Goal: Task Accomplishment & Management: Manage account settings

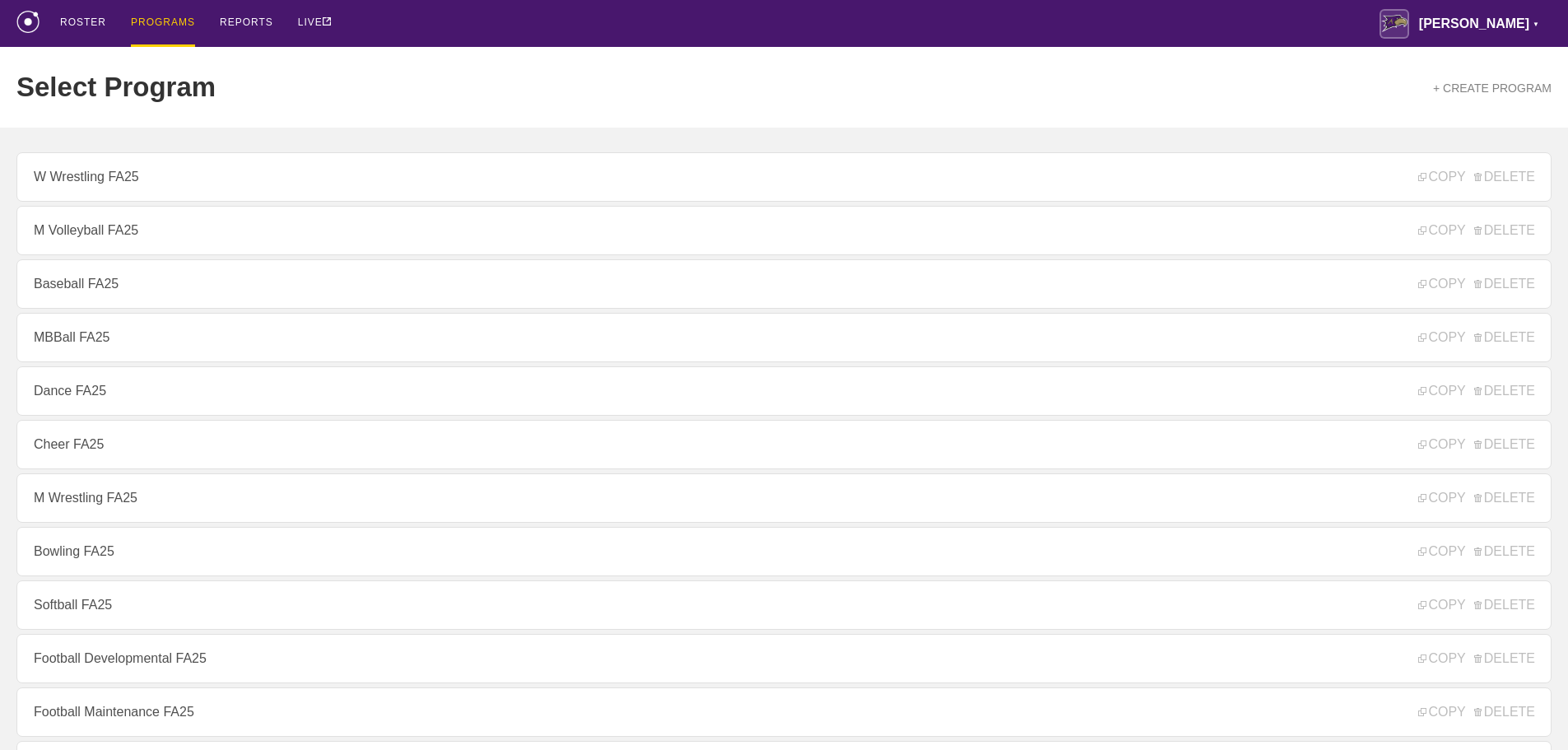
click at [443, 72] on div "Select Program + CREATE PROGRAM" at bounding box center [783, 87] width 1535 height 81
click at [662, 5] on div "ROSTER PROGRAMS REPORTS LIVE Avila ▼ brian.ciolek@avila.edu Settings Logout" at bounding box center [783, 23] width 1535 height 47
click at [566, 45] on div "ROSTER PROGRAMS REPORTS LIVE Avila ▼ brian.ciolek@avila.edu Settings Logout" at bounding box center [783, 23] width 1535 height 47
click at [1064, 32] on div "ROSTER PROGRAMS REPORTS LIVE Avila ▼ brian.ciolek@avila.edu Settings Logout" at bounding box center [783, 23] width 1535 height 47
click at [1029, 16] on div "ROSTER PROGRAMS REPORTS LIVE Avila ▼ brian.ciolek@avila.edu Settings Logout" at bounding box center [783, 23] width 1535 height 47
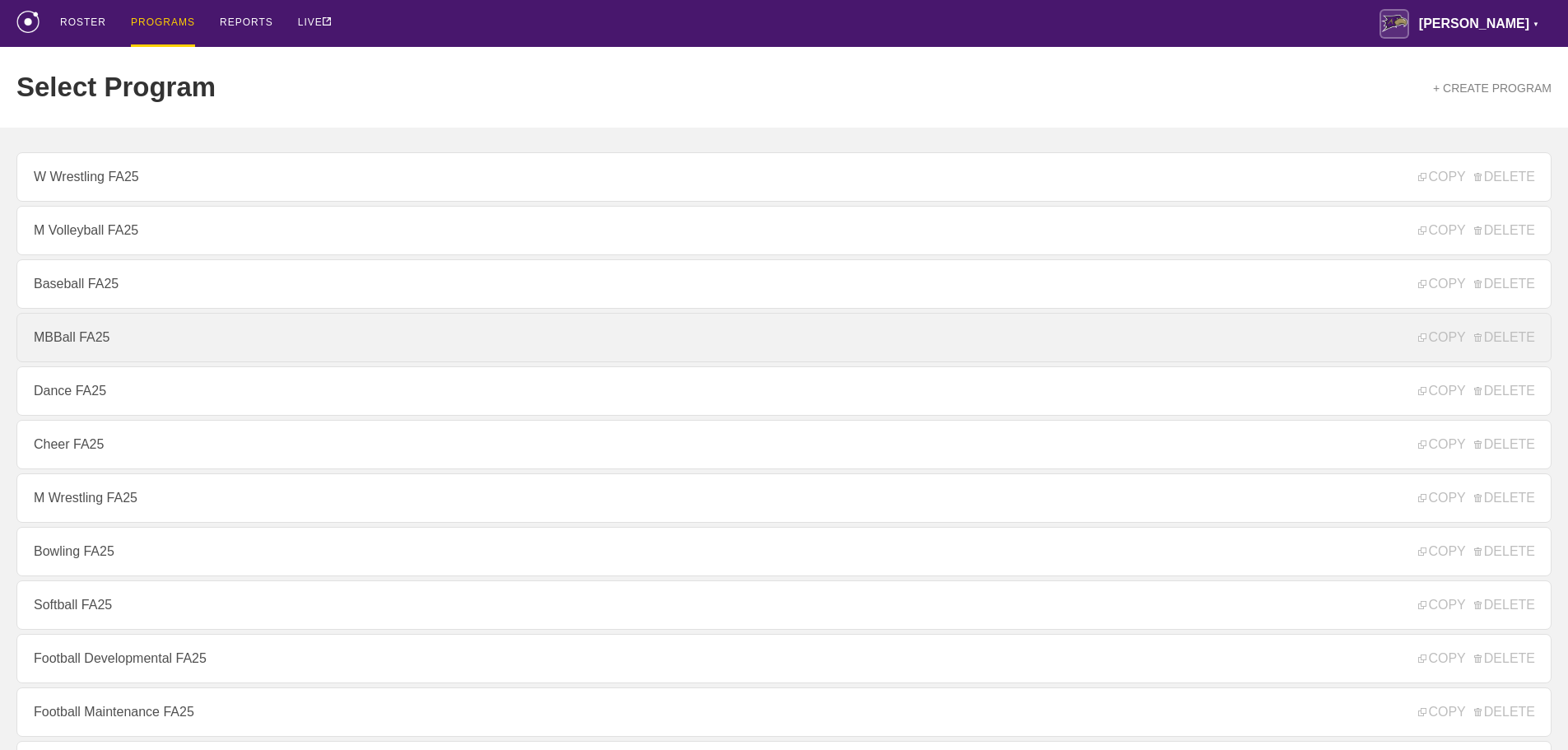
click at [101, 340] on link "MBBall FA25" at bounding box center [783, 337] width 1535 height 50
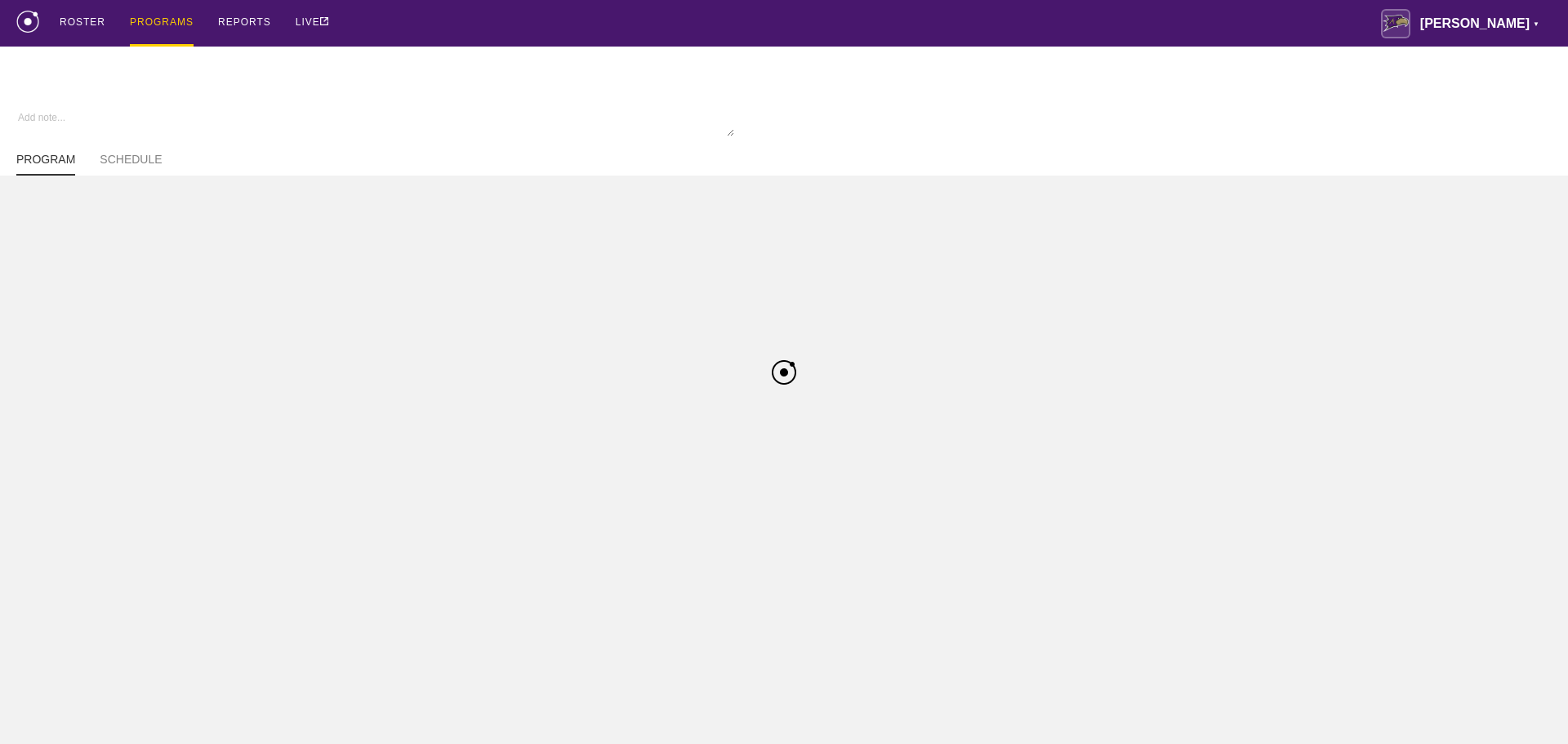
type textarea "x"
type input "MBBall FA25"
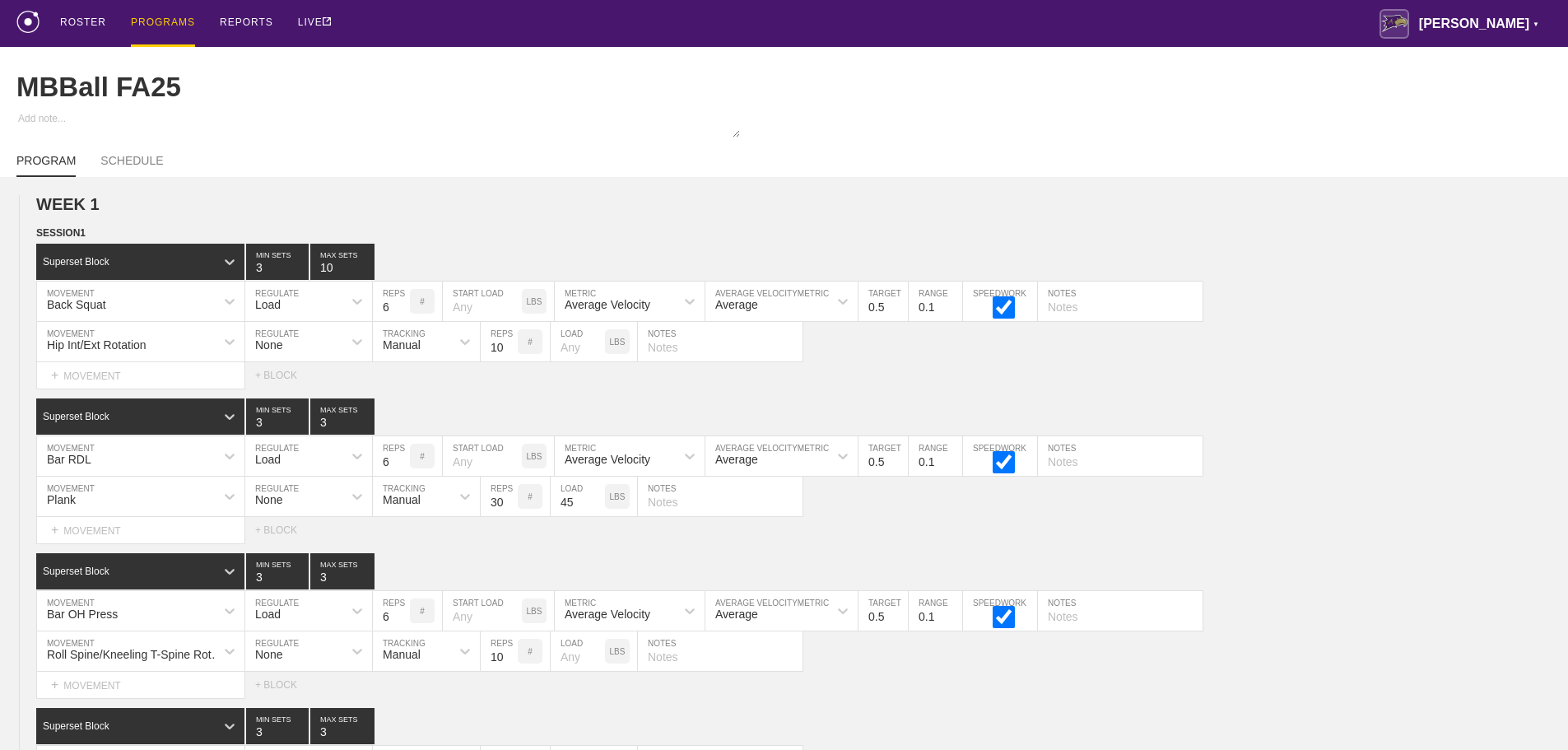
click at [534, 27] on div "ROSTER PROGRAMS REPORTS LIVE Avila ▼ brian.ciolek@avila.edu Settings Logout" at bounding box center [783, 23] width 1535 height 47
click at [1087, 29] on div "ROSTER PROGRAMS REPORTS LIVE Avila ▼ brian.ciolek@avila.edu Settings Logout" at bounding box center [783, 23] width 1535 height 47
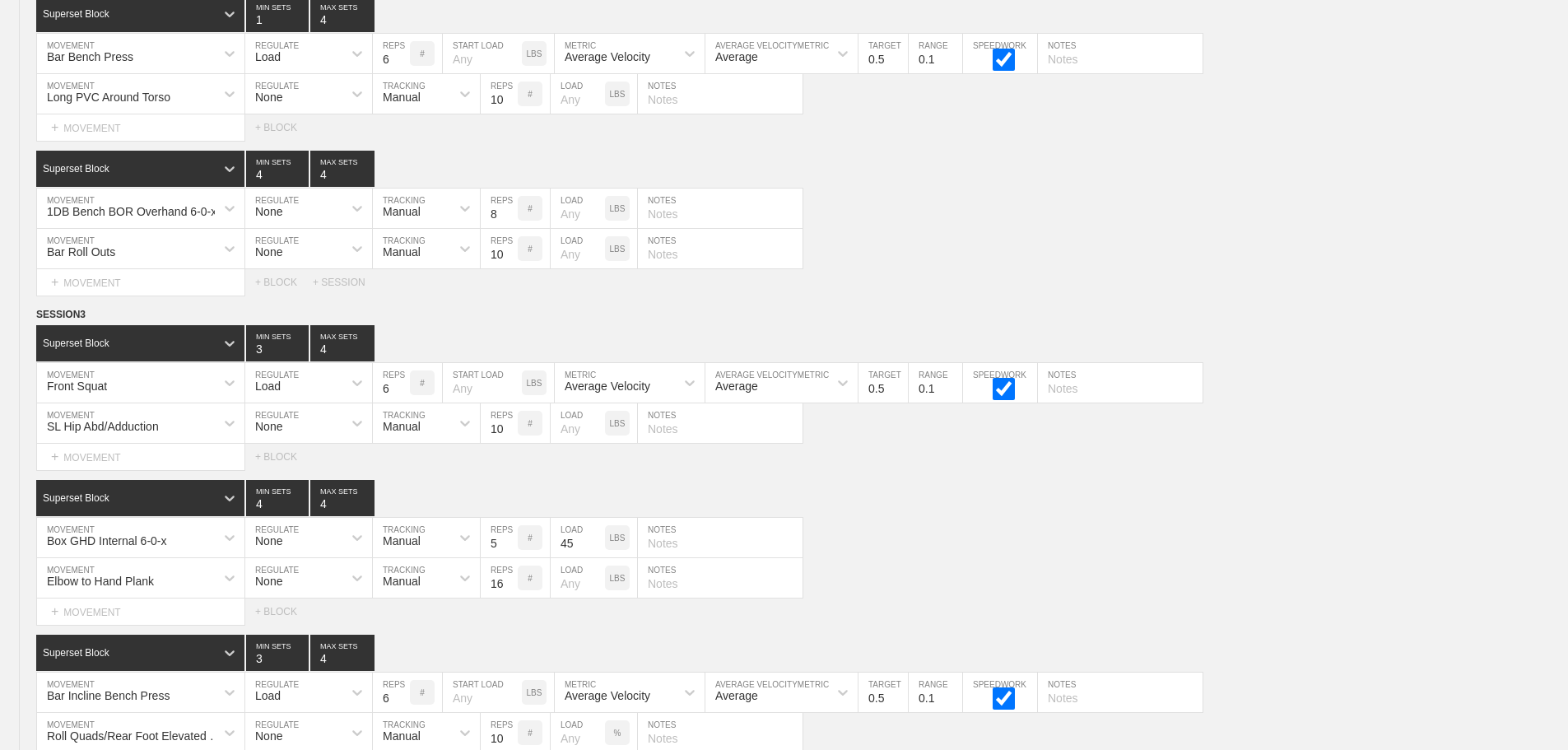
scroll to position [9956, 0]
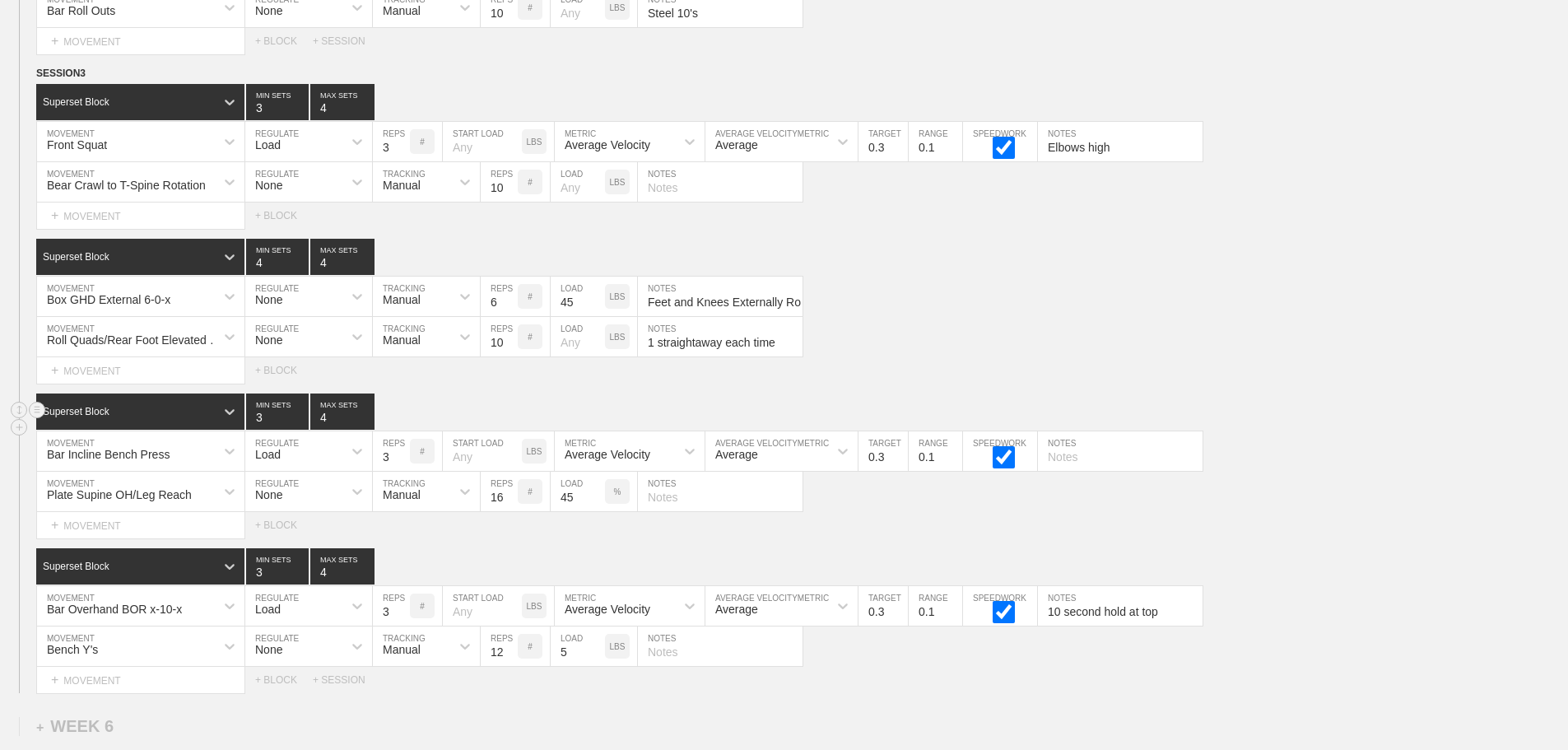
scroll to position [9709, 0]
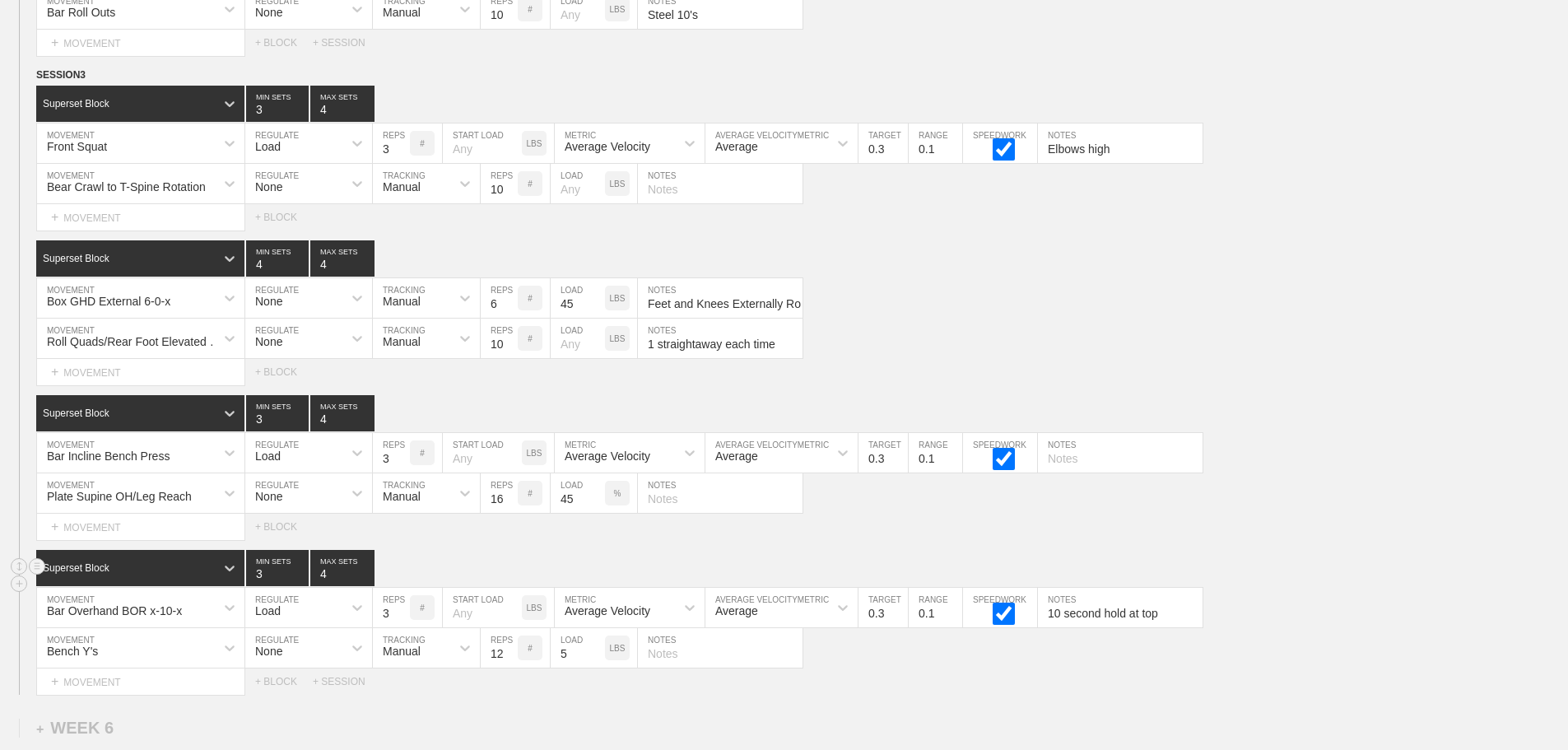
click at [1382, 583] on div "Superset Block 3 MIN SETS 4 MAX SETS" at bounding box center [802, 568] width 1532 height 36
click at [1303, 452] on div "Bar Incline Bench Press MOVEMENT Load REGULATE 3 REPS # START LOAD LBS Average …" at bounding box center [784, 453] width 1568 height 41
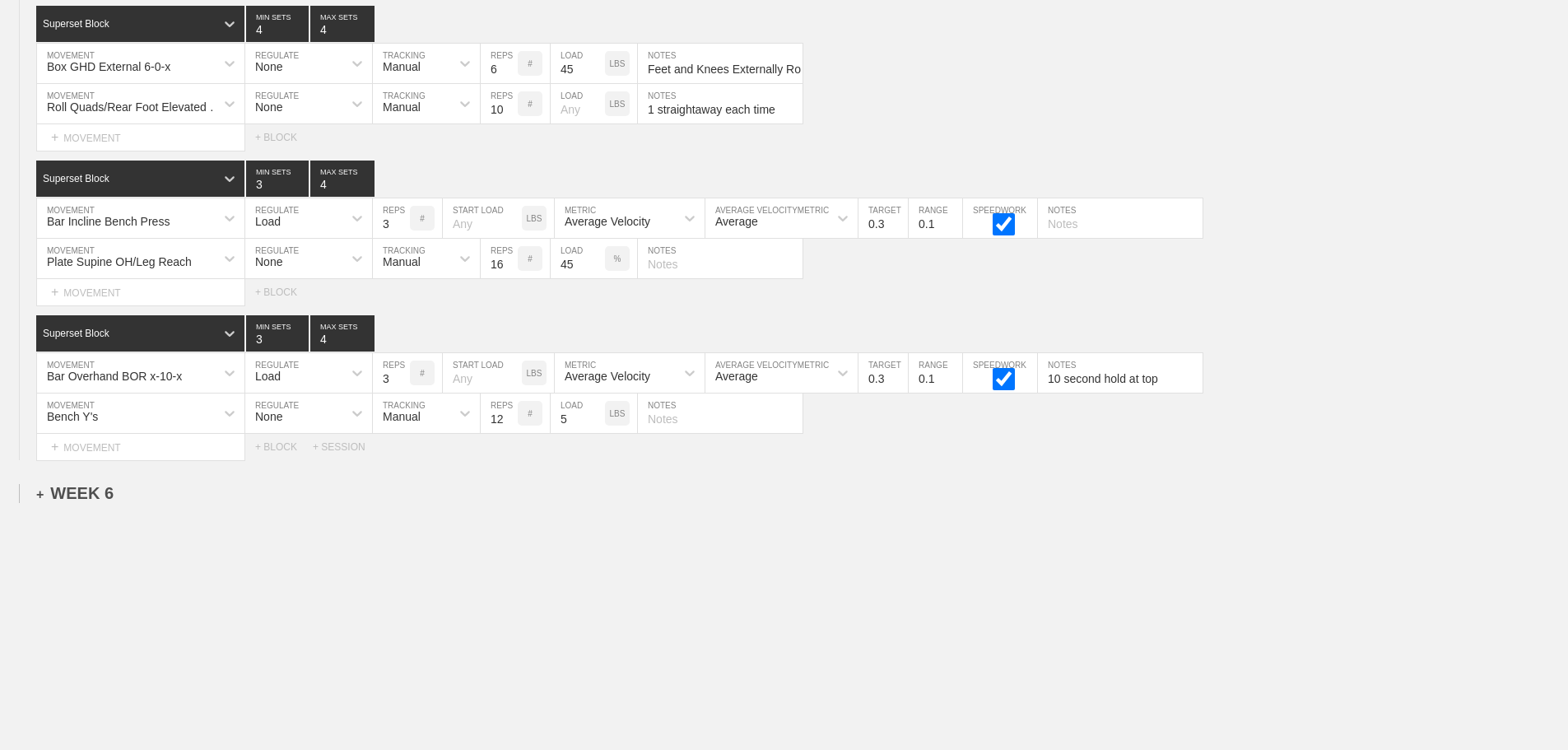
click at [97, 492] on div "+ WEEK 6" at bounding box center [75, 493] width 77 height 19
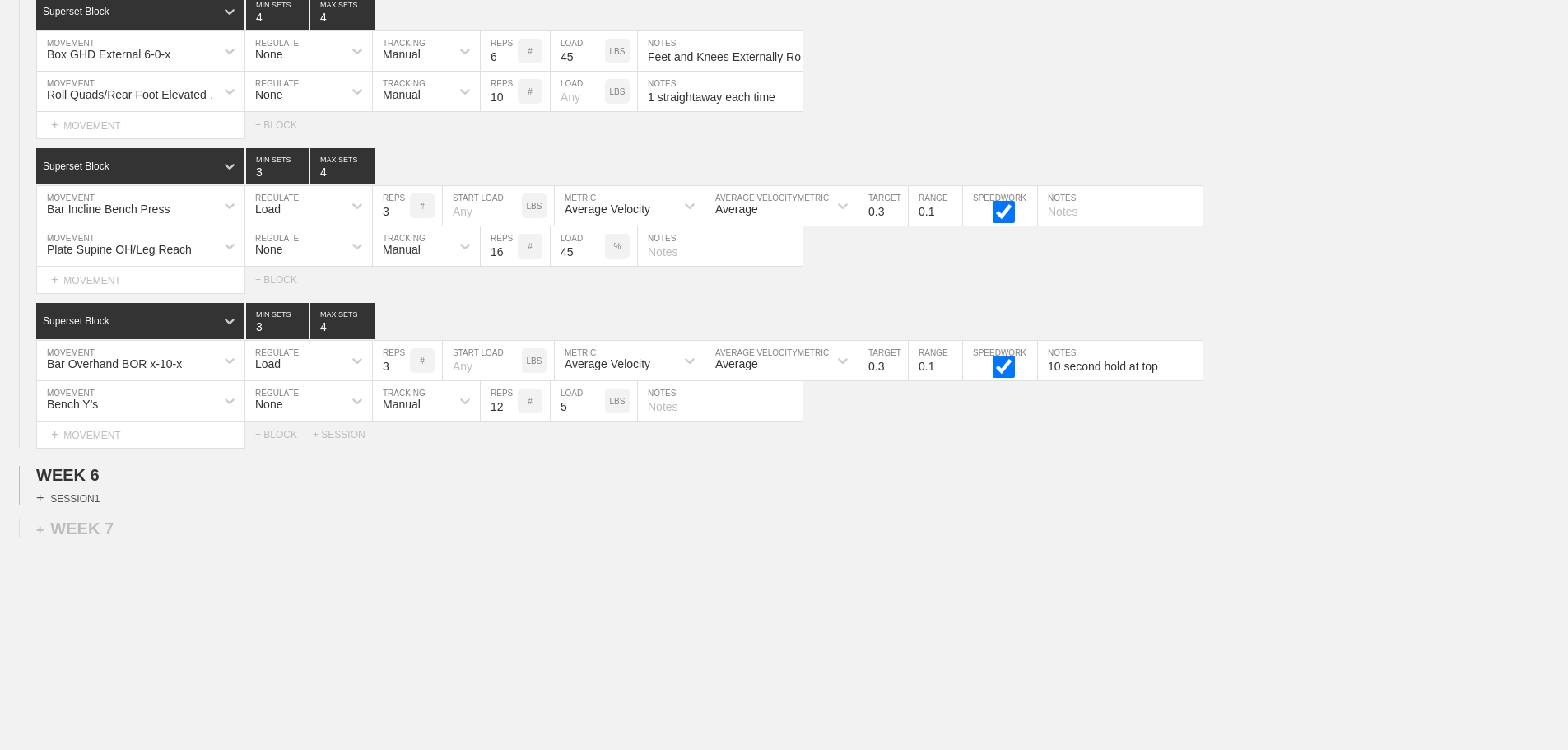
click at [78, 506] on div "+ SESSION 1" at bounding box center [68, 498] width 63 height 14
click at [146, 515] on div "SESSION 1" at bounding box center [802, 505] width 1532 height 19
click at [175, 541] on div "+ BLOCK" at bounding box center [140, 527] width 207 height 26
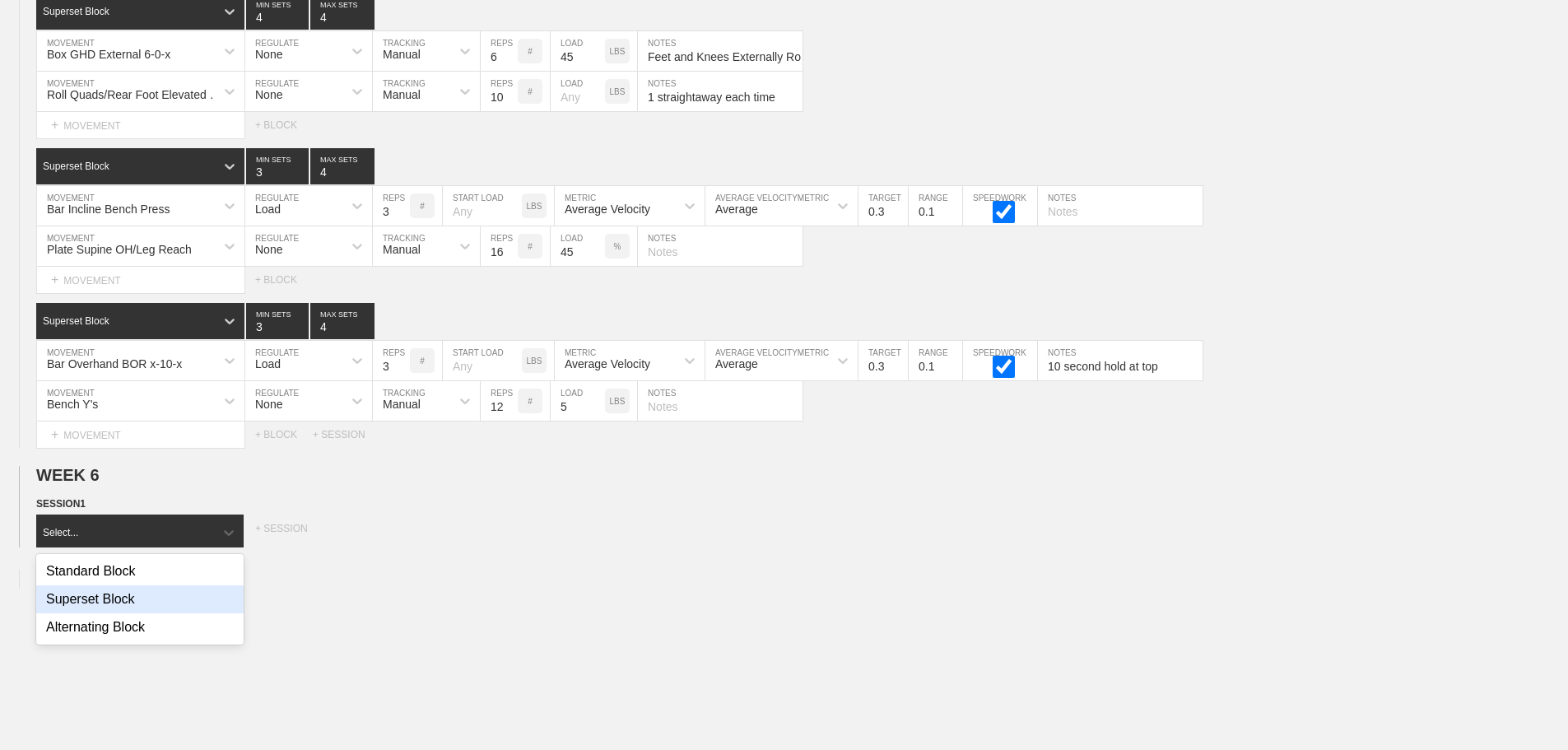
click at [120, 611] on div "Superset Block" at bounding box center [140, 599] width 207 height 28
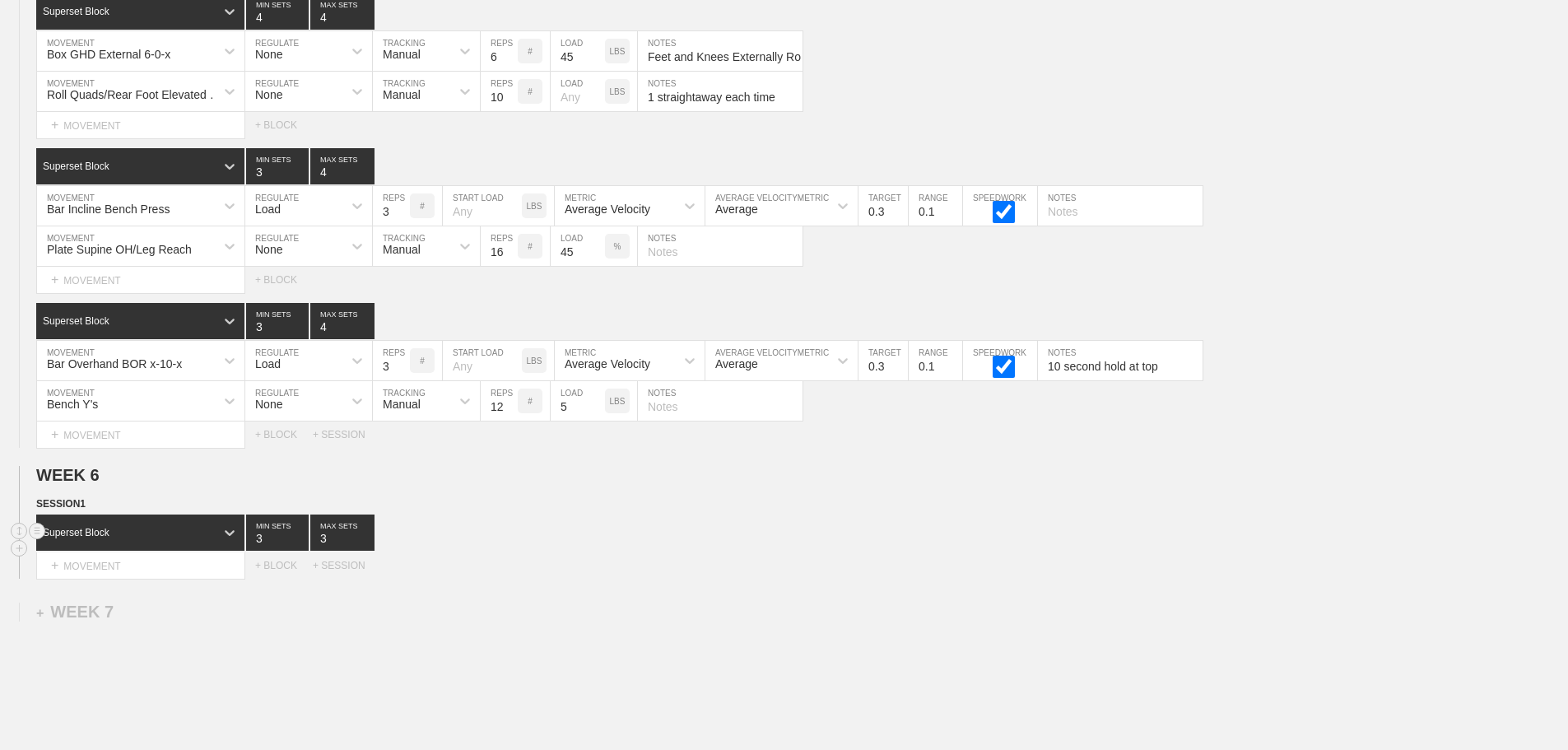
click at [485, 546] on div "Superset Block 3 MIN SETS 3 MAX SETS" at bounding box center [802, 533] width 1532 height 36
type input "4"
click at [362, 545] on input "4" at bounding box center [342, 533] width 64 height 36
click at [582, 543] on div "Superset Block 3 MIN SETS 4 MAX SETS" at bounding box center [802, 533] width 1532 height 36
drag, startPoint x: 854, startPoint y: 541, endPoint x: 794, endPoint y: 541, distance: 60.0
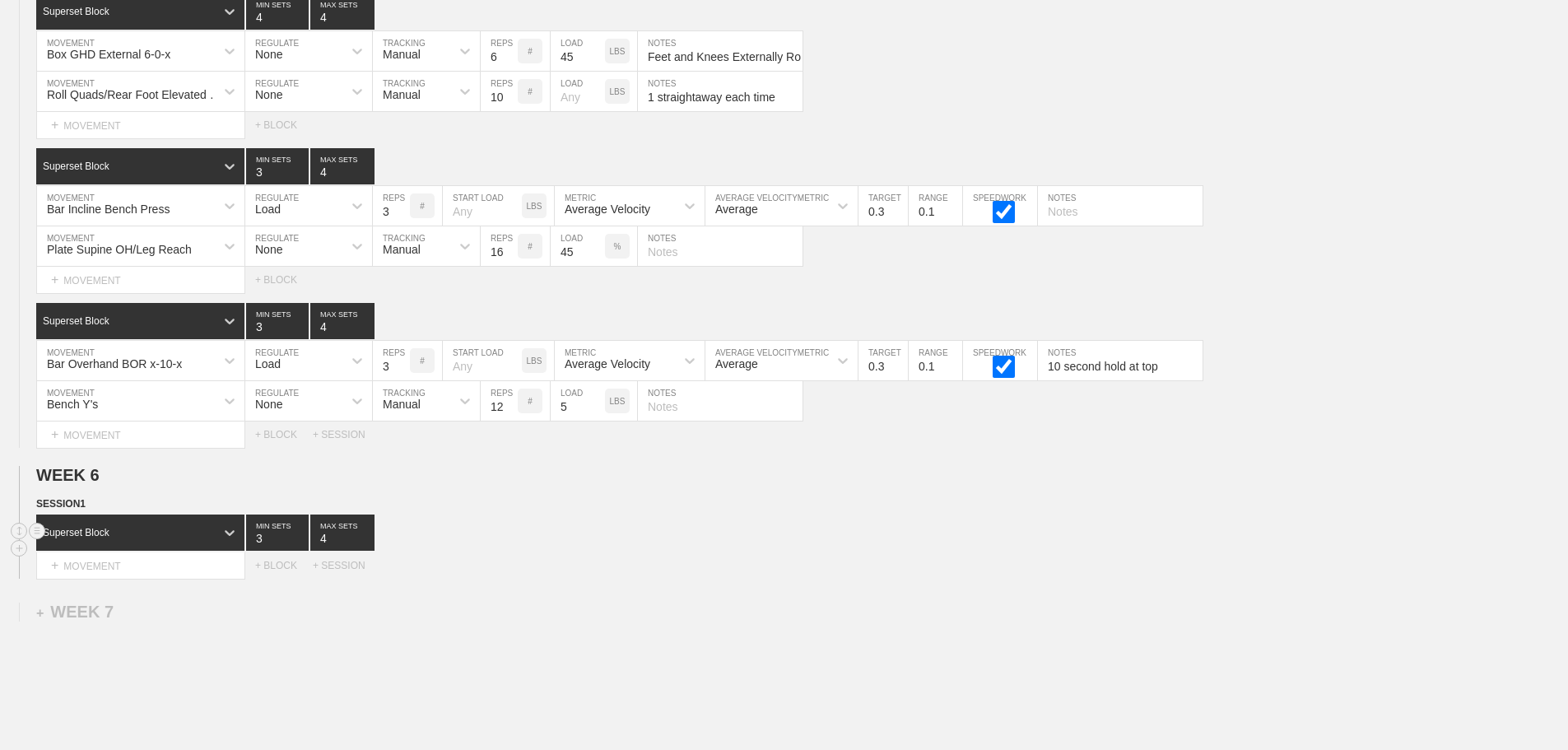
click at [852, 541] on div "Superset Block 3 MIN SETS 4 MAX SETS" at bounding box center [802, 533] width 1532 height 36
click at [274, 572] on div "+ BLOCK" at bounding box center [284, 565] width 58 height 12
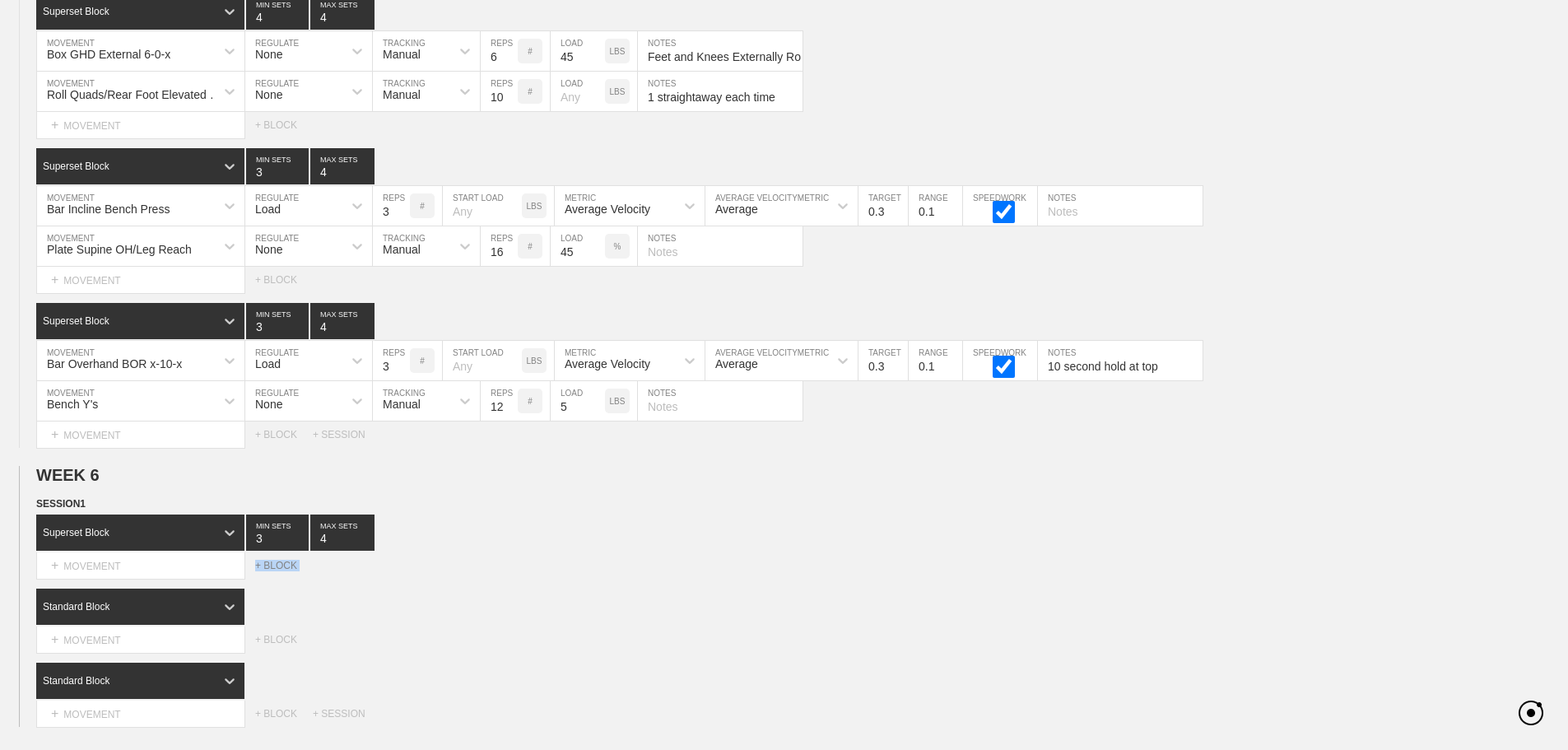
click at [274, 572] on div "+ BLOCK" at bounding box center [284, 565] width 58 height 12
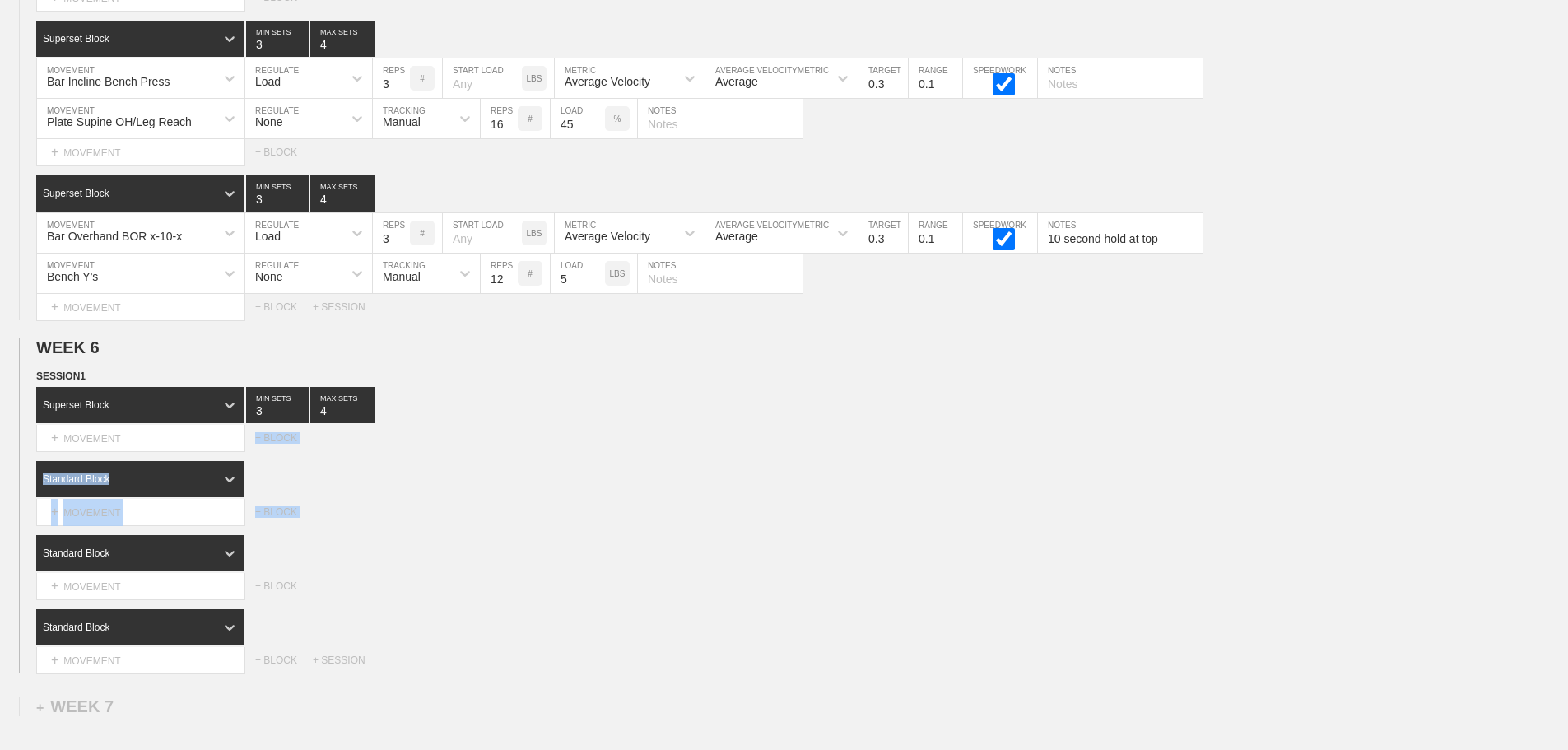
scroll to position [10120, 0]
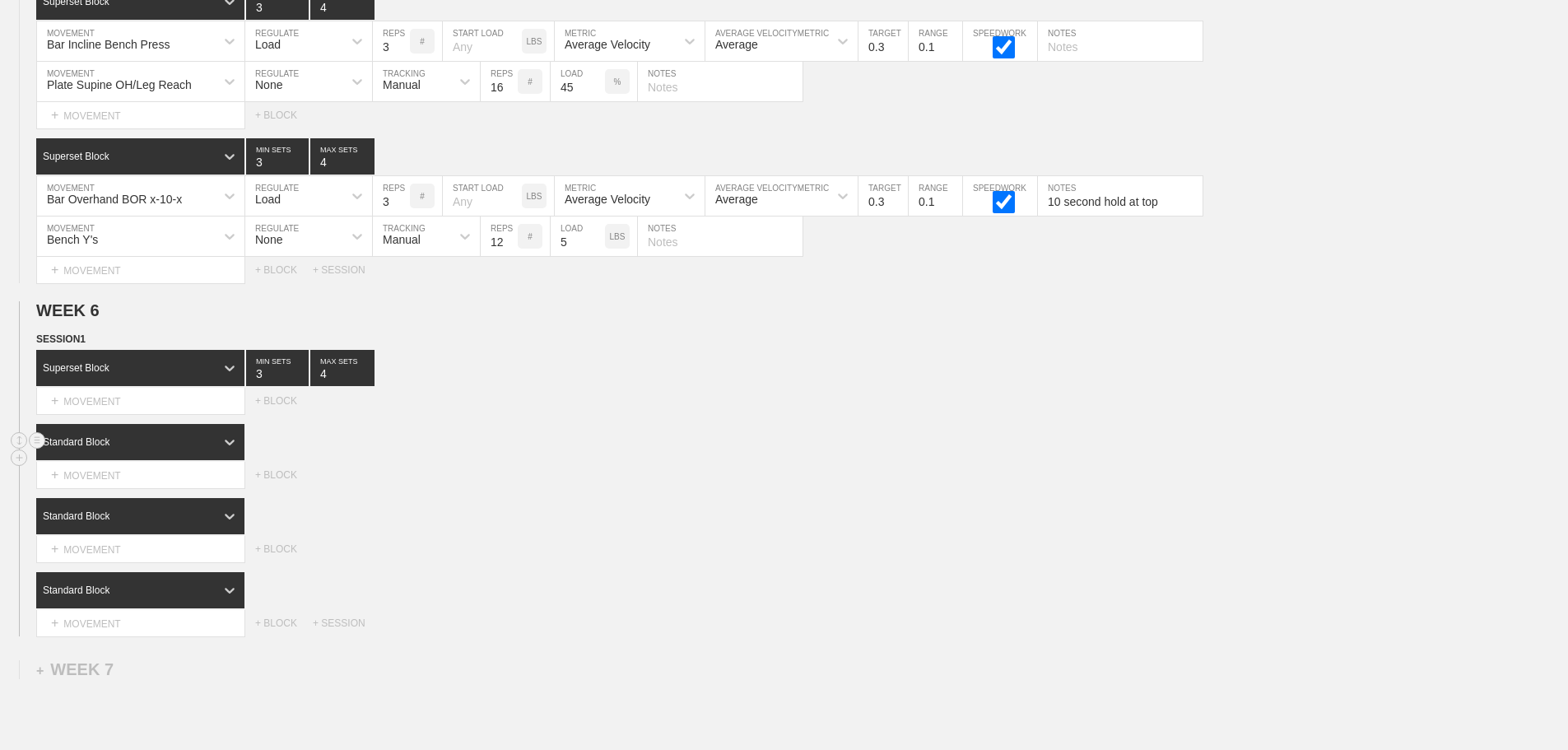
click at [199, 450] on div "Standard Block" at bounding box center [125, 442] width 178 height 14
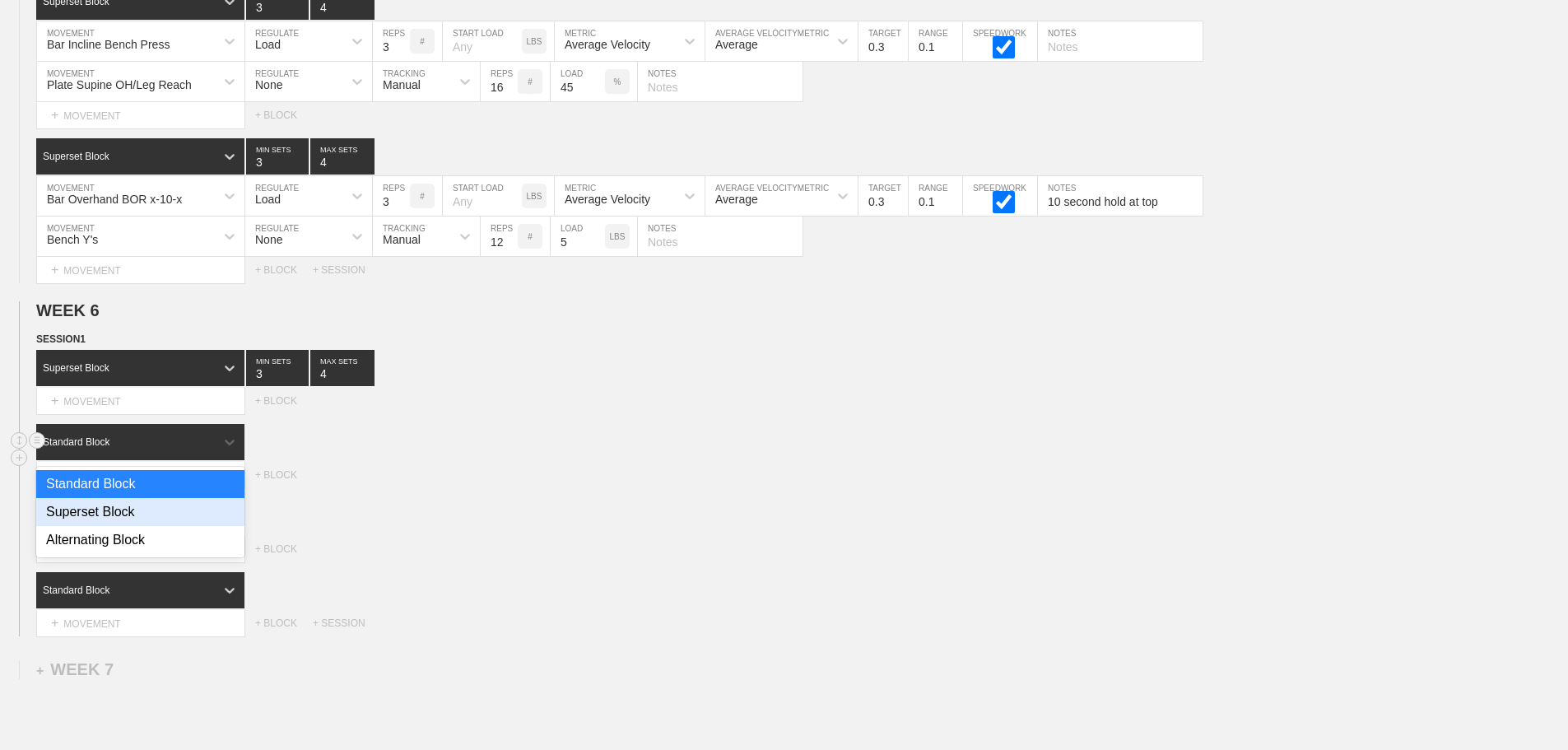
click at [113, 526] on div "Superset Block" at bounding box center [140, 512] width 208 height 28
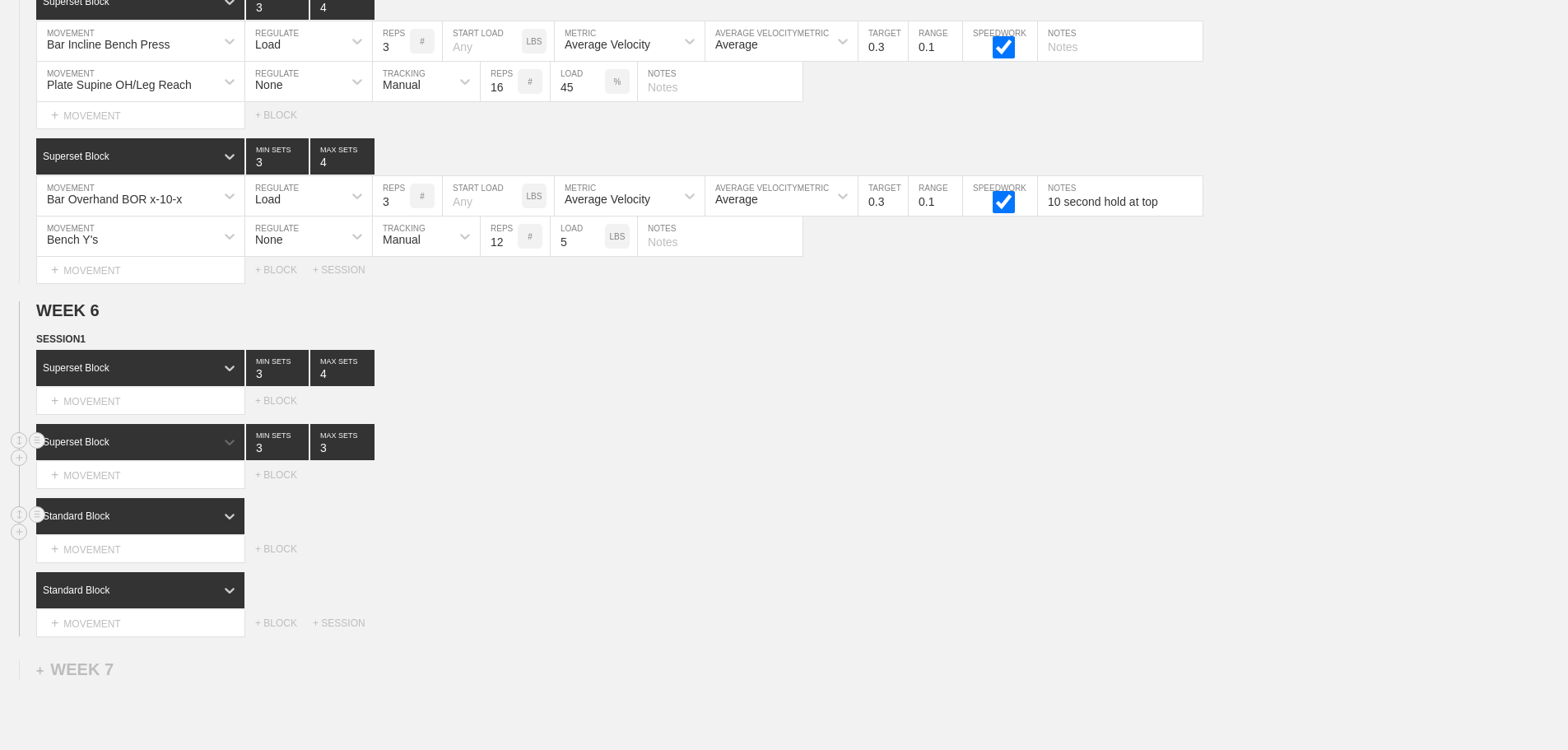
click at [205, 524] on div "Standard Block" at bounding box center [125, 516] width 178 height 14
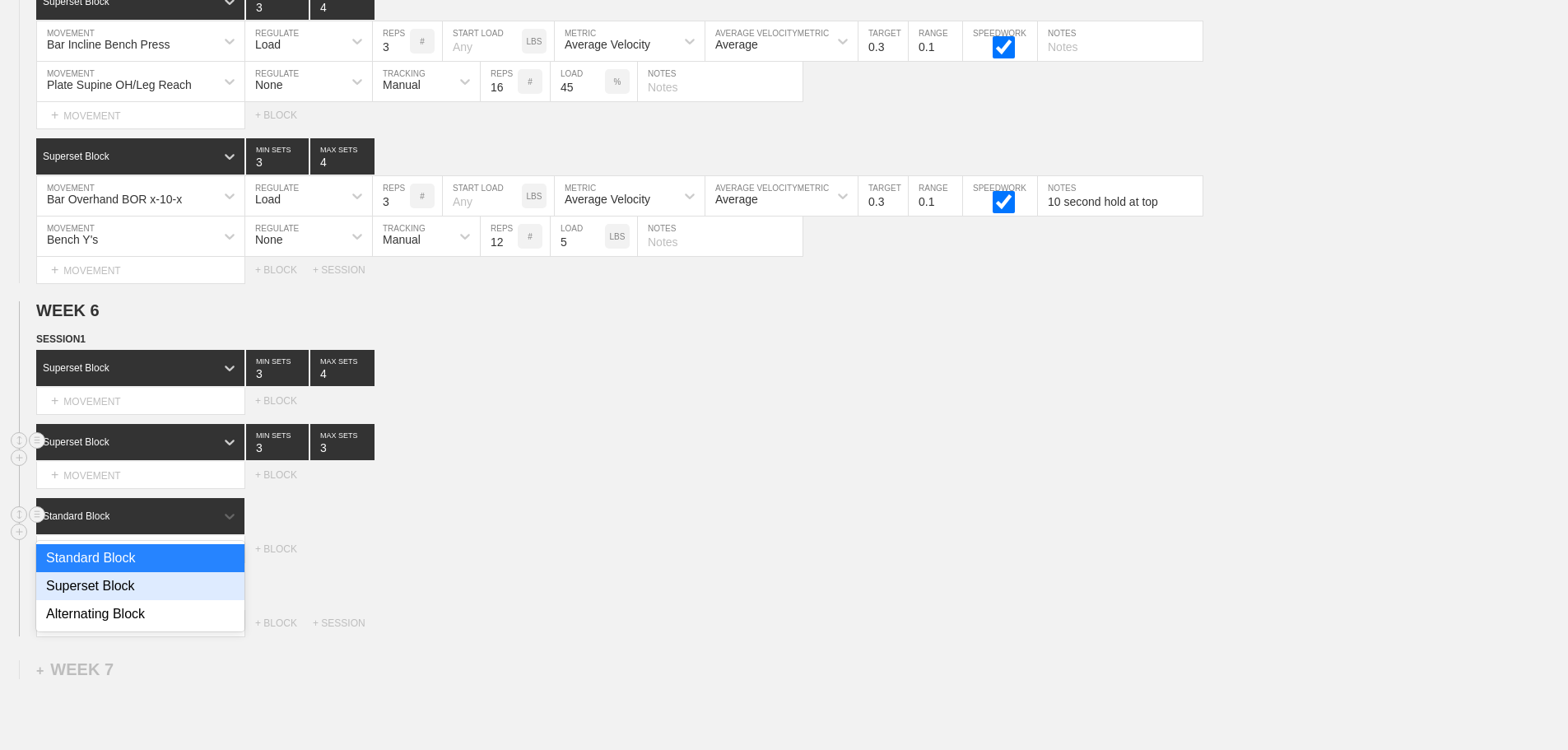
click at [135, 599] on div "Superset Block" at bounding box center [140, 586] width 208 height 28
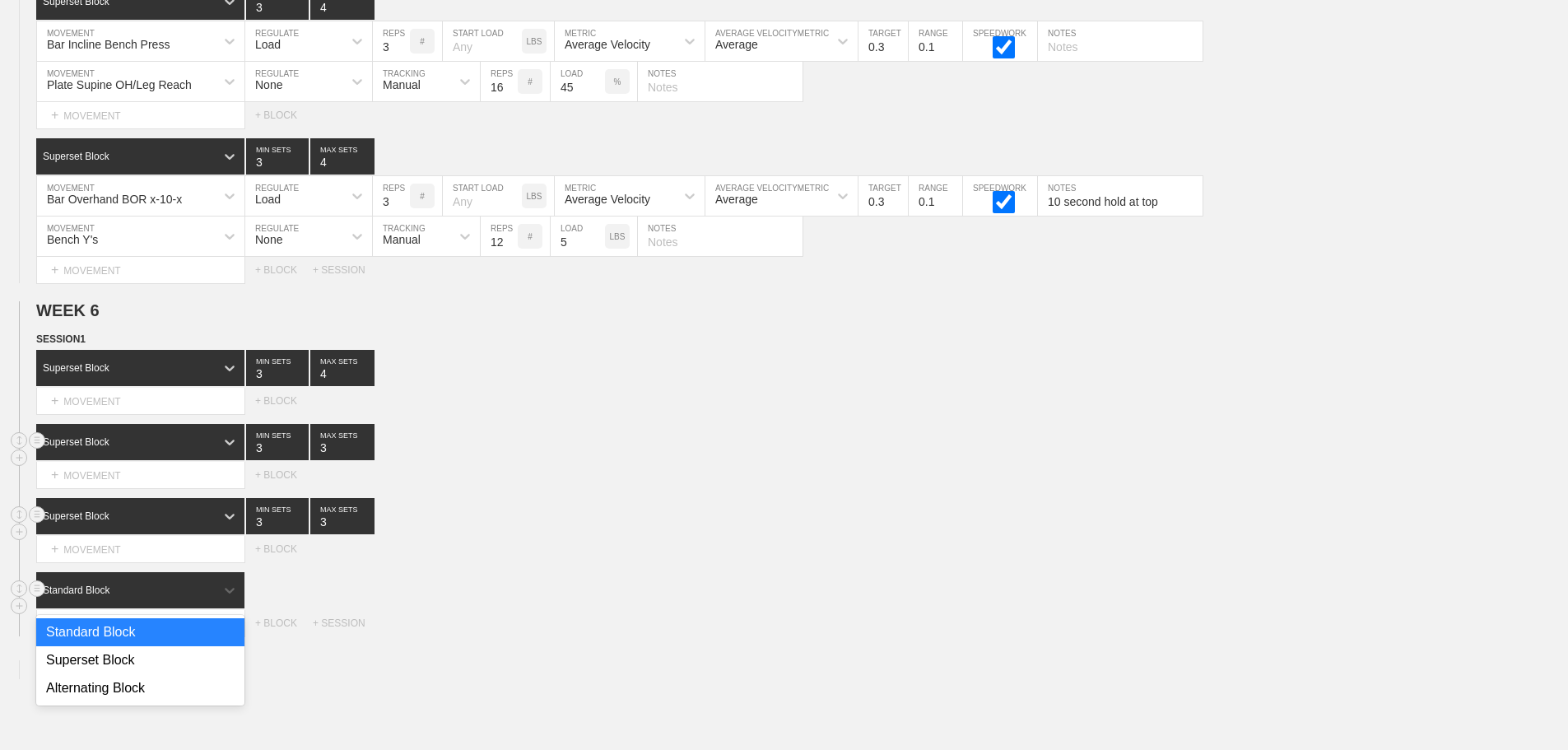
drag, startPoint x: 204, startPoint y: 595, endPoint x: 160, endPoint y: 646, distance: 67.4
click at [203, 595] on div "Standard Block" at bounding box center [125, 590] width 178 height 14
click at [110, 671] on div "Superset Block" at bounding box center [140, 660] width 208 height 28
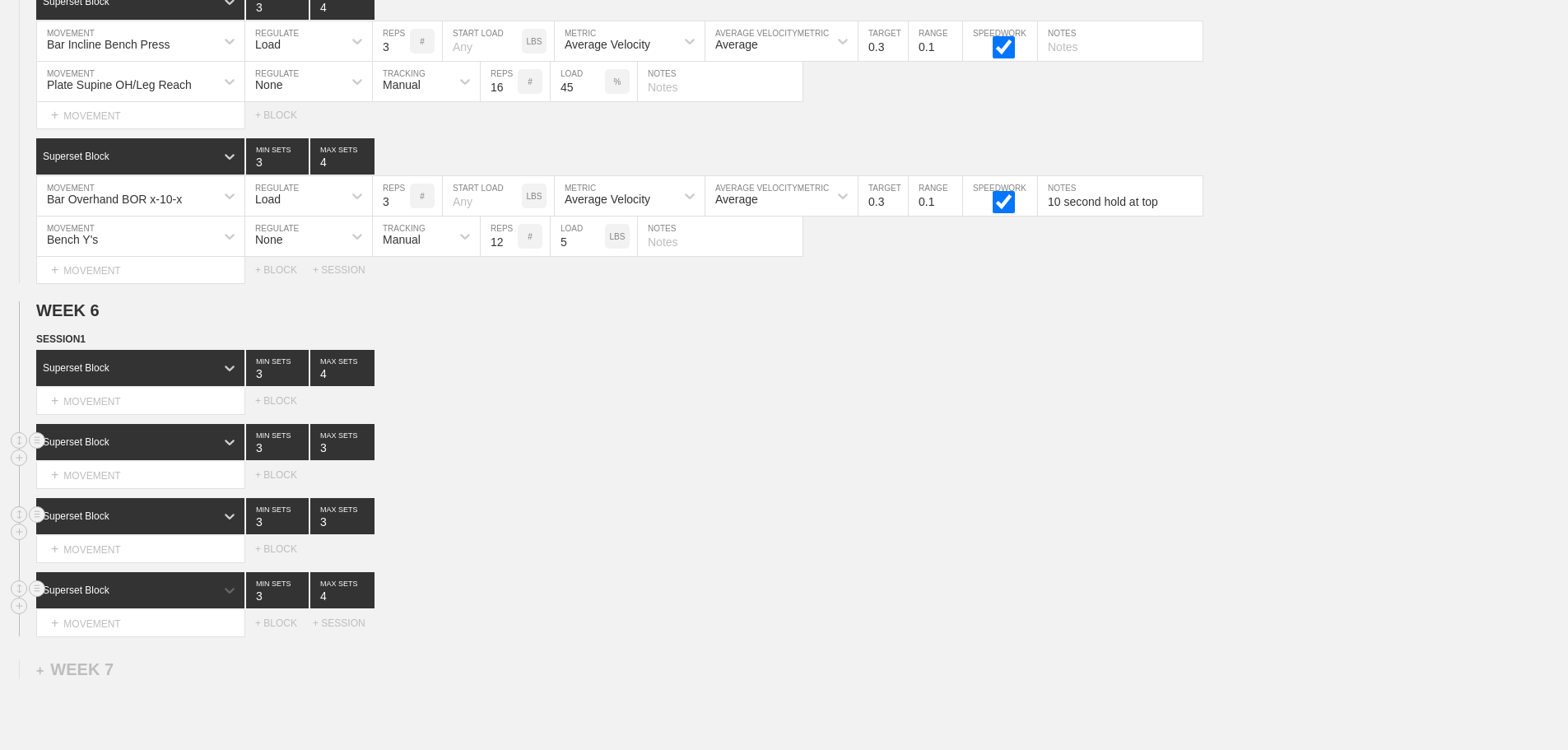
type input "4"
click at [366, 605] on input "4" at bounding box center [342, 590] width 64 height 36
type input "4"
click at [299, 604] on input "4" at bounding box center [277, 590] width 62 height 36
click at [155, 637] on div "+ MOVEMENT" at bounding box center [141, 624] width 209 height 27
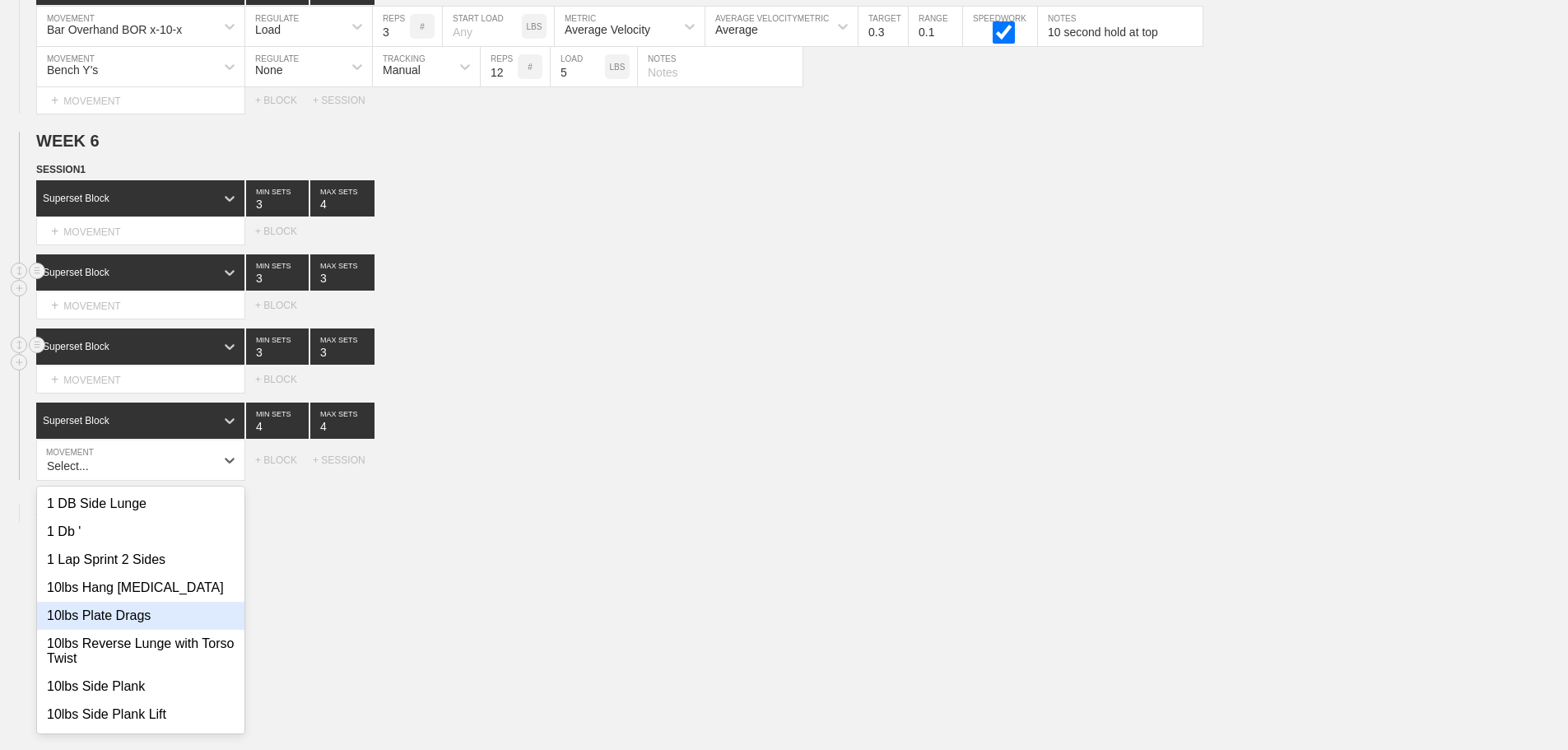
scroll to position [10293, 0]
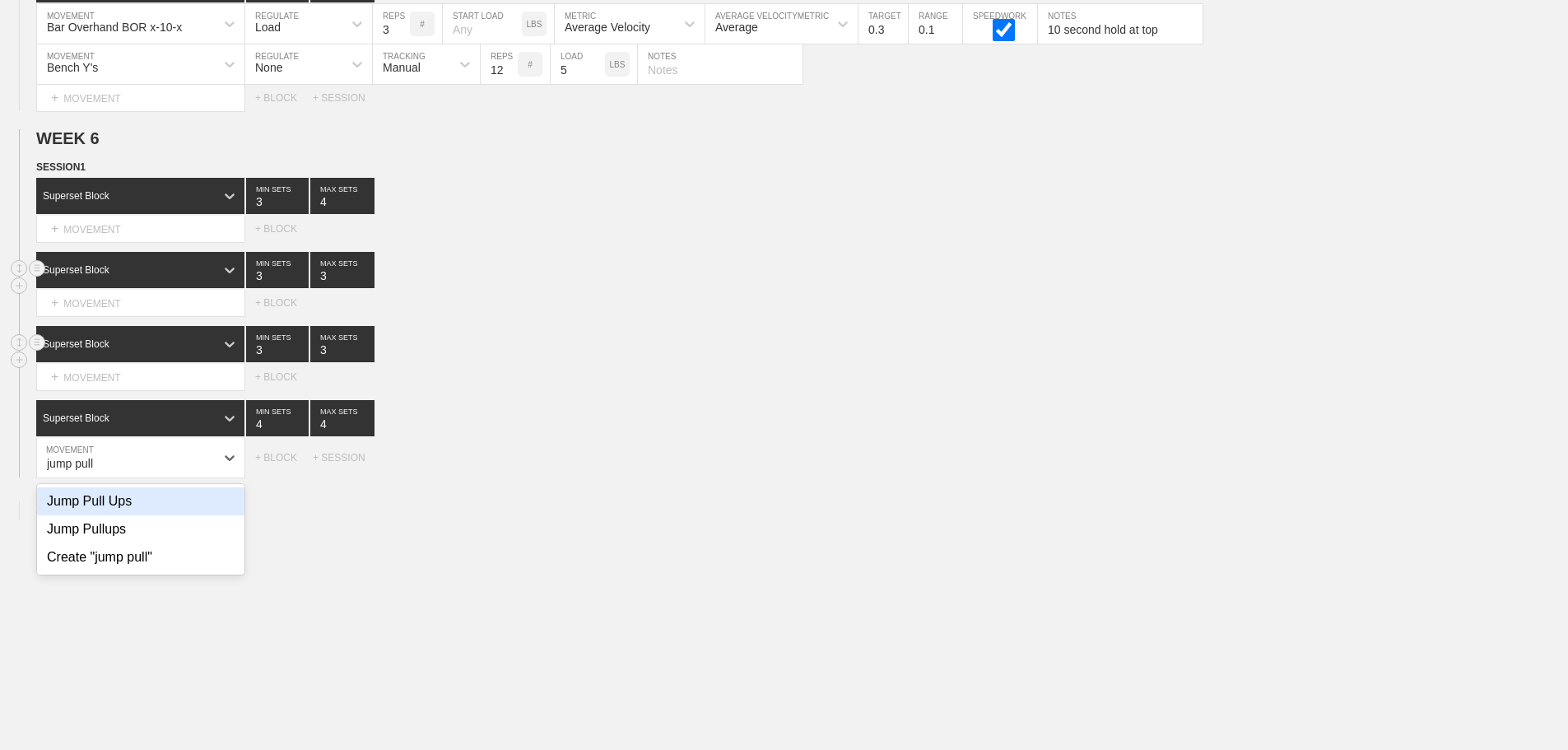
click at [124, 516] on div "Jump Pull Ups" at bounding box center [141, 501] width 207 height 28
type input "jump pull"
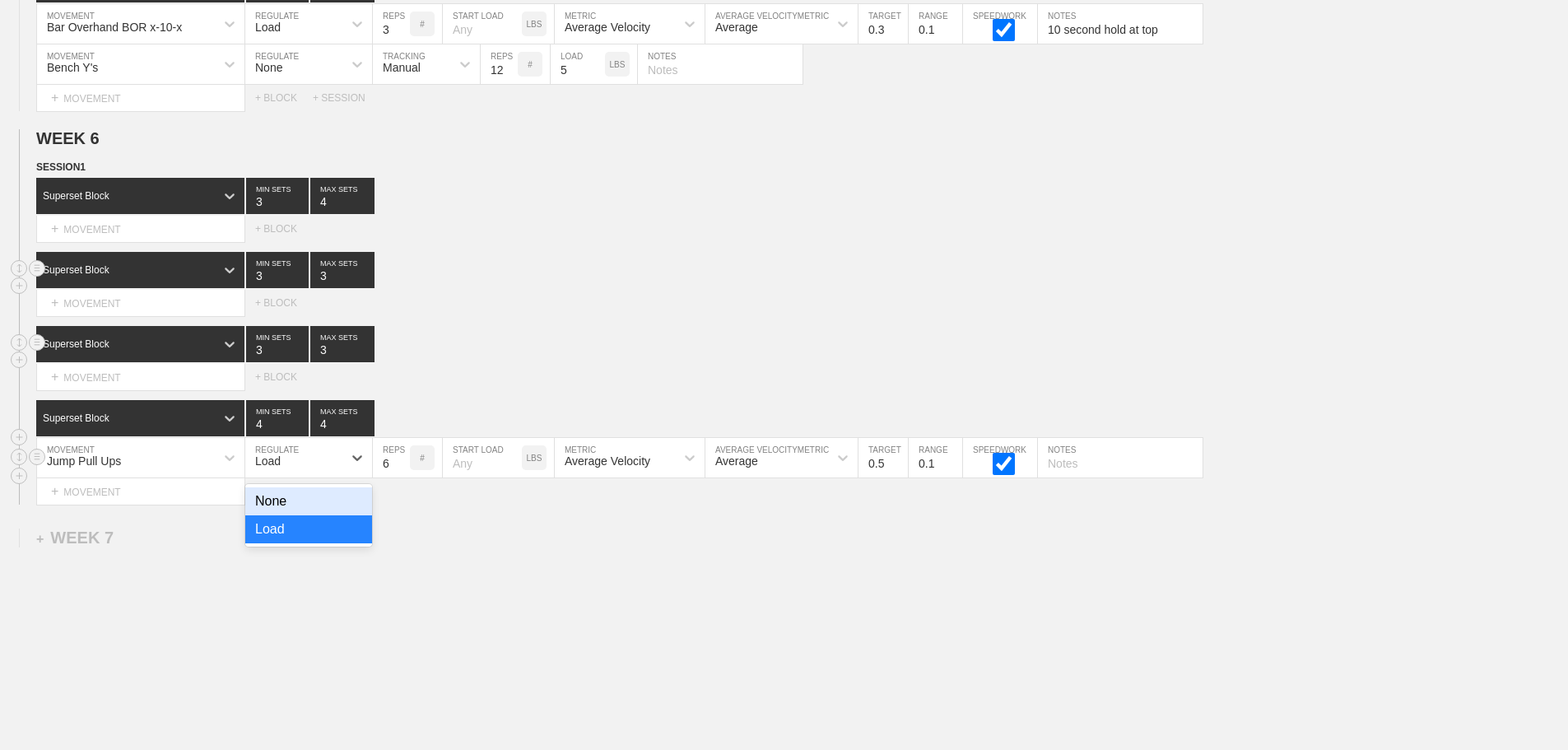
click at [286, 471] on div "Load" at bounding box center [294, 457] width 97 height 28
click at [292, 516] on div "None" at bounding box center [308, 501] width 127 height 28
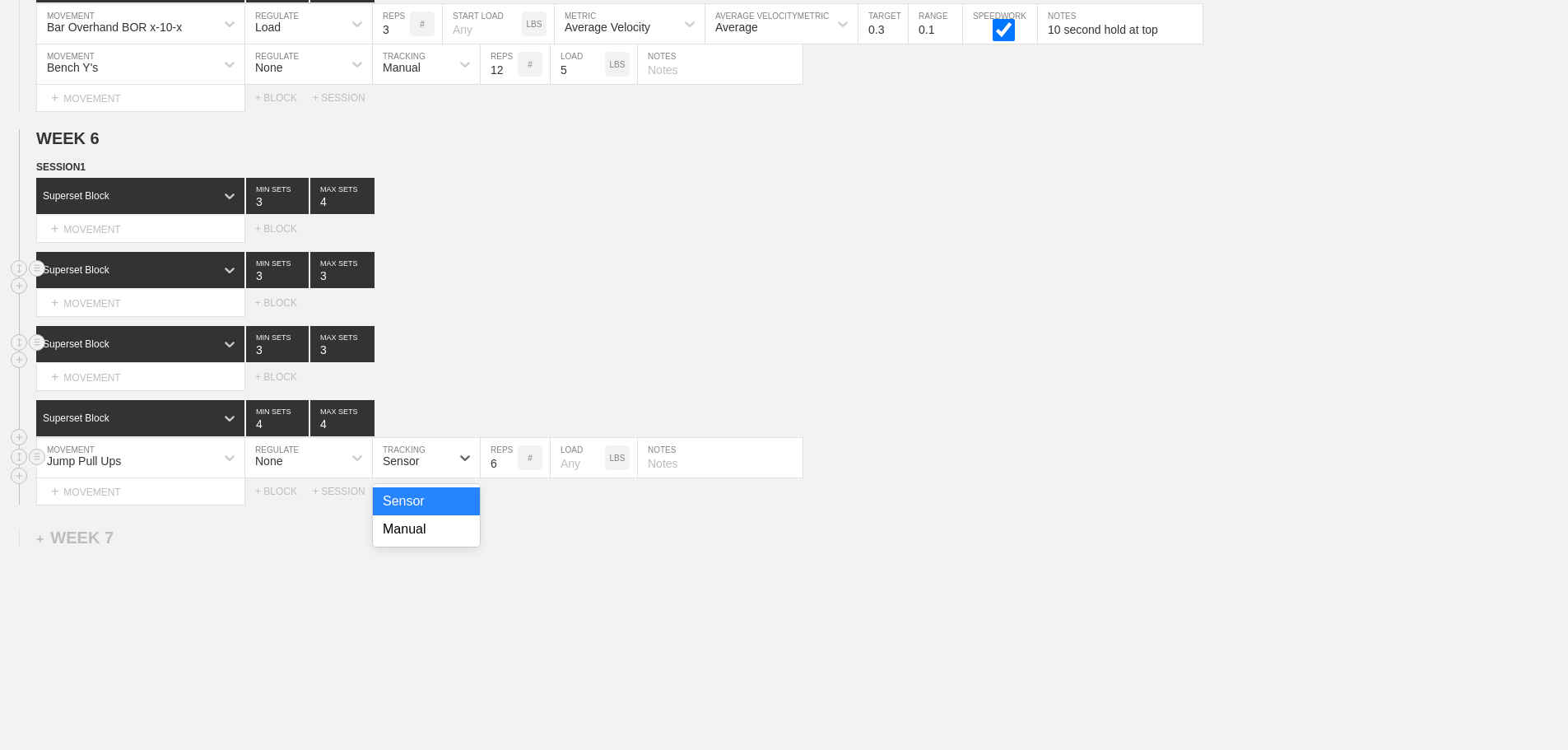
click at [397, 468] on div "Sensor" at bounding box center [401, 461] width 36 height 14
click at [414, 543] on div "Manual" at bounding box center [426, 529] width 107 height 28
click at [510, 468] on input "6" at bounding box center [498, 458] width 37 height 40
click at [510, 471] on input "7" at bounding box center [498, 458] width 37 height 40
type input "8"
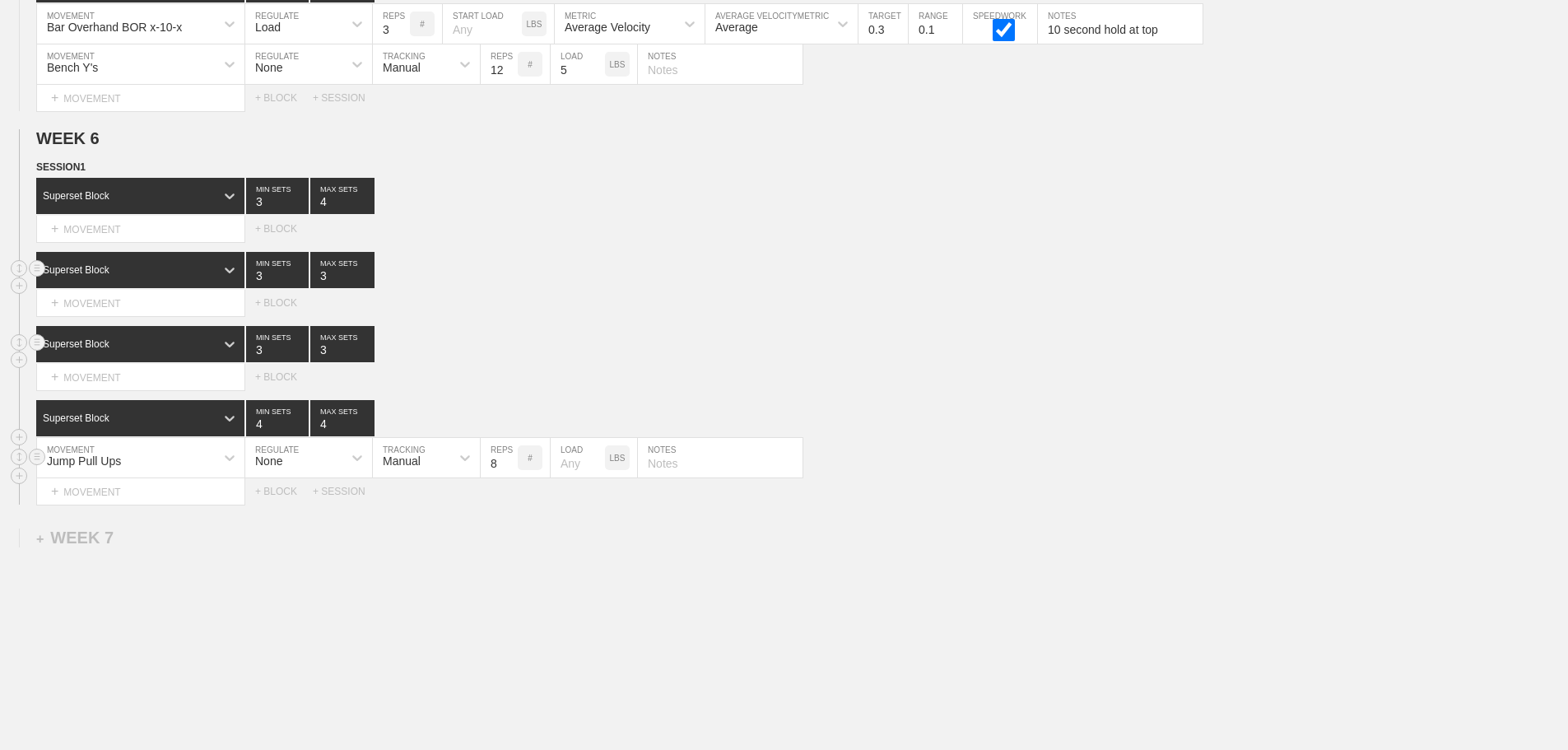
click at [510, 471] on input "8" at bounding box center [498, 458] width 37 height 40
drag, startPoint x: 1089, startPoint y: 398, endPoint x: 147, endPoint y: 422, distance: 942.3
click at [1080, 390] on div "Select... MOVEMENT + MOVEMENT + BLOCK" at bounding box center [784, 377] width 1568 height 26
click at [147, 391] on div "+ MOVEMENT" at bounding box center [141, 378] width 209 height 27
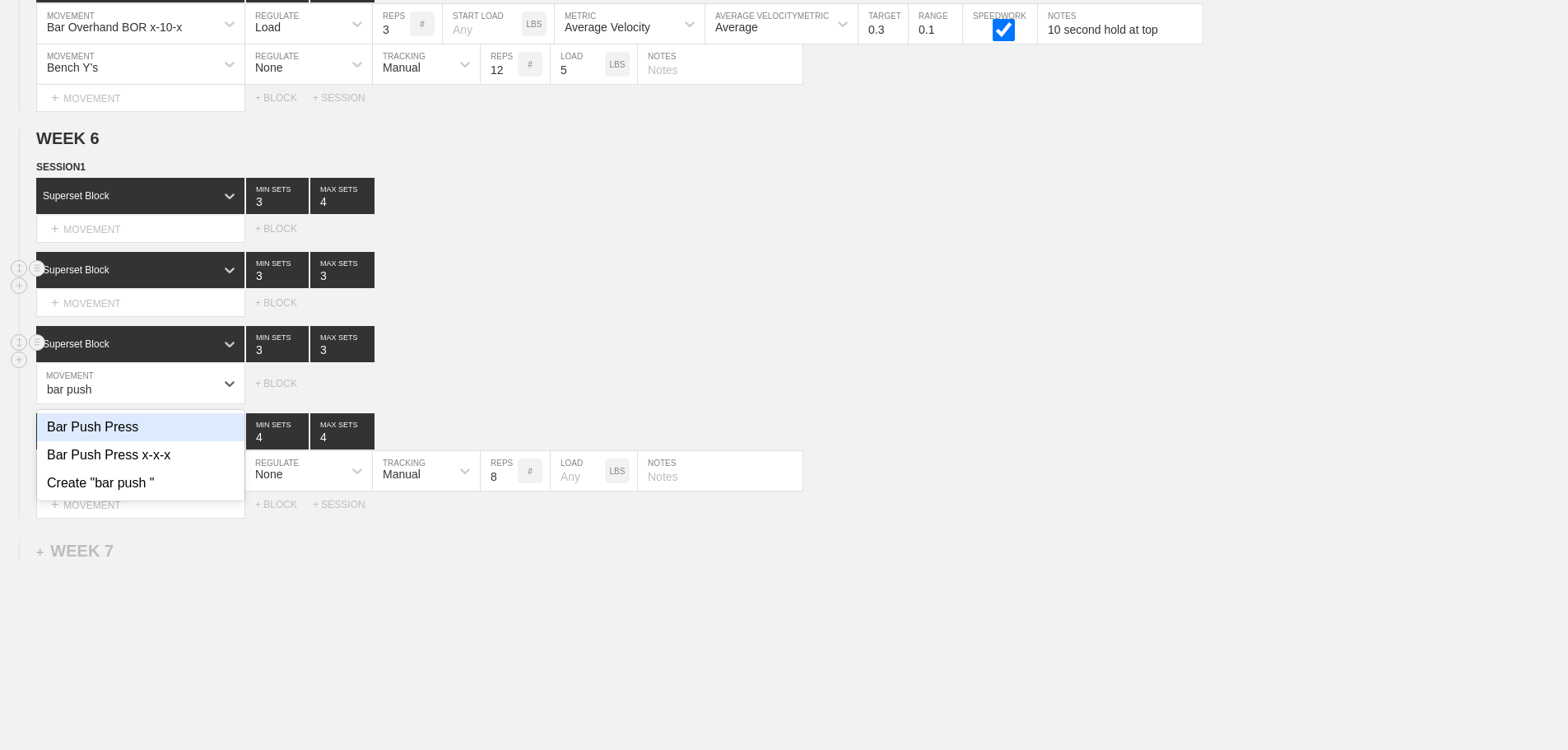
click at [136, 438] on div "Bar Push Press" at bounding box center [141, 427] width 207 height 28
type input "bar push"
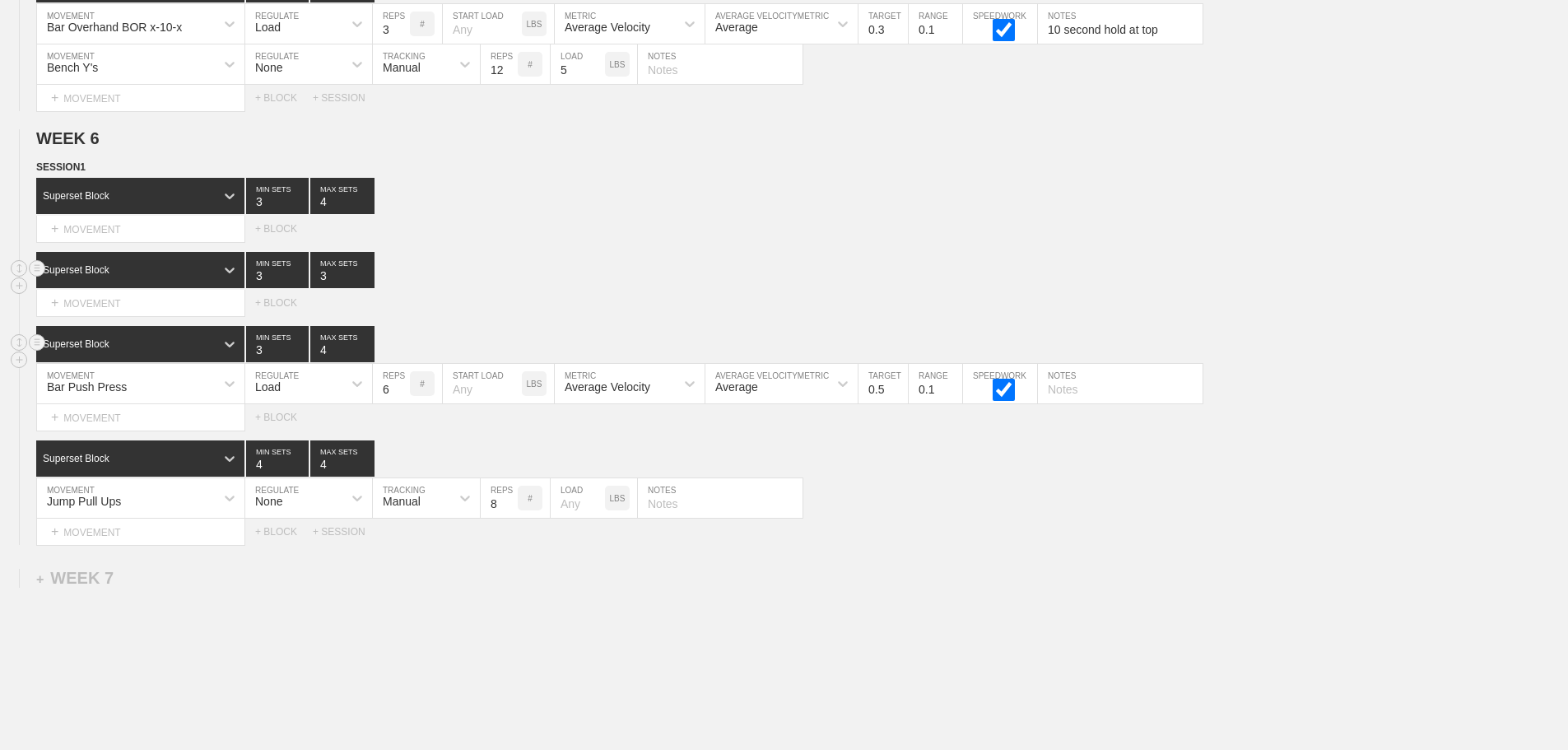
type input "4"
click at [366, 357] on input "4" at bounding box center [342, 344] width 64 height 36
click at [402, 404] on input "5" at bounding box center [391, 384] width 37 height 40
type input "4"
click at [402, 404] on input "4" at bounding box center [391, 384] width 37 height 40
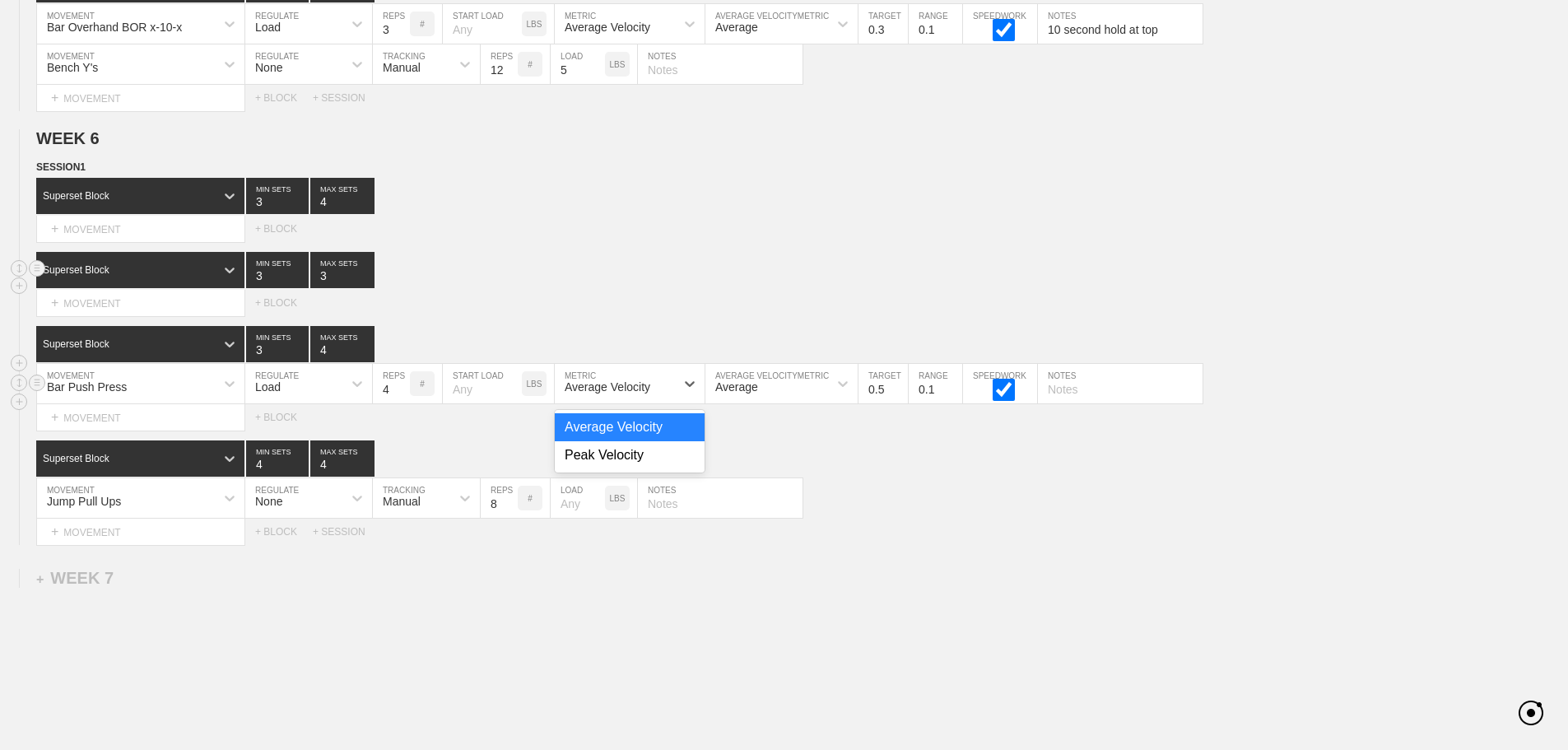
click at [659, 396] on div "Average Velocity" at bounding box center [615, 383] width 120 height 28
drag, startPoint x: 585, startPoint y: 464, endPoint x: 765, endPoint y: 423, distance: 184.6
click at [597, 465] on div "Peak Velocity" at bounding box center [630, 455] width 150 height 28
click at [899, 395] on input "0.6" at bounding box center [883, 384] width 50 height 40
click at [899, 395] on input "0.7" at bounding box center [883, 384] width 50 height 40
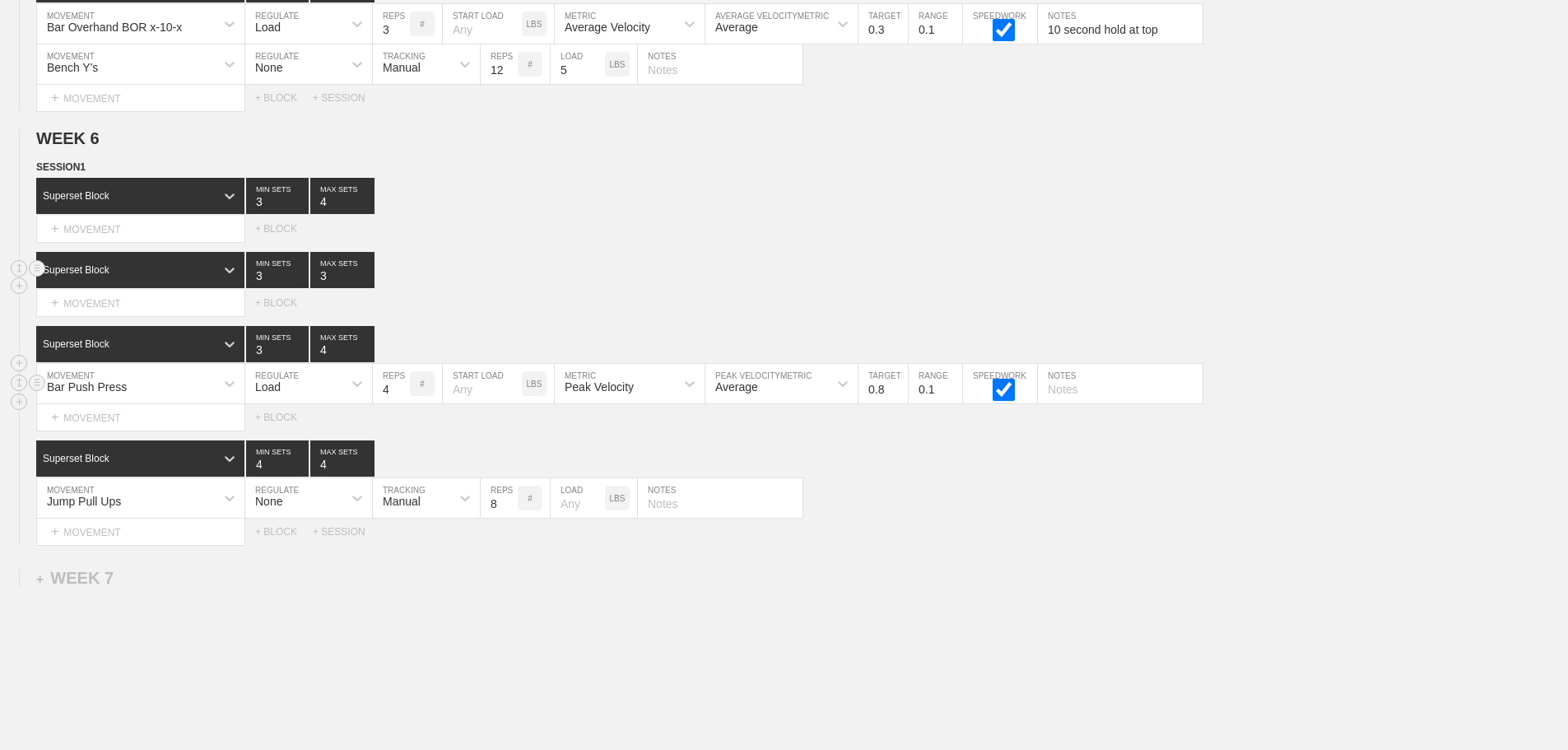
click at [899, 395] on input "0.8" at bounding box center [883, 384] width 50 height 40
click at [899, 395] on input "0.9" at bounding box center [883, 384] width 50 height 40
click at [899, 395] on input "1" at bounding box center [883, 384] width 50 height 40
click at [899, 395] on input "1.1" at bounding box center [883, 384] width 50 height 40
click at [899, 395] on input "1.2" at bounding box center [883, 384] width 50 height 40
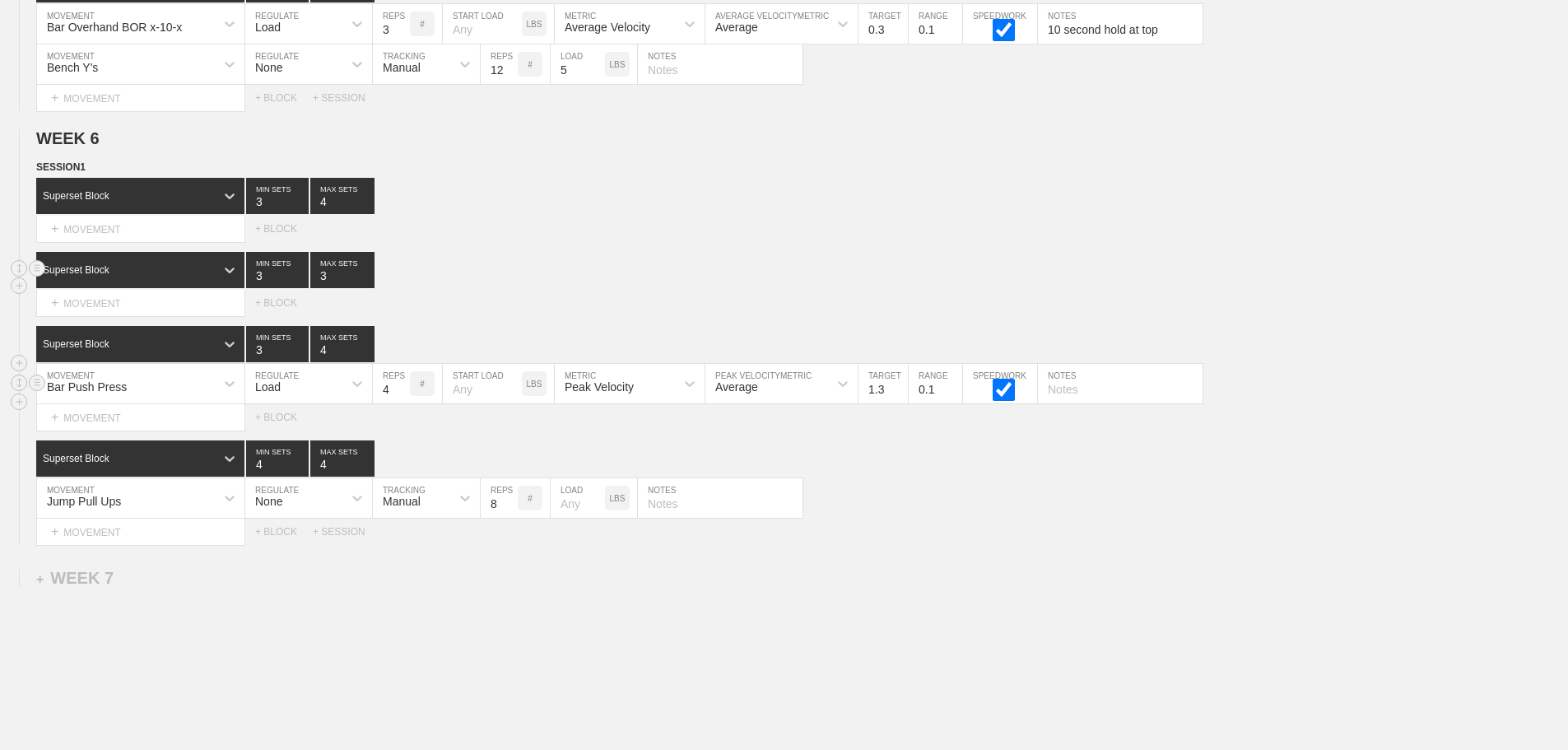
click at [899, 395] on input "1.3" at bounding box center [883, 384] width 50 height 40
click at [899, 395] on input "1.4" at bounding box center [883, 384] width 50 height 40
click at [899, 395] on input "1.5" at bounding box center [883, 384] width 50 height 40
type input "1.6"
click at [899, 395] on input "1.6" at bounding box center [883, 384] width 50 height 40
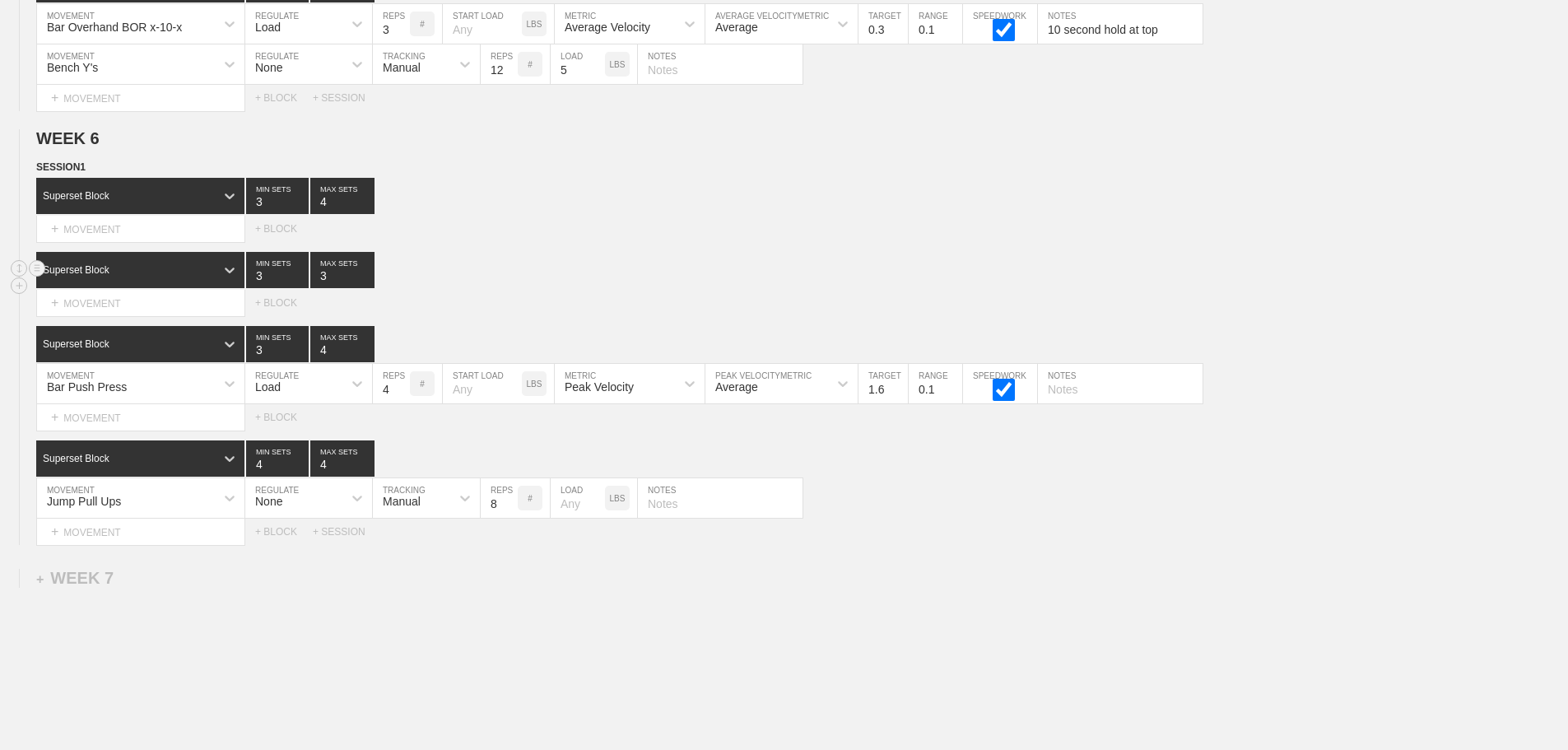
click at [892, 444] on div "SESSION 1 Superset Block 3 MIN SETS 4 MAX SETS DUPLICATE INSERT MOVEMENT AFTER …" at bounding box center [784, 352] width 1568 height 386
click at [90, 316] on div "+ MOVEMENT" at bounding box center [141, 304] width 209 height 27
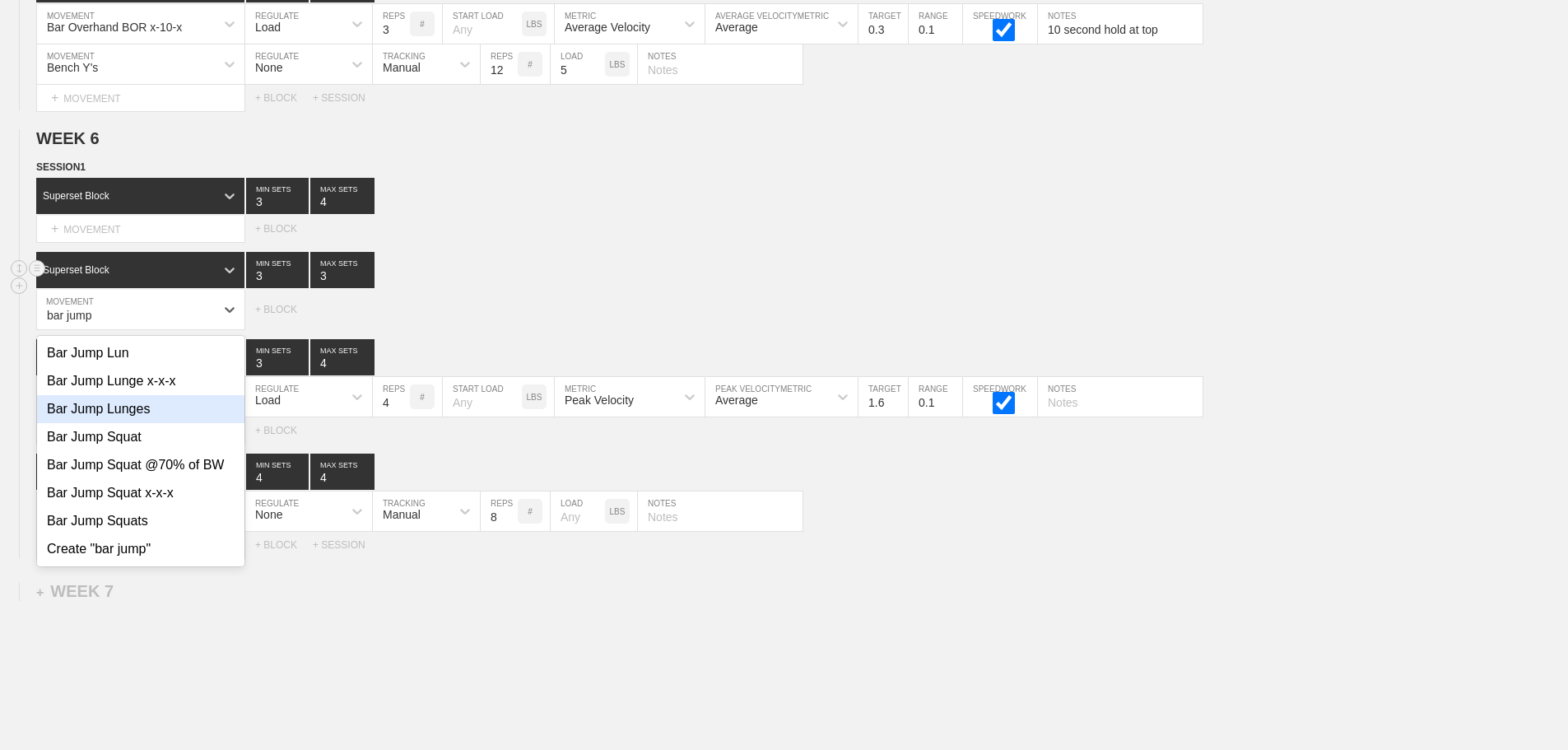
click at [147, 416] on div "Bar Jump Lunges" at bounding box center [141, 408] width 207 height 28
type input "bar jump"
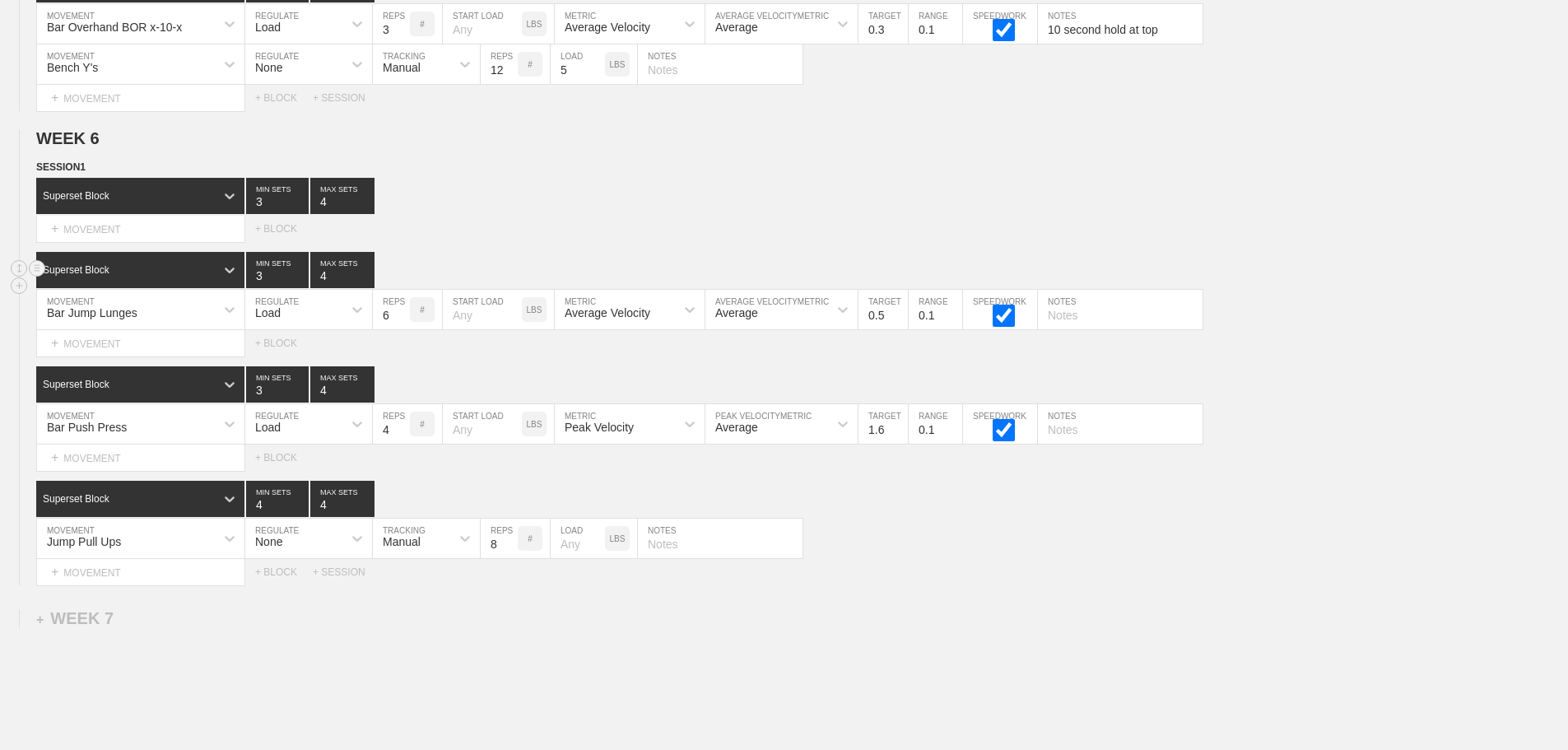
type input "4"
click at [368, 282] on input "4" at bounding box center [342, 270] width 64 height 36
click at [634, 319] on div "Average Velocity" at bounding box center [607, 313] width 86 height 14
click at [615, 395] on div "Peak Velocity" at bounding box center [630, 380] width 150 height 28
click at [898, 321] on input "0.6" at bounding box center [883, 310] width 50 height 40
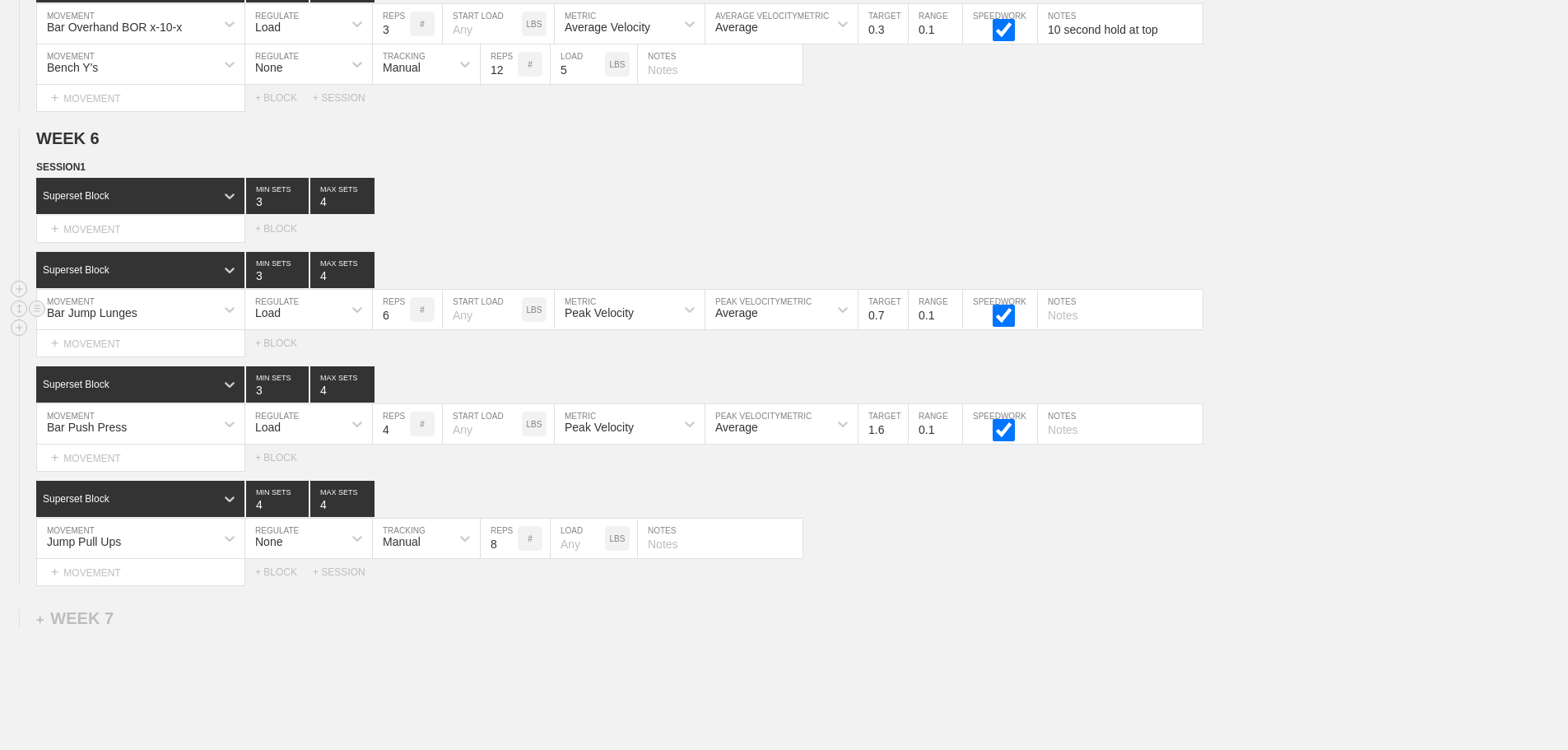
click at [898, 321] on input "0.7" at bounding box center [883, 310] width 50 height 40
click at [898, 321] on input "0.8" at bounding box center [883, 310] width 50 height 40
click at [898, 321] on input "0.9" at bounding box center [883, 310] width 50 height 40
click at [898, 321] on input "1" at bounding box center [883, 310] width 50 height 40
click at [898, 321] on input "1.1" at bounding box center [883, 310] width 50 height 40
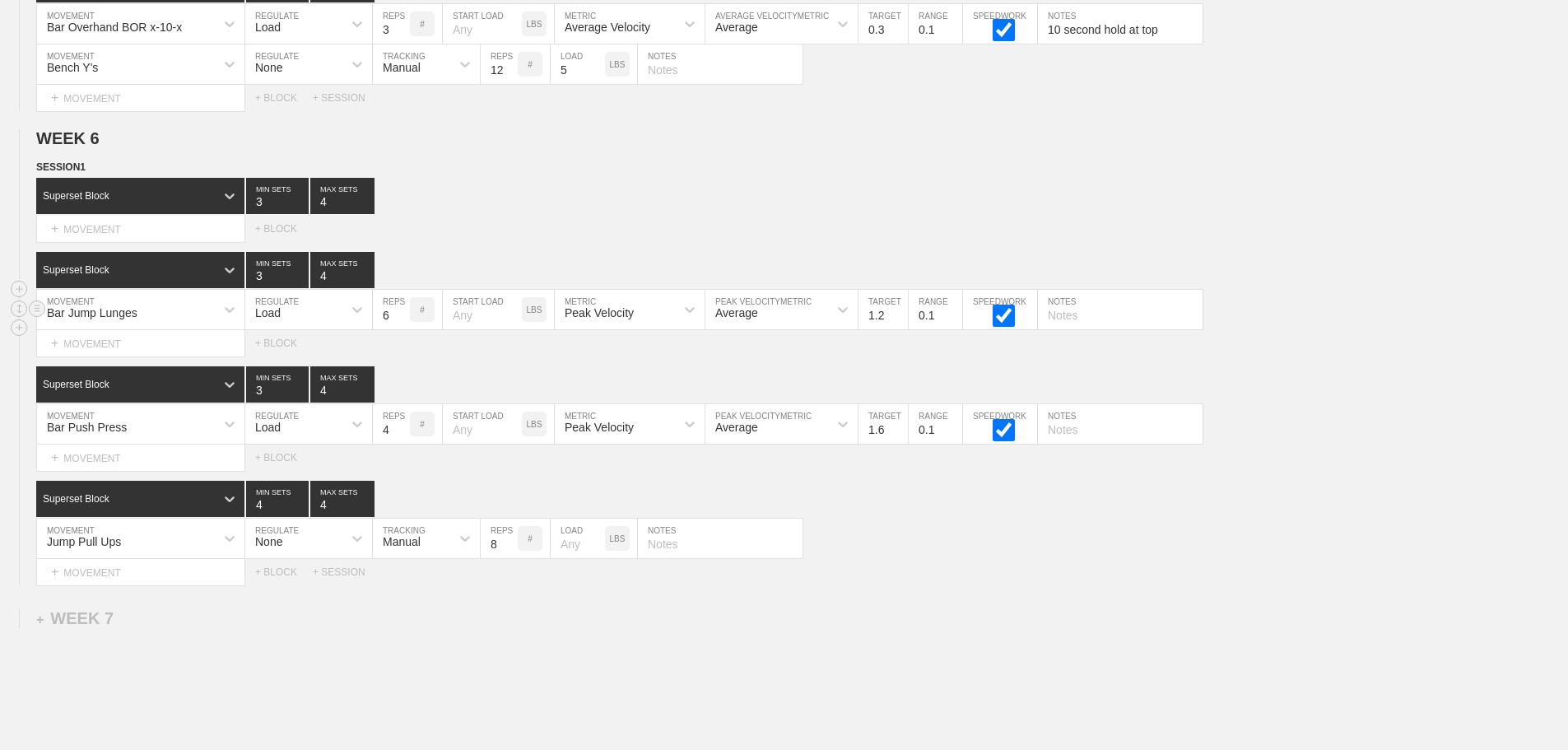
click at [898, 321] on input "1.2" at bounding box center [883, 310] width 50 height 40
click at [898, 321] on input "1.3" at bounding box center [883, 310] width 50 height 40
click at [898, 321] on input "1.4" at bounding box center [883, 310] width 50 height 40
click at [898, 321] on input "1.5" at bounding box center [883, 310] width 50 height 40
type input "1.6"
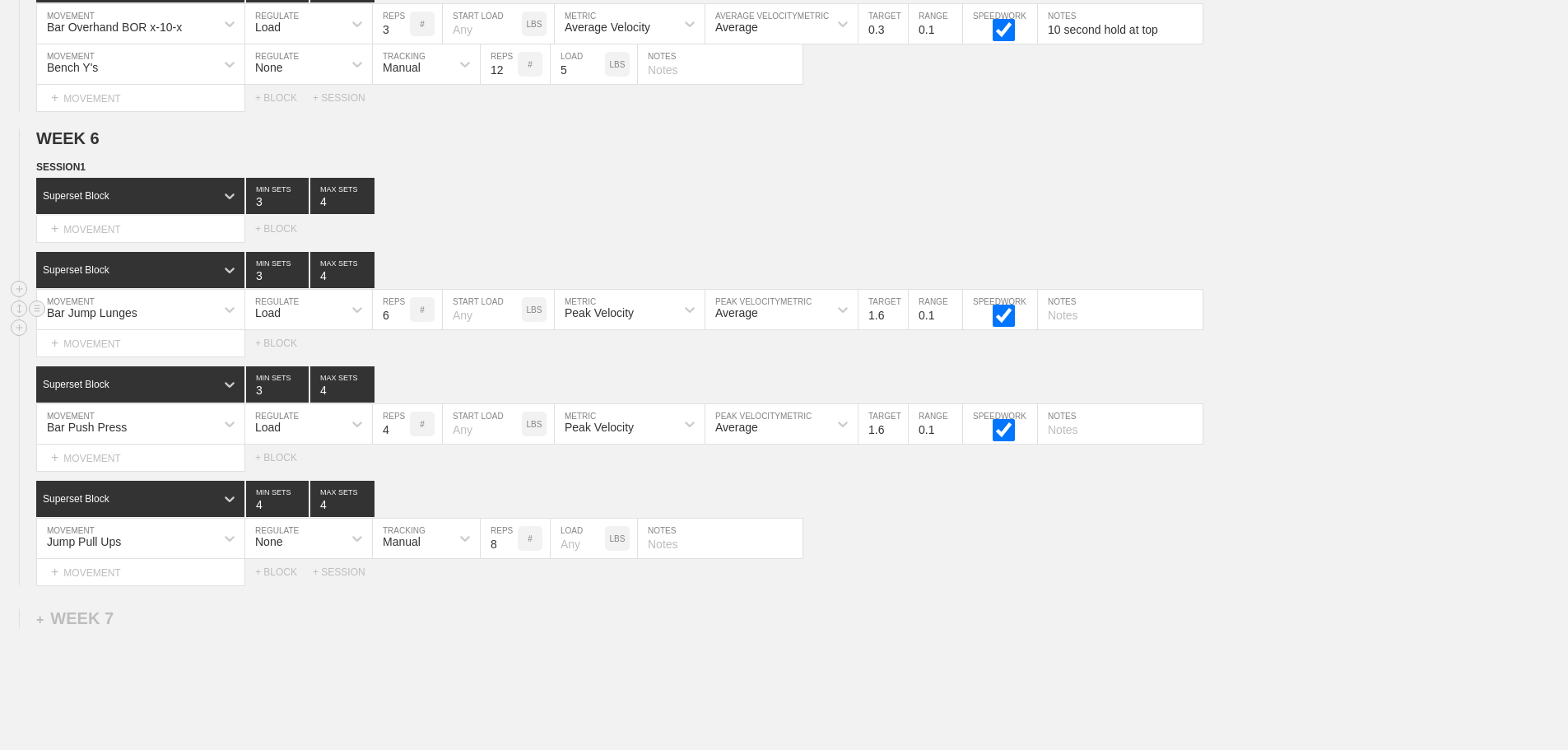
click at [898, 321] on input "1.6" at bounding box center [883, 310] width 50 height 40
click at [1303, 306] on div "Bar Jump Lunges MOVEMENT Load REGULATE 6 REPS # START LOAD LBS Peak Velocity ME…" at bounding box center [784, 310] width 1568 height 41
click at [1091, 329] on input "text" at bounding box center [1120, 310] width 165 height 40
type input "3/ side"
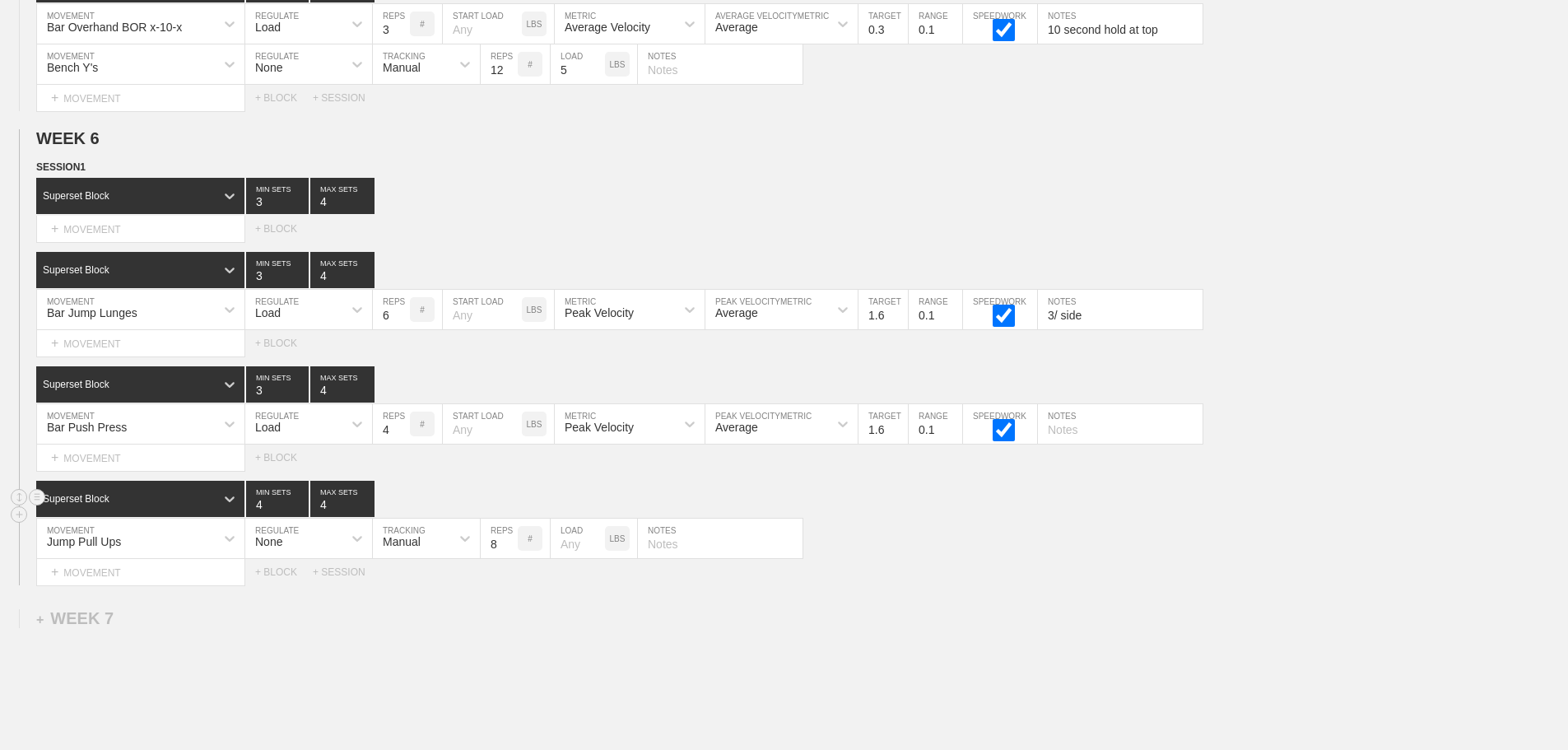
click at [1322, 498] on div "Superset Block 4 MIN SETS 4 MAX SETS" at bounding box center [802, 498] width 1532 height 36
click at [112, 242] on div "+ MOVEMENT" at bounding box center [141, 229] width 209 height 27
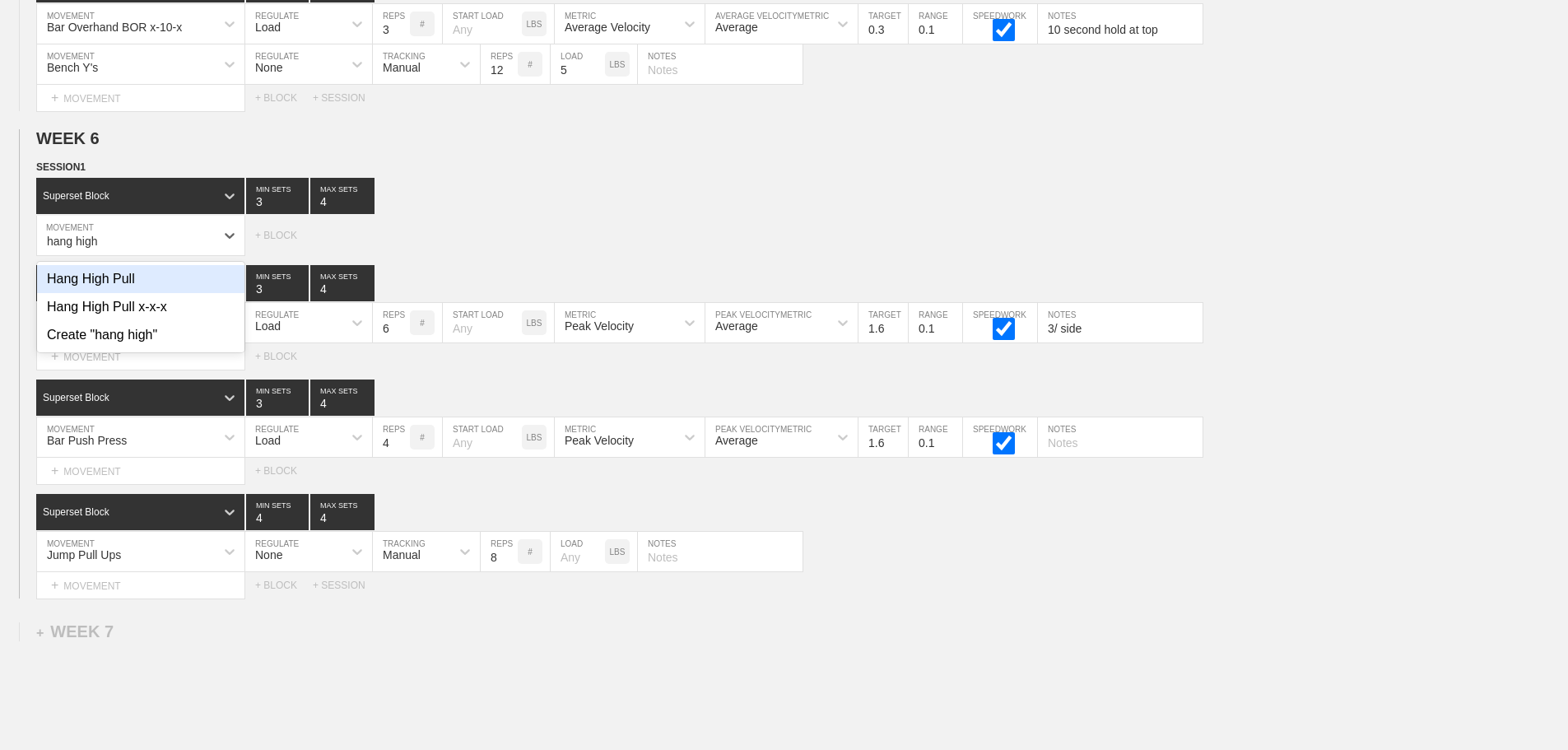
click at [114, 293] on div "Hang High Pull" at bounding box center [141, 279] width 207 height 28
type input "hang high"
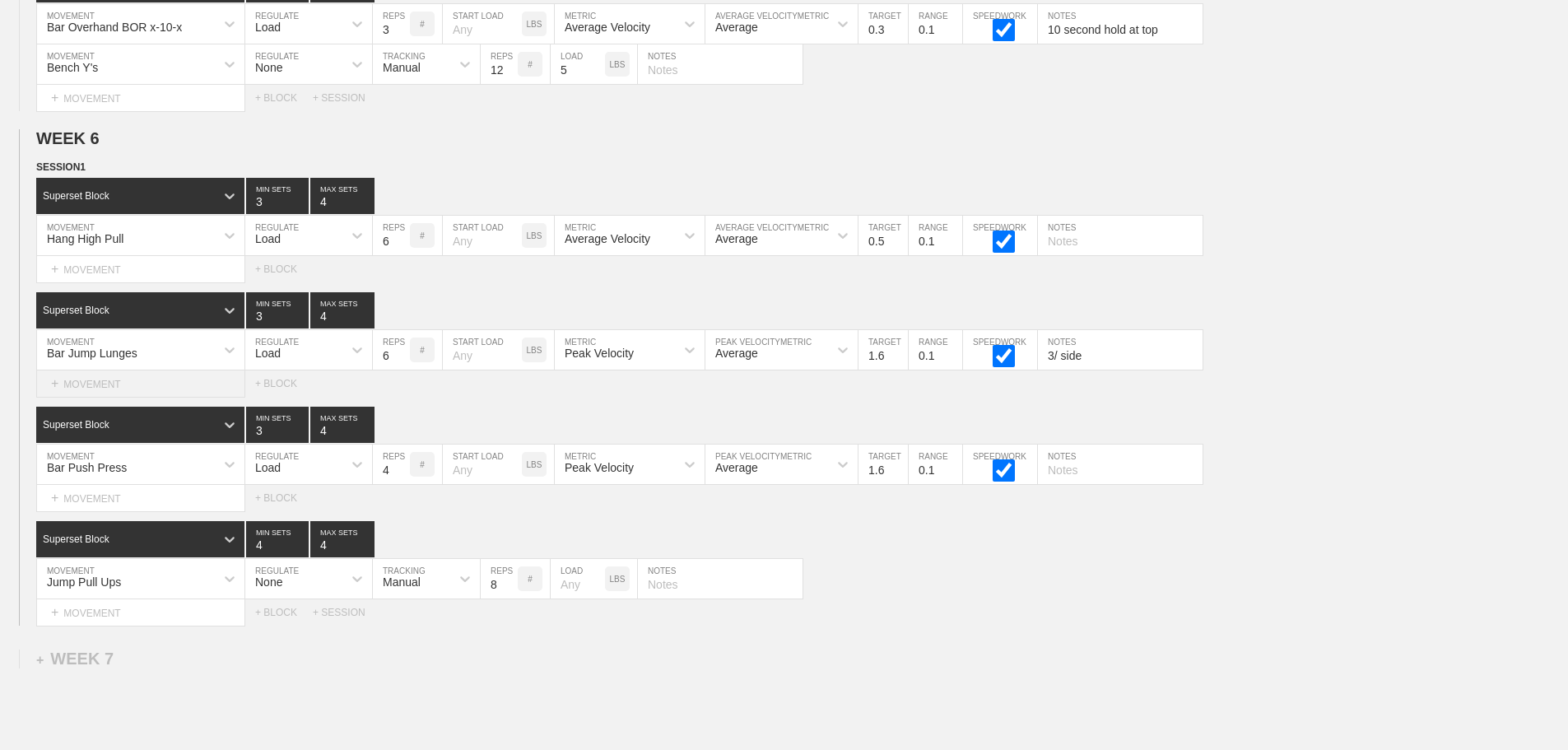
click at [115, 397] on div "+ MOVEMENT" at bounding box center [141, 384] width 209 height 27
click at [467, 422] on div "SESSION 1 Superset Block 3 MIN SETS 4 MAX SETS DUPLICATE INSERT MOVEMENT AFTER …" at bounding box center [784, 392] width 1568 height 467
click at [275, 275] on div "+ BLOCK" at bounding box center [284, 269] width 58 height 12
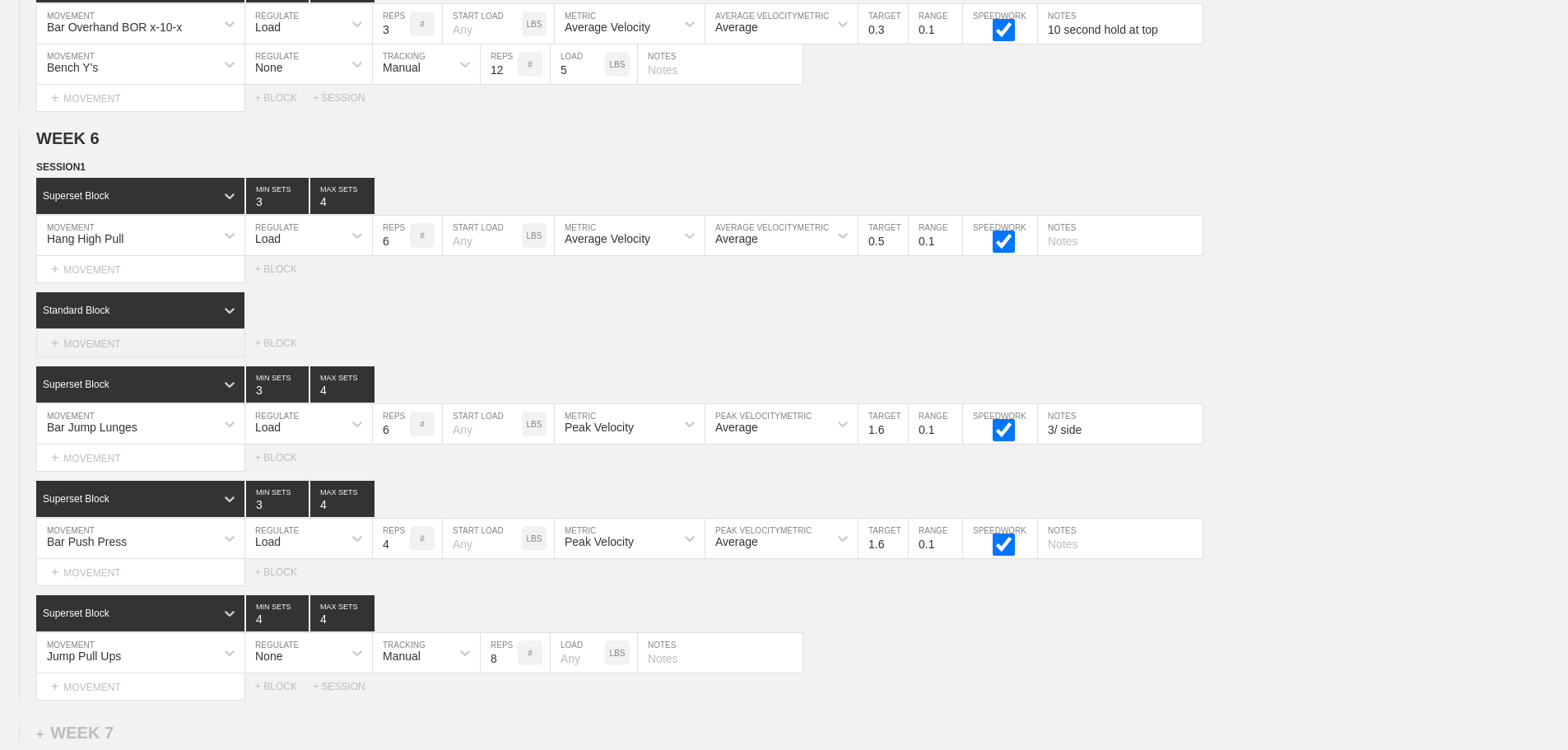
click at [159, 357] on div "+ MOVEMENT" at bounding box center [141, 343] width 209 height 27
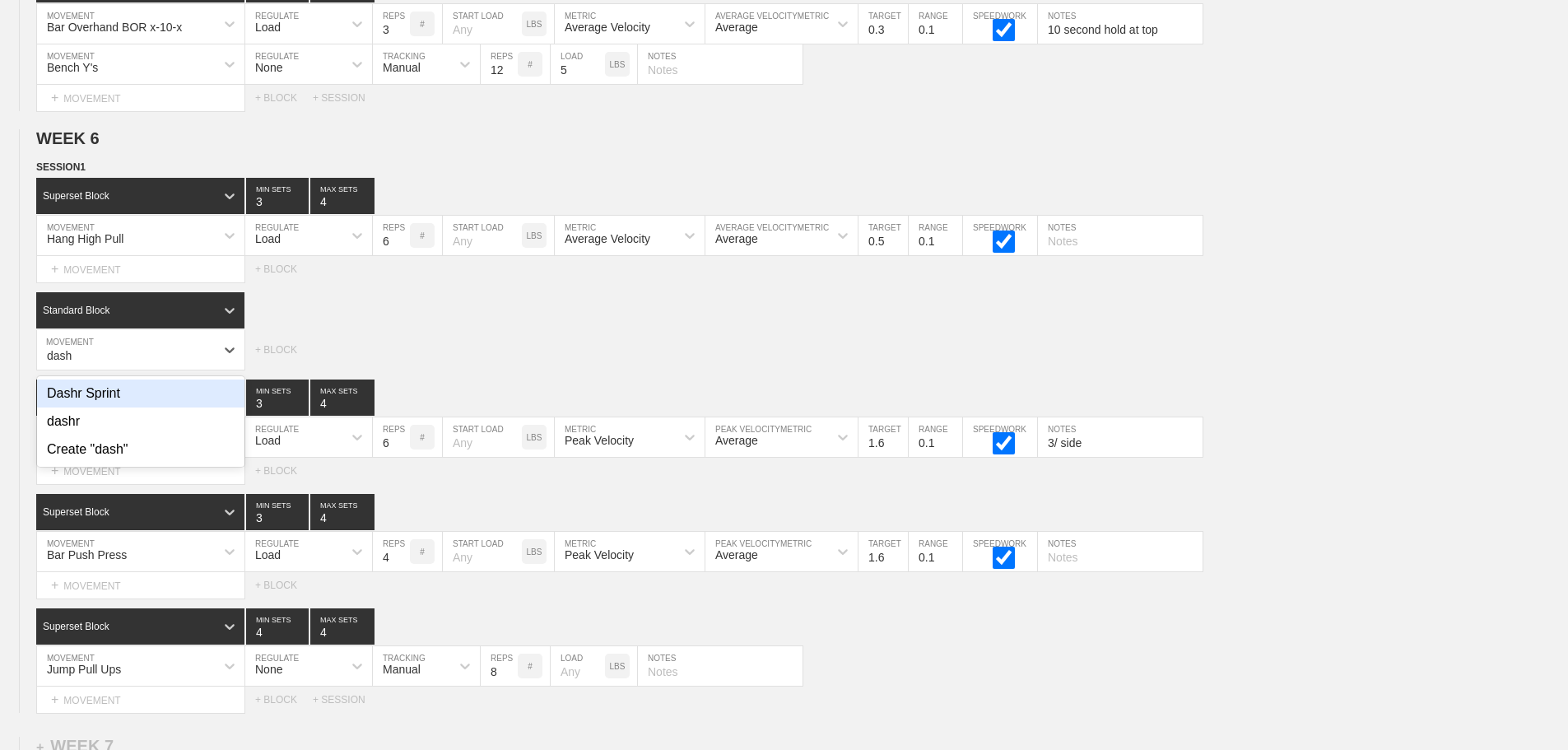
click at [129, 407] on div "Dashr Sprint" at bounding box center [141, 393] width 207 height 28
type input "dash"
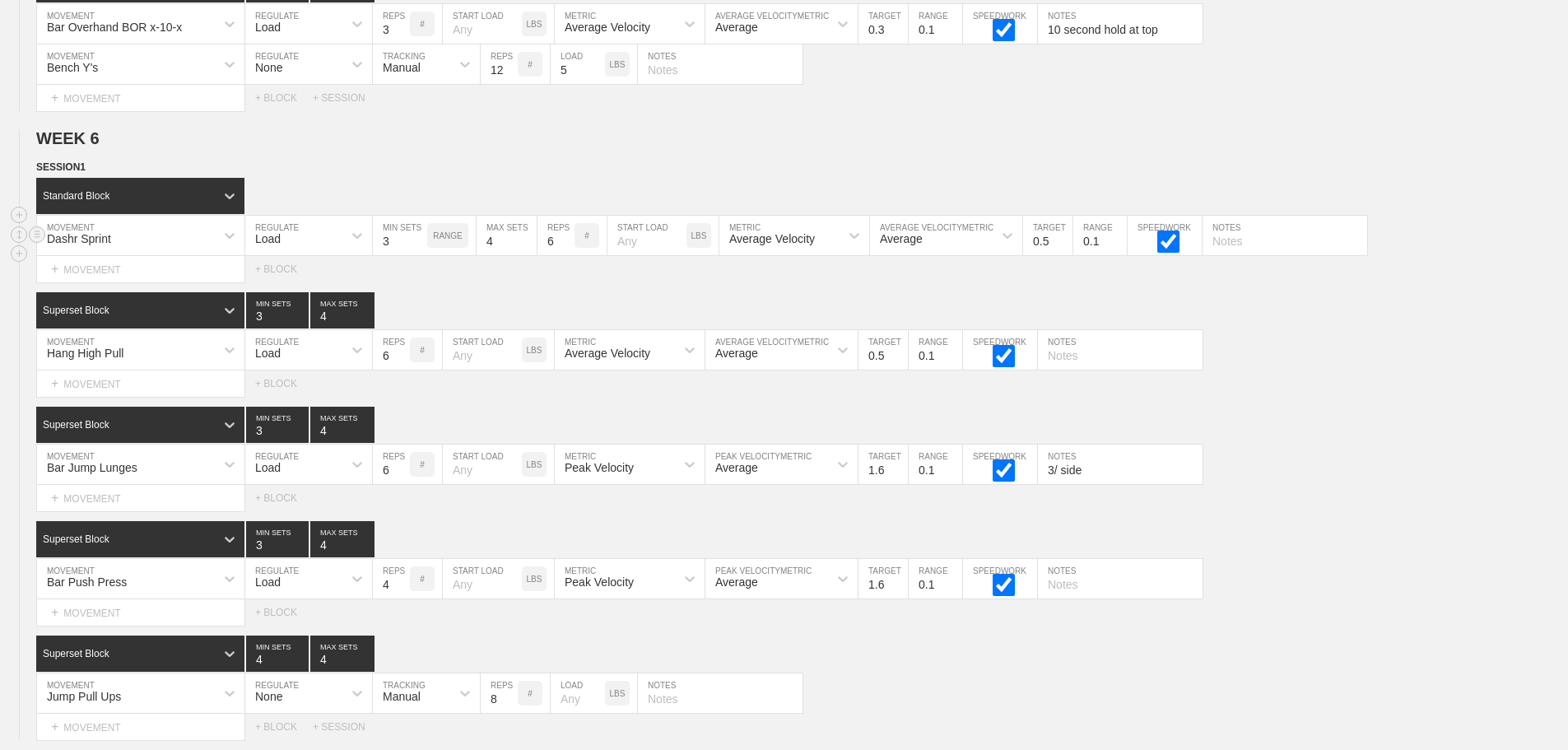
click at [276, 244] on div "Load" at bounding box center [268, 239] width 25 height 14
click at [283, 292] on div "None" at bounding box center [308, 279] width 127 height 28
click at [415, 245] on div "Sensor" at bounding box center [401, 239] width 36 height 14
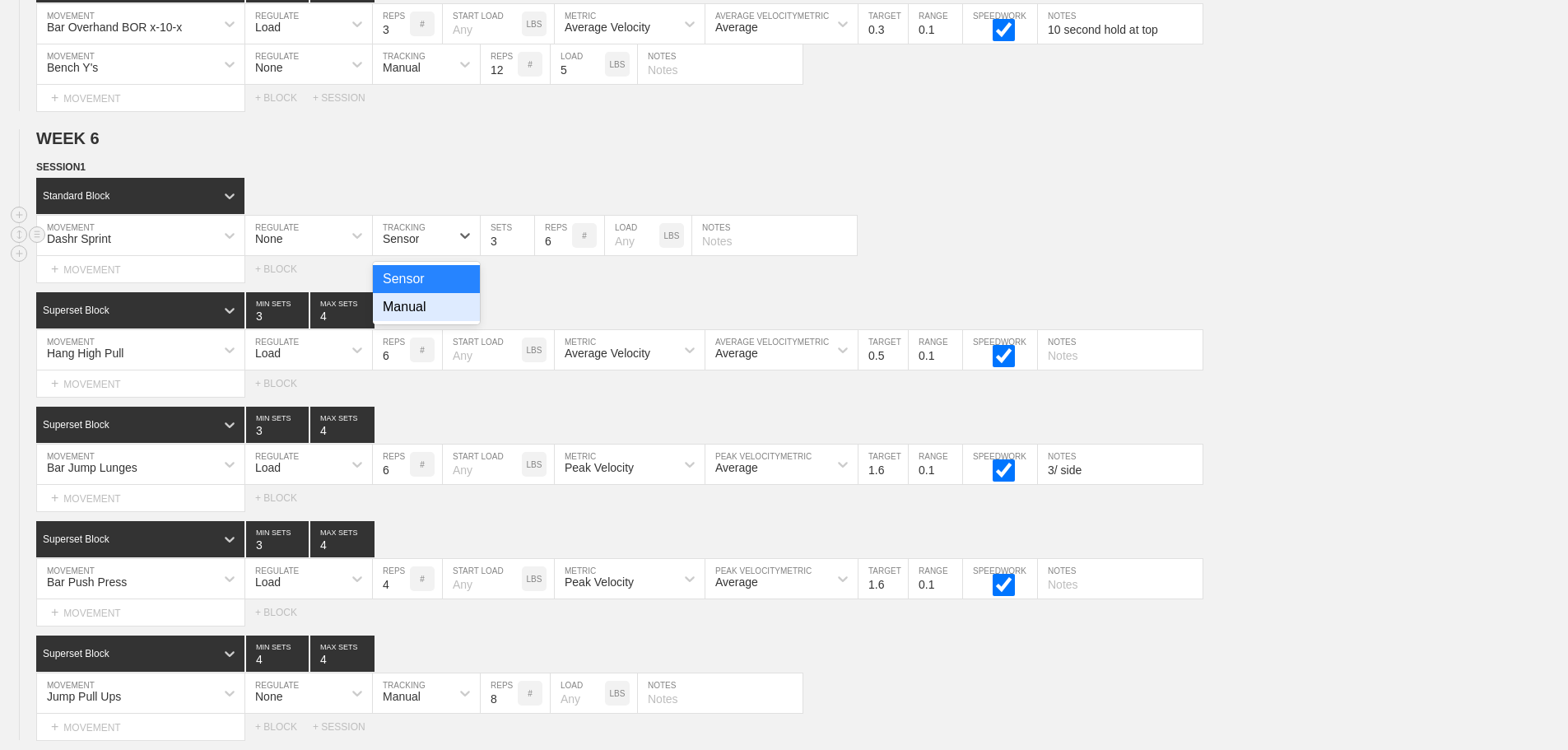
drag, startPoint x: 406, startPoint y: 320, endPoint x: 524, endPoint y: 263, distance: 131.0
click at [420, 316] on div "Manual" at bounding box center [426, 306] width 107 height 28
click at [563, 249] on input "7" at bounding box center [553, 235] width 37 height 40
click at [563, 249] on input "8" at bounding box center [553, 235] width 37 height 40
click at [563, 249] on input "9" at bounding box center [553, 235] width 37 height 40
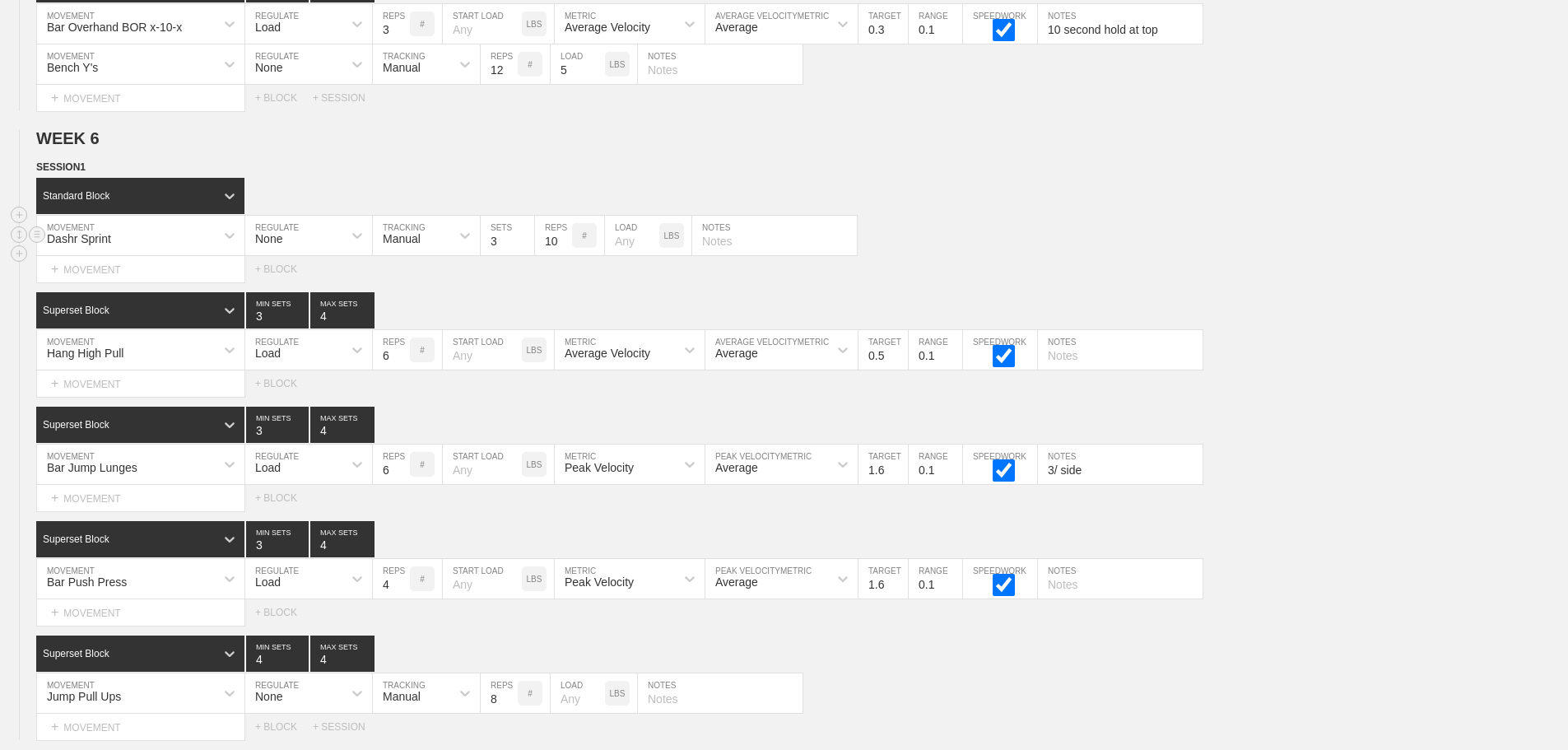
click at [563, 249] on input "10" at bounding box center [553, 235] width 37 height 40
click at [563, 249] on input "11" at bounding box center [553, 235] width 37 height 40
type input "10"
click at [564, 254] on input "10" at bounding box center [553, 235] width 37 height 40
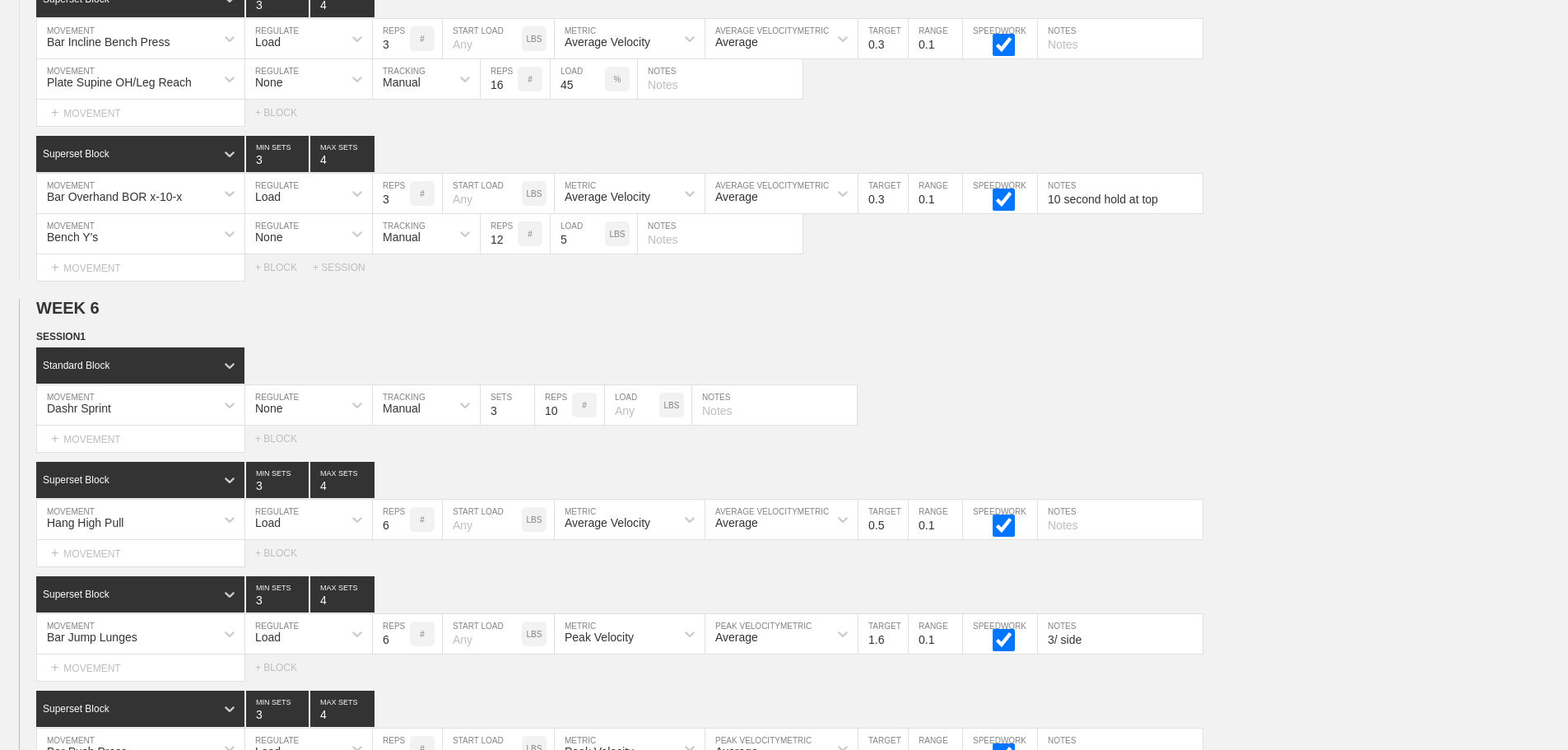
scroll to position [10098, 0]
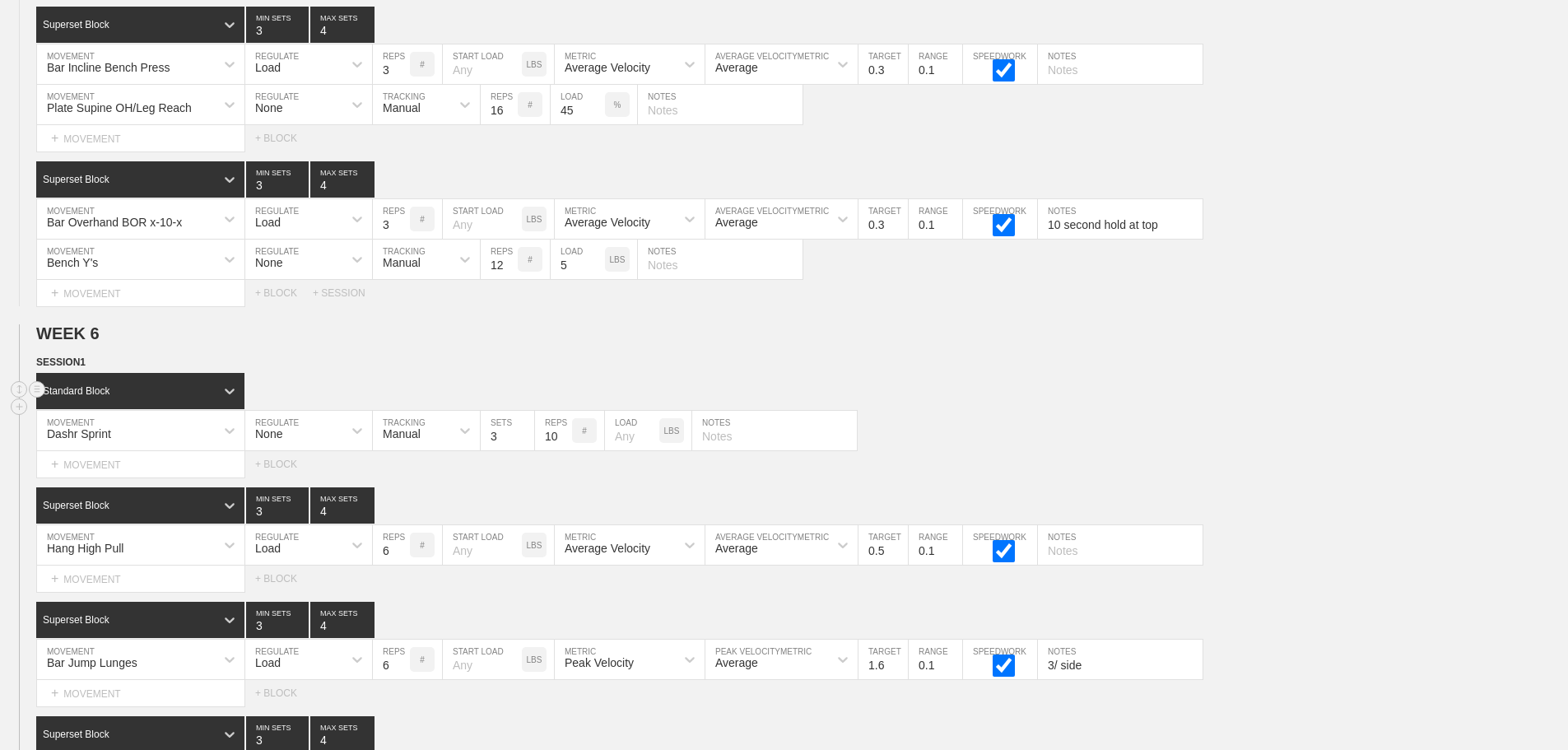
click at [1291, 405] on div "Standard Block" at bounding box center [802, 391] width 1532 height 36
click at [401, 565] on input "5" at bounding box center [391, 545] width 37 height 40
type input "4"
click at [401, 565] on input "4" at bounding box center [391, 545] width 37 height 40
click at [619, 555] on div "Average Velocity" at bounding box center [607, 548] width 86 height 14
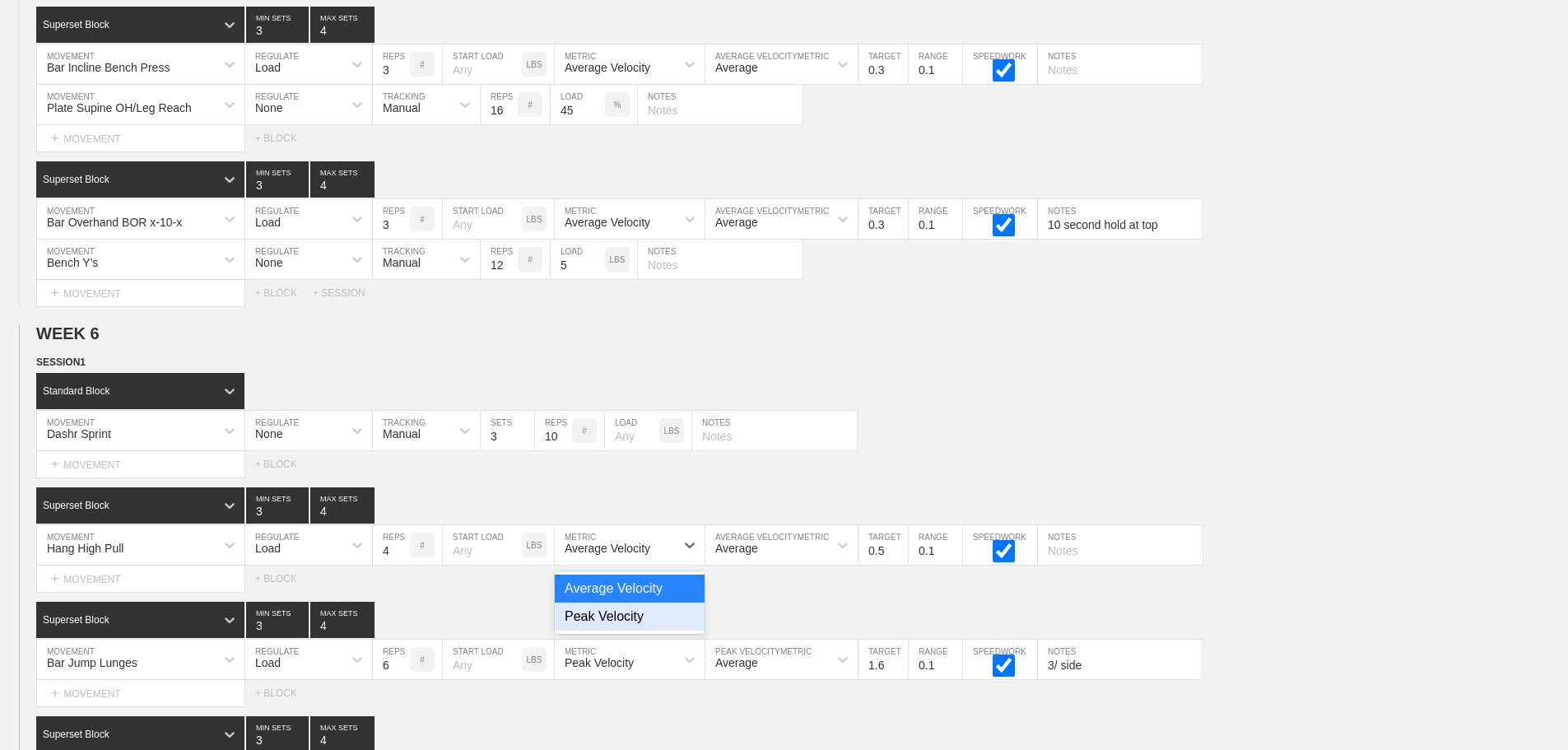
drag, startPoint x: 610, startPoint y: 632, endPoint x: 724, endPoint y: 584, distance: 123.7
click at [613, 631] on div "Peak Velocity" at bounding box center [630, 617] width 150 height 28
click at [899, 559] on input "0.6" at bounding box center [883, 545] width 50 height 40
click at [899, 559] on input "0.7" at bounding box center [883, 545] width 50 height 40
click at [899, 559] on input "0.8" at bounding box center [883, 545] width 50 height 40
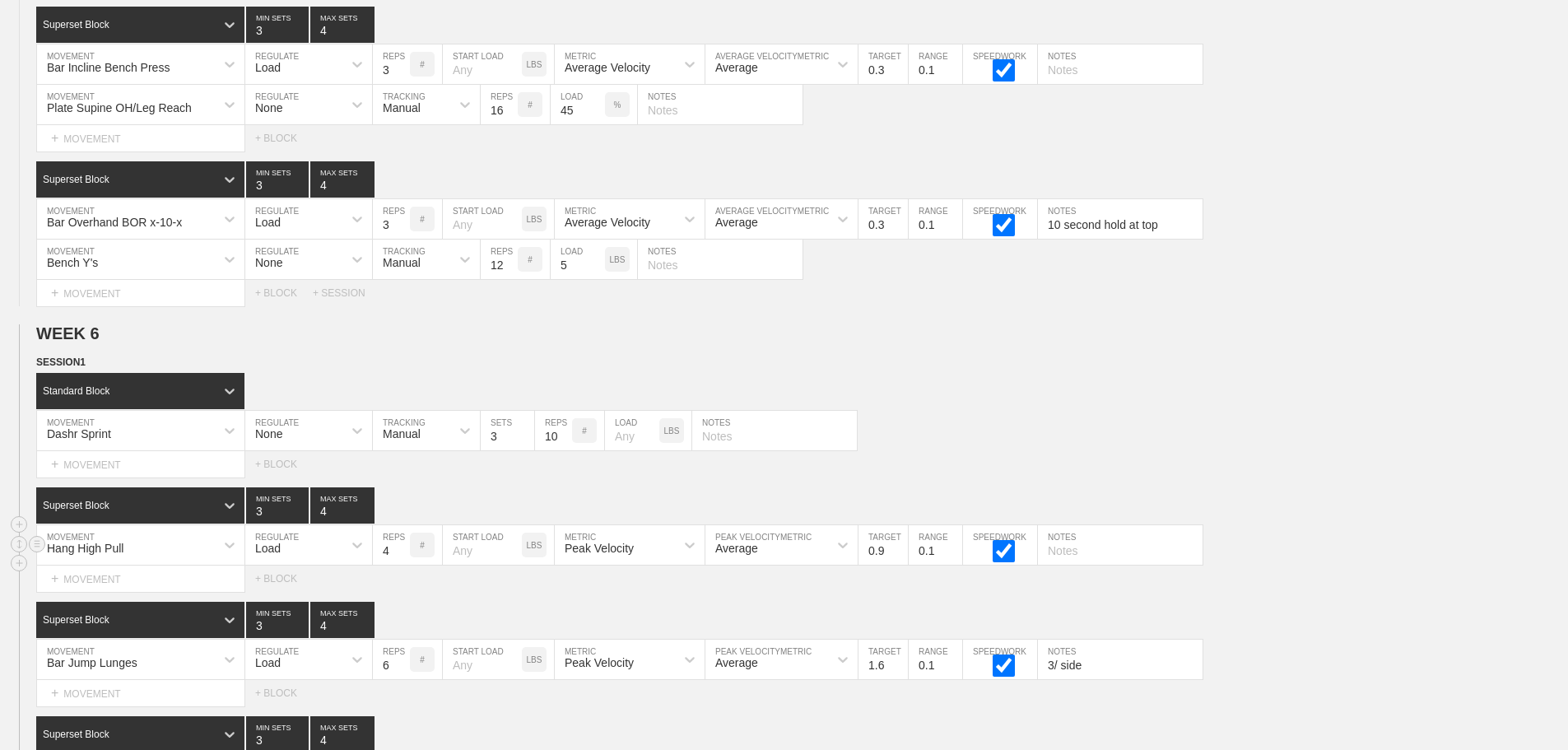
click at [899, 559] on input "0.9" at bounding box center [883, 545] width 50 height 40
click at [899, 559] on input "1" at bounding box center [883, 545] width 50 height 40
click at [899, 559] on input "1.1" at bounding box center [883, 545] width 50 height 40
click at [899, 559] on input "1.2" at bounding box center [883, 545] width 50 height 40
type input "1.3"
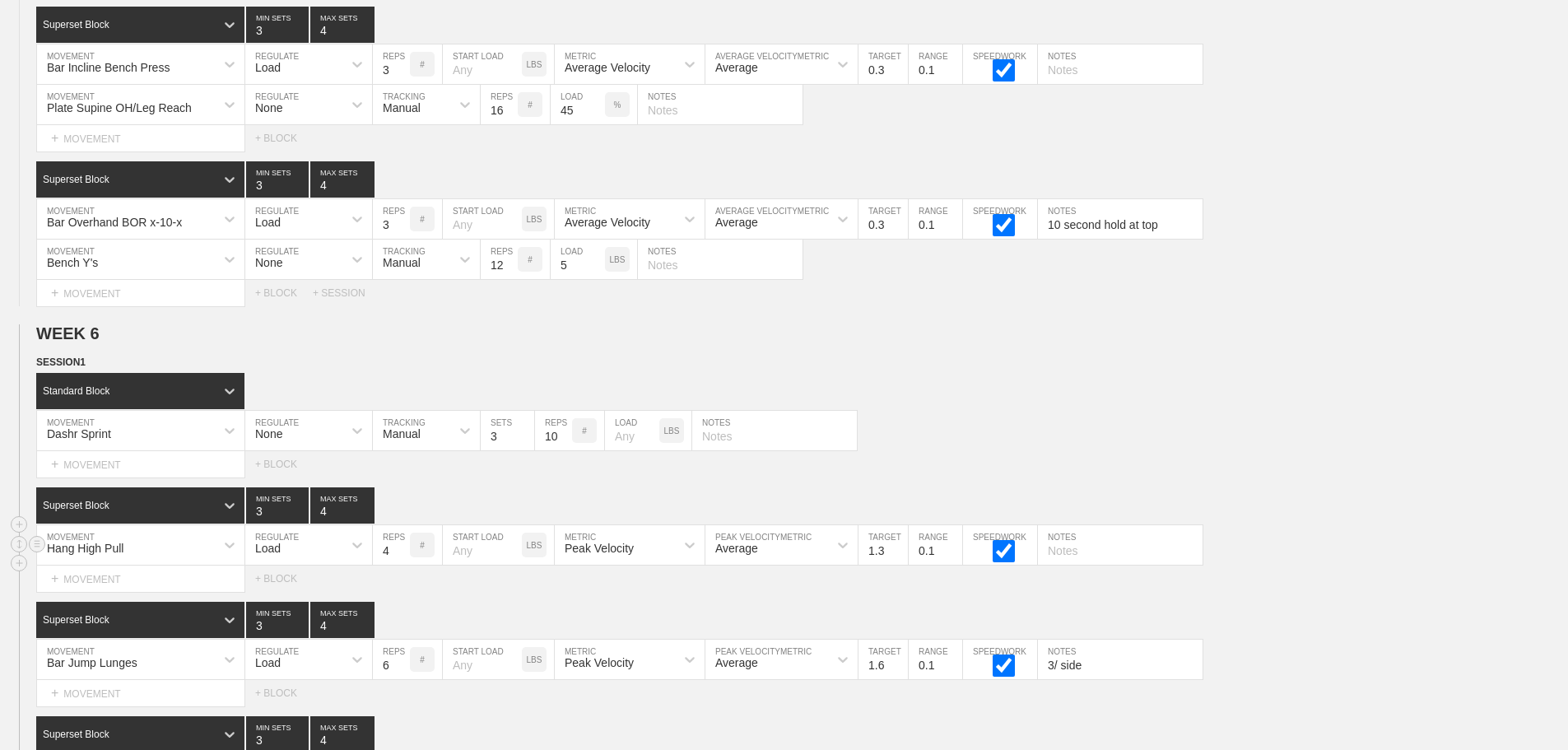
click at [899, 559] on input "1.3" at bounding box center [883, 545] width 50 height 40
drag, startPoint x: 1103, startPoint y: 471, endPoint x: 1158, endPoint y: 442, distance: 62.2
click at [1106, 471] on div "Select... MOVEMENT + MOVEMENT + BLOCK" at bounding box center [784, 464] width 1568 height 26
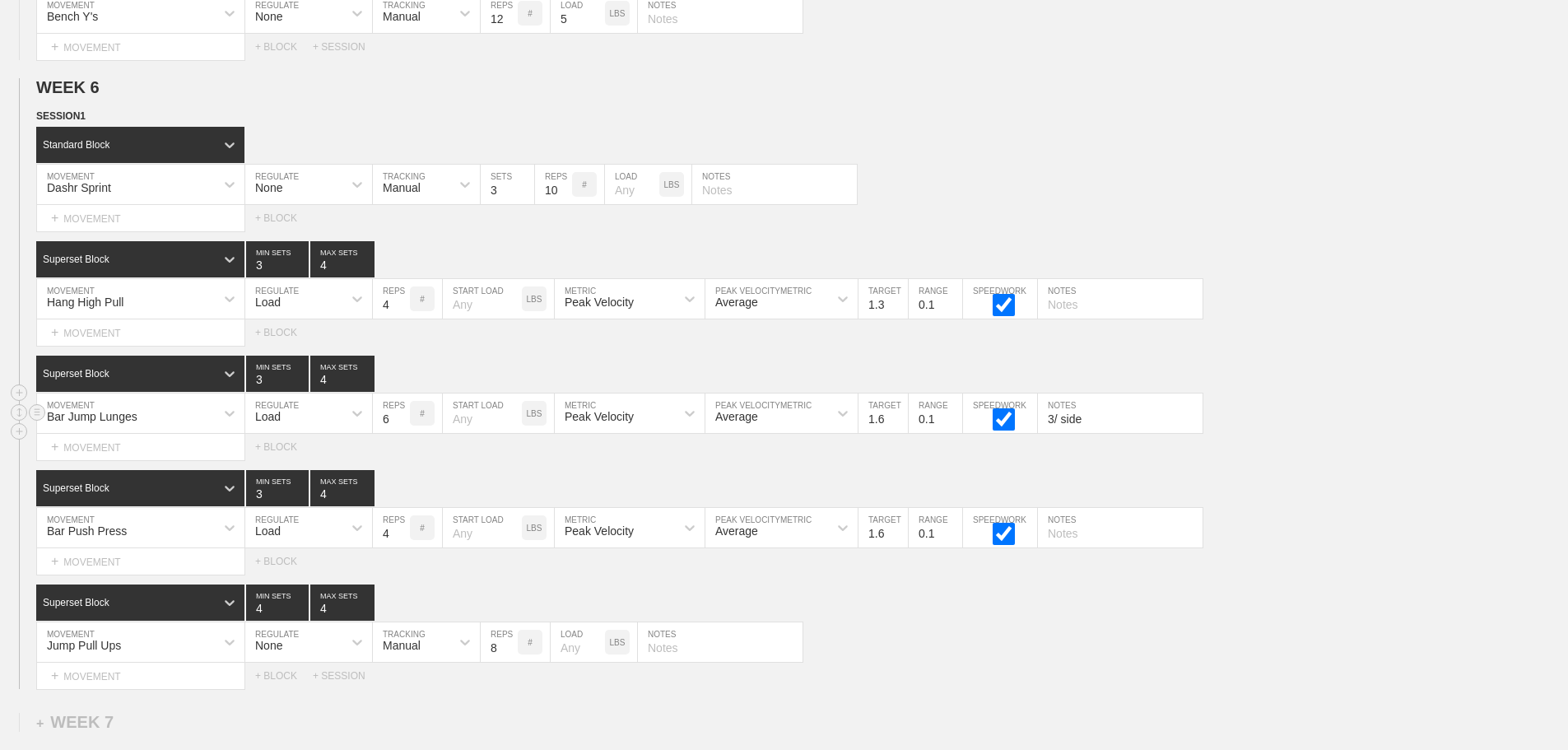
scroll to position [10345, 0]
click at [134, 461] on div "+ MOVEMENT" at bounding box center [141, 446] width 209 height 27
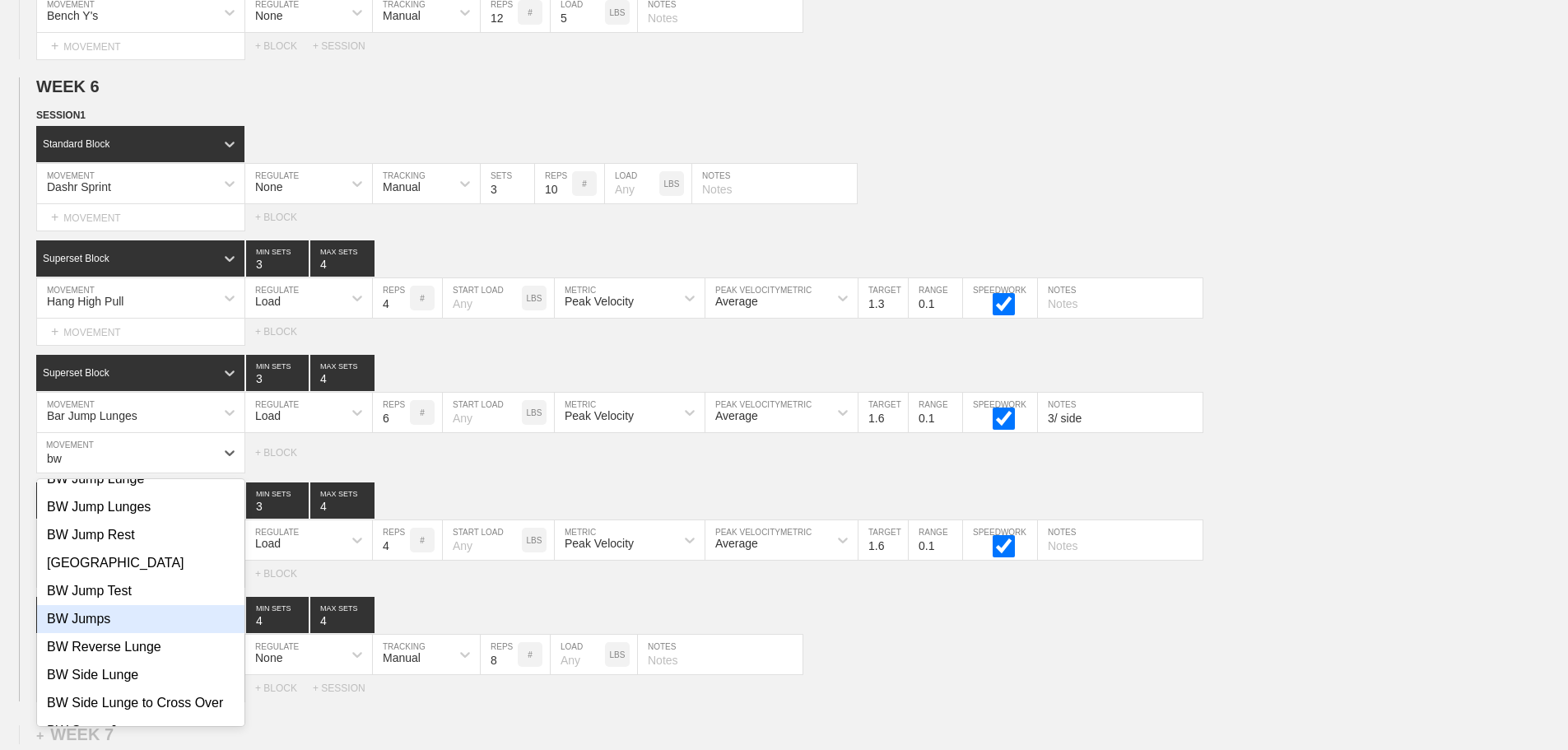
scroll to position [0, 0]
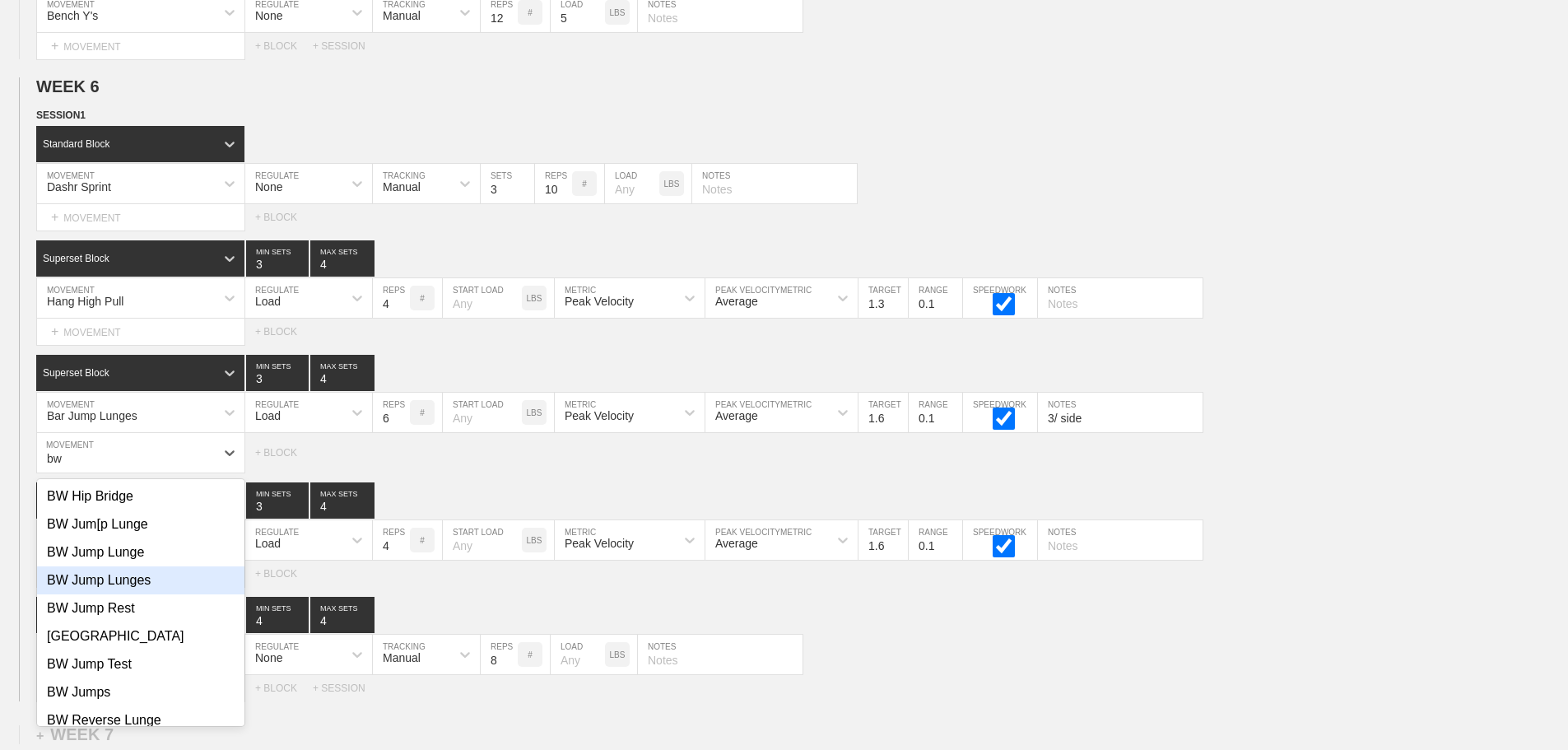
click at [117, 590] on div "BW Jump Lunges" at bounding box center [141, 580] width 207 height 28
type input "bw"
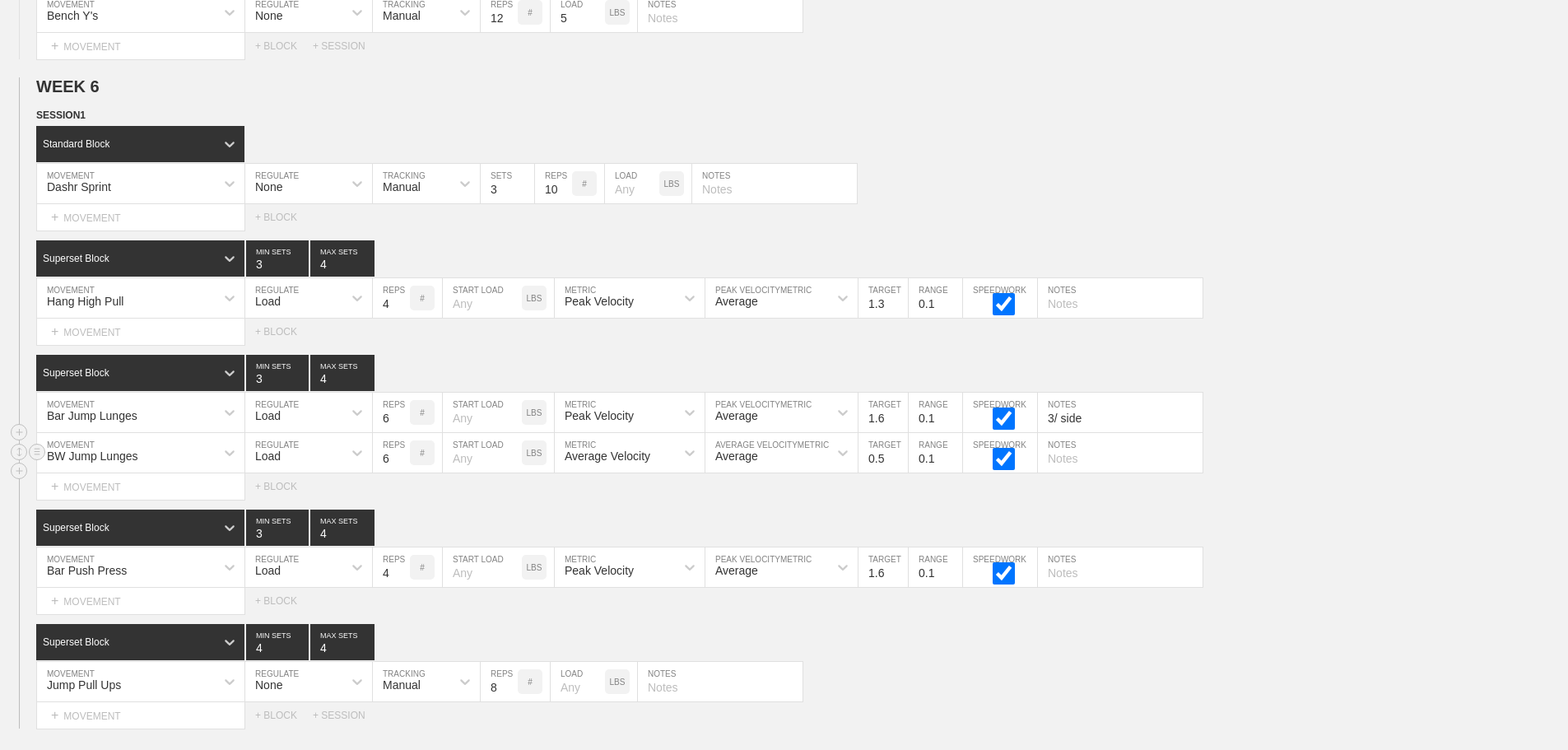
click at [296, 467] on div "Load" at bounding box center [294, 453] width 97 height 28
click at [280, 510] on div "None" at bounding box center [308, 496] width 127 height 28
click at [399, 462] on div "Sensor" at bounding box center [401, 456] width 36 height 14
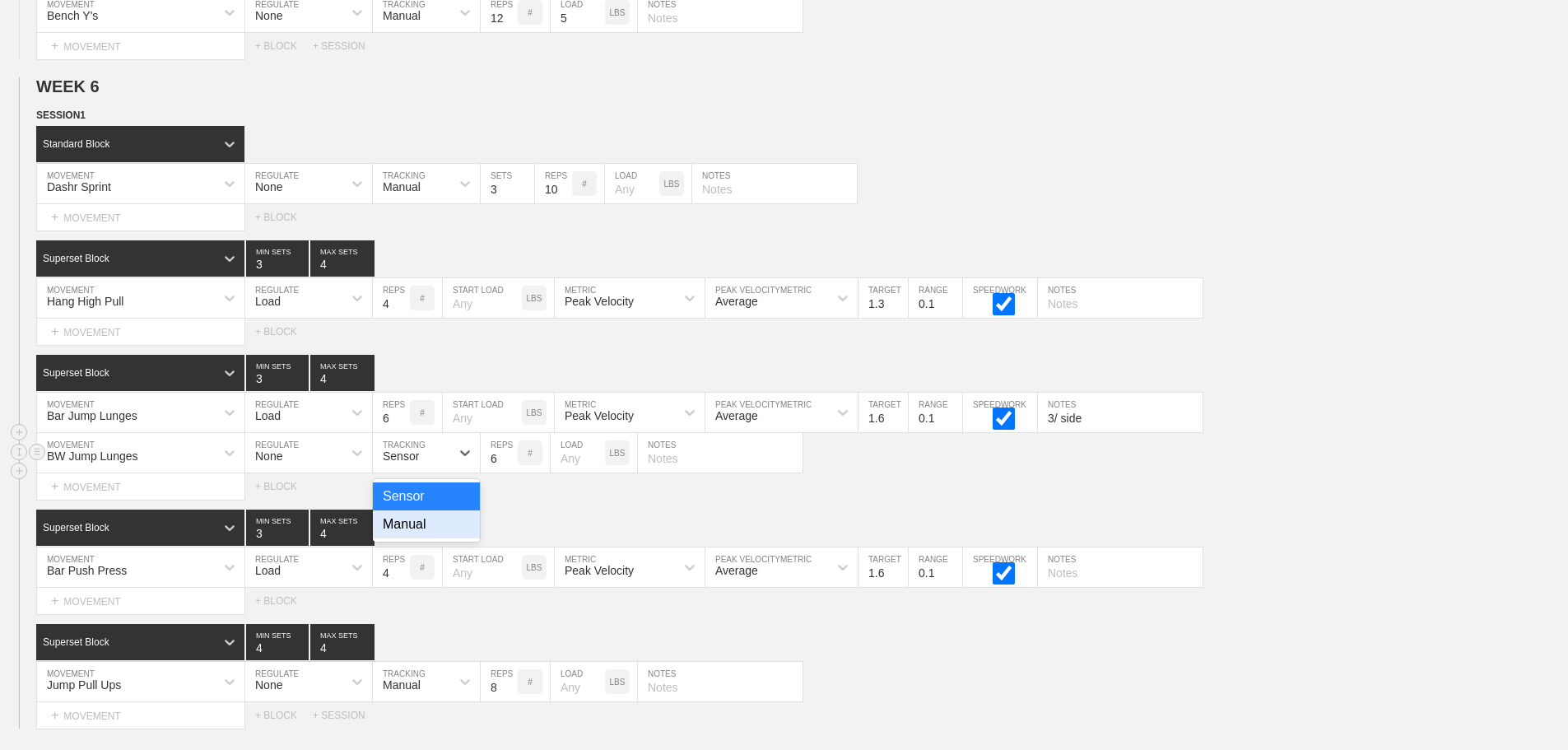
click at [407, 538] on div "Manual" at bounding box center [426, 524] width 107 height 28
click at [911, 473] on div "BW Jump Lunges MOVEMENT None REGULATE option Manual, selected. 0 results availa…" at bounding box center [784, 453] width 1568 height 41
click at [1413, 499] on div "Select... MOVEMENT + MOVEMENT + BLOCK" at bounding box center [784, 486] width 1568 height 26
click at [1310, 465] on div "BW Jump Lunges MOVEMENT None REGULATE Manual TRACKING 6 REPS # LOAD LBS NOTES" at bounding box center [784, 453] width 1568 height 41
click at [508, 464] on input "7" at bounding box center [498, 453] width 37 height 40
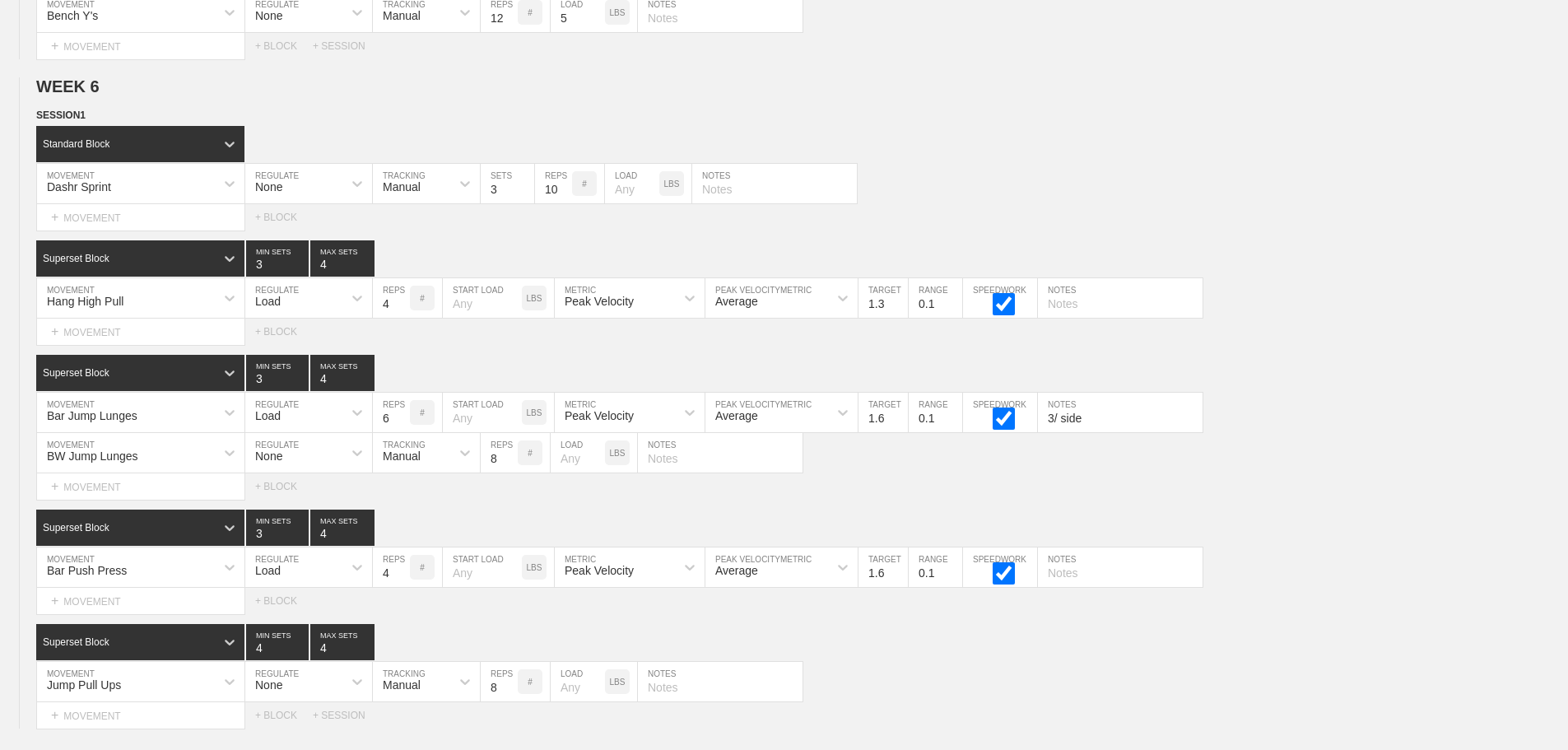
type input "8"
click at [508, 464] on input "8" at bounding box center [498, 453] width 37 height 40
click at [912, 464] on div "BW Jump Lunges MOVEMENT None REGULATE Manual TRACKING 8 REPS # LOAD LBS NOTES" at bounding box center [784, 453] width 1568 height 41
click at [1354, 499] on div "Select... MOVEMENT + MOVEMENT + BLOCK" at bounding box center [784, 486] width 1568 height 26
click at [1371, 345] on div "Select... MOVEMENT + MOVEMENT + BLOCK" at bounding box center [784, 331] width 1568 height 26
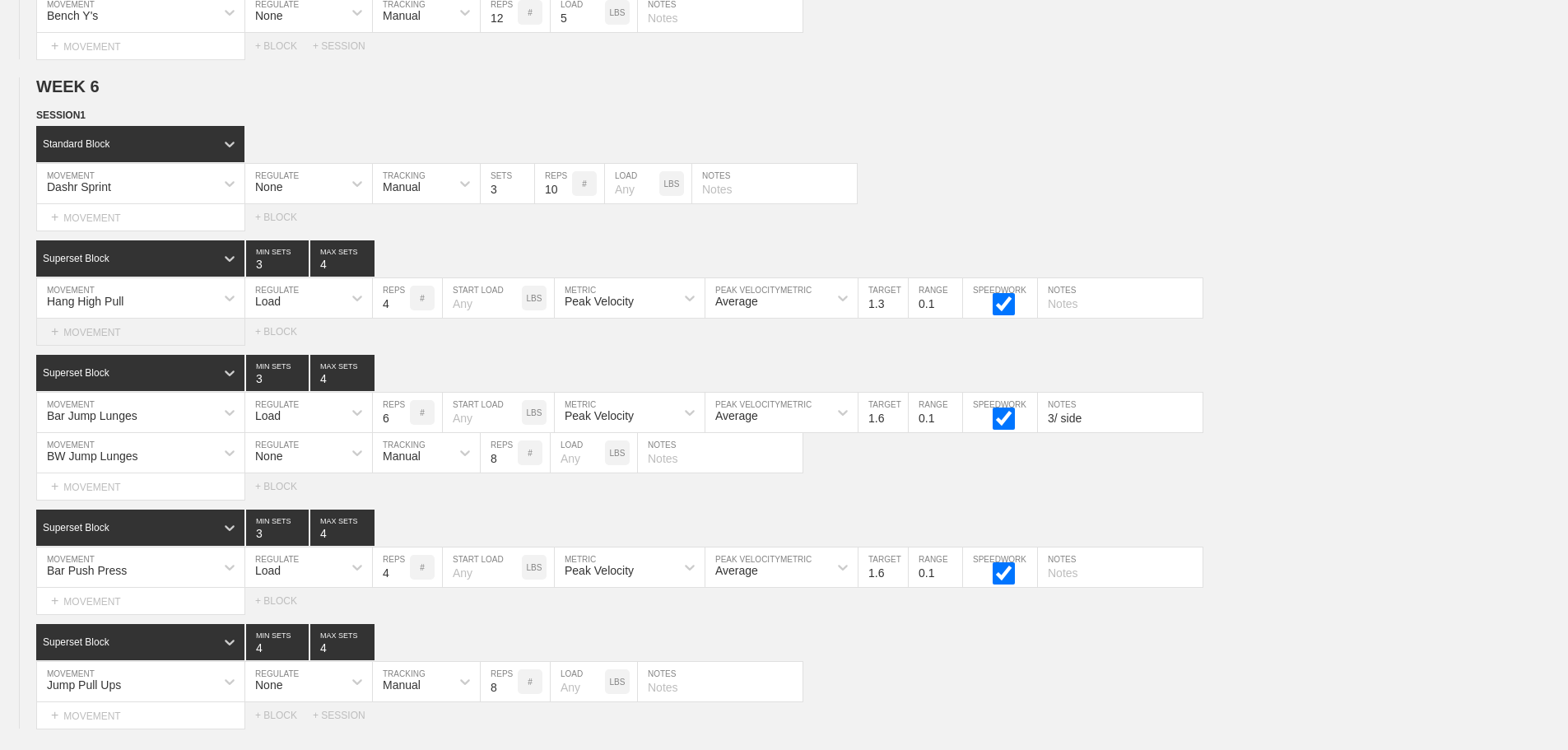
click at [131, 339] on div "+ MOVEMENT" at bounding box center [141, 332] width 209 height 27
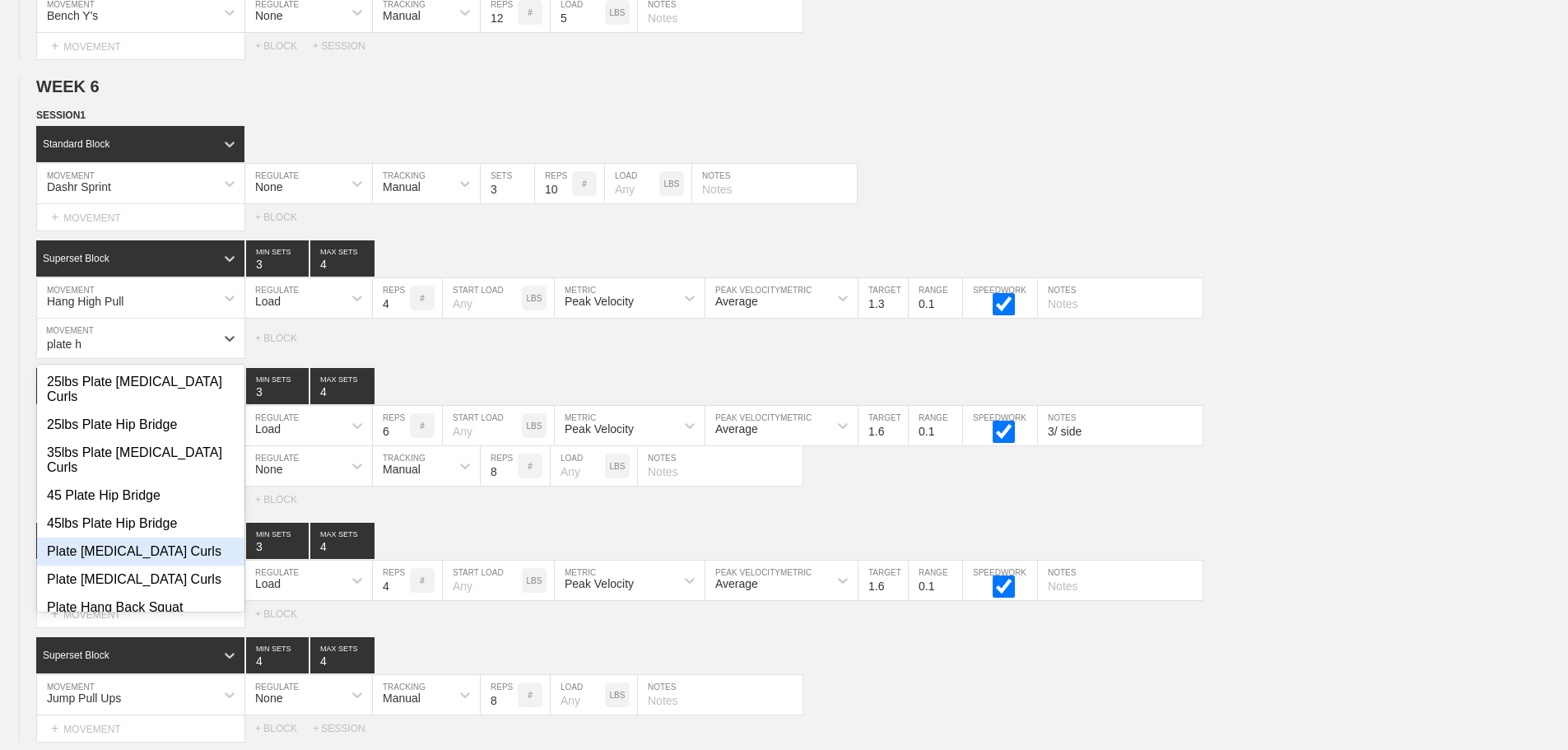
scroll to position [68, 0]
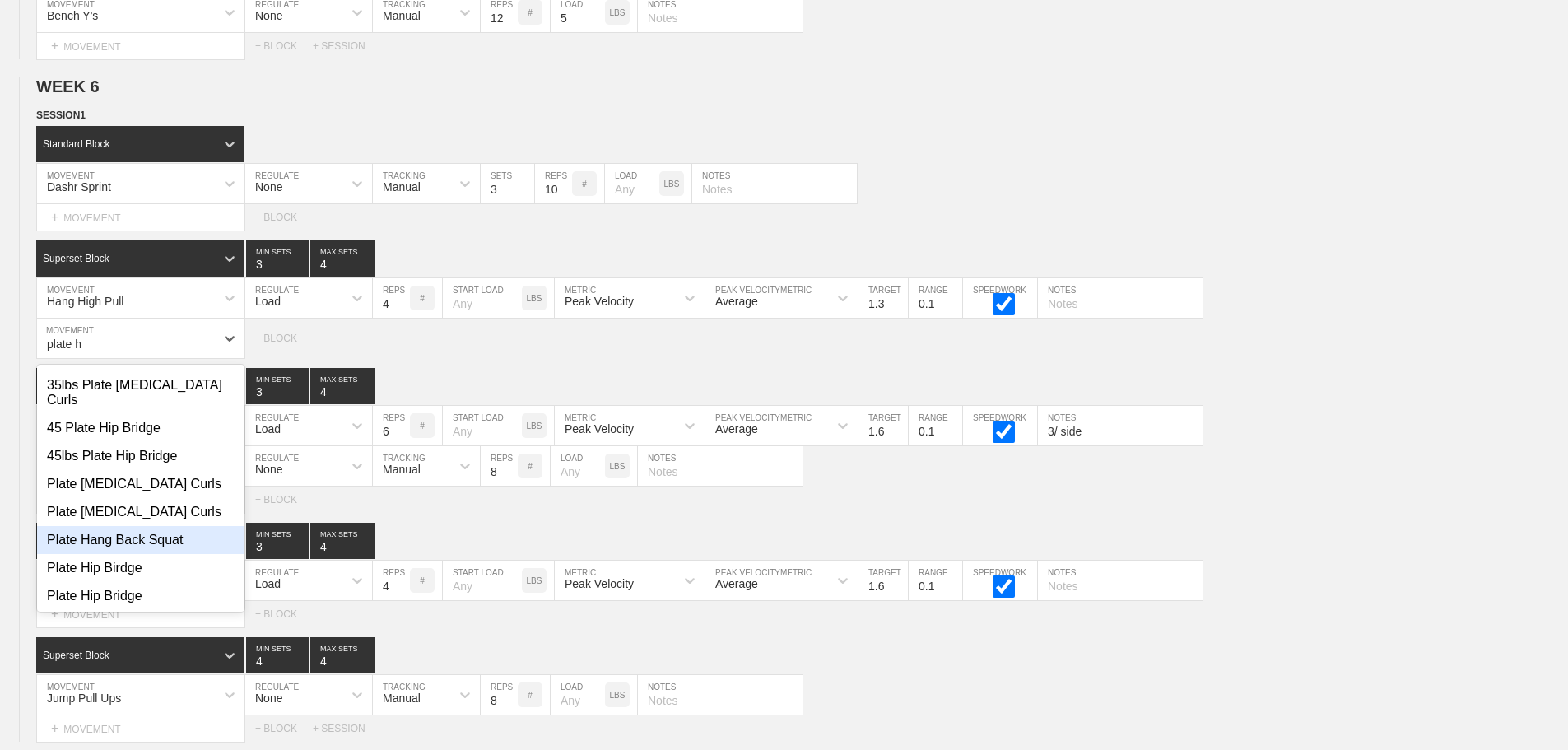
type input "plate h"
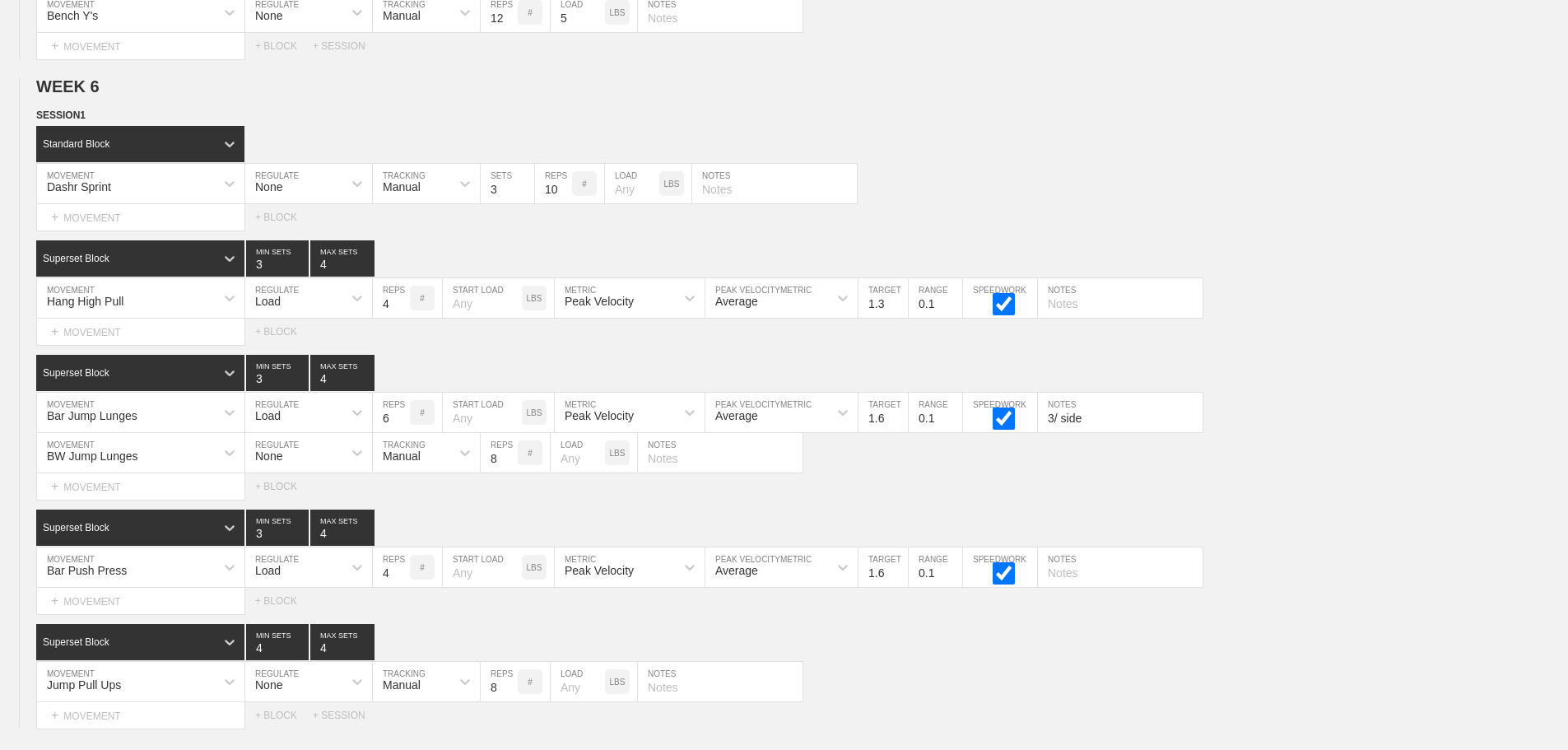
click at [768, 357] on div "SESSION 1 Standard Block DUPLICATE INSERT MOVEMENT AFTER DELETE Dashr Sprint MO…" at bounding box center [784, 418] width 1568 height 622
click at [119, 340] on div "+ MOVEMENT" at bounding box center [141, 332] width 209 height 27
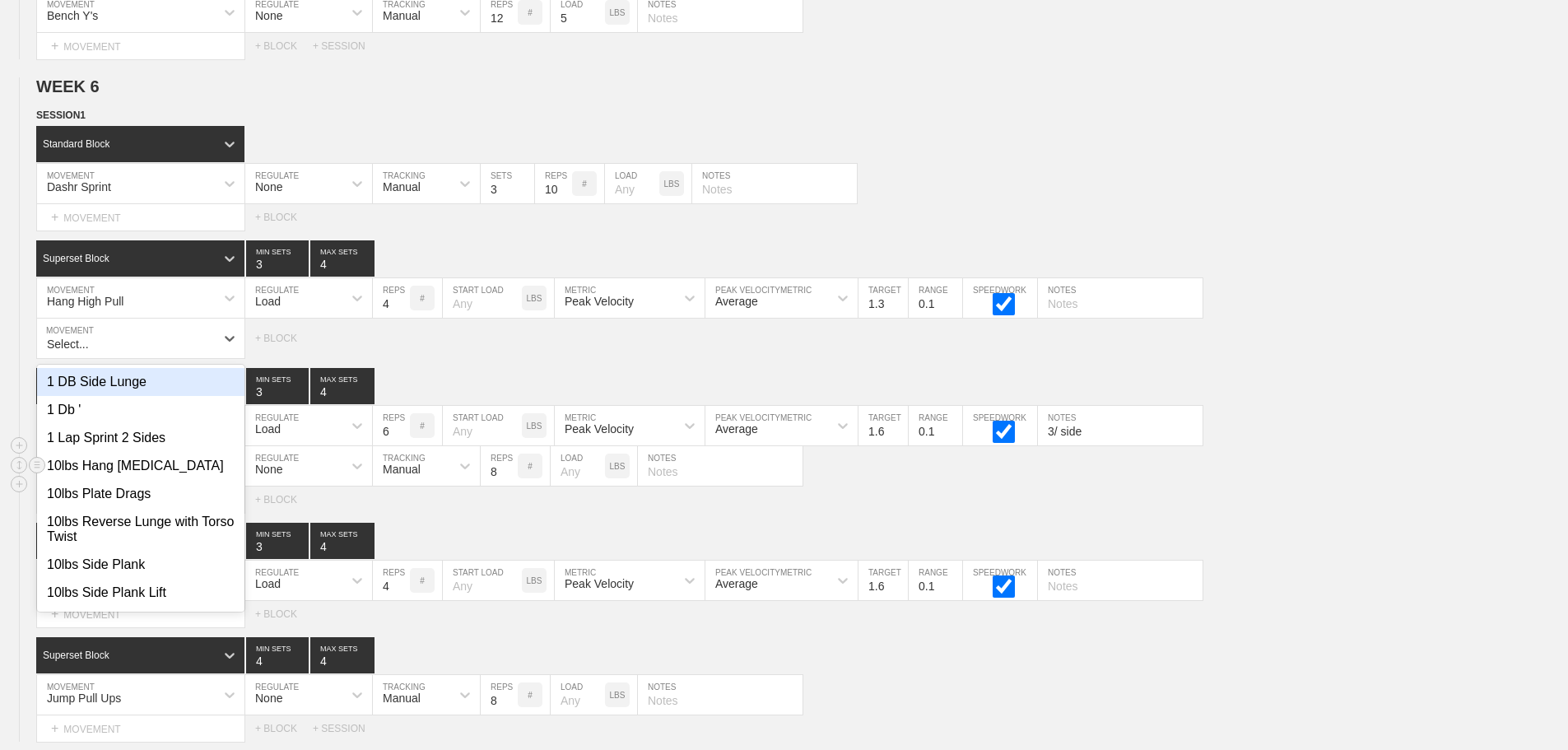
click at [1349, 469] on div "BW Jump Lunges MOVEMENT None REGULATE Manual TRACKING 8 REPS # LOAD LBS NOTES" at bounding box center [784, 466] width 1568 height 41
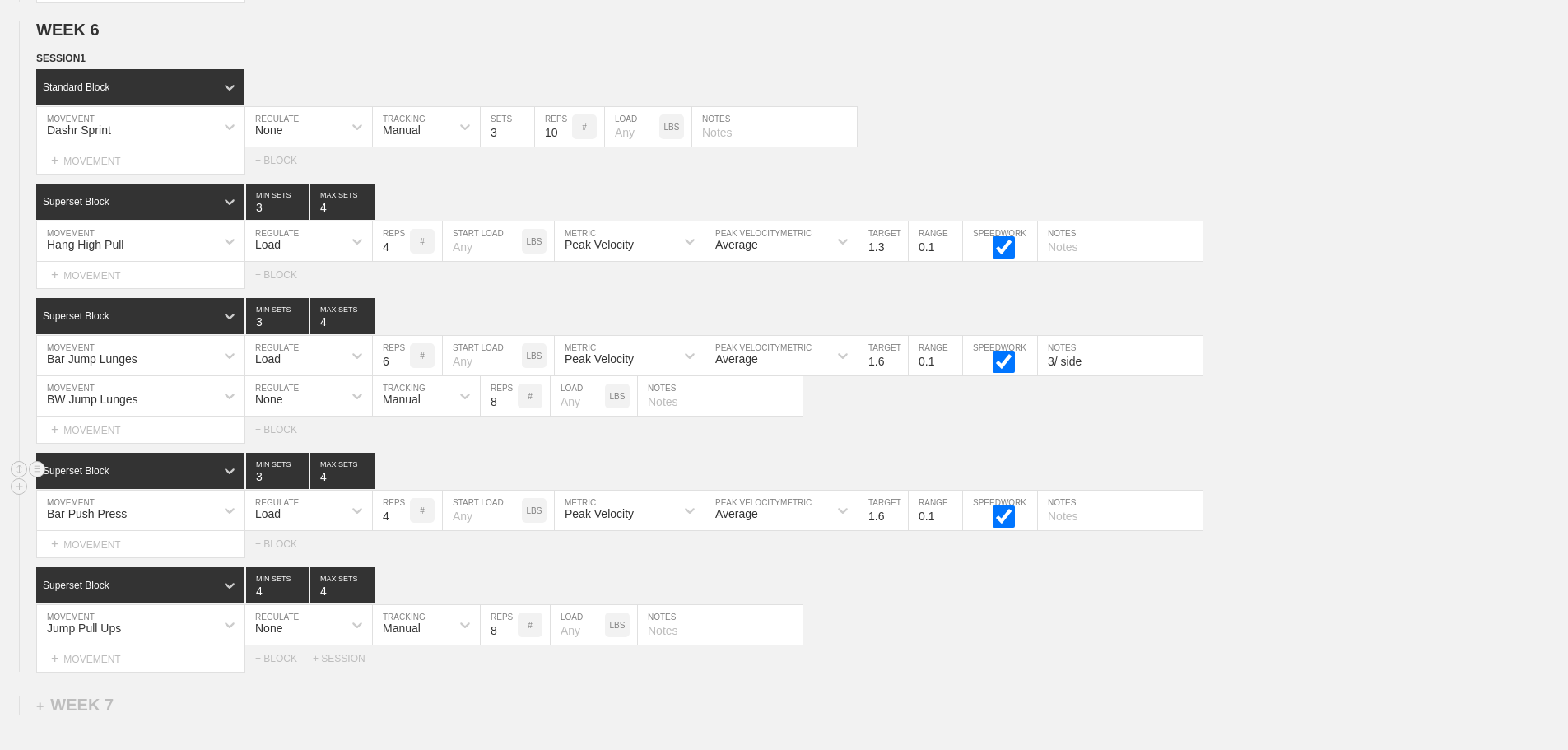
scroll to position [10427, 0]
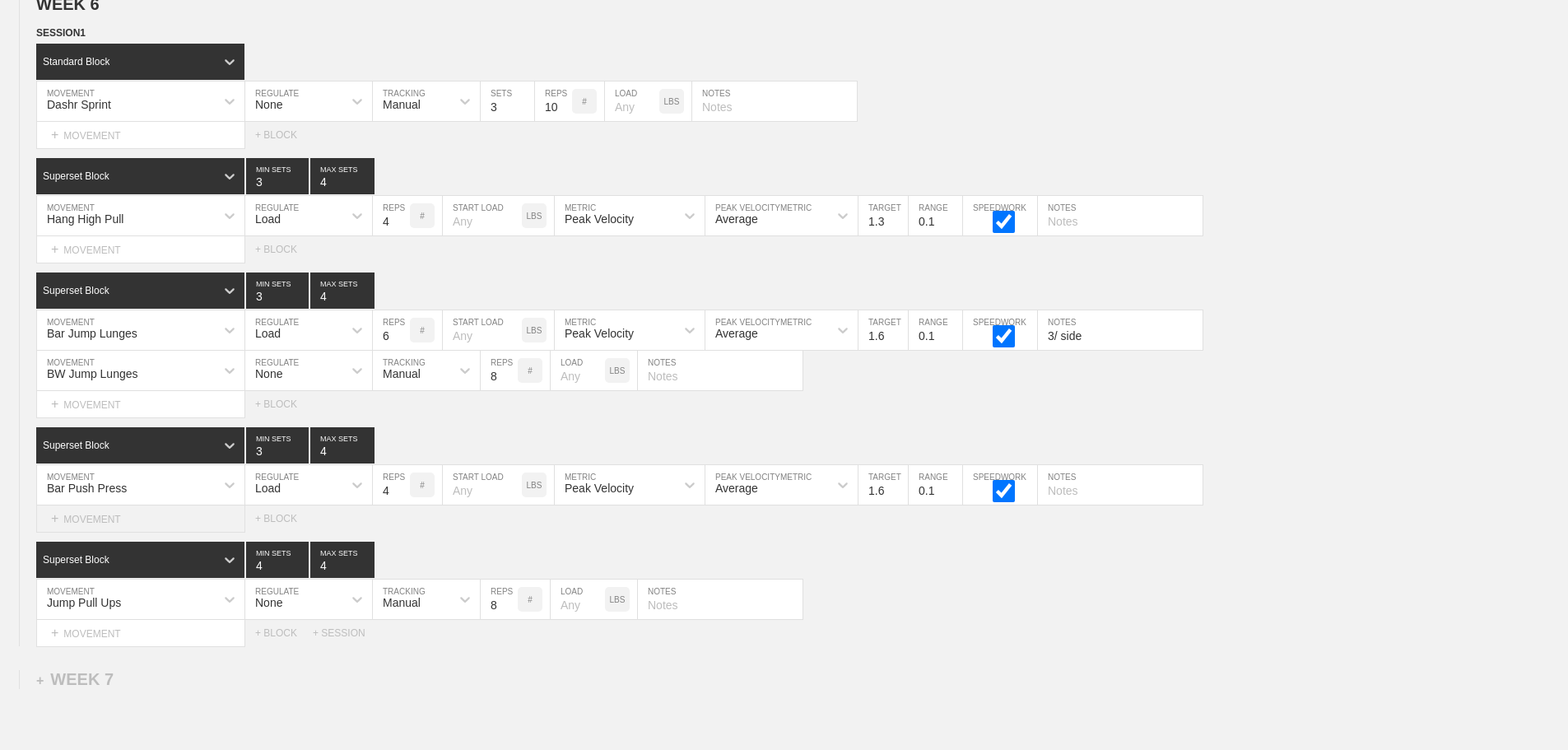
click at [114, 527] on div "+ MOVEMENT" at bounding box center [141, 519] width 209 height 27
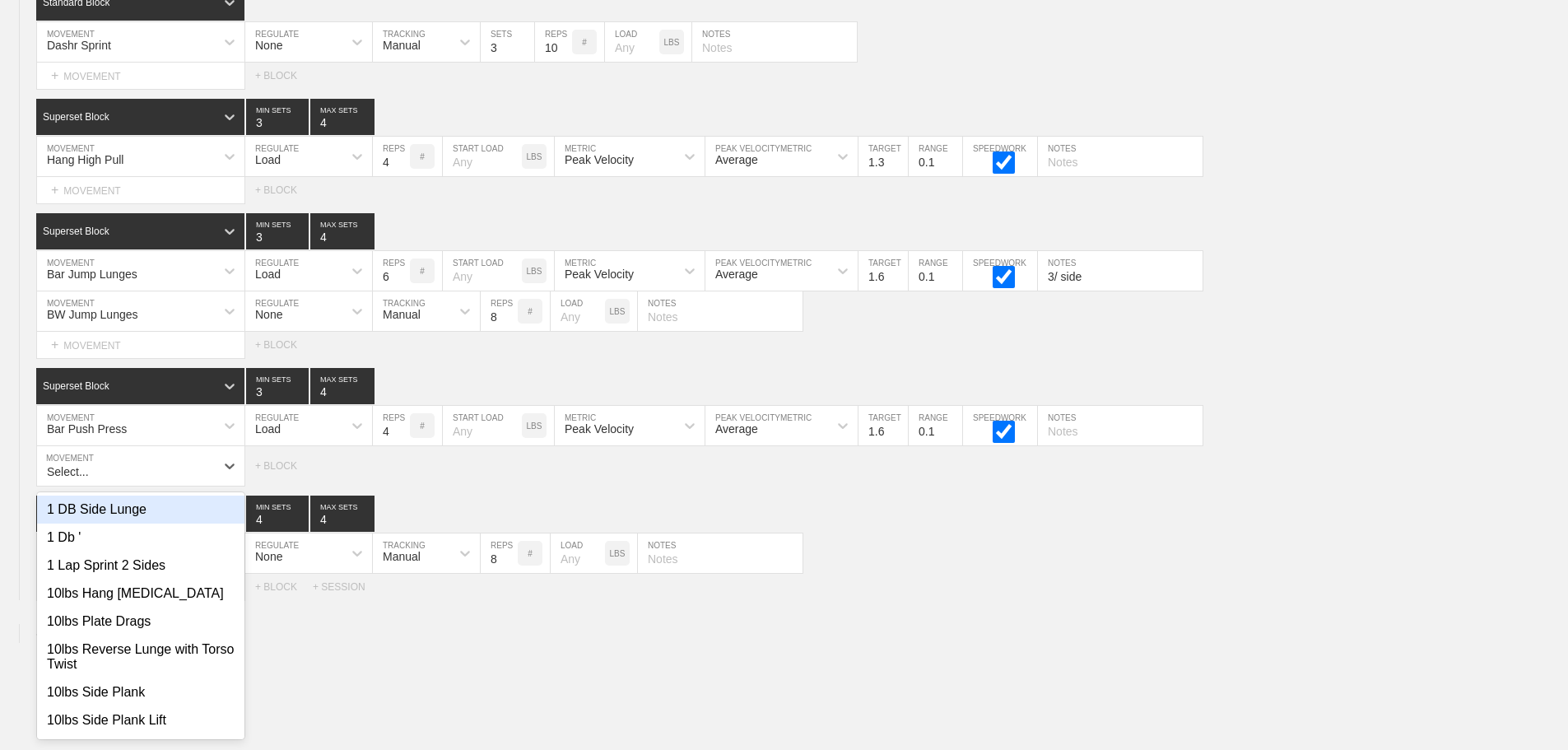
scroll to position [10495, 0]
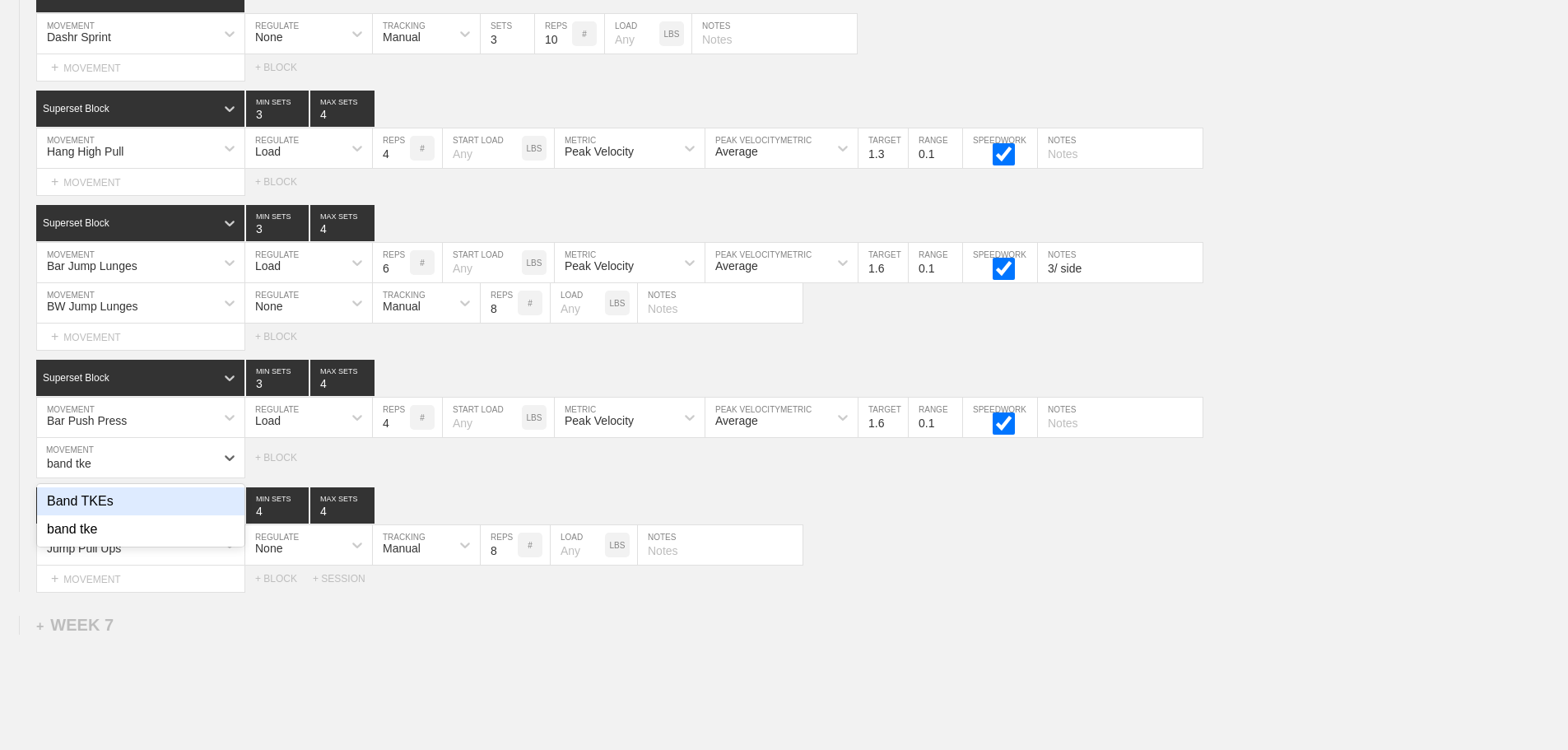
click at [105, 516] on div "Band TKEs" at bounding box center [141, 501] width 207 height 28
type input "band tke"
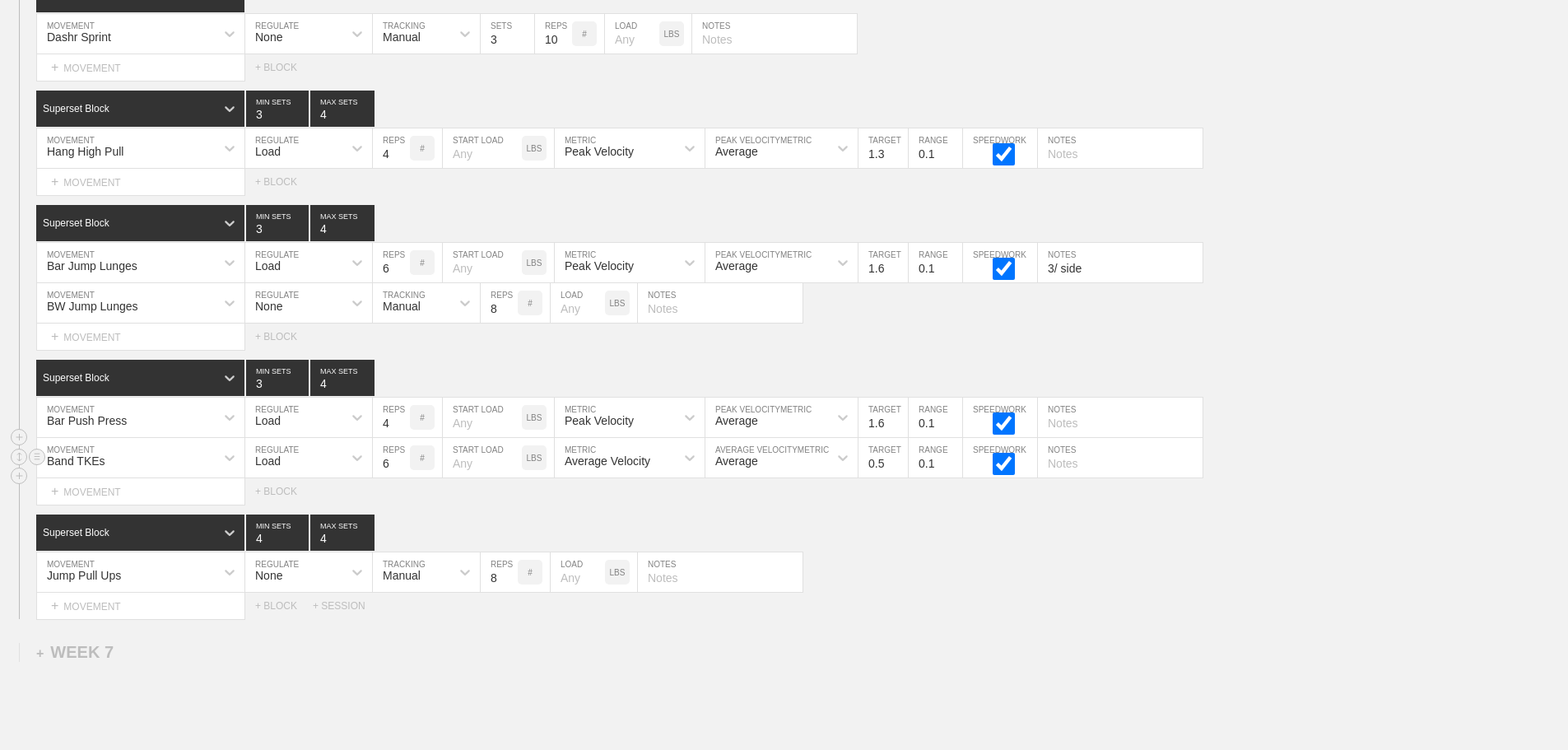
click at [287, 471] on div "Load" at bounding box center [294, 457] width 97 height 28
drag, startPoint x: 284, startPoint y: 510, endPoint x: 394, endPoint y: 489, distance: 112.0
click at [289, 509] on div "None" at bounding box center [308, 501] width 127 height 28
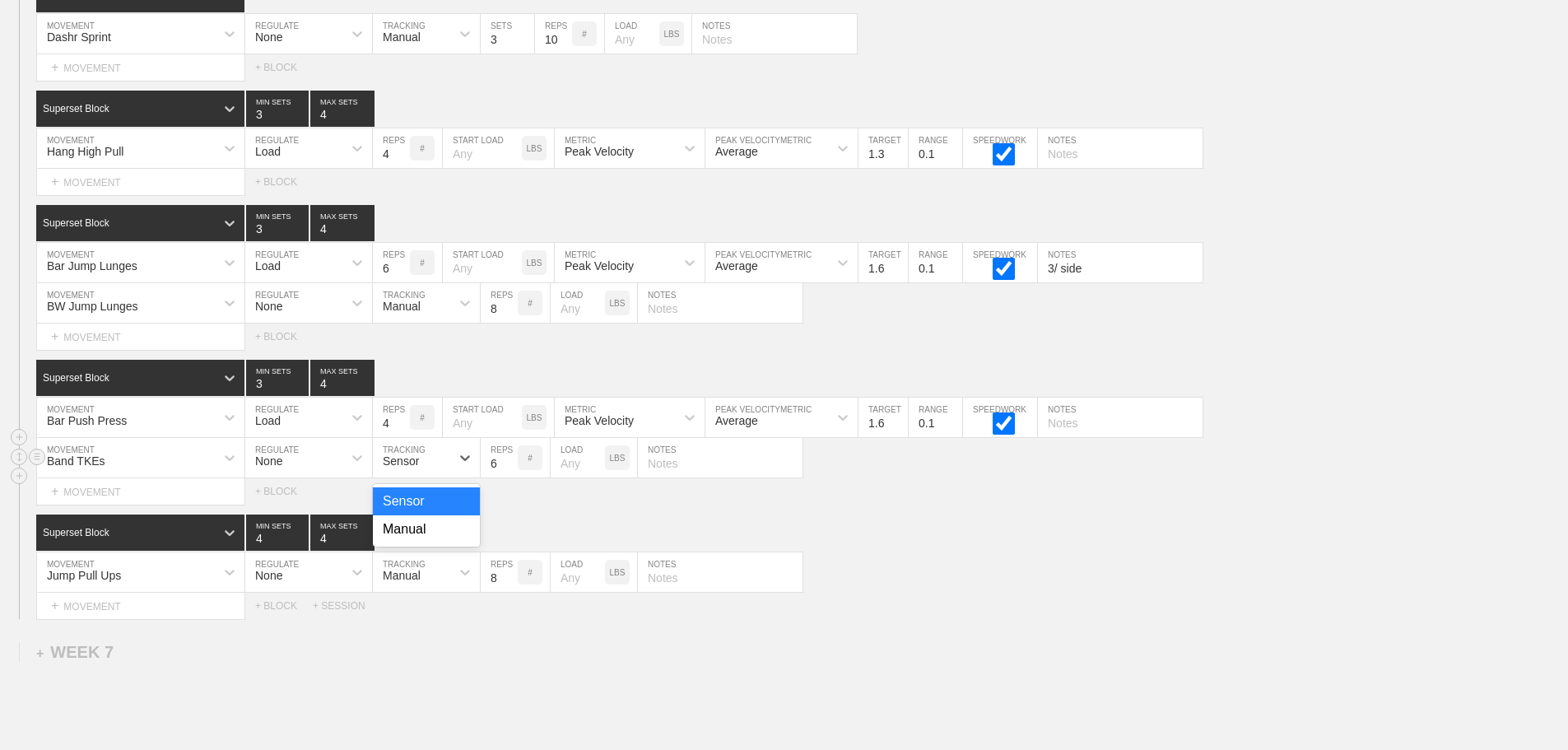
click at [402, 468] on div "Sensor" at bounding box center [401, 461] width 36 height 14
click at [415, 544] on div "Manual" at bounding box center [426, 529] width 107 height 28
click at [509, 469] on input "7" at bounding box center [498, 458] width 37 height 40
click at [509, 469] on input "8" at bounding box center [498, 458] width 37 height 40
click at [509, 469] on input "9" at bounding box center [498, 458] width 37 height 40
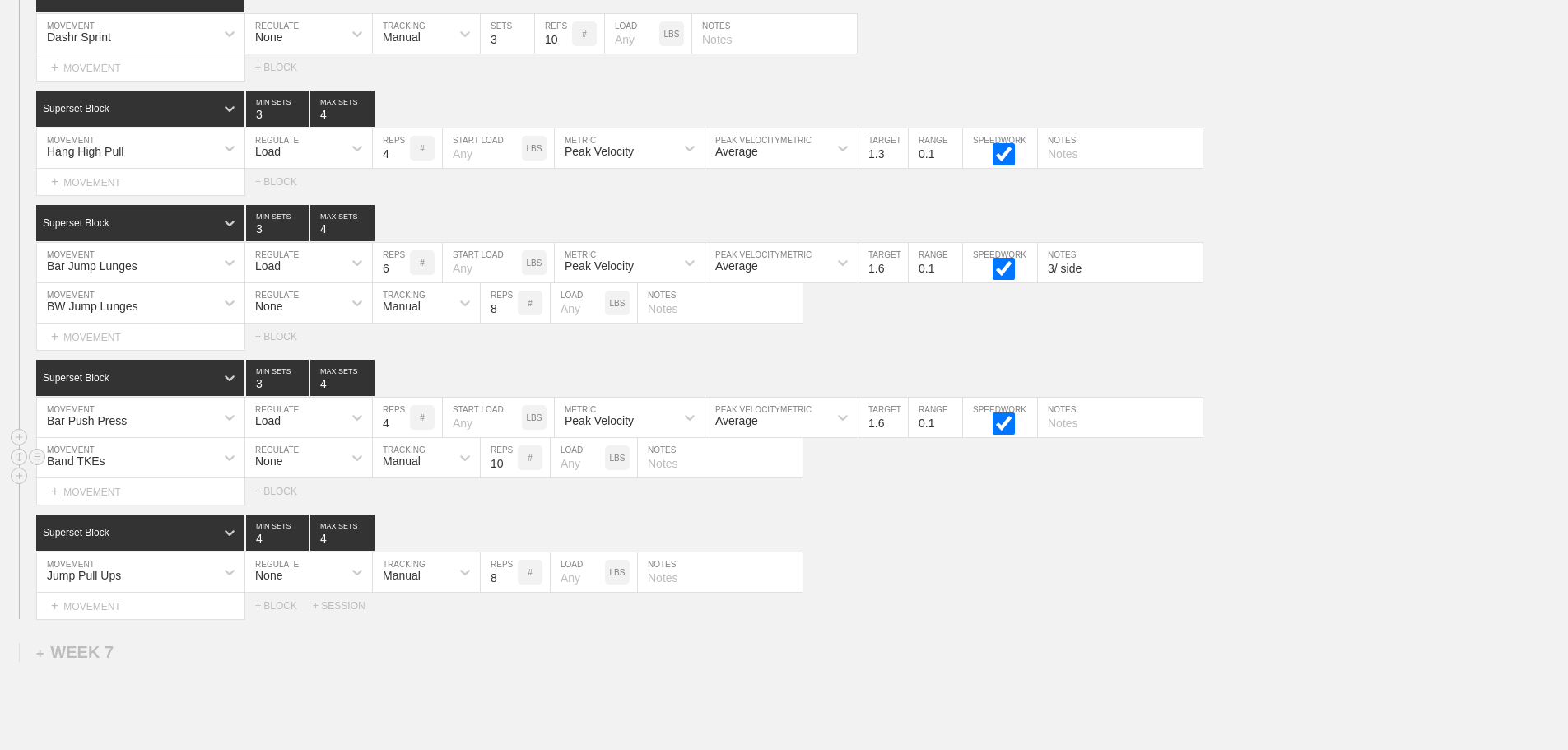
click at [509, 469] on input "10" at bounding box center [498, 458] width 37 height 40
click at [509, 469] on input "11" at bounding box center [498, 458] width 37 height 40
type input "12"
click at [509, 469] on input "12" at bounding box center [498, 458] width 37 height 40
click at [904, 505] on div "Select... MOVEMENT + MOVEMENT + BLOCK" at bounding box center [784, 491] width 1568 height 26
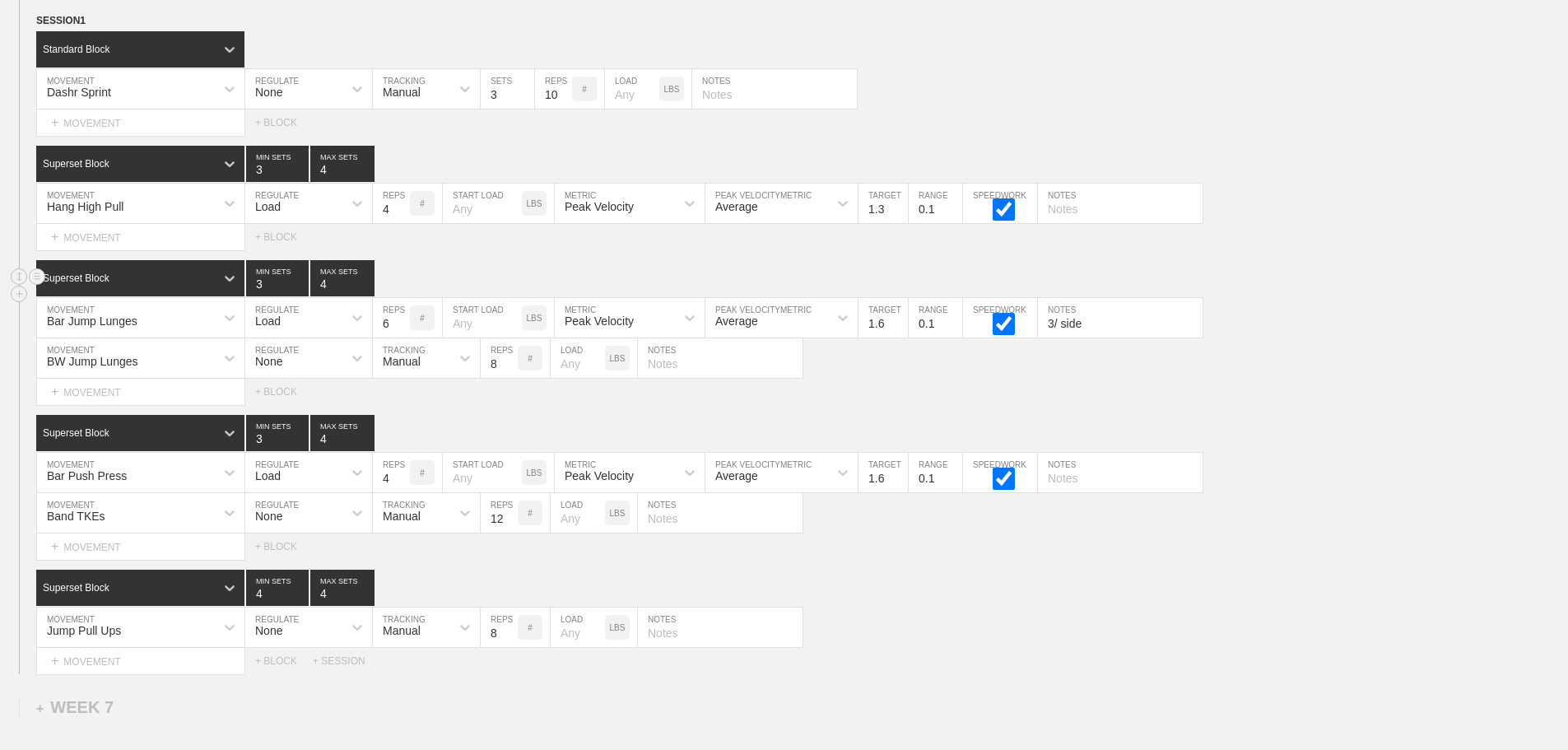
scroll to position [10413, 0]
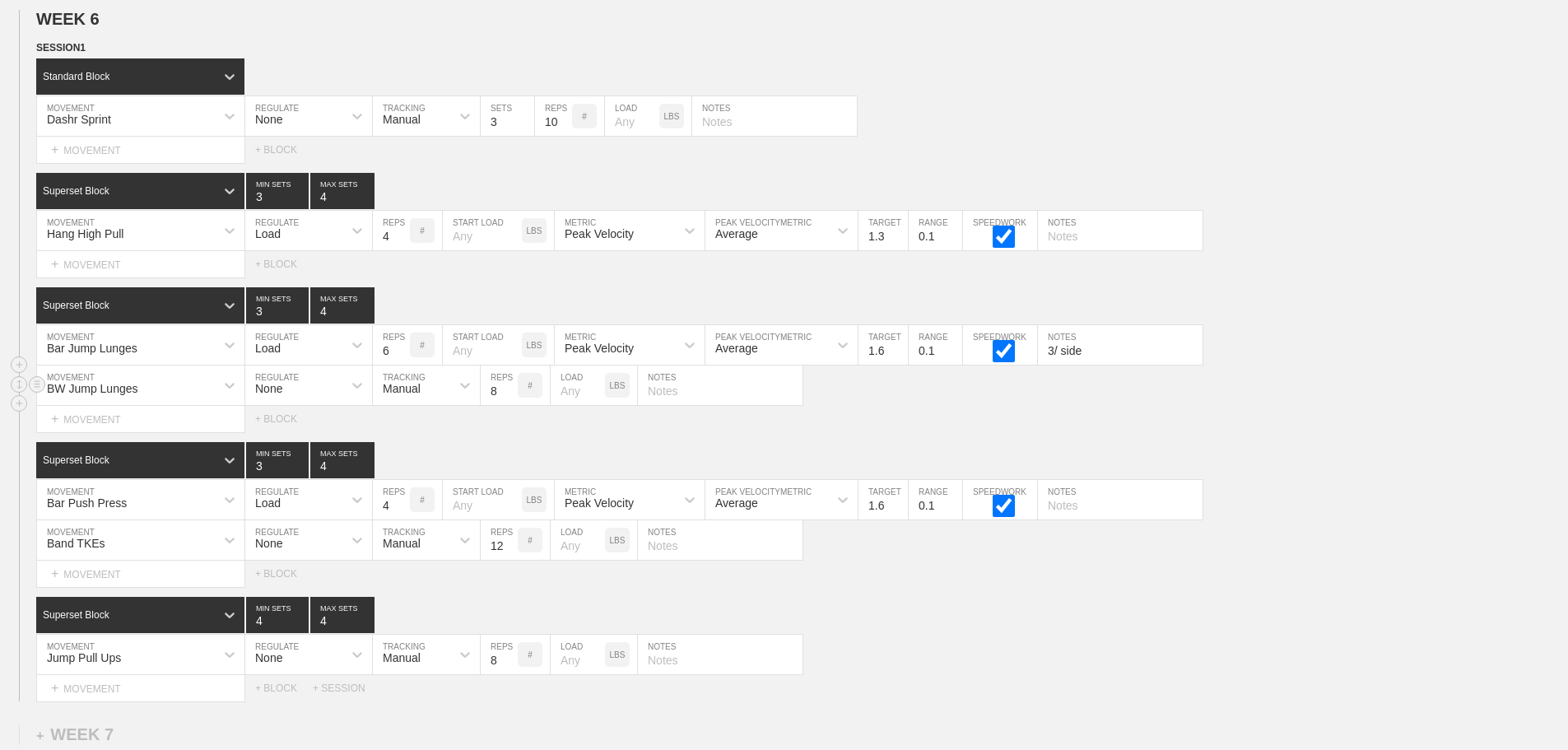
click at [1288, 406] on div "BW Jump Lunges MOVEMENT None REGULATE Manual TRACKING 8 REPS # LOAD LBS NOTES" at bounding box center [784, 386] width 1568 height 41
click at [119, 277] on div "+ MOVEMENT" at bounding box center [141, 265] width 209 height 27
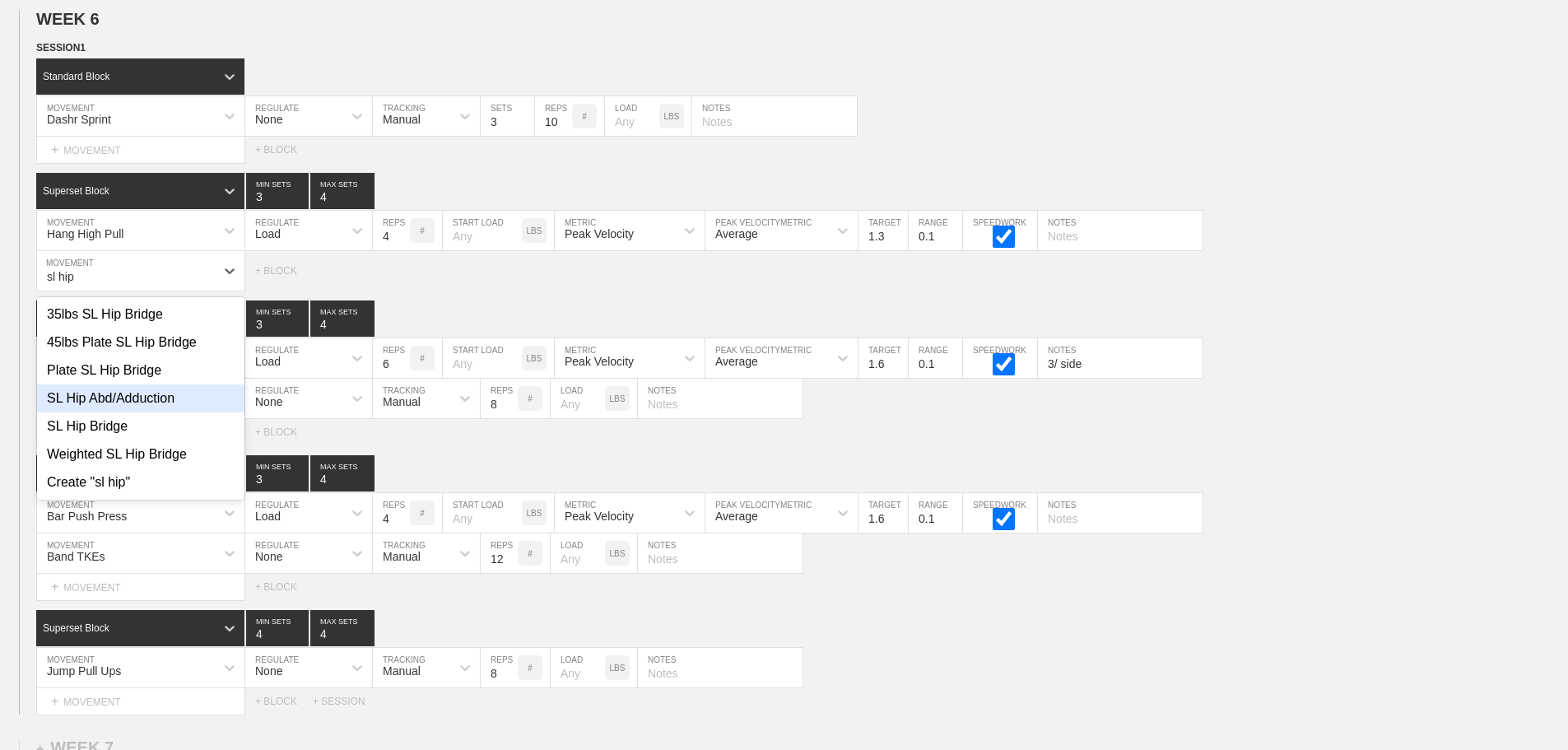
click at [167, 405] on div "SL Hip Abd/Adduction" at bounding box center [141, 398] width 207 height 28
type input "sl hip"
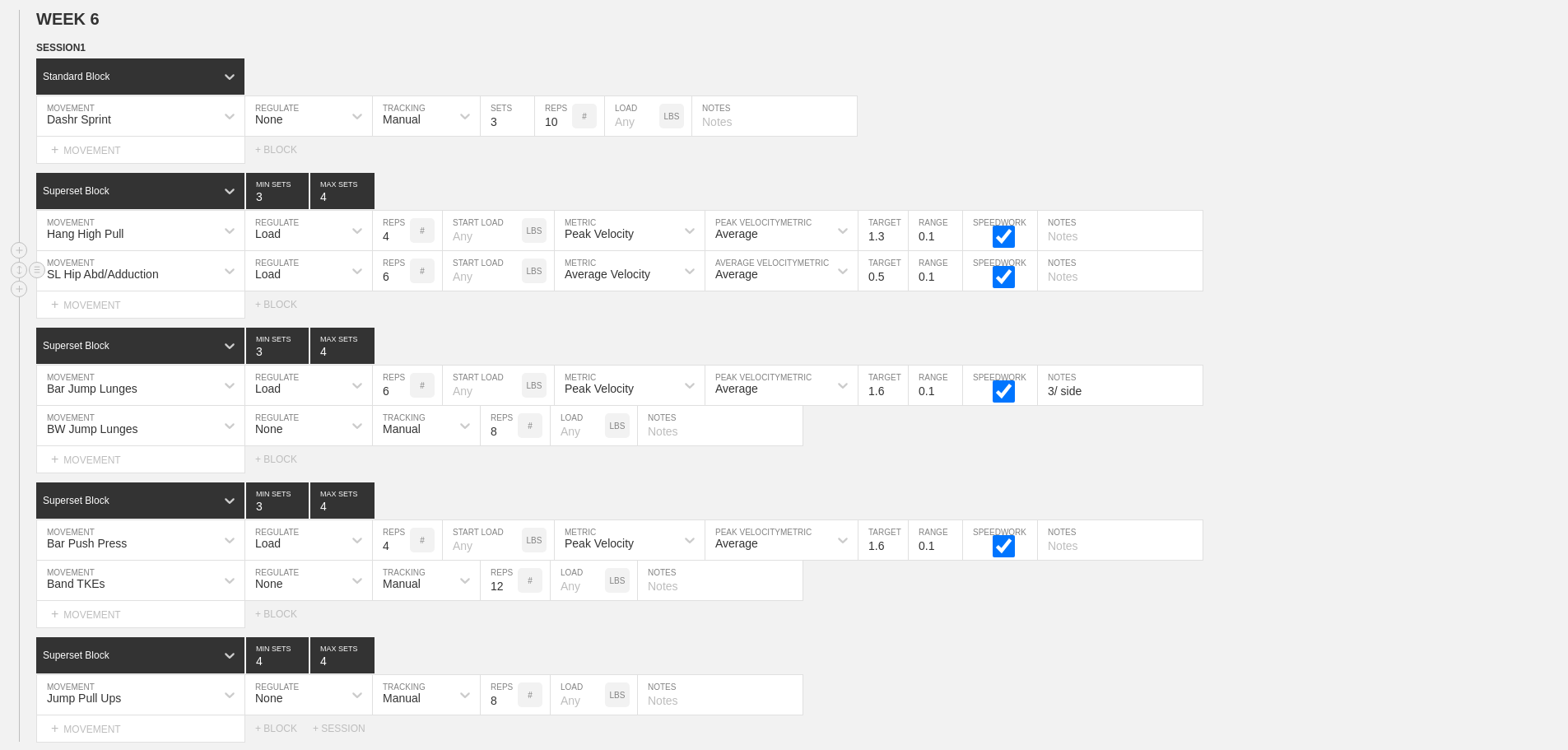
click at [315, 285] on div "Load" at bounding box center [294, 270] width 97 height 28
drag, startPoint x: 286, startPoint y: 325, endPoint x: 570, endPoint y: 281, distance: 287.4
click at [288, 325] on div "None" at bounding box center [308, 314] width 127 height 28
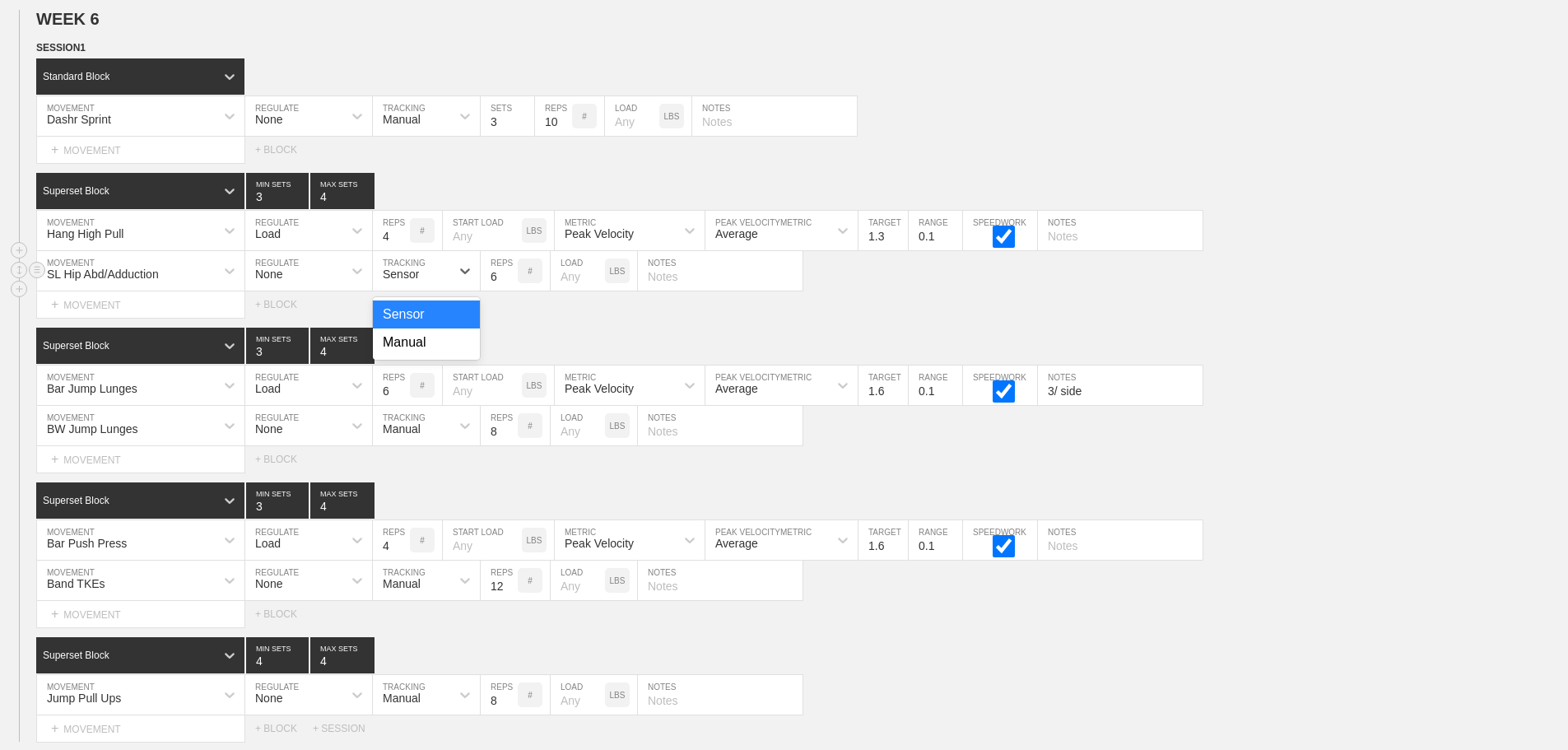
click at [414, 280] on div "Sensor" at bounding box center [401, 274] width 36 height 14
drag, startPoint x: 415, startPoint y: 349, endPoint x: 424, endPoint y: 347, distance: 9.2
click at [415, 349] on div "Manual" at bounding box center [426, 342] width 107 height 28
click at [508, 283] on input "7" at bounding box center [498, 271] width 37 height 40
click at [508, 283] on input "8" at bounding box center [498, 271] width 37 height 40
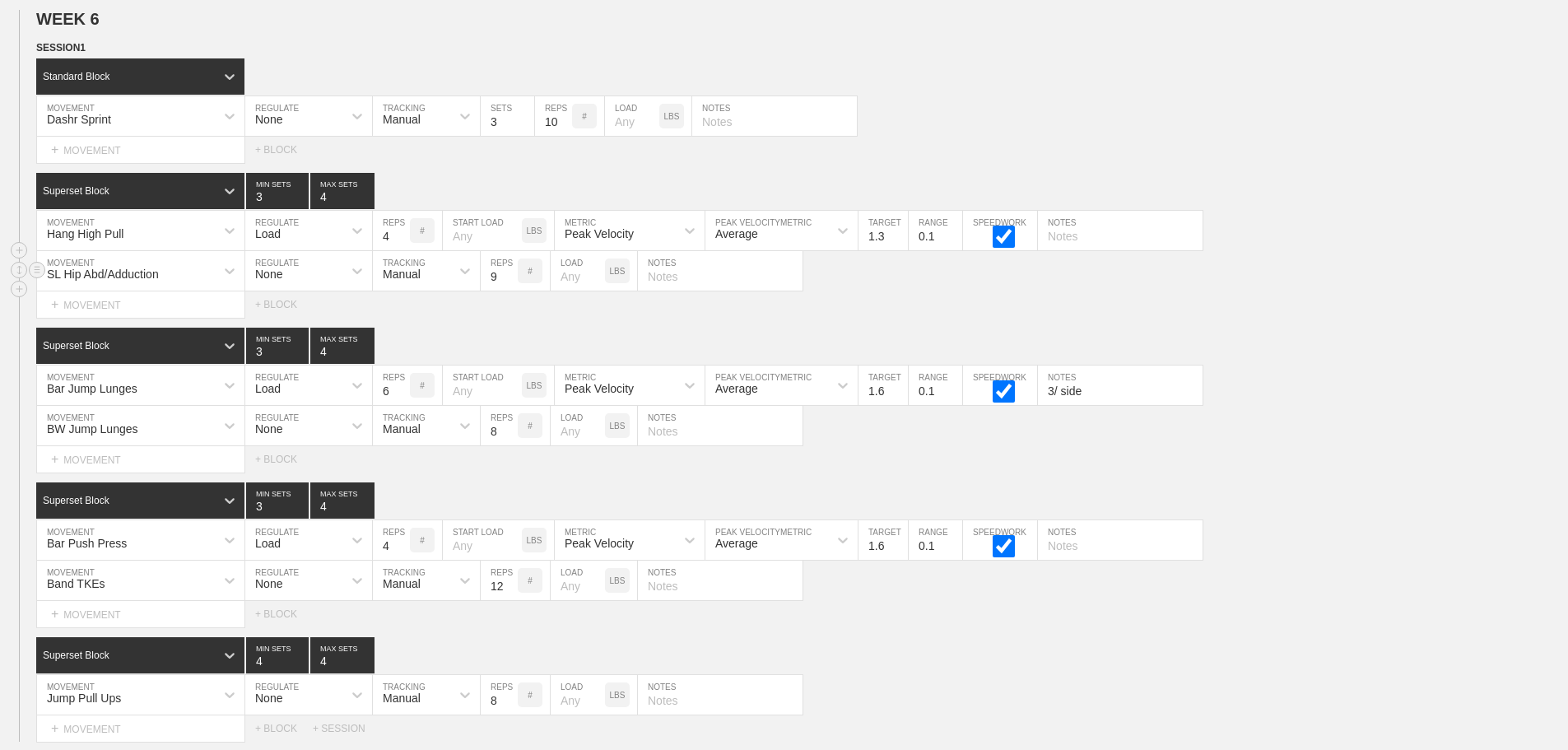
click at [508, 283] on input "9" at bounding box center [498, 271] width 37 height 40
type input "10"
click at [508, 283] on input "10" at bounding box center [498, 271] width 37 height 40
click at [1307, 337] on div "SESSION 1 Standard Block DUPLICATE INSERT MOVEMENT AFTER DELETE Dashr Sprint MO…" at bounding box center [784, 390] width 1568 height 702
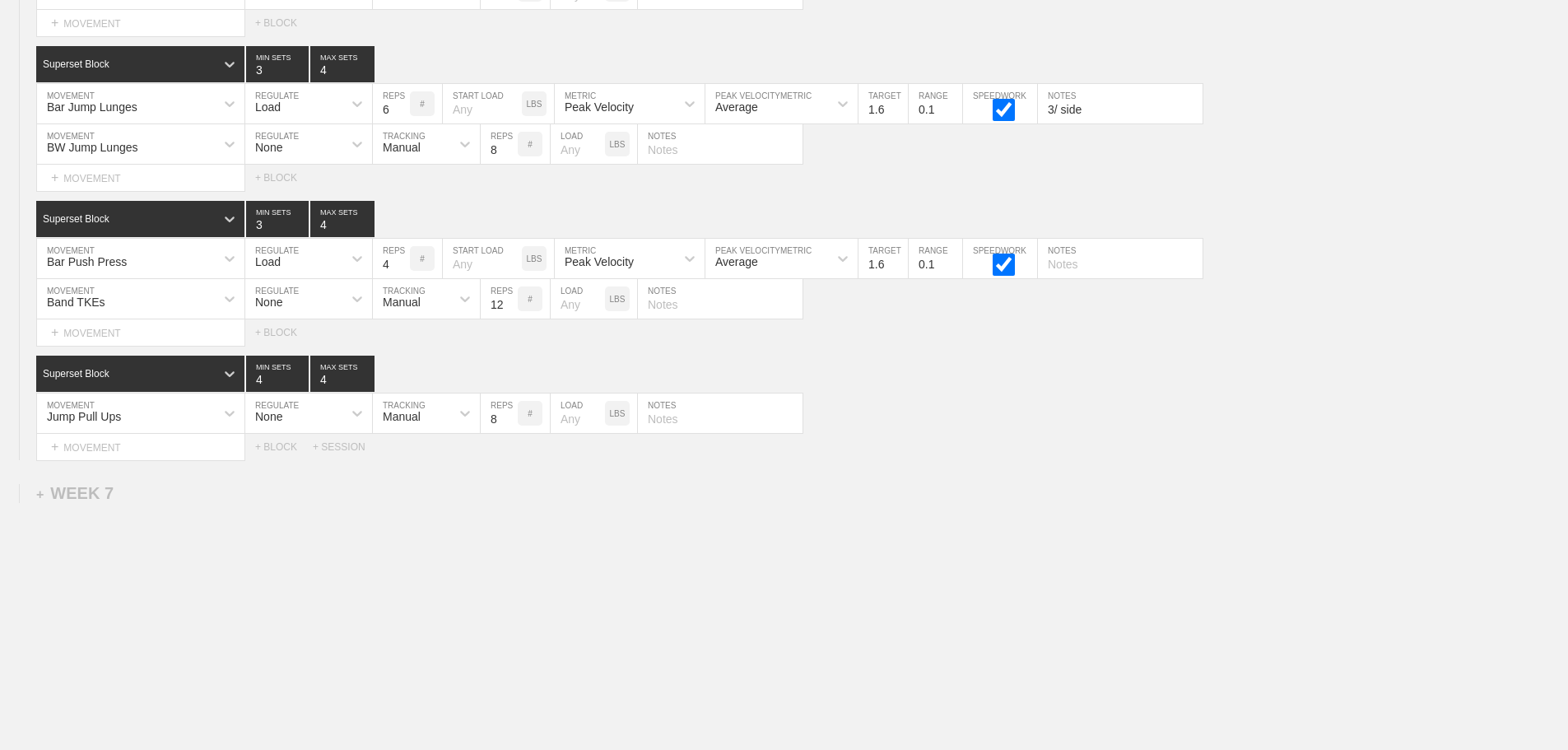
scroll to position [10682, 0]
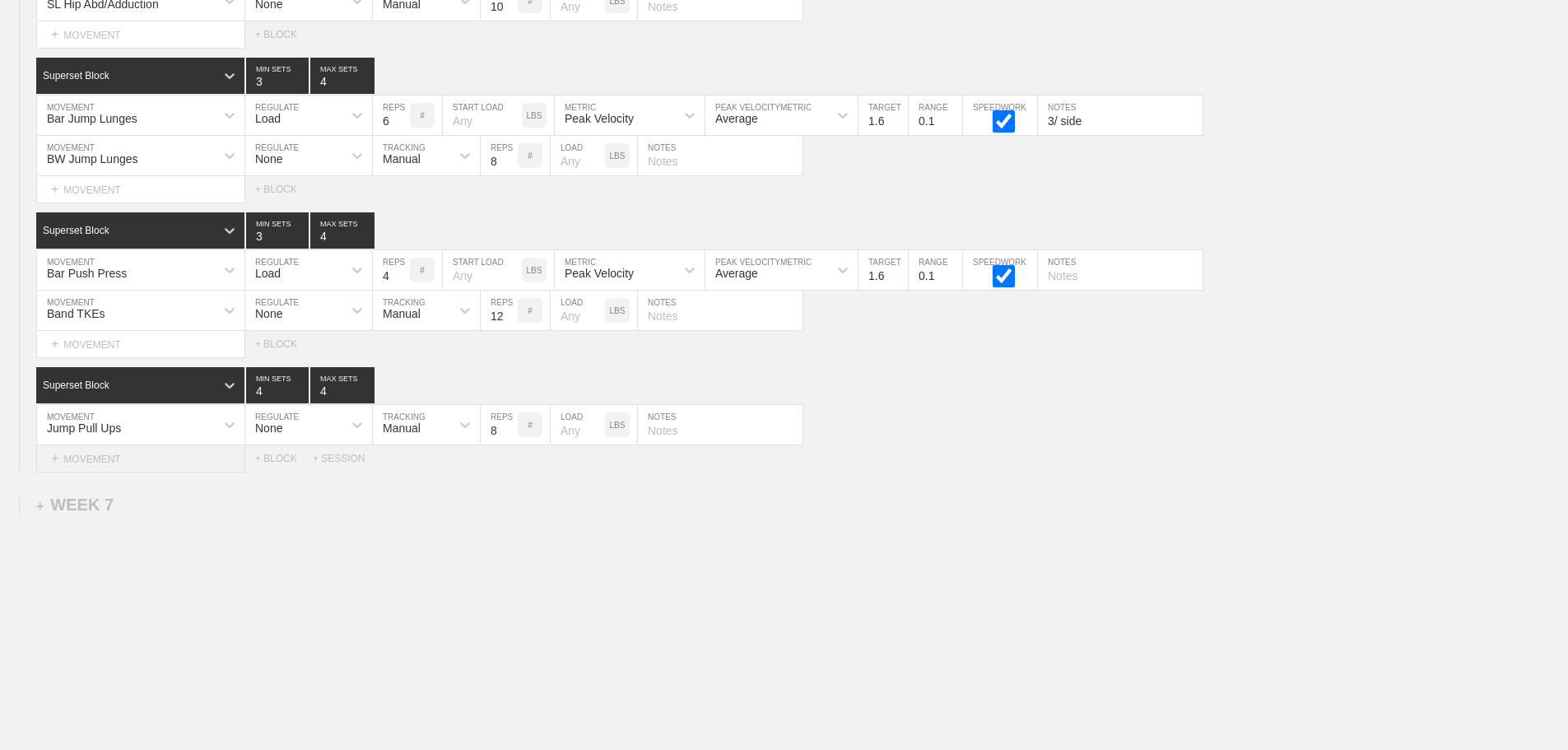
click at [136, 467] on div "+ MOVEMENT" at bounding box center [141, 459] width 209 height 27
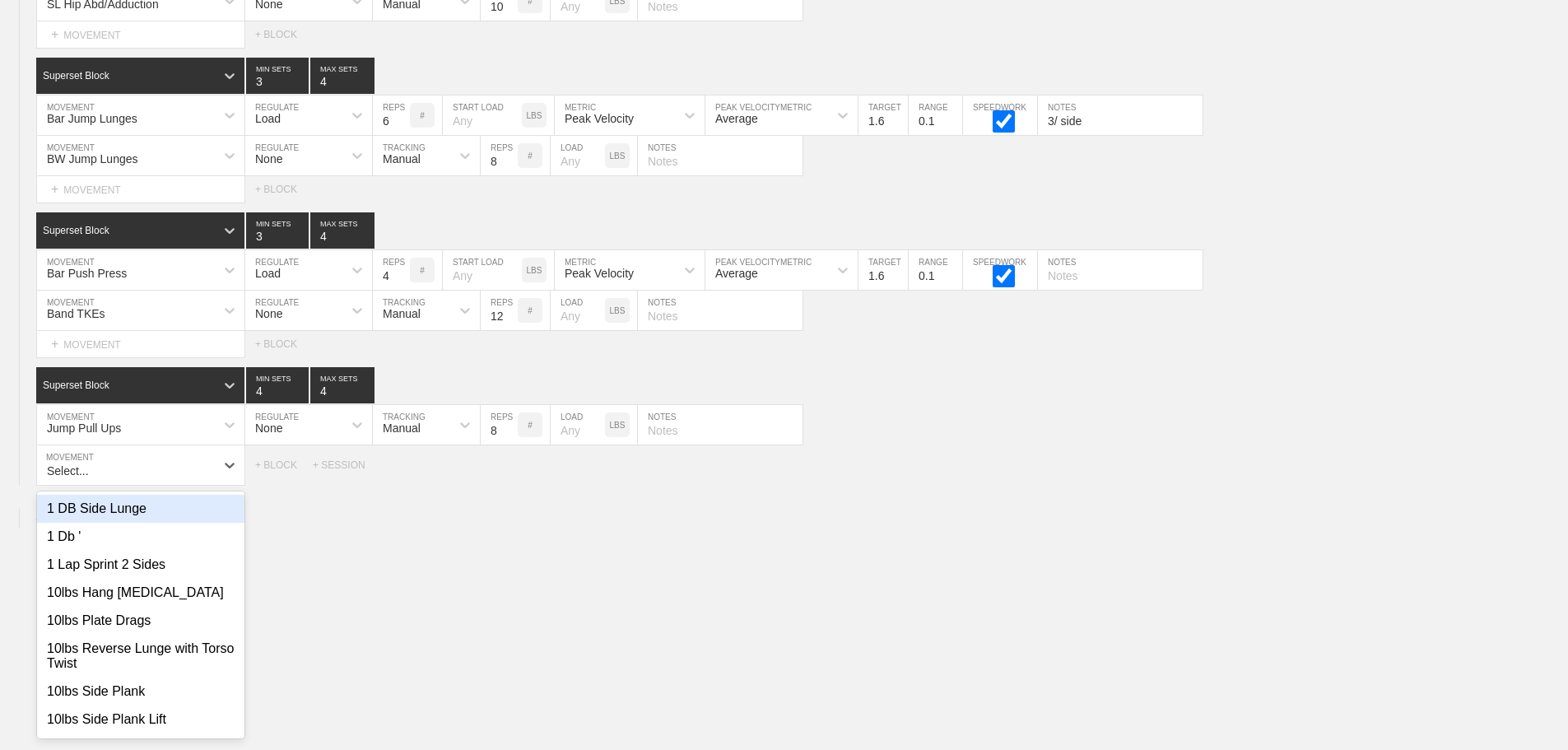
scroll to position [10689, 0]
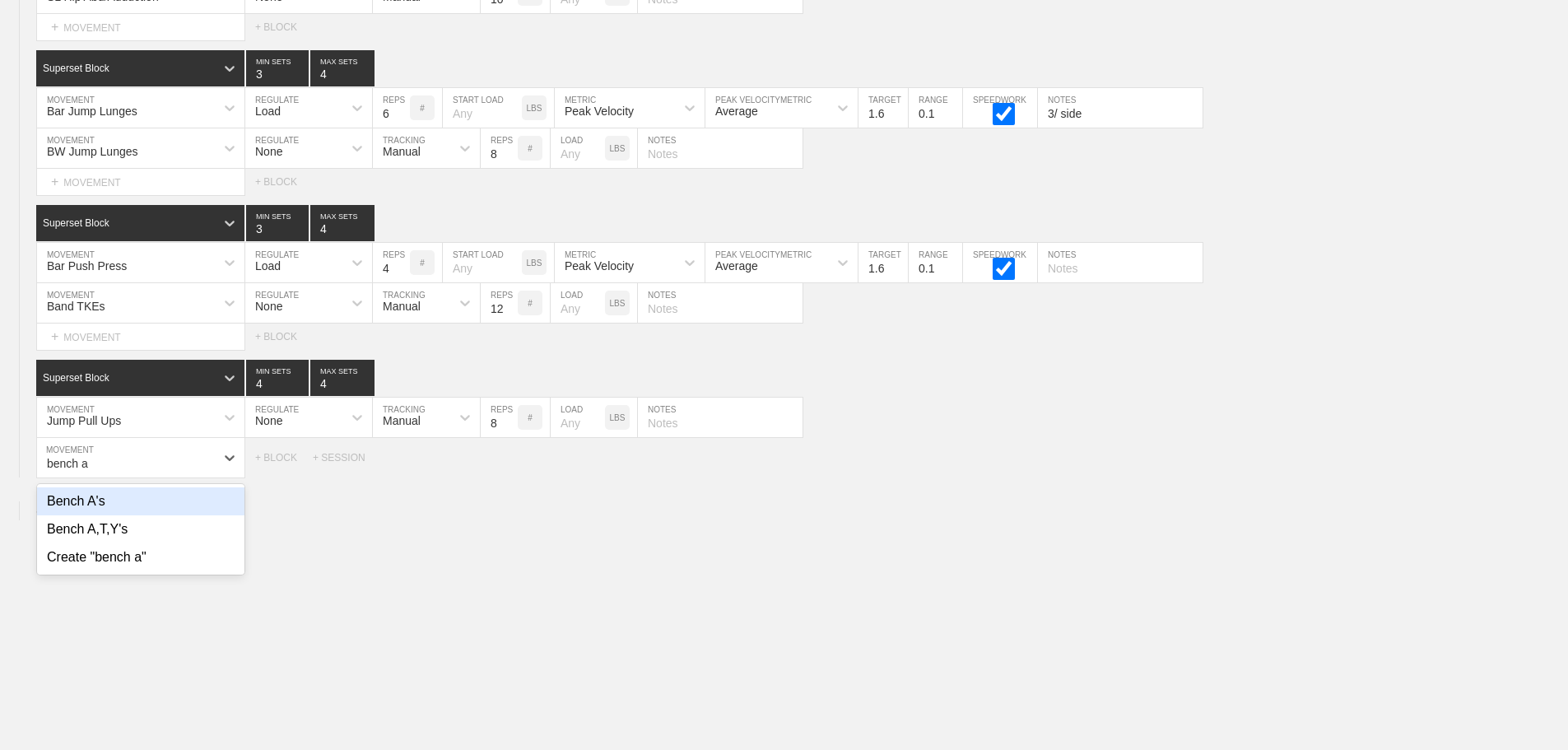
click at [89, 516] on div "Bench A's" at bounding box center [141, 501] width 207 height 28
type input "bench a"
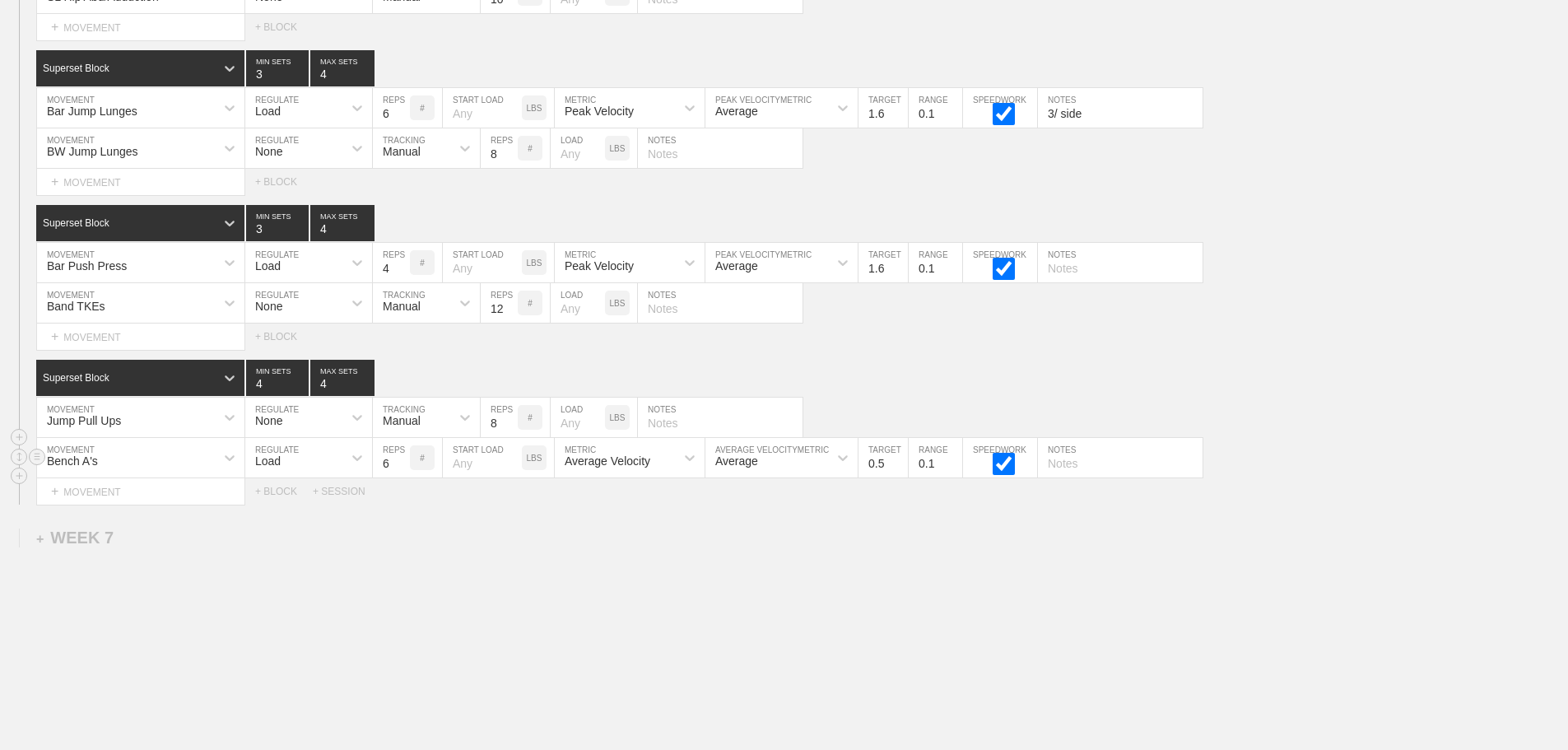
click at [310, 466] on div "Load" at bounding box center [294, 457] width 97 height 28
click at [276, 503] on div "None" at bounding box center [308, 501] width 127 height 28
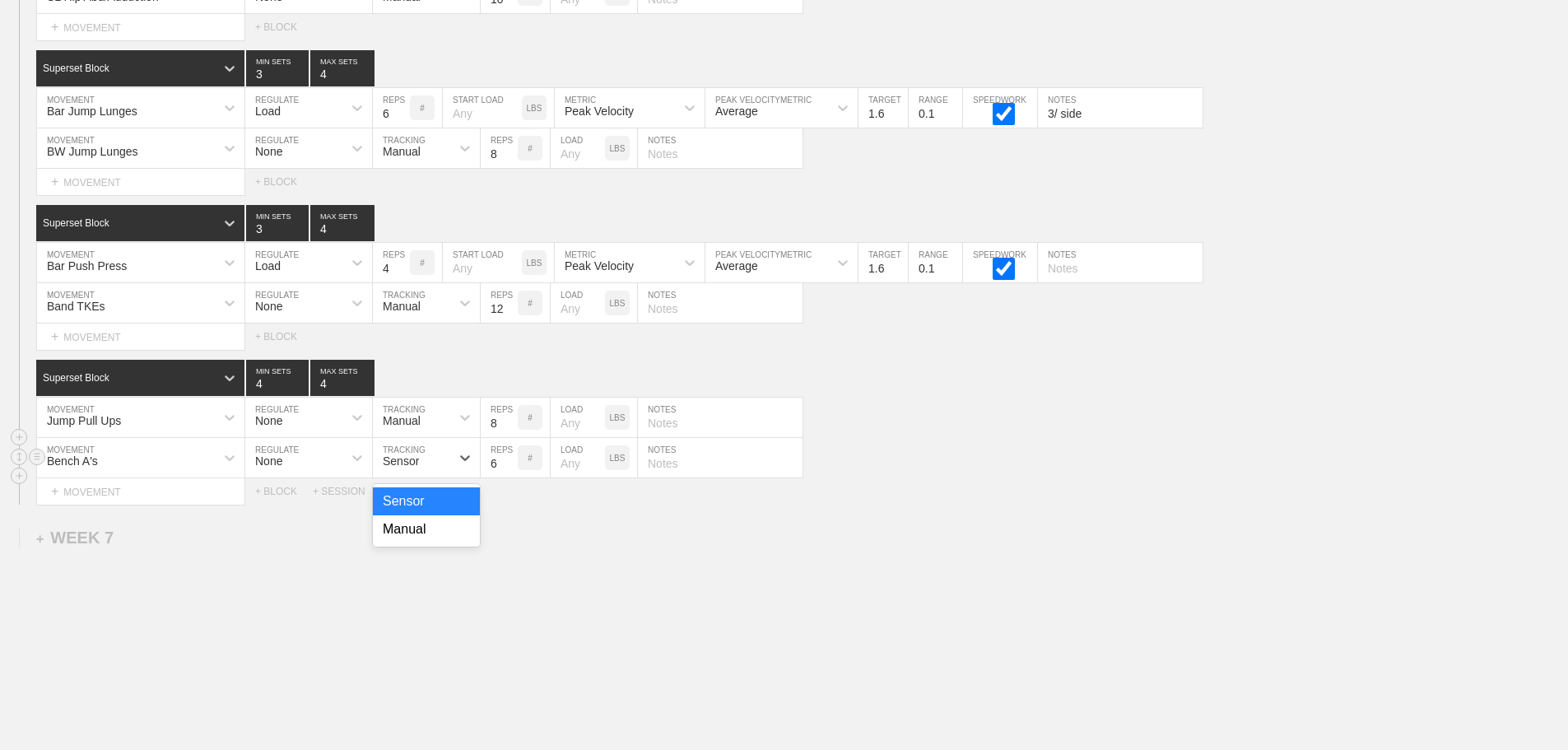
drag, startPoint x: 415, startPoint y: 489, endPoint x: 389, endPoint y: 536, distance: 53.7
click at [427, 471] on div "Sensor" at bounding box center [412, 457] width 77 height 28
drag, startPoint x: 393, startPoint y: 549, endPoint x: 547, endPoint y: 500, distance: 161.6
click at [429, 544] on div "Manual" at bounding box center [426, 529] width 107 height 28
click at [508, 471] on input "7" at bounding box center [498, 458] width 37 height 40
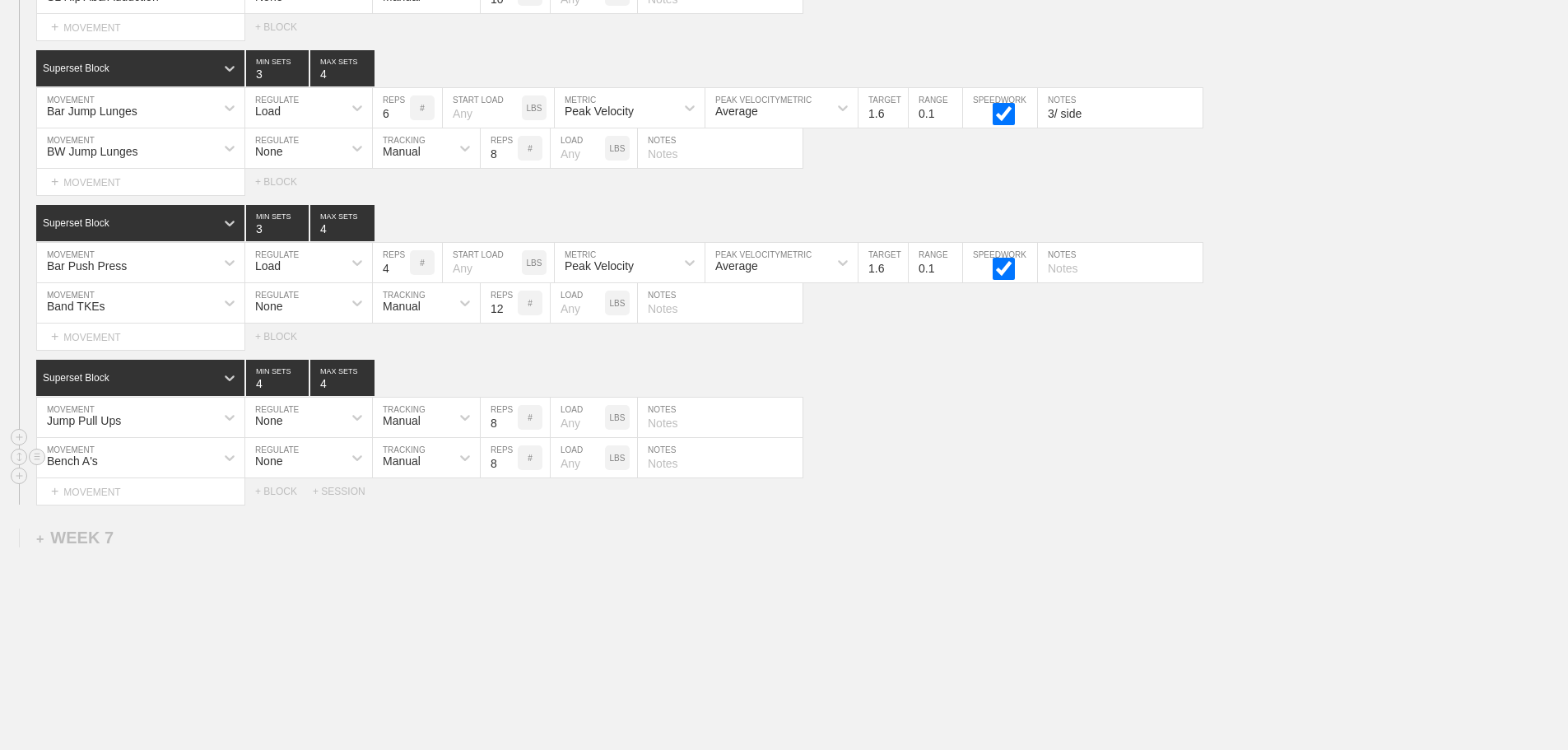
click at [508, 471] on input "8" at bounding box center [498, 458] width 37 height 40
click at [508, 471] on input "9" at bounding box center [498, 458] width 37 height 40
type input "10"
click at [508, 471] on input "10" at bounding box center [498, 458] width 37 height 40
click at [567, 476] on input "number" at bounding box center [578, 458] width 54 height 40
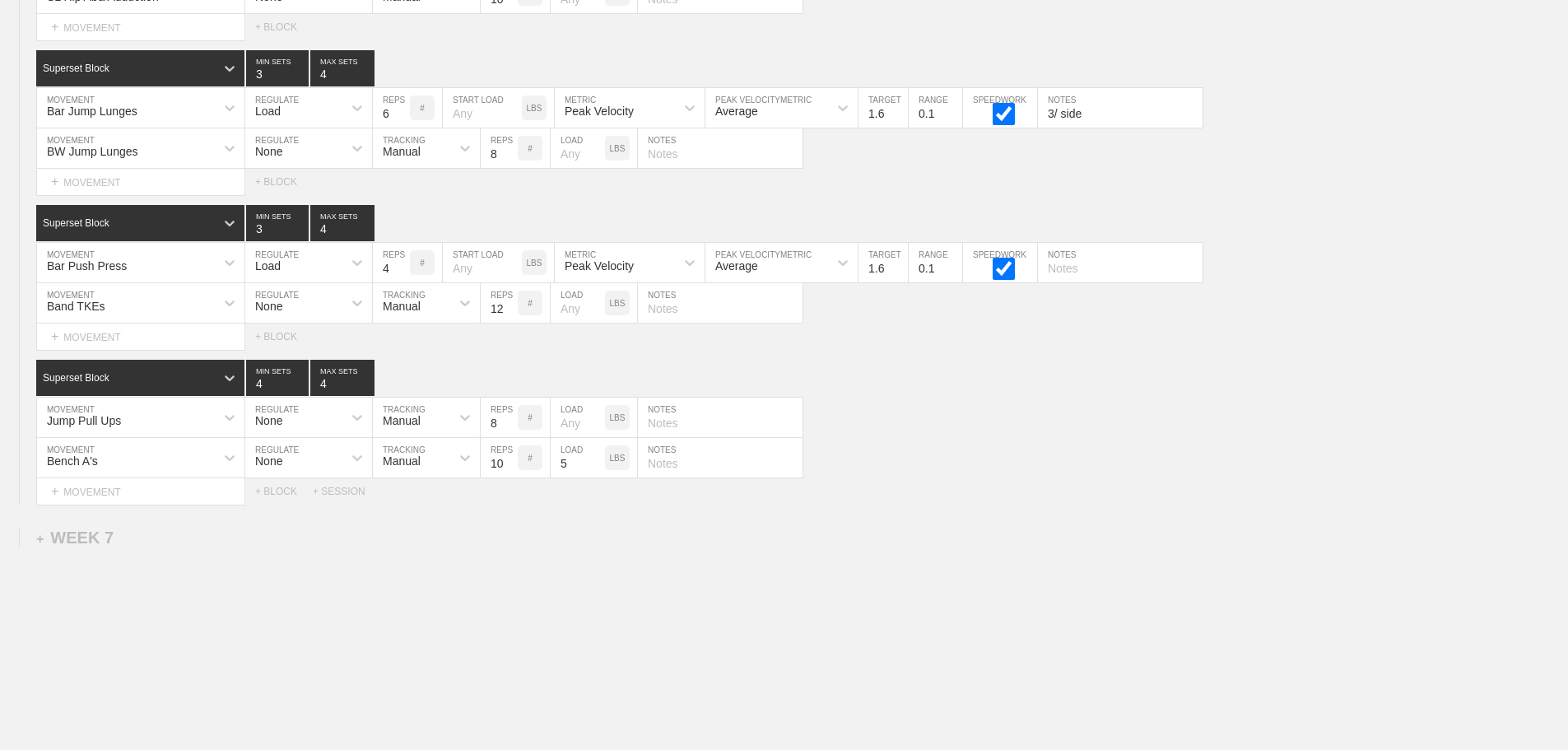
type input "5"
click at [1022, 462] on div "Bench A's MOVEMENT None REGULATE Manual TRACKING 10 REPS # 5 LOAD LBS NOTES" at bounding box center [784, 458] width 1568 height 41
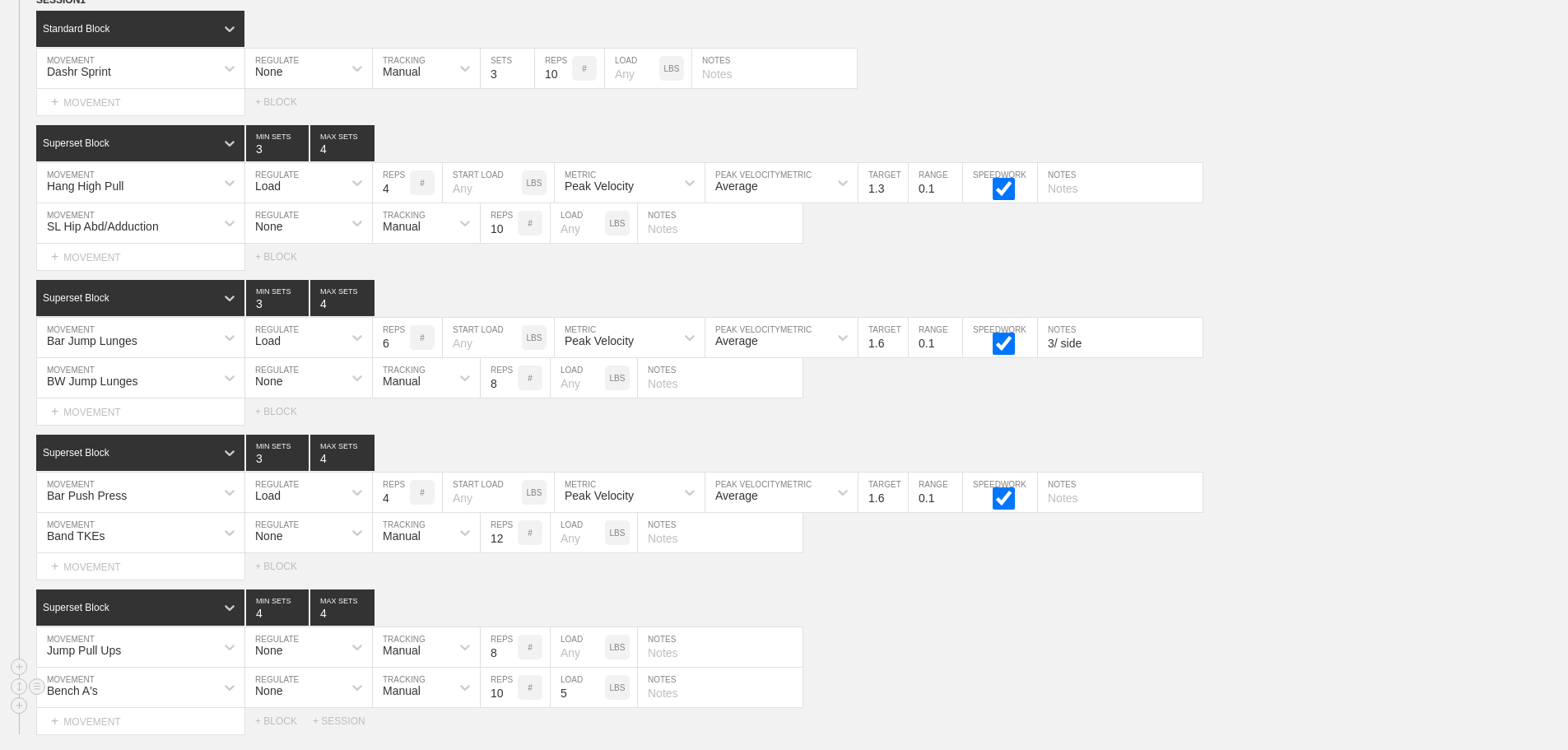
scroll to position [10442, 0]
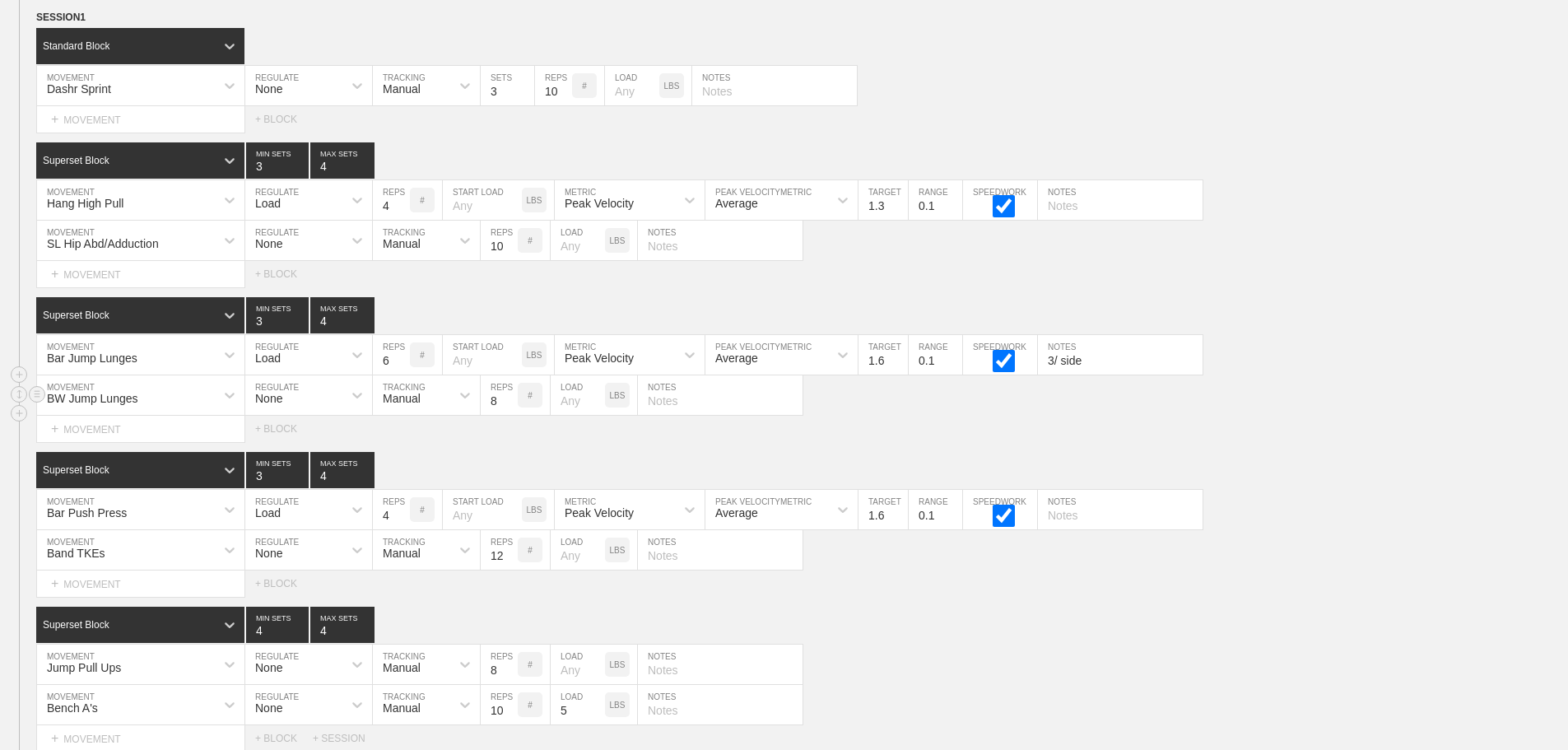
click at [1415, 399] on div "BW Jump Lunges MOVEMENT None REGULATE Manual TRACKING 8 REPS # LOAD LBS NOTES" at bounding box center [784, 396] width 1568 height 41
click at [1297, 432] on div "Select... MOVEMENT + MOVEMENT + BLOCK" at bounding box center [784, 428] width 1568 height 26
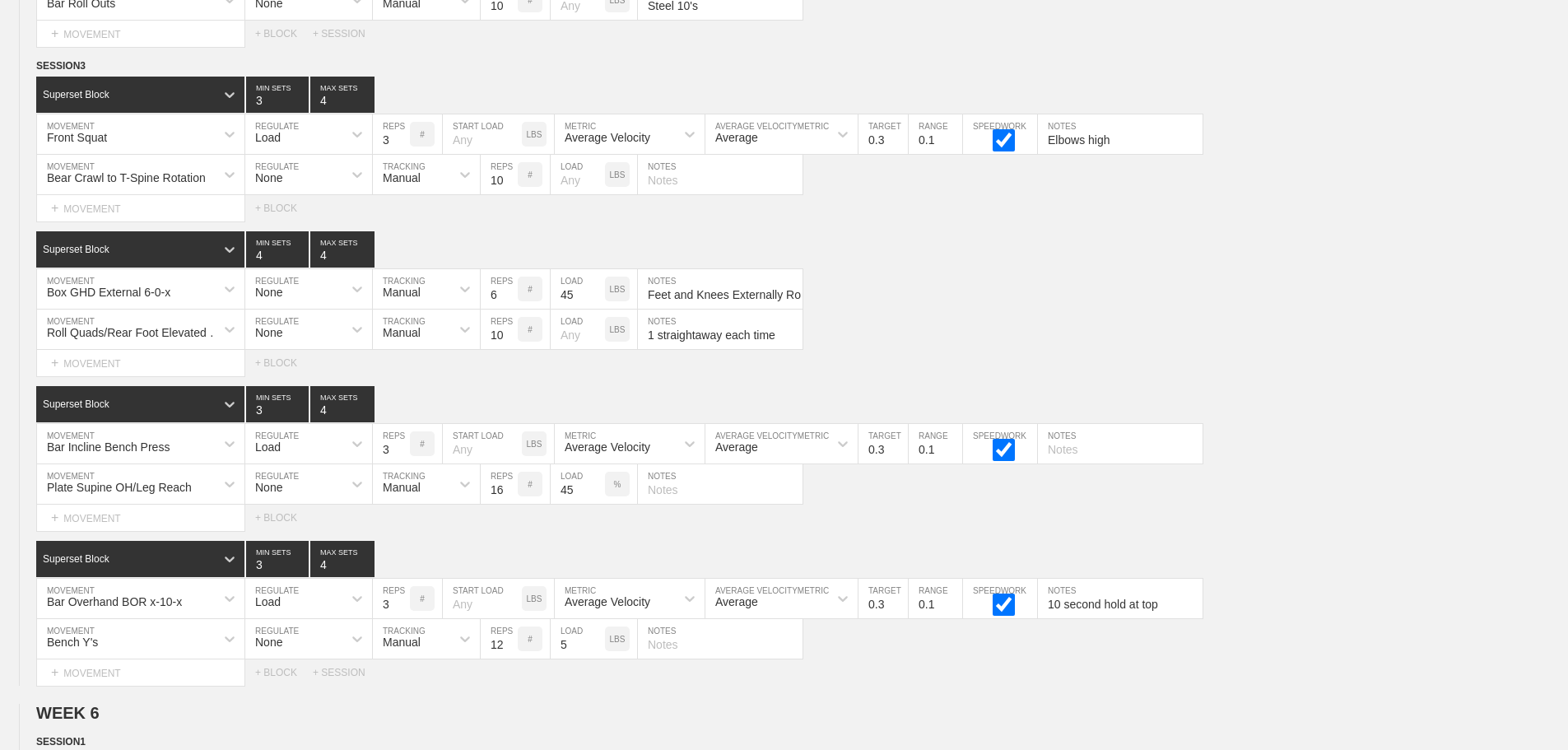
scroll to position [9676, 0]
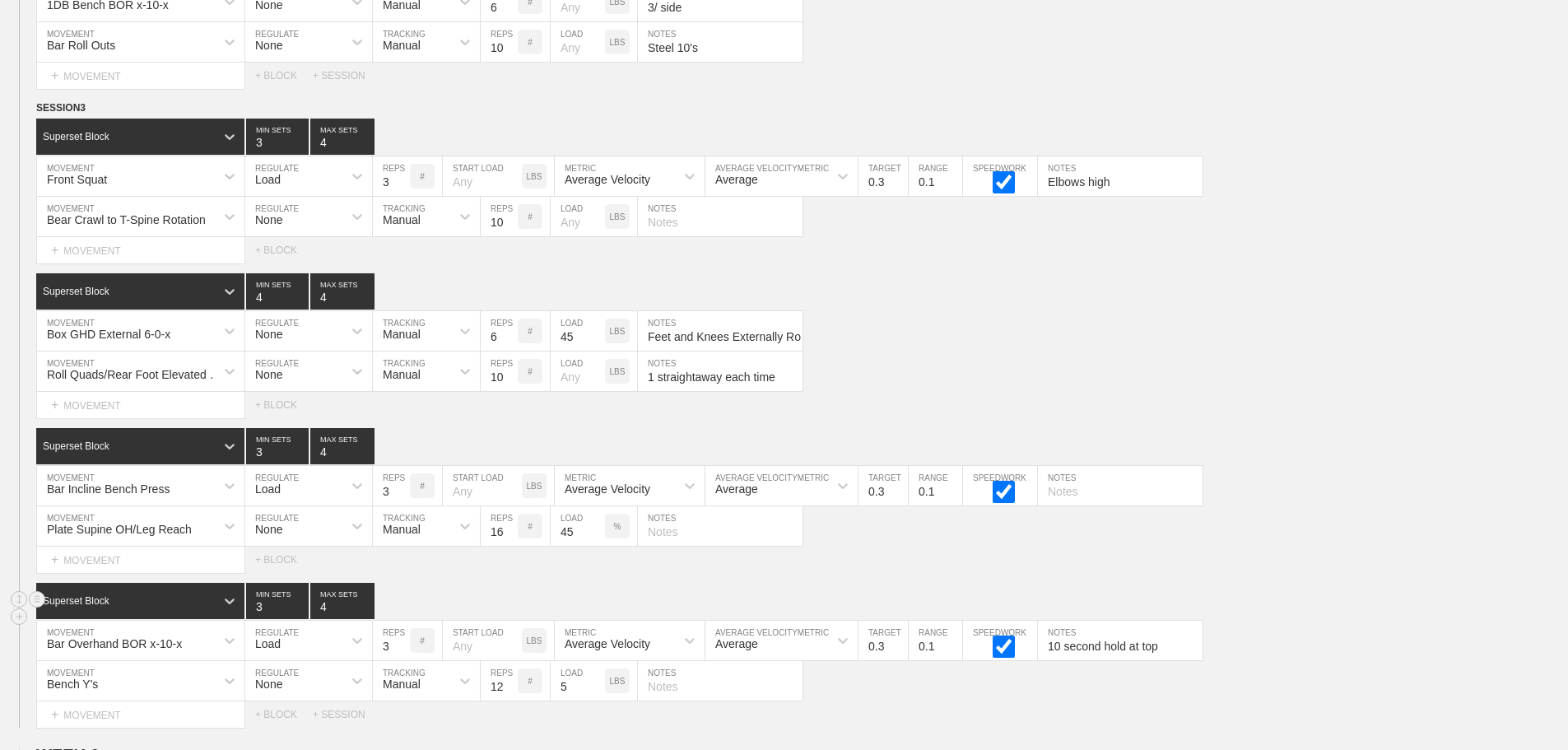
click at [1392, 613] on div "Superset Block 3 MIN SETS 4 MAX SETS" at bounding box center [802, 601] width 1532 height 36
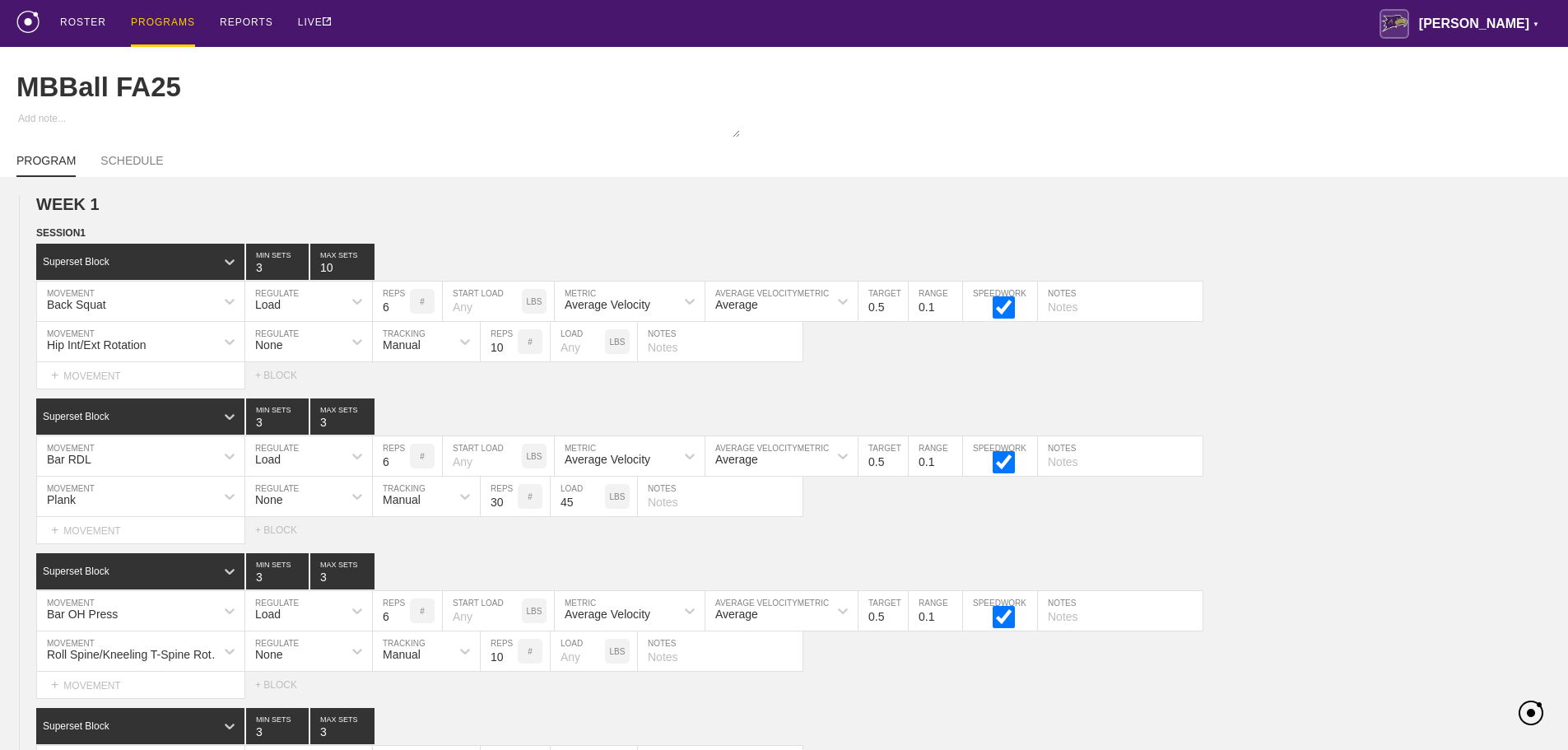
click at [156, 22] on div "PROGRAMS" at bounding box center [162, 23] width 64 height 47
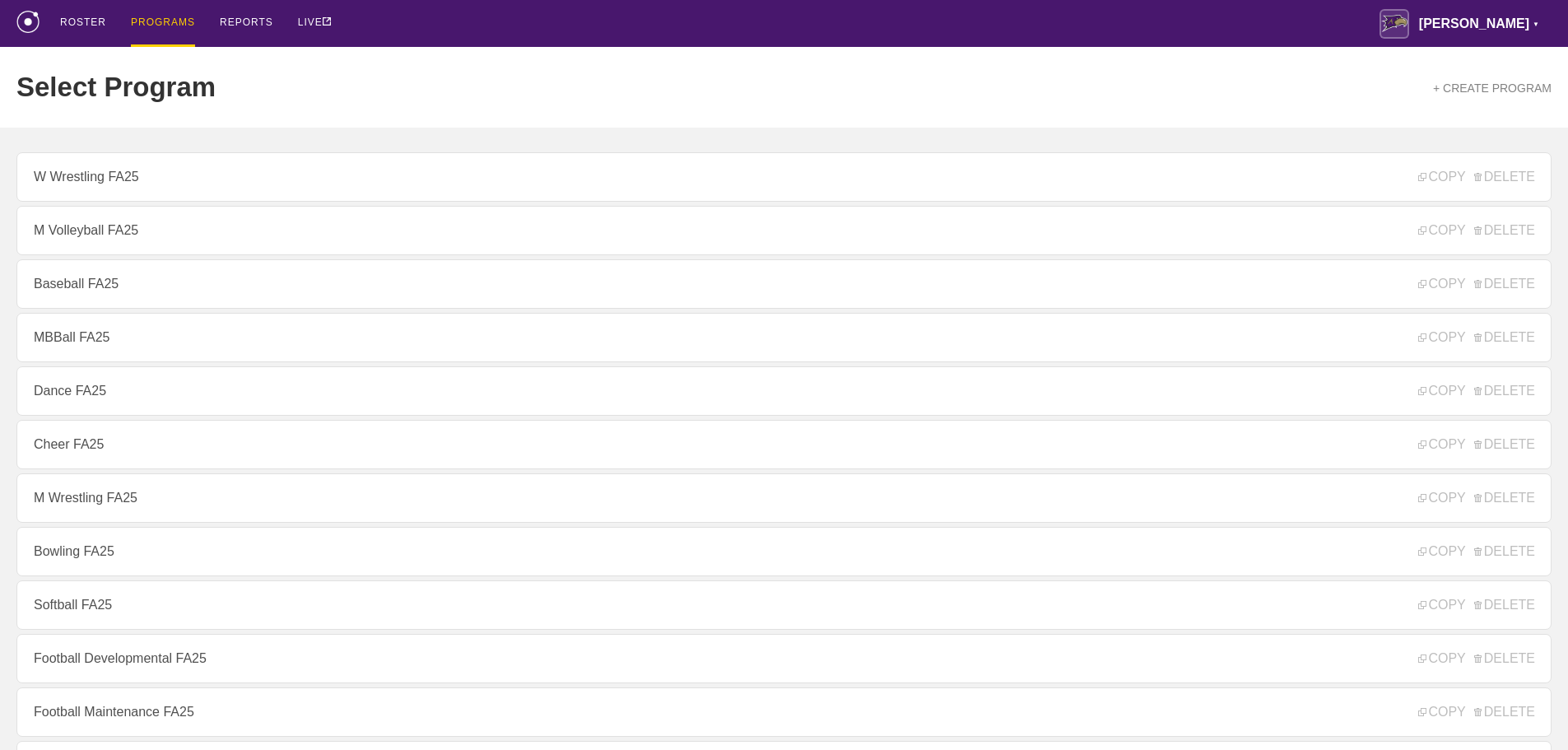
drag, startPoint x: 560, startPoint y: 31, endPoint x: 494, endPoint y: 7, distance: 70.2
click at [559, 31] on div "ROSTER PROGRAMS REPORTS LIVE Avila ▼ brian.ciolek@avila.edu Settings Logout" at bounding box center [783, 23] width 1535 height 47
click at [537, 75] on div "Select Program + CREATE PROGRAM" at bounding box center [783, 87] width 1535 height 81
click at [486, 31] on div "ROSTER PROGRAMS REPORTS LIVE Avila ▼ brian.ciolek@avila.edu Settings Logout" at bounding box center [783, 23] width 1535 height 47
click at [439, 32] on div "ROSTER PROGRAMS REPORTS LIVE Avila ▼ brian.ciolek@avila.edu Settings Logout" at bounding box center [783, 23] width 1535 height 47
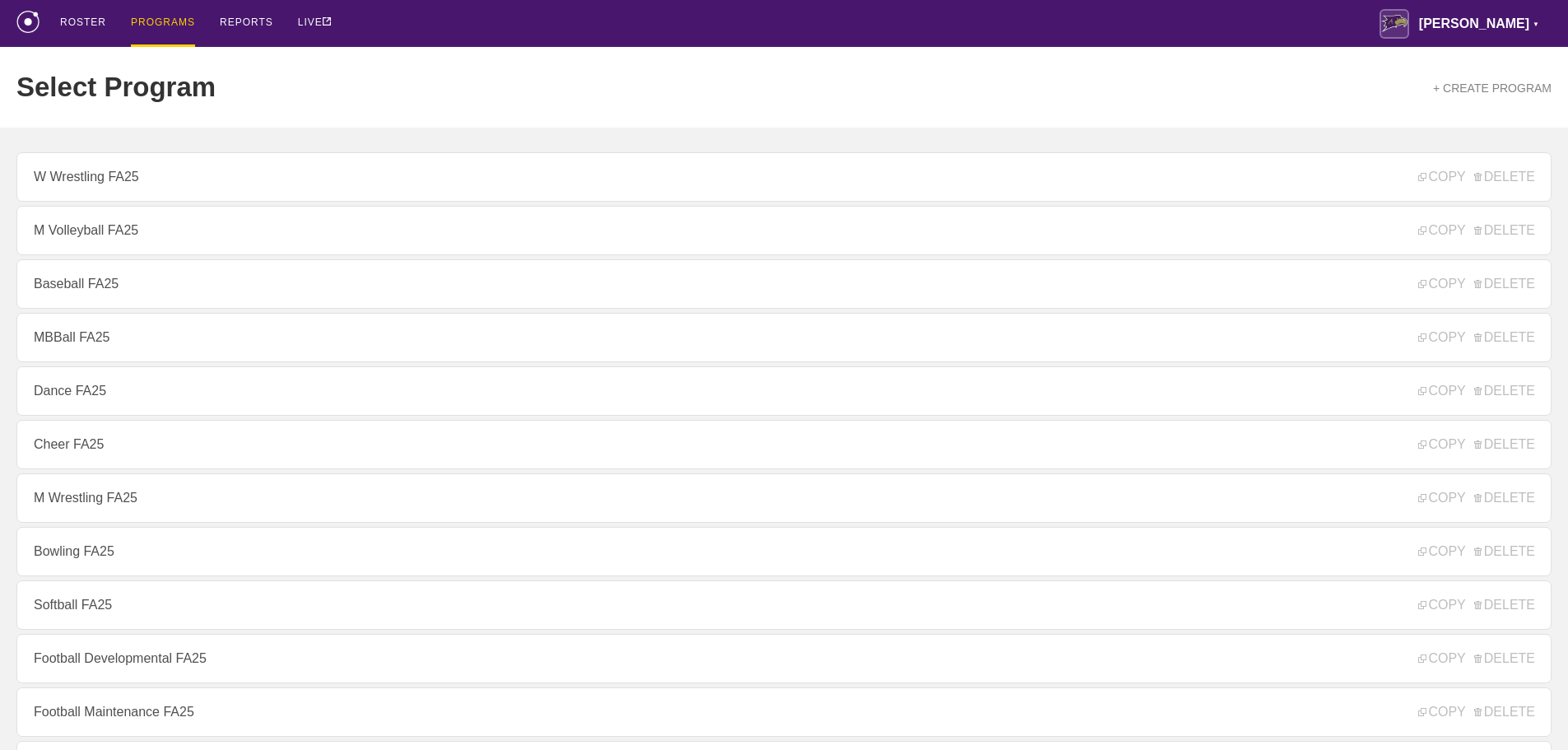
click at [456, 32] on div "ROSTER PROGRAMS REPORTS LIVE Avila ▼ brian.ciolek@avila.edu Settings Logout" at bounding box center [783, 23] width 1535 height 47
click at [460, 24] on div "ROSTER PROGRAMS REPORTS LIVE Avila ▼ brian.ciolek@avila.edu Settings Logout" at bounding box center [783, 23] width 1535 height 47
click at [1068, 14] on div "ROSTER PROGRAMS REPORTS LIVE Avila ▼ brian.ciolek@avila.edu Settings Logout" at bounding box center [783, 23] width 1535 height 47
click at [690, 36] on div "ROSTER PROGRAMS REPORTS LIVE Avila ▼ brian.ciolek@avila.edu Settings Logout" at bounding box center [783, 23] width 1535 height 47
click at [445, 55] on div "Select Program + CREATE PROGRAM" at bounding box center [783, 87] width 1535 height 81
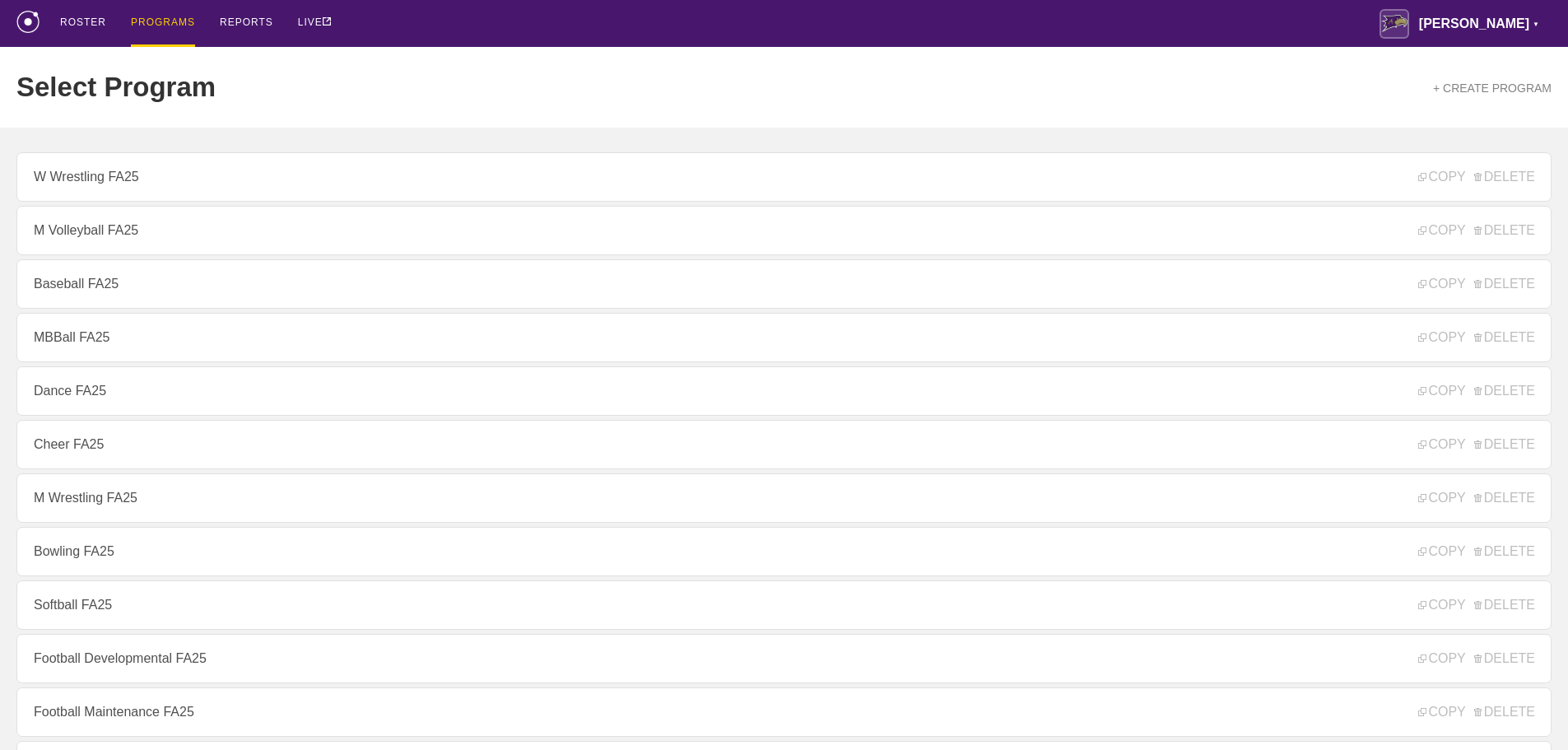
click at [909, 23] on div "ROSTER PROGRAMS REPORTS LIVE Avila ▼ brian.ciolek@avila.edu Settings Logout" at bounding box center [783, 23] width 1535 height 47
click at [757, 22] on div "ROSTER PROGRAMS REPORTS LIVE Avila ▼ brian.ciolek@avila.edu Settings Logout" at bounding box center [783, 23] width 1535 height 47
drag, startPoint x: 556, startPoint y: 16, endPoint x: 502, endPoint y: 8, distance: 54.6
click at [555, 16] on div "ROSTER PROGRAMS REPORTS LIVE Avila ▼ brian.ciolek@avila.edu Settings Logout" at bounding box center [783, 23] width 1535 height 47
click at [699, 52] on div "Select Program + CREATE PROGRAM" at bounding box center [783, 87] width 1535 height 81
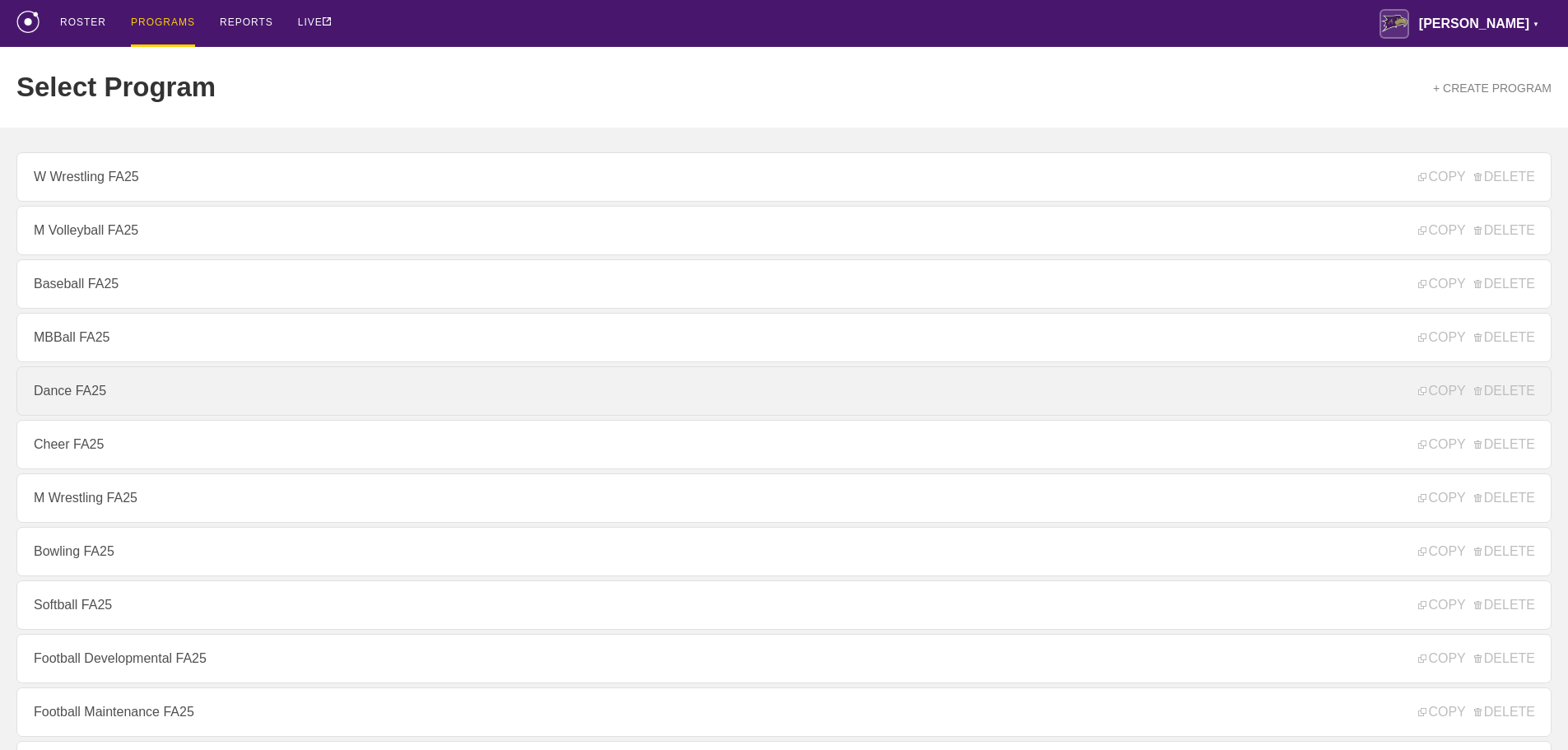
click at [110, 397] on link "Dance FA25" at bounding box center [783, 390] width 1535 height 50
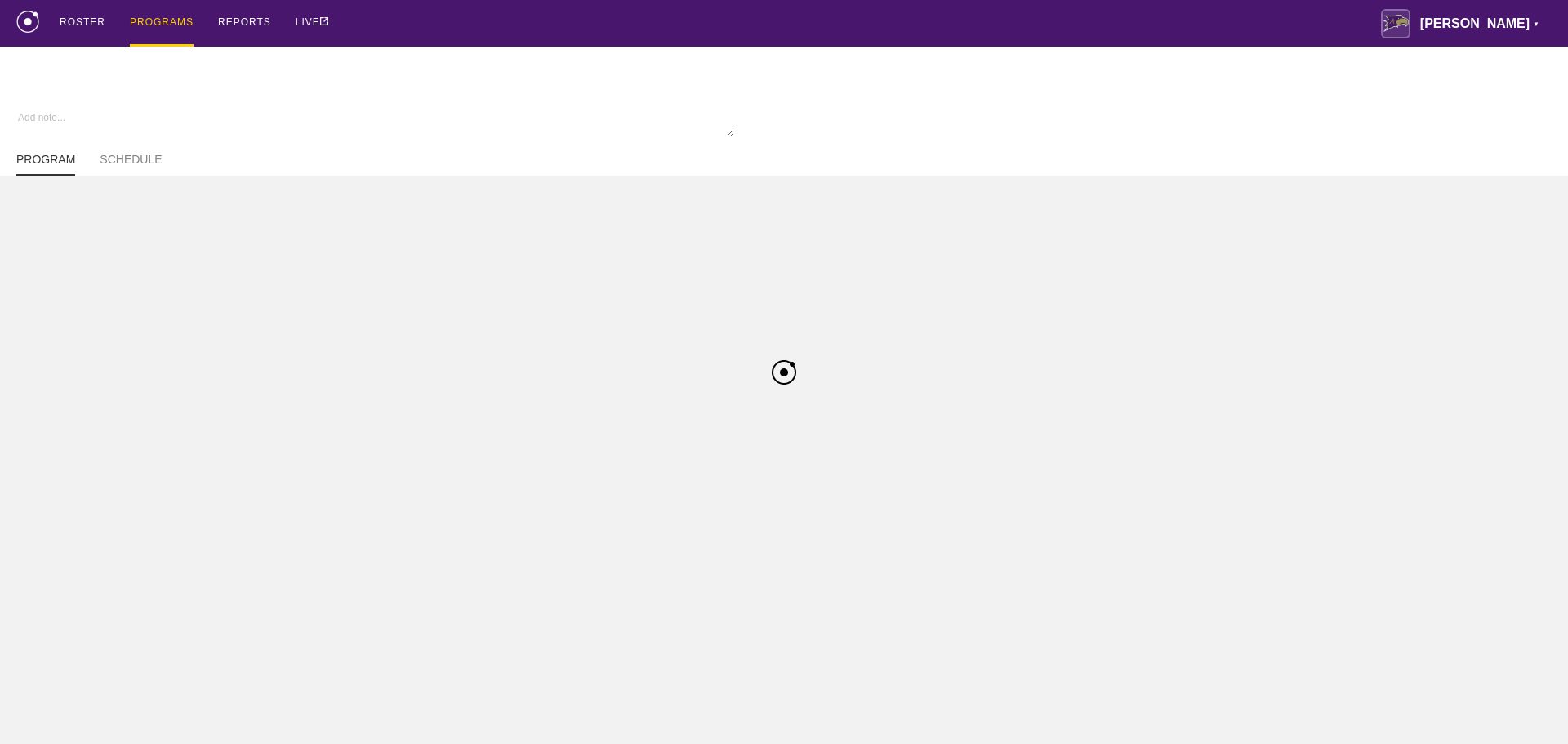
type textarea "x"
type input "Dance FA25"
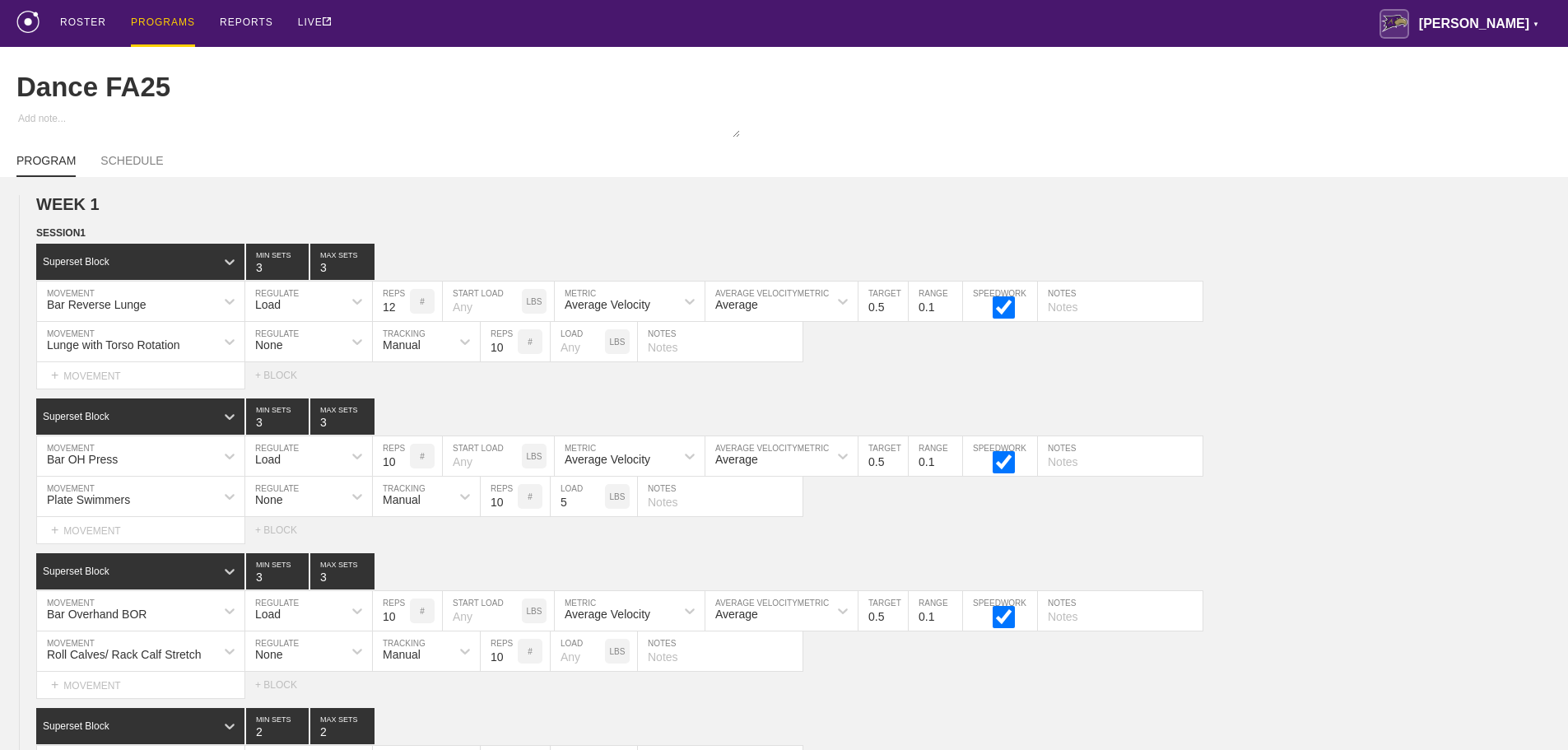
click at [1109, 14] on div "ROSTER PROGRAMS REPORTS LIVE Avila ▼ brian.ciolek@avila.edu Settings Logout" at bounding box center [783, 23] width 1535 height 47
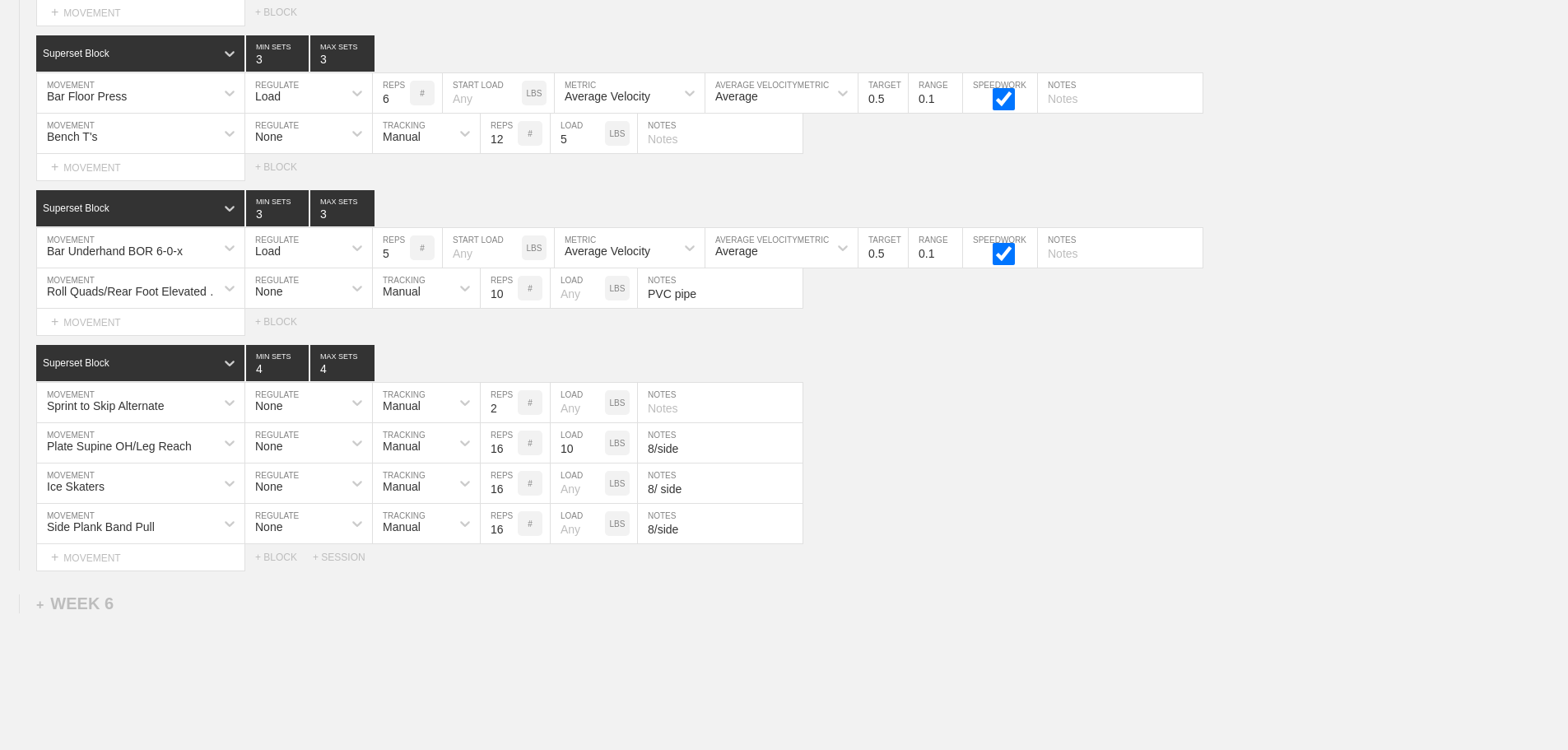
scroll to position [6391, 0]
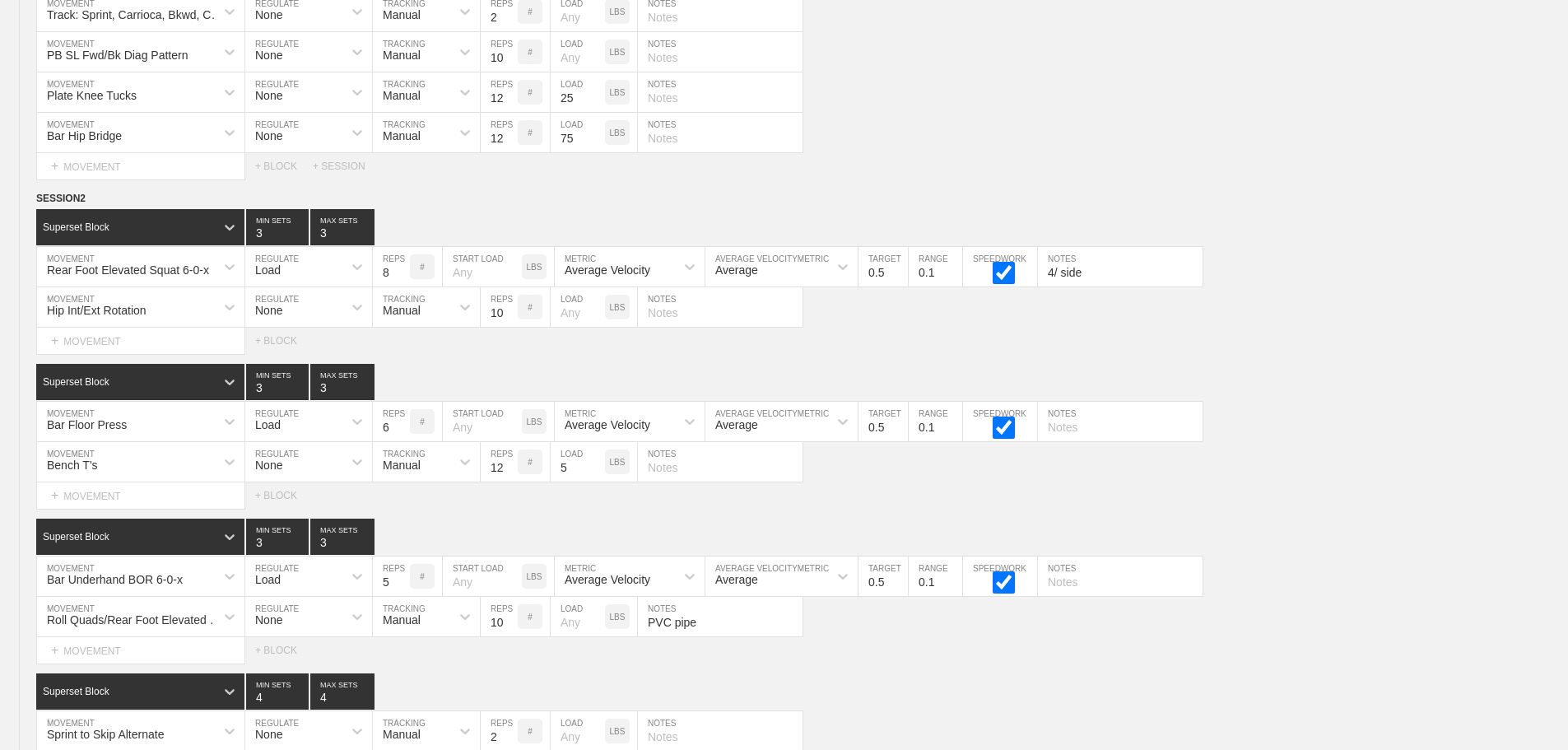
scroll to position [5897, 0]
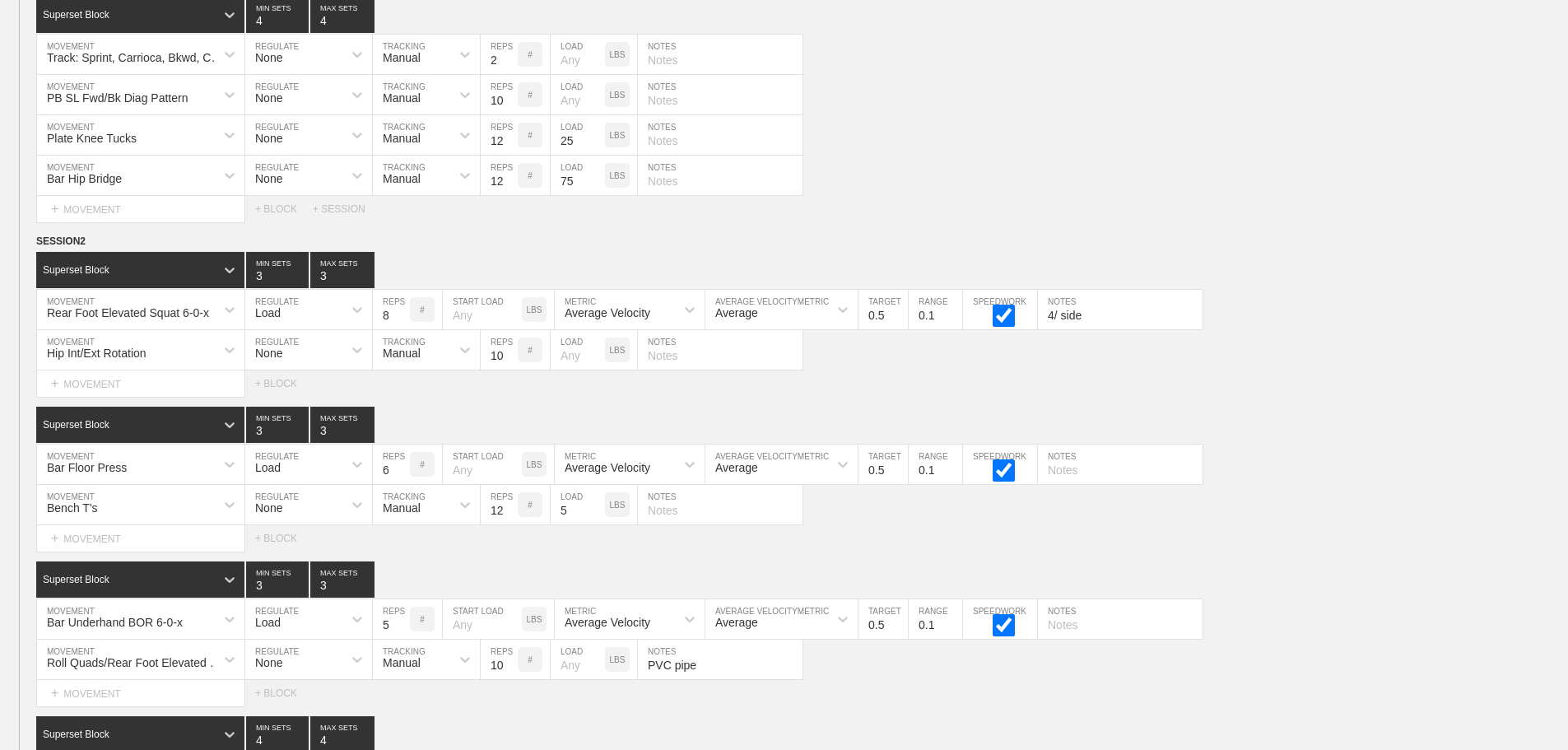
click at [1394, 387] on div "Select... MOVEMENT + MOVEMENT + BLOCK" at bounding box center [784, 383] width 1568 height 26
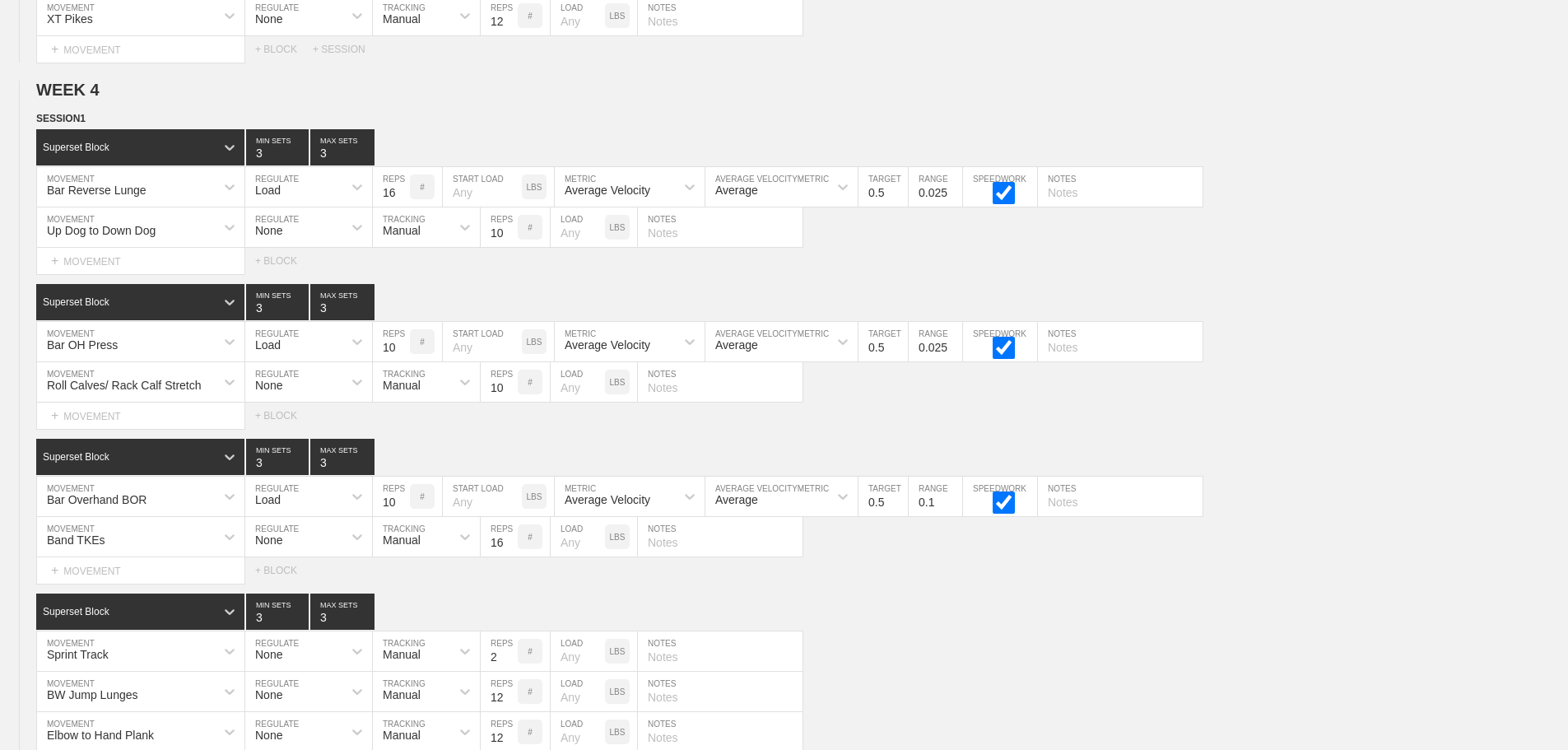
scroll to position [0, 0]
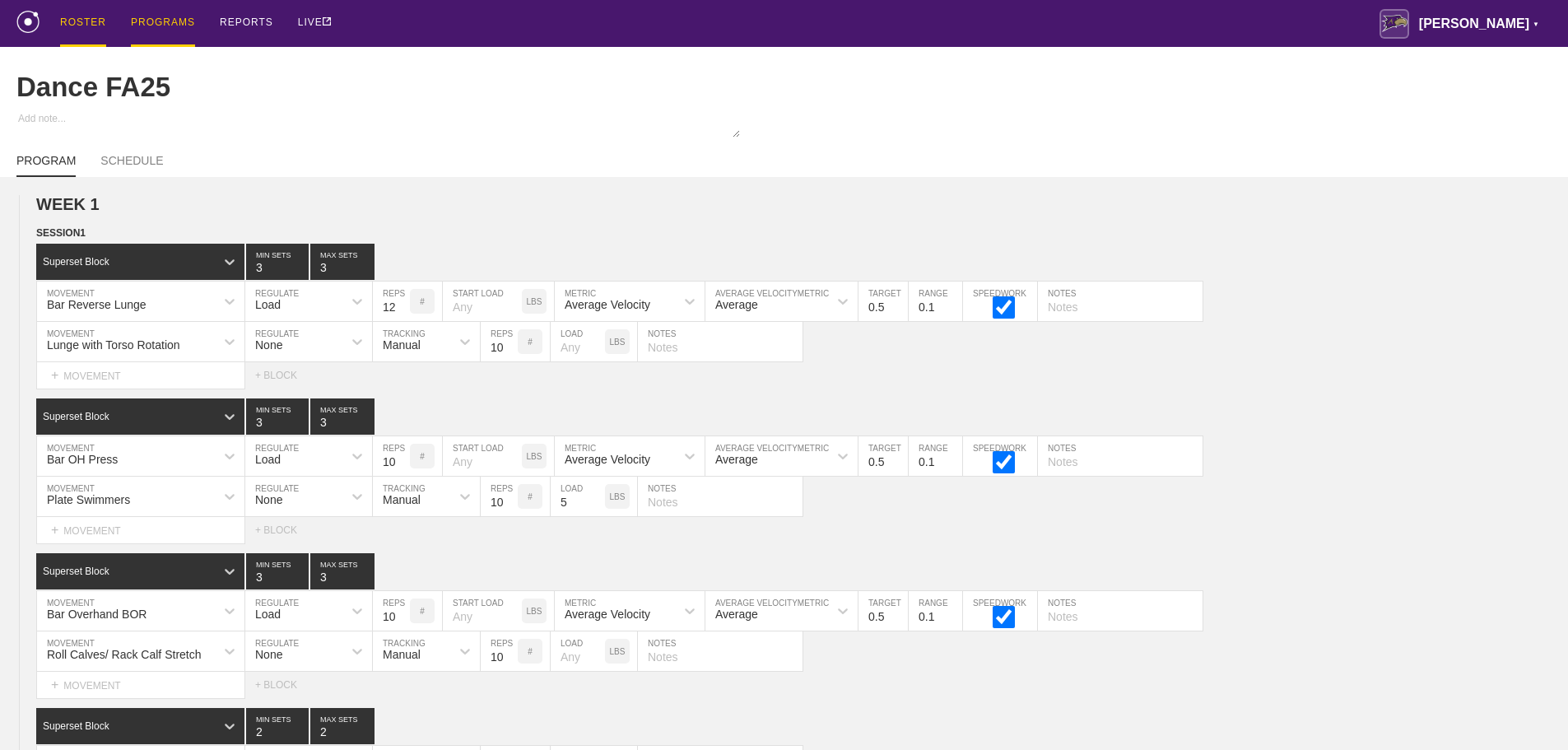
click at [77, 19] on div "ROSTER" at bounding box center [83, 23] width 46 height 47
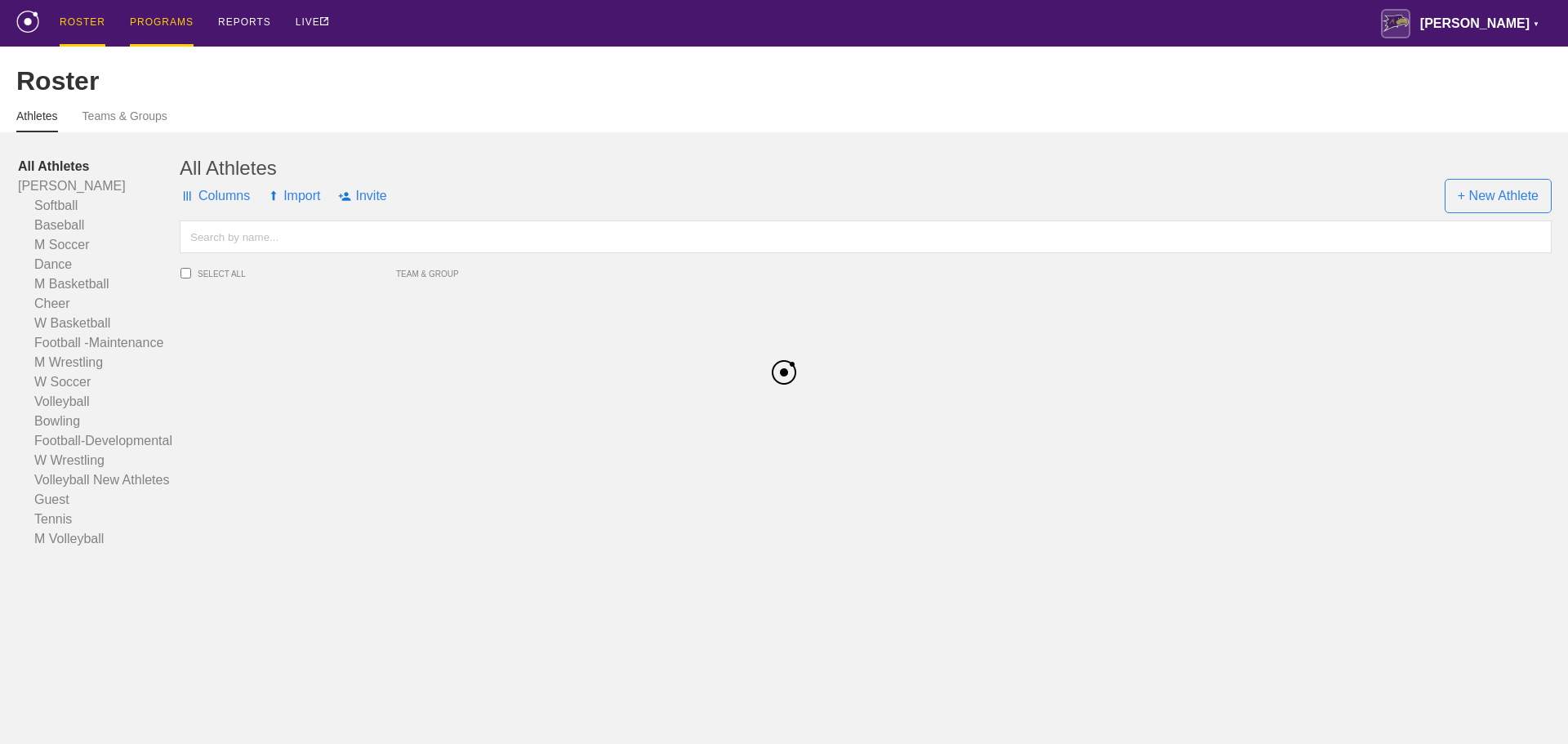
click at [153, 16] on div "PROGRAMS" at bounding box center [161, 23] width 63 height 46
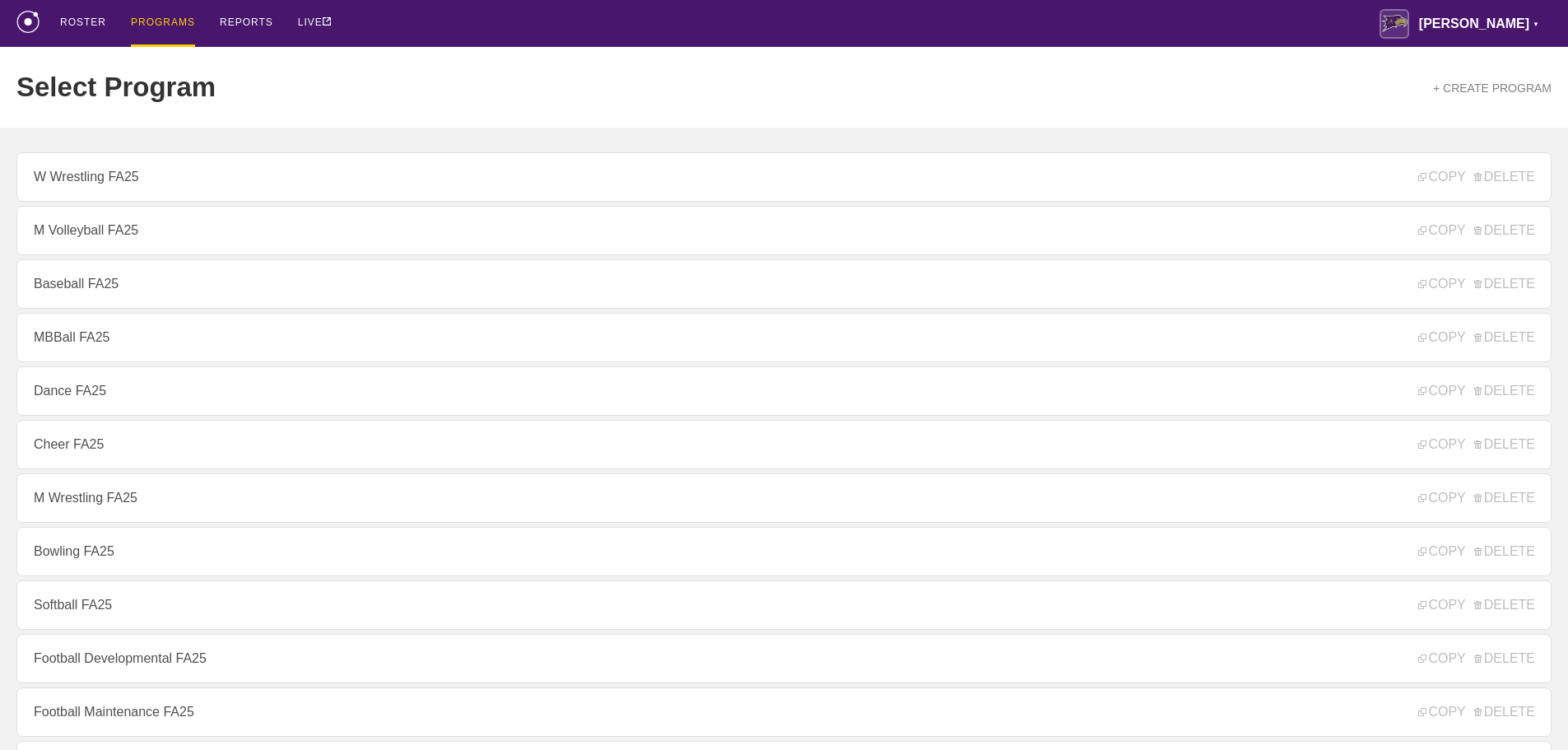
click at [751, 23] on div "ROSTER PROGRAMS REPORTS LIVE Avila ▼ brian.ciolek@avila.edu Settings Logout" at bounding box center [783, 23] width 1535 height 47
click at [1317, 23] on div "ROSTER PROGRAMS REPORTS LIVE Avila ▼ brian.ciolek@avila.edu Settings Logout" at bounding box center [783, 23] width 1535 height 47
click at [414, 17] on div "ROSTER PROGRAMS REPORTS LIVE Avila ▼ brian.ciolek@avila.edu Settings Logout" at bounding box center [783, 23] width 1535 height 47
click at [158, 20] on div "PROGRAMS" at bounding box center [162, 23] width 64 height 47
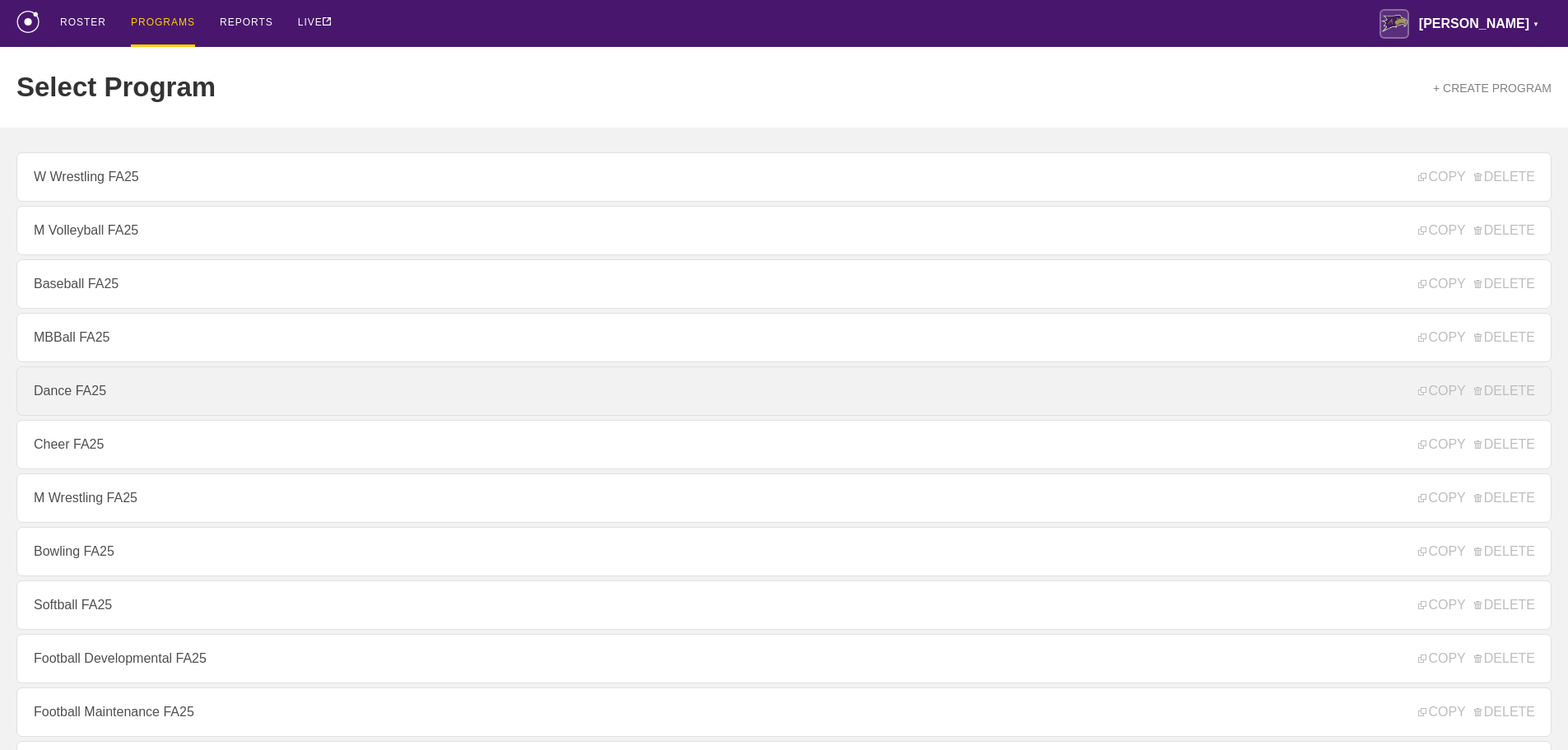
click at [77, 388] on link "Dance FA25" at bounding box center [783, 390] width 1535 height 50
type textarea "x"
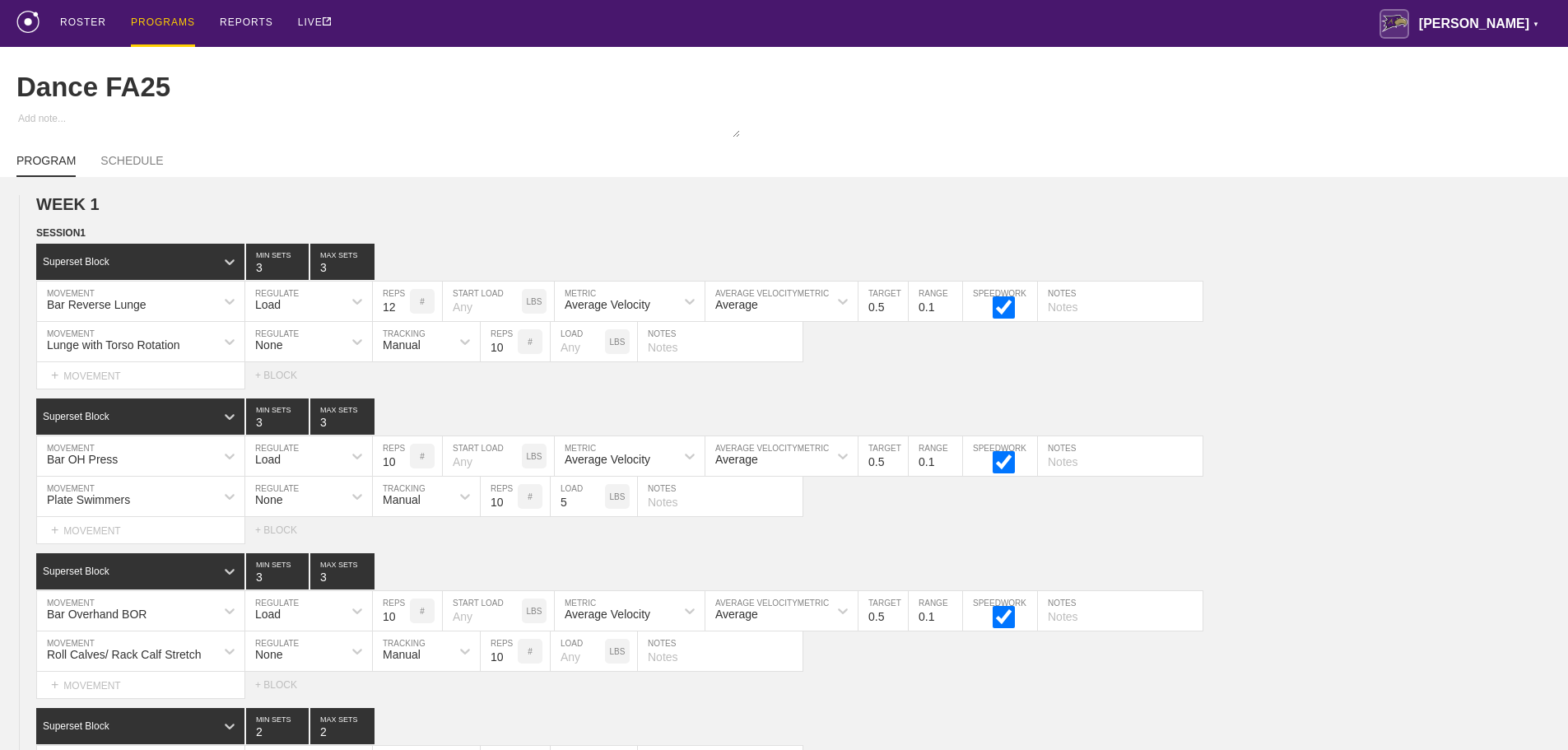
drag, startPoint x: 682, startPoint y: 15, endPoint x: 1162, endPoint y: 41, distance: 480.7
click at [690, 16] on div "ROSTER PROGRAMS REPORTS LIVE Avila ▼ brian.ciolek@avila.edu Settings Logout" at bounding box center [783, 23] width 1535 height 47
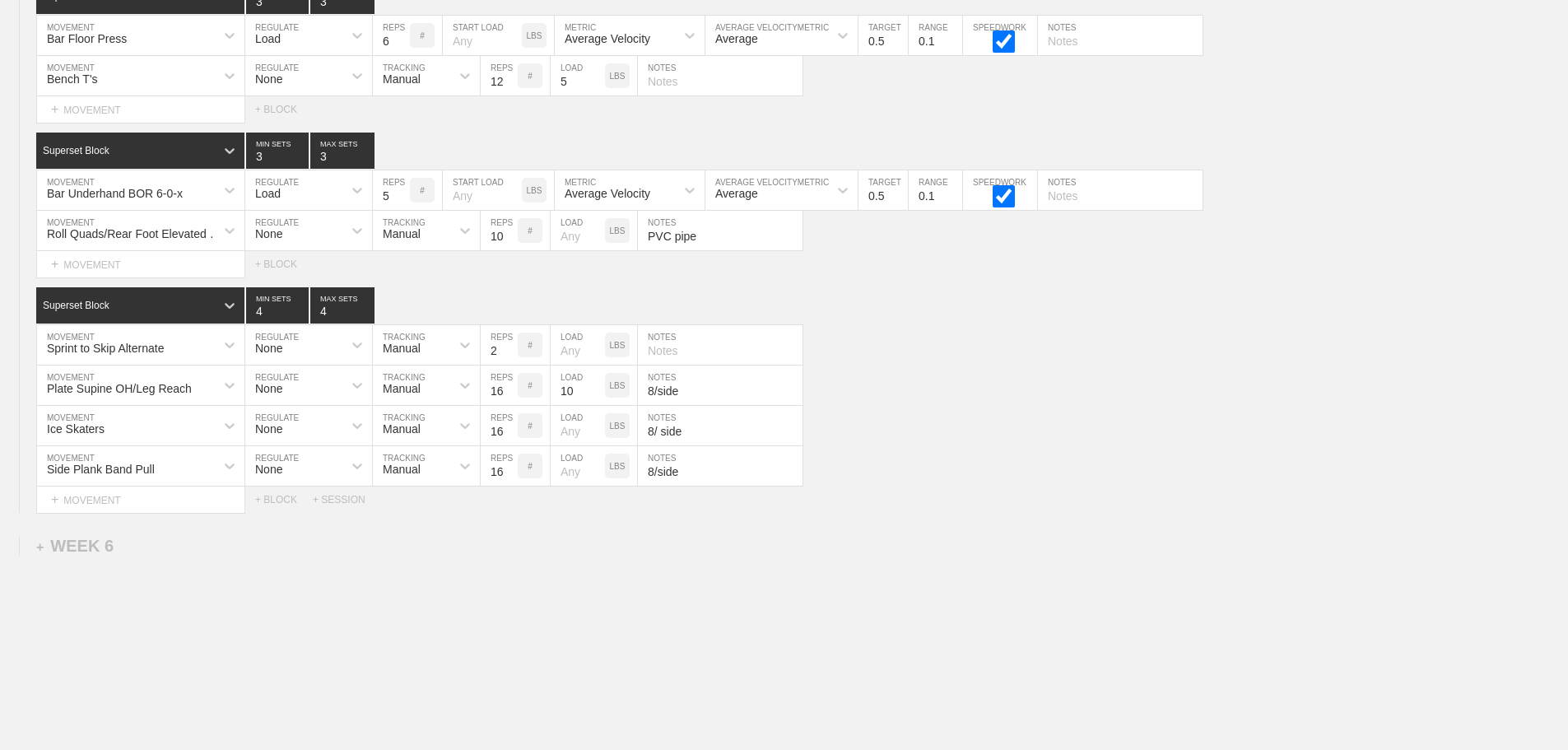
scroll to position [6317, 0]
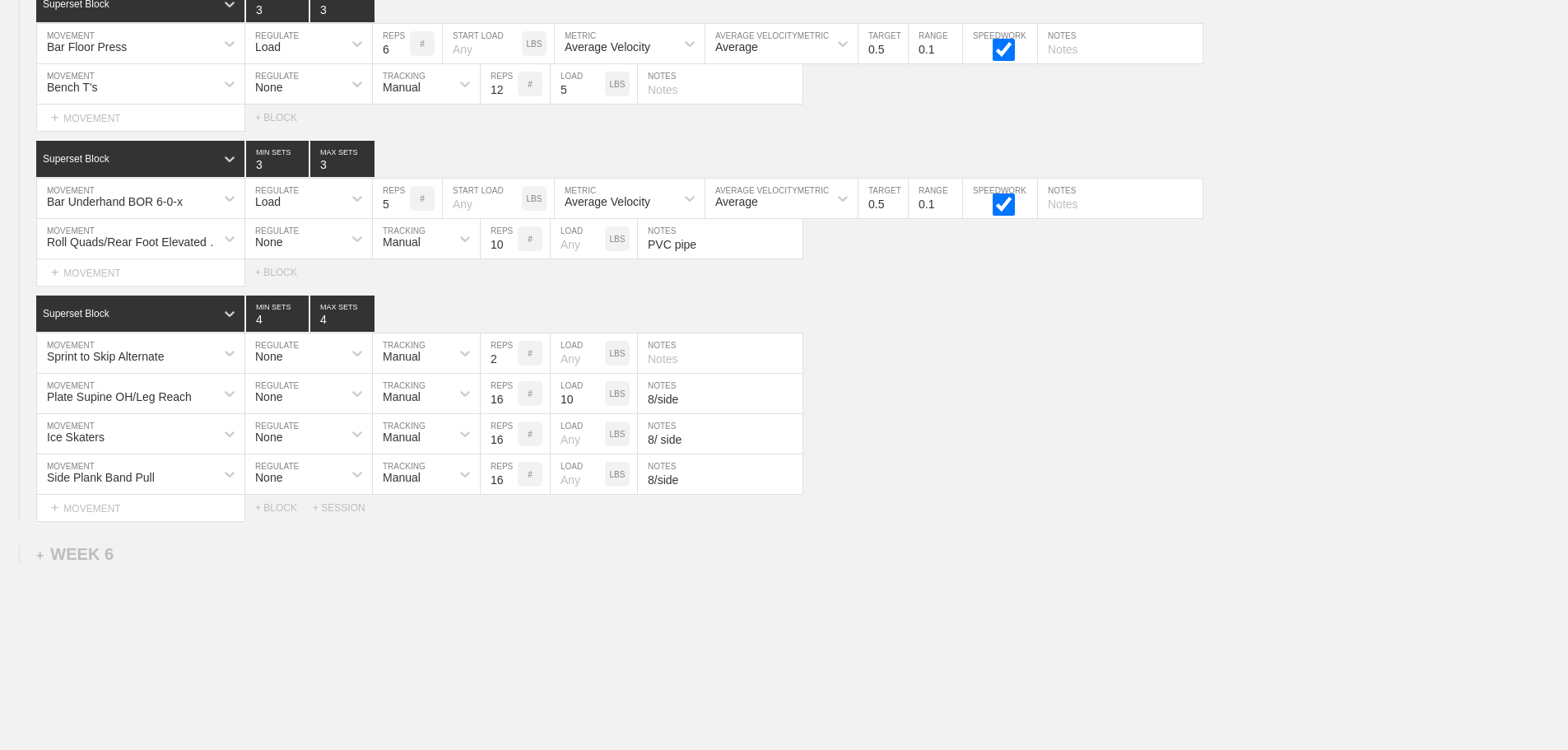
click at [91, 563] on div "+ WEEK 6" at bounding box center [75, 554] width 77 height 19
click at [96, 579] on div "+ SESSION 1" at bounding box center [68, 572] width 63 height 14
click at [110, 614] on div "+ BLOCK" at bounding box center [140, 600] width 207 height 26
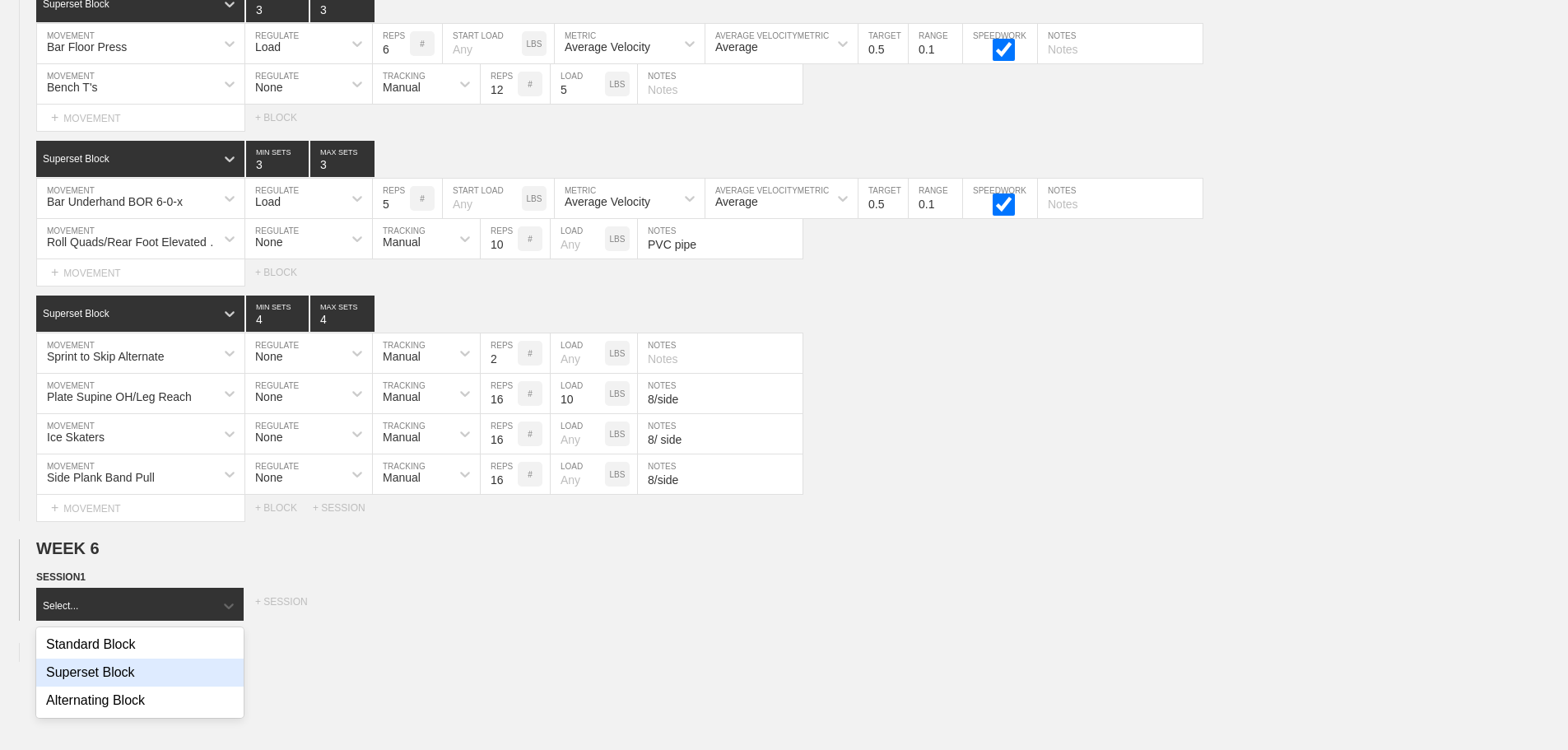
click at [118, 681] on div "Superset Block" at bounding box center [140, 672] width 207 height 28
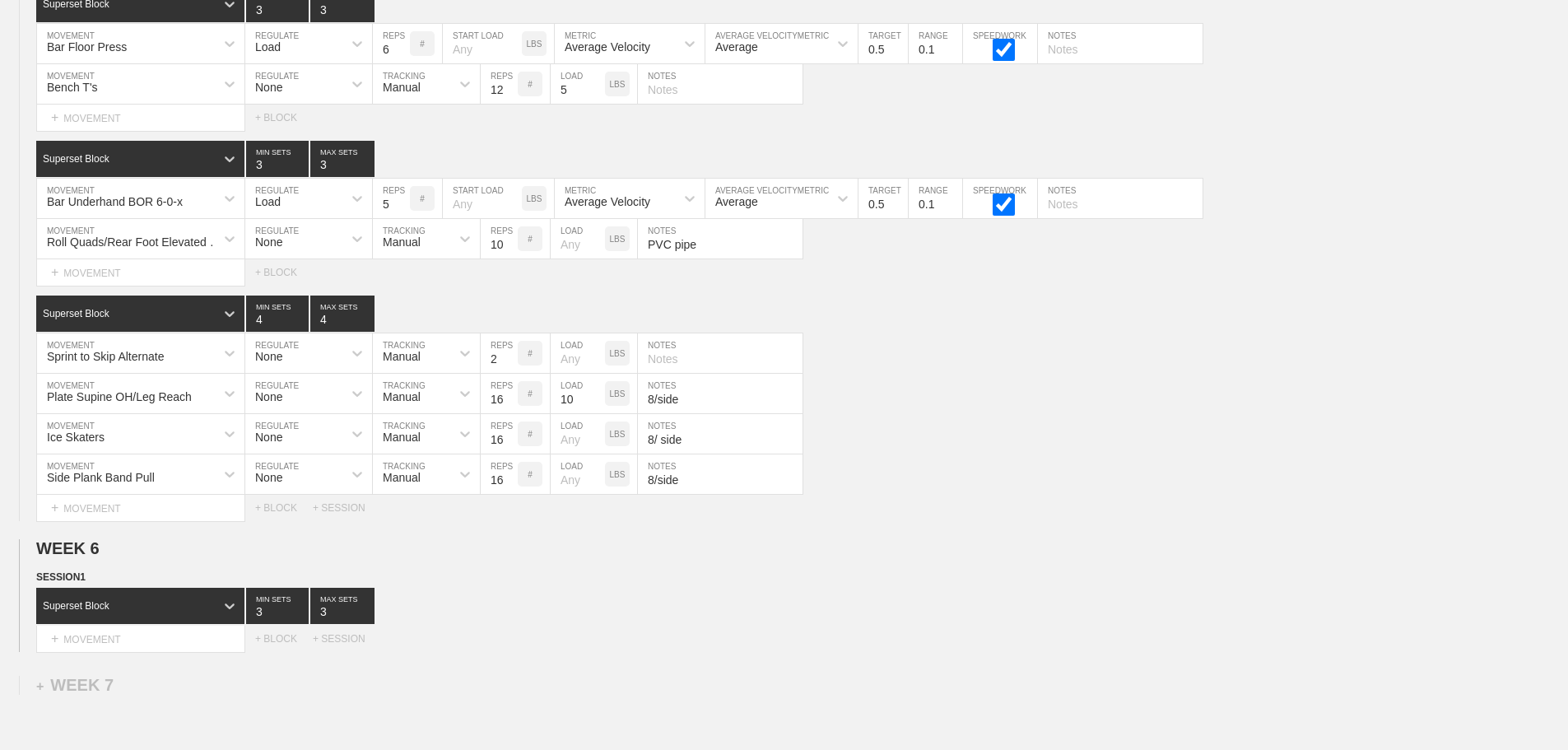
drag, startPoint x: 515, startPoint y: 645, endPoint x: 531, endPoint y: 643, distance: 16.1
click at [517, 645] on div "Select... MOVEMENT + MOVEMENT + BLOCK + SESSION" at bounding box center [784, 638] width 1568 height 26
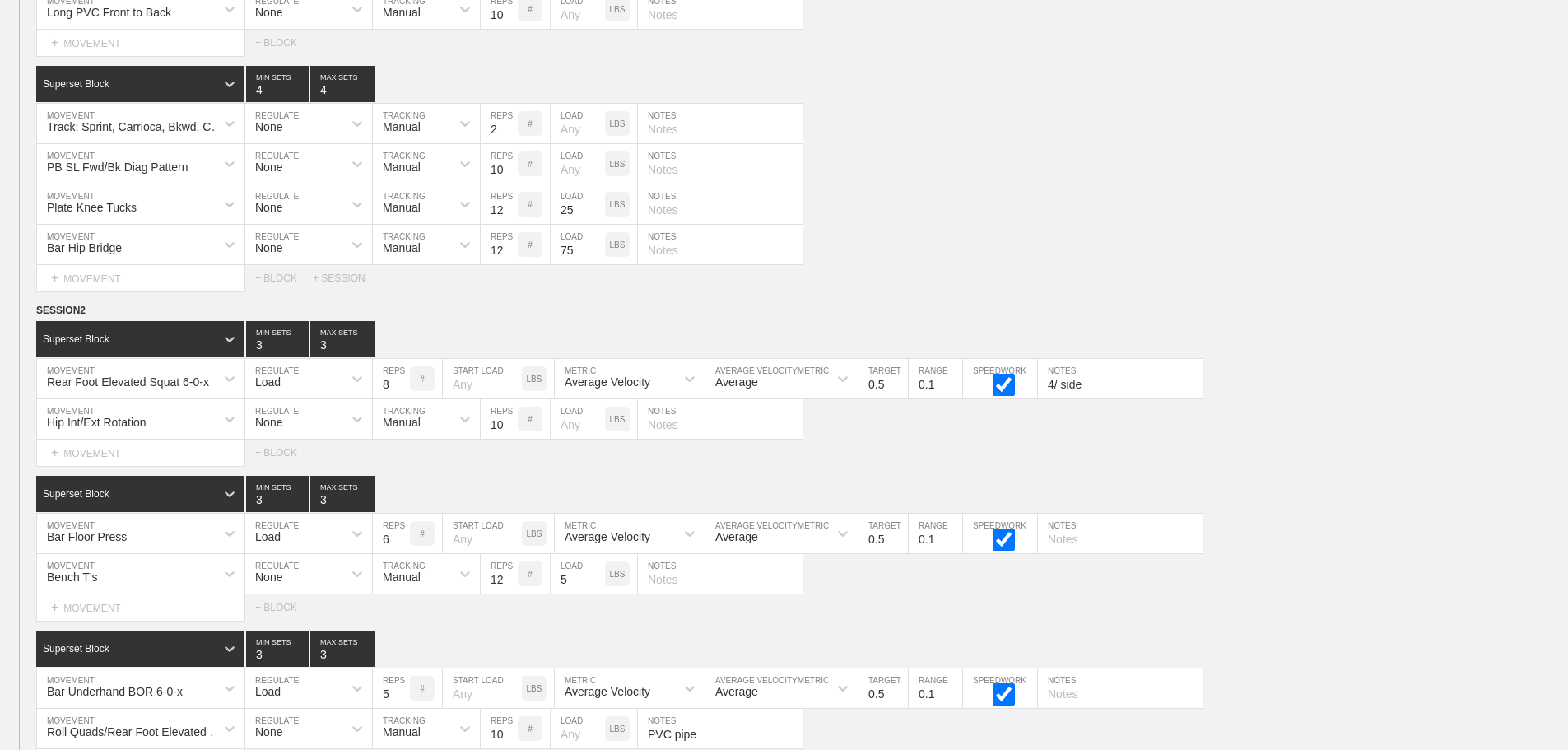
scroll to position [5823, 0]
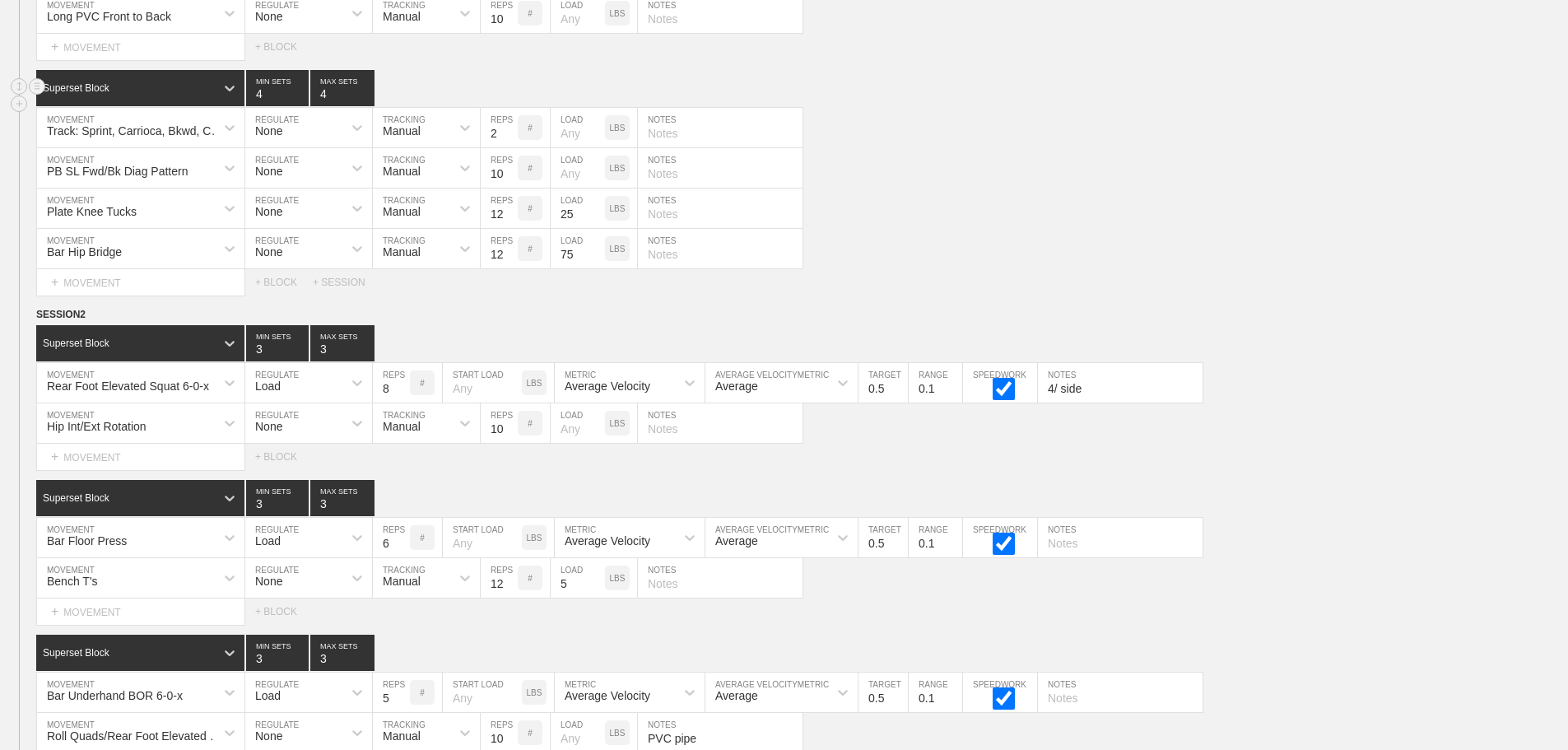
click at [1319, 106] on div "Superset Block 4 MIN SETS 4 MAX SETS" at bounding box center [802, 88] width 1532 height 36
click at [1555, 288] on div "Select... MOVEMENT + MOVEMENT + BLOCK + SESSION" at bounding box center [784, 282] width 1568 height 26
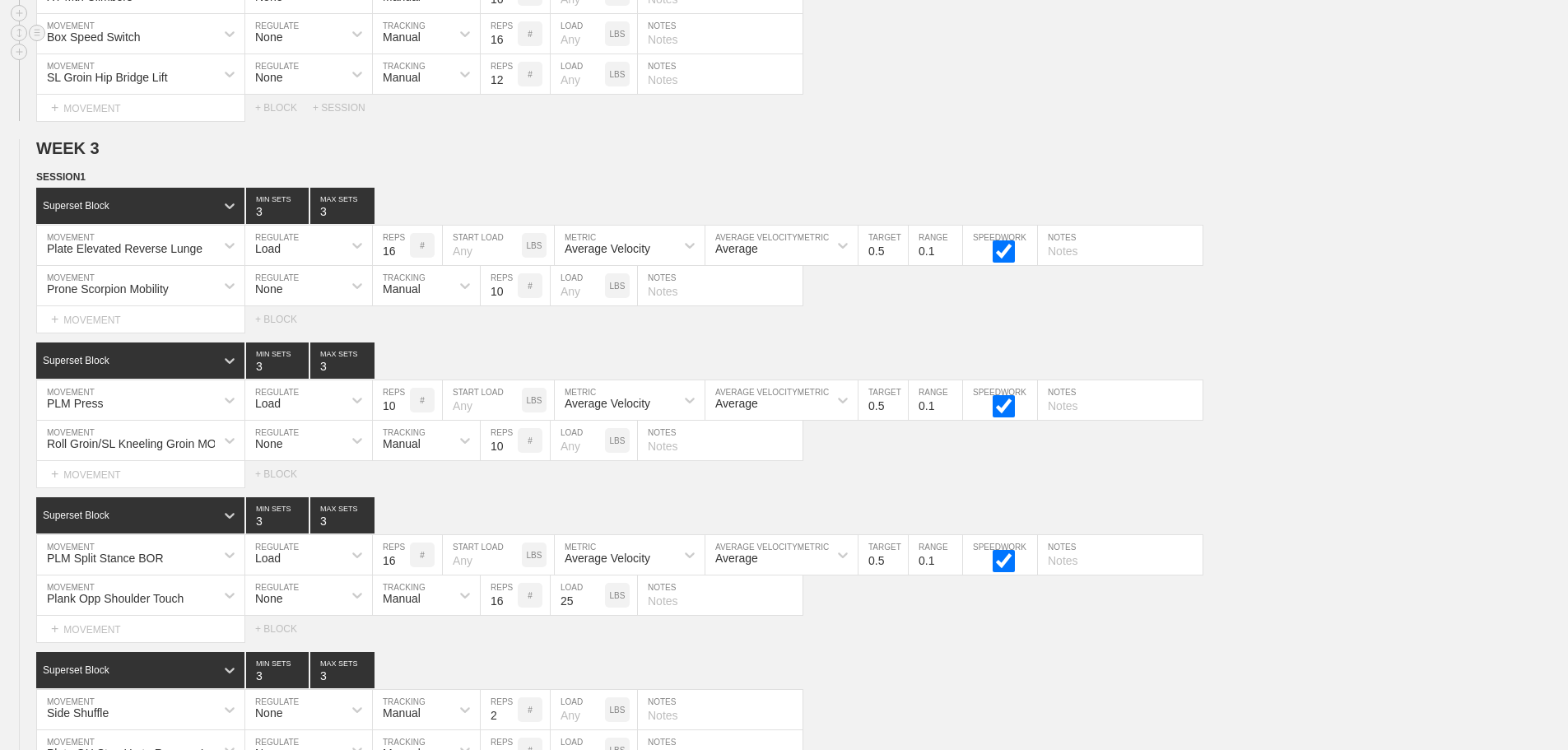
scroll to position [3059, 0]
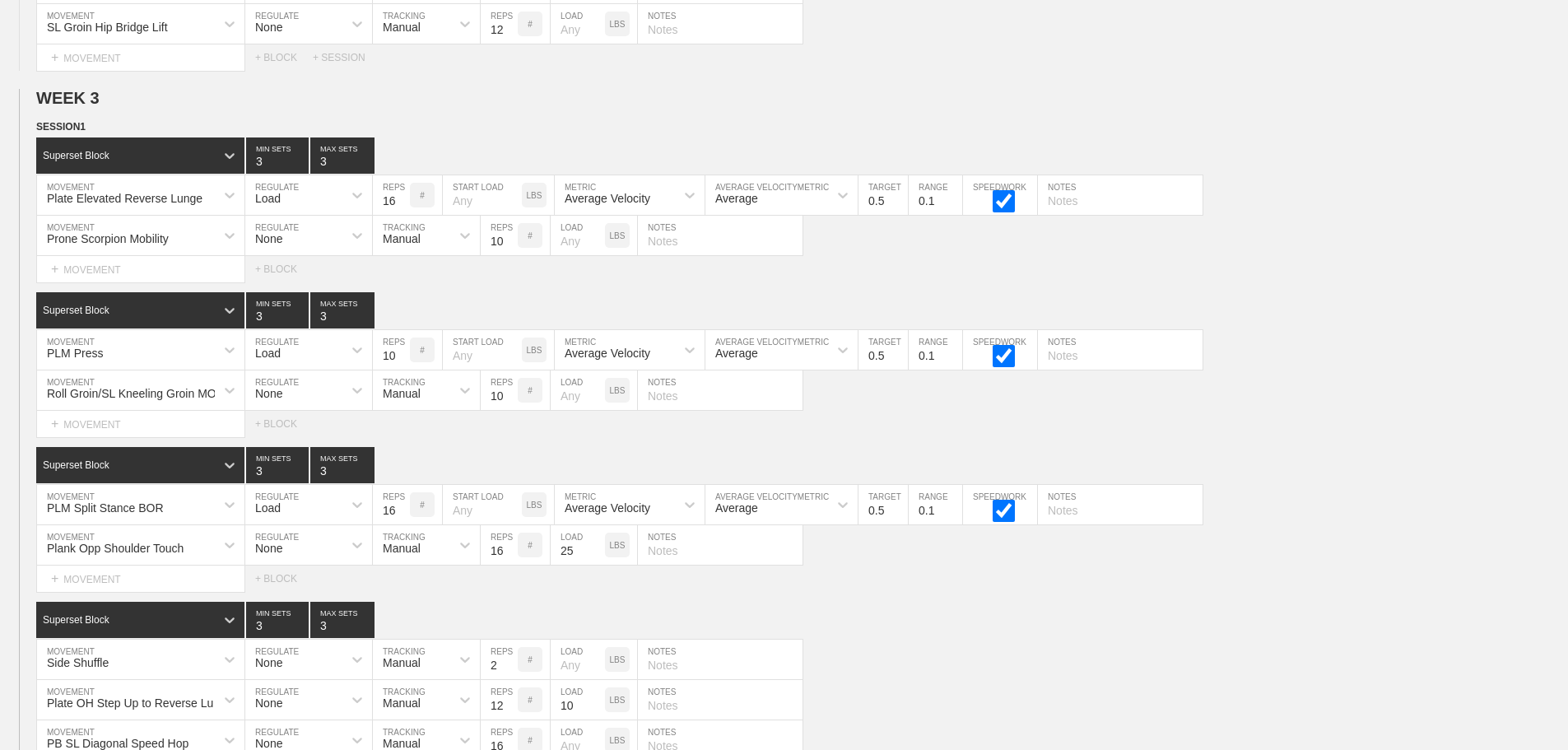
click at [1339, 457] on div "SESSION 1 Superset Block 3 MIN SETS 3 MAX SETS DUPLICATE INSERT MOVEMENT AFTER …" at bounding box center [784, 473] width 1568 height 709
click at [1414, 328] on div "Superset Block 3 MIN SETS 3 MAX SETS" at bounding box center [802, 310] width 1532 height 36
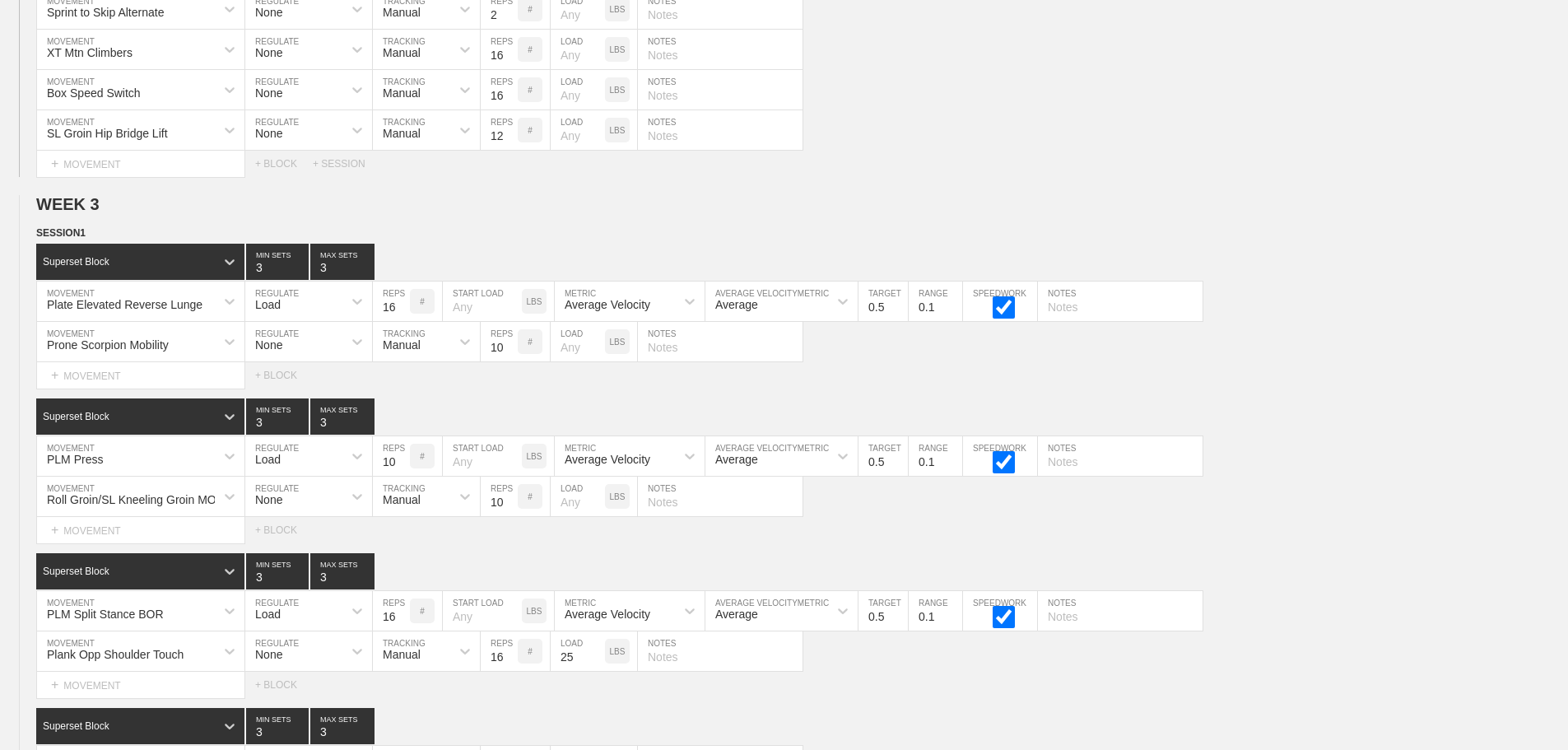
scroll to position [2970, 0]
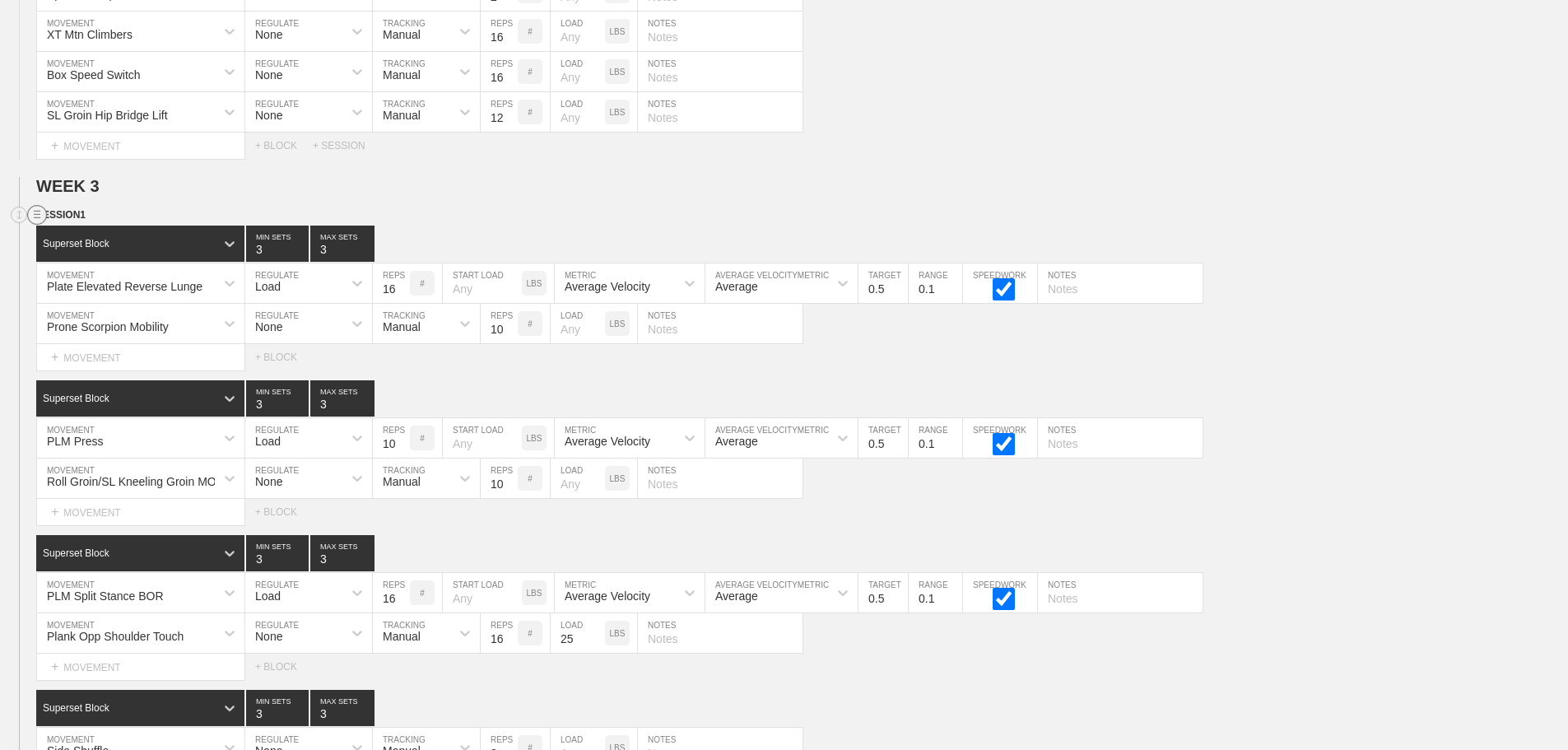
click at [32, 224] on circle at bounding box center [37, 215] width 19 height 19
click at [109, 241] on div "DUPLICATE" at bounding box center [115, 245] width 132 height 24
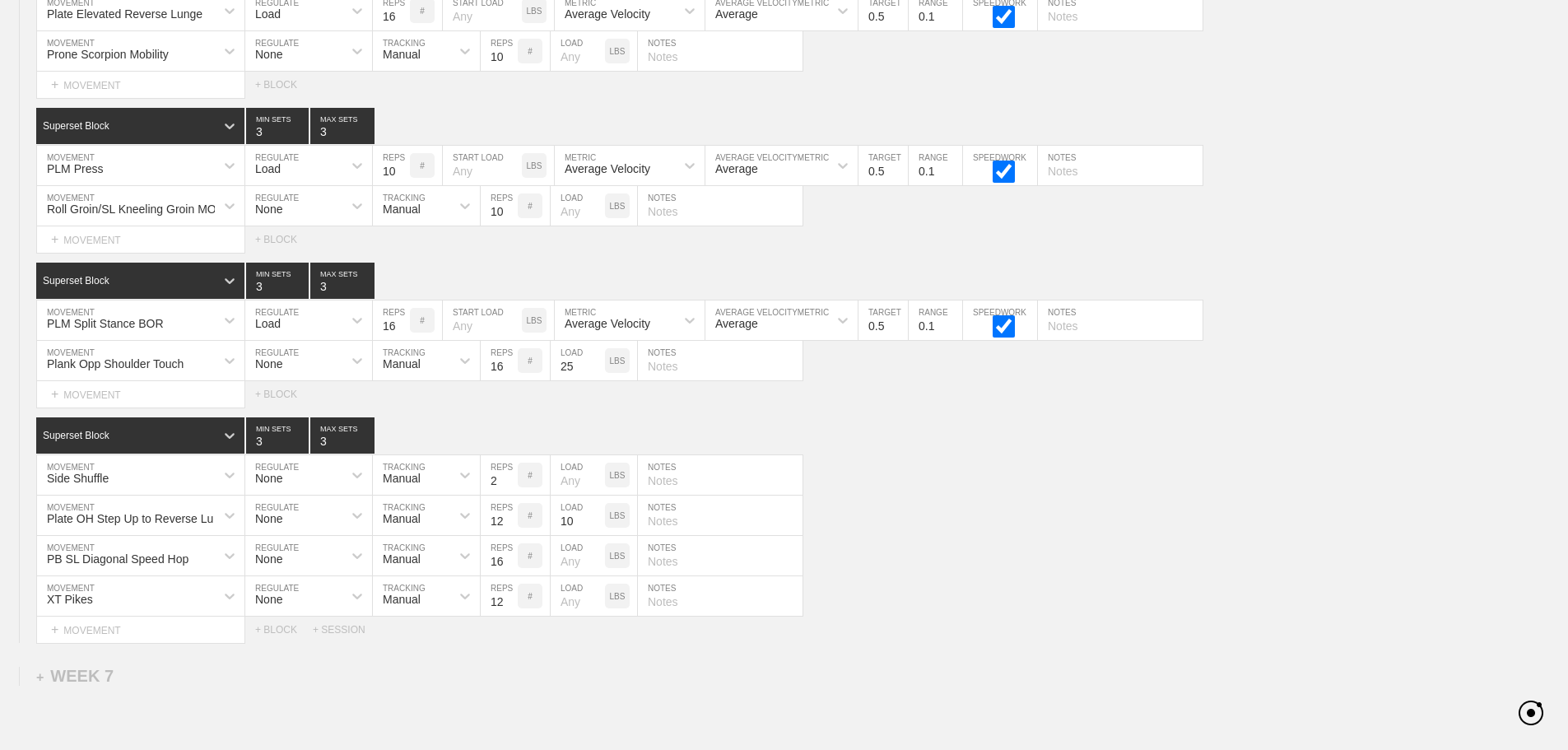
scroll to position [6326, 0]
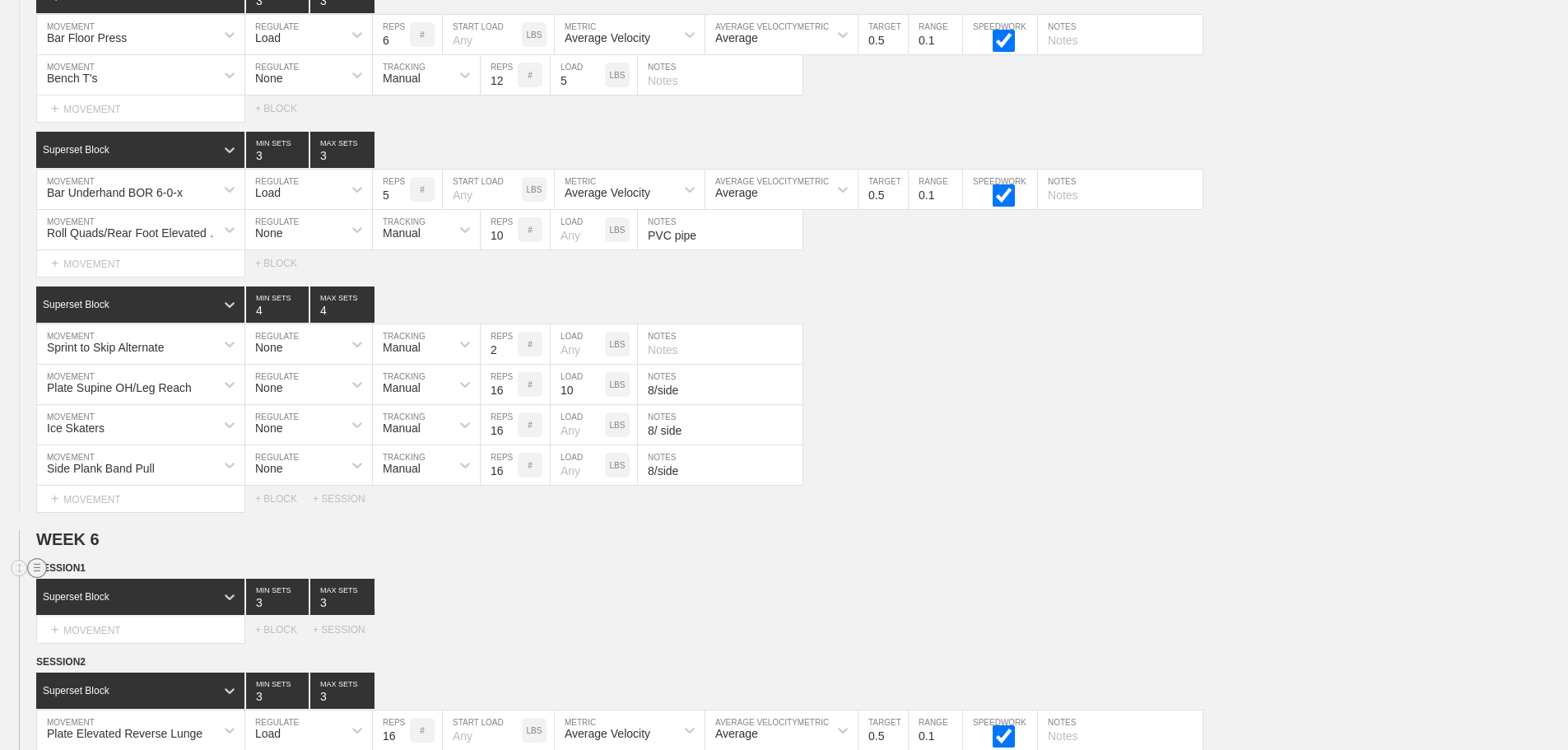
click at [35, 564] on line at bounding box center [36, 564] width 6 height 0
click at [83, 624] on div "DELETE" at bounding box center [115, 624] width 132 height 24
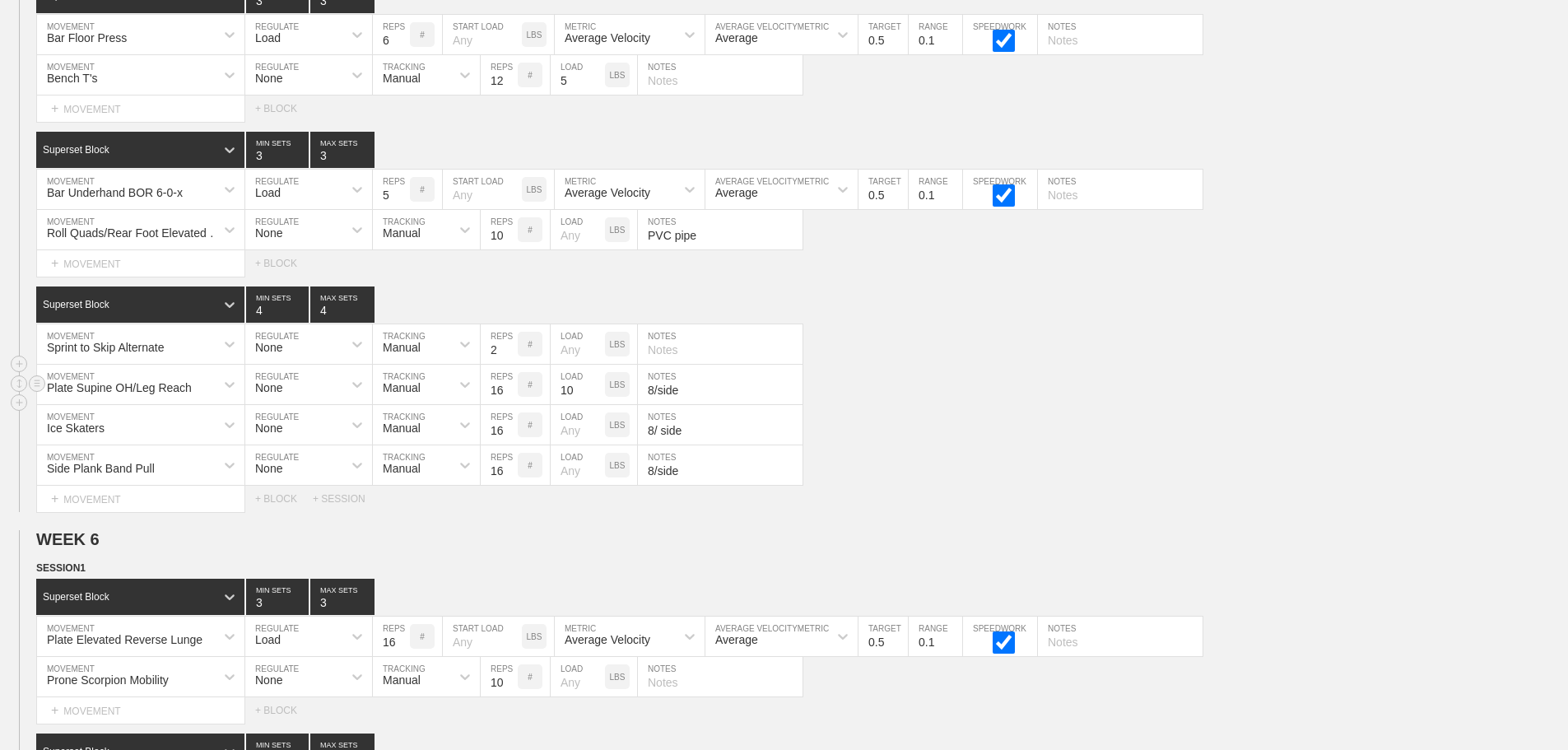
click at [1031, 405] on div "Plate Supine OH/Leg Reach MOVEMENT None REGULATE Manual TRACKING 16 REPS # 10 L…" at bounding box center [784, 385] width 1568 height 41
click at [401, 656] on input "15" at bounding box center [391, 636] width 37 height 40
click at [401, 656] on input "14" at bounding box center [391, 636] width 37 height 40
click at [401, 656] on input "13" at bounding box center [391, 636] width 37 height 40
click at [401, 656] on input "12" at bounding box center [391, 636] width 37 height 40
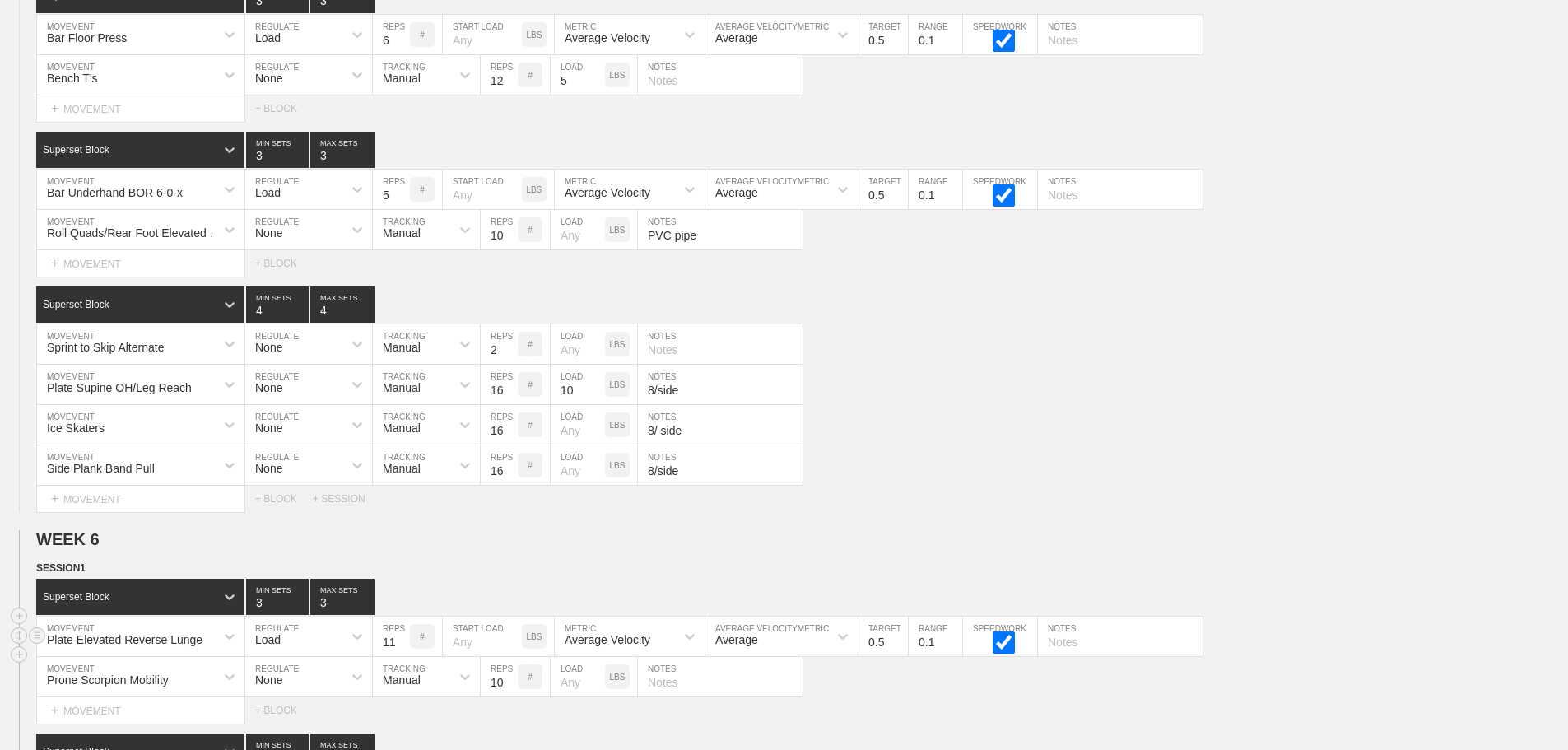
click at [401, 656] on input "11" at bounding box center [391, 636] width 37 height 40
click at [401, 656] on input "10" at bounding box center [391, 636] width 37 height 40
click at [401, 656] on input "9" at bounding box center [391, 636] width 37 height 40
click at [401, 646] on input "9" at bounding box center [391, 636] width 37 height 40
type input "10"
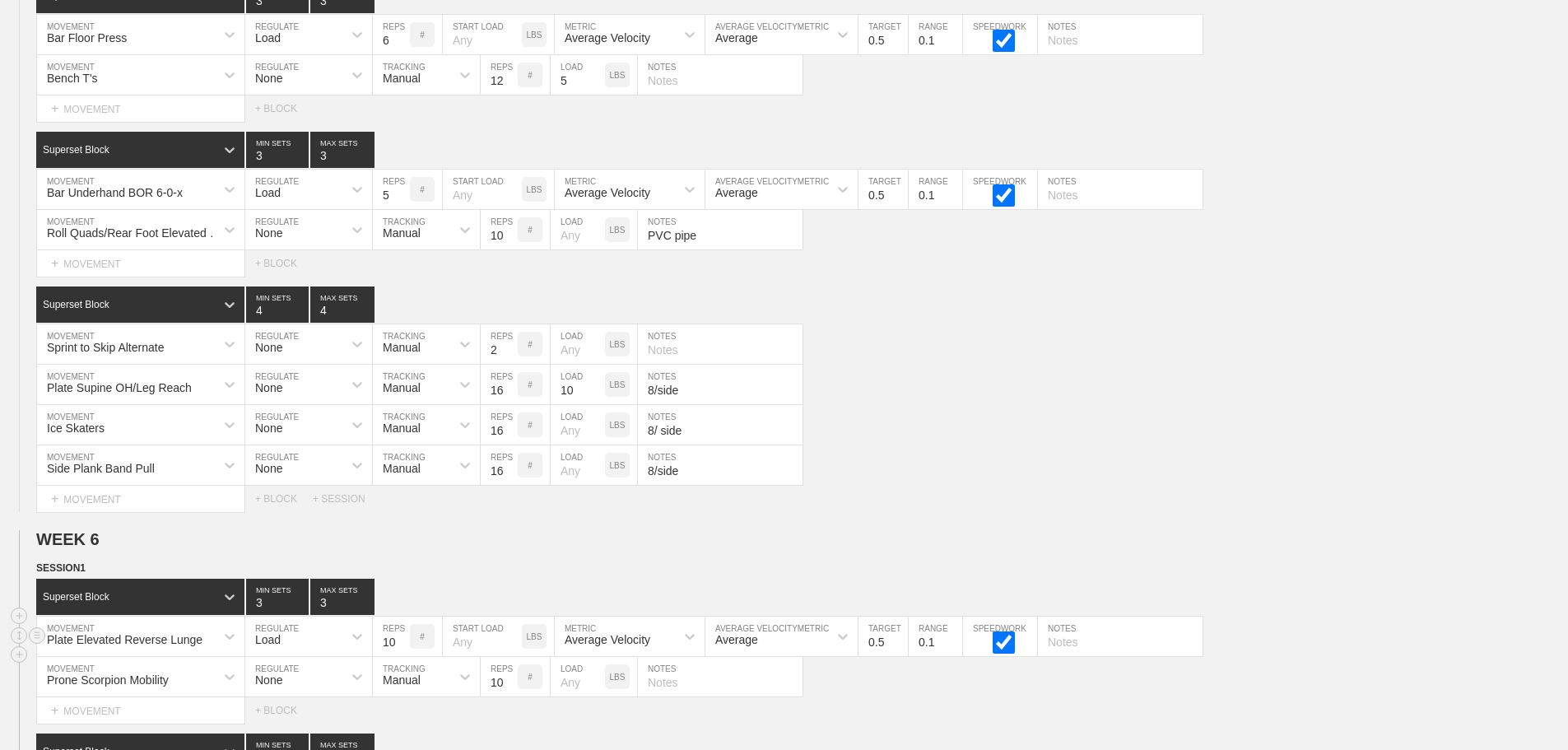
click at [401, 651] on input "10" at bounding box center [391, 636] width 37 height 40
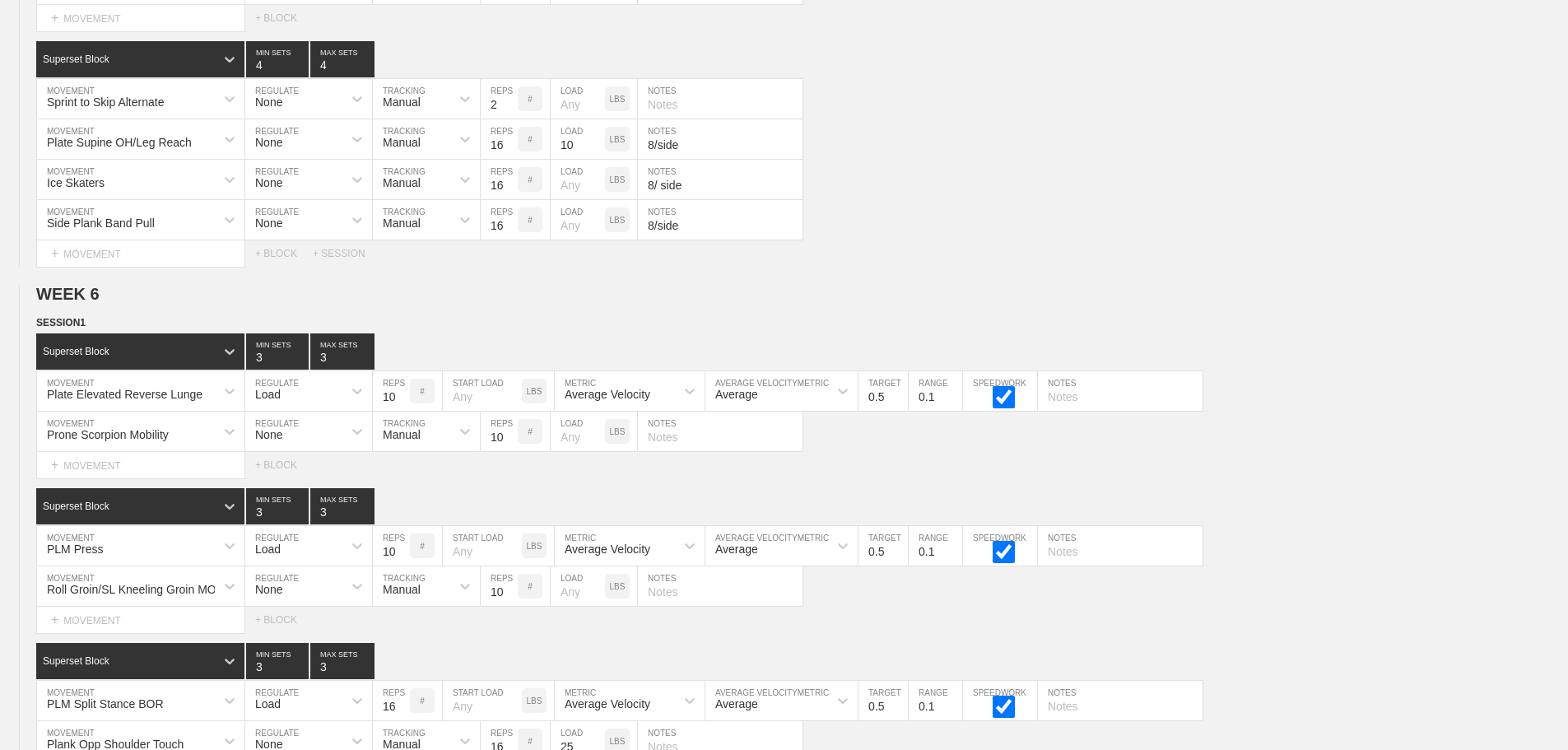
scroll to position [6573, 0]
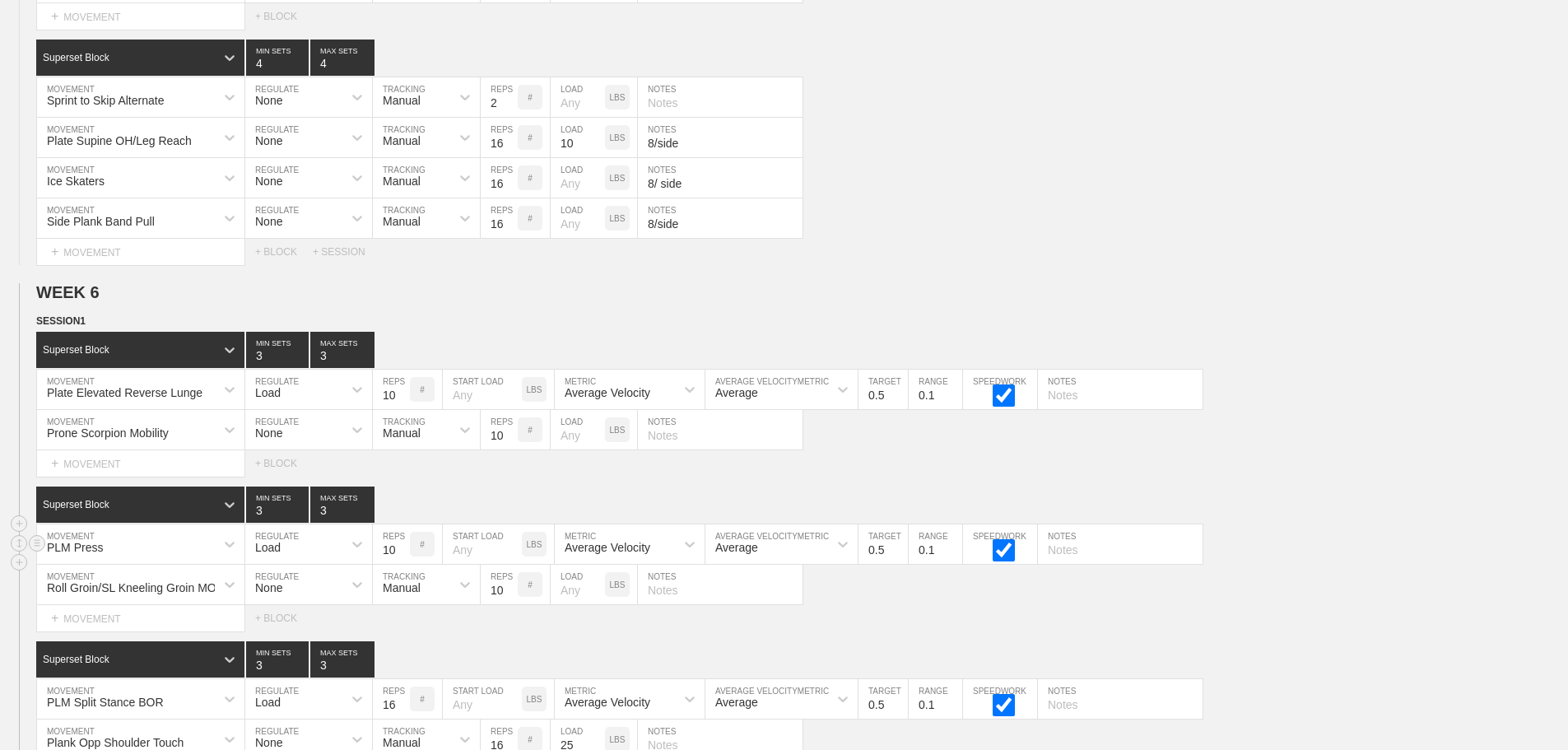
click at [190, 558] on div "PLM Press" at bounding box center [141, 544] width 207 height 40
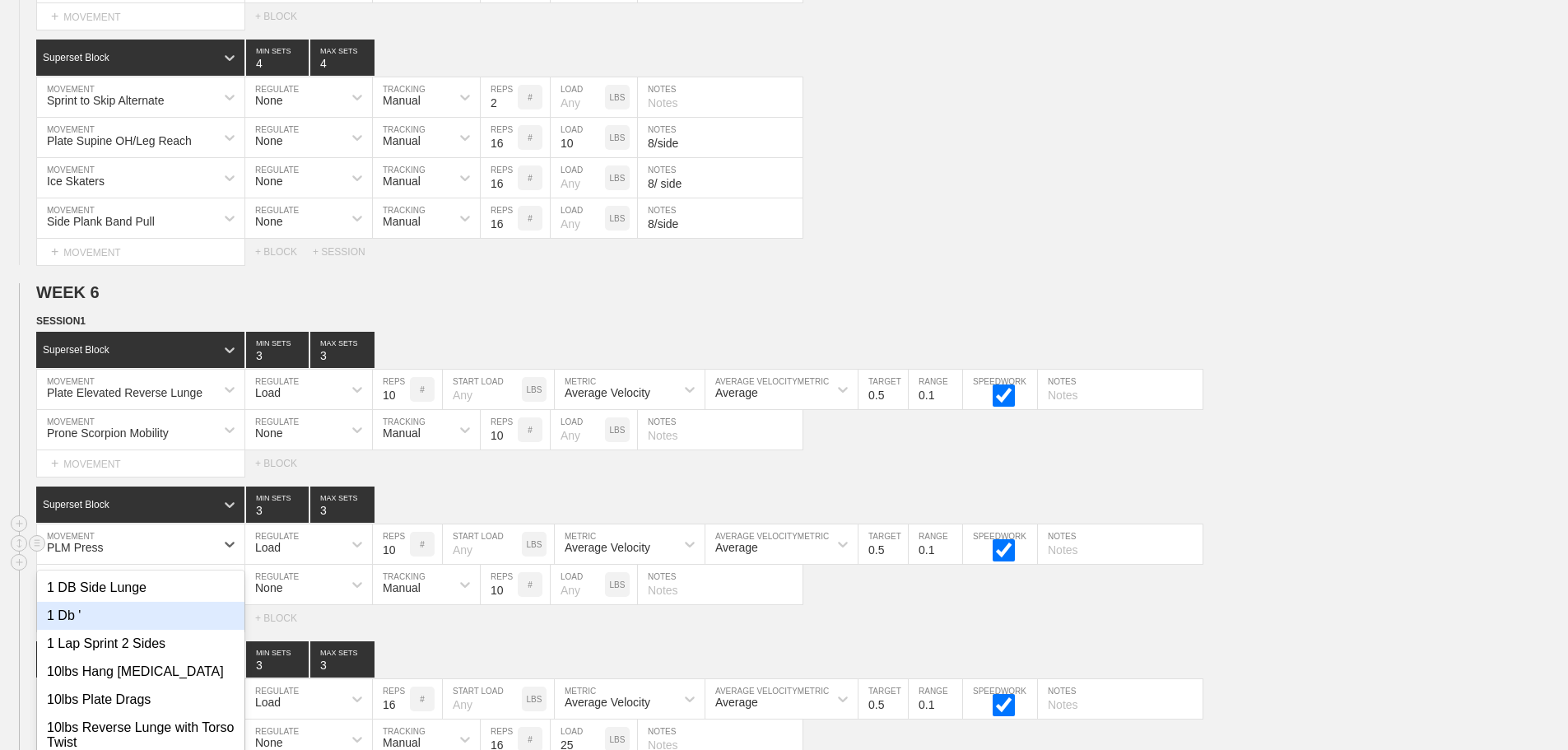
scroll to position [6660, 0]
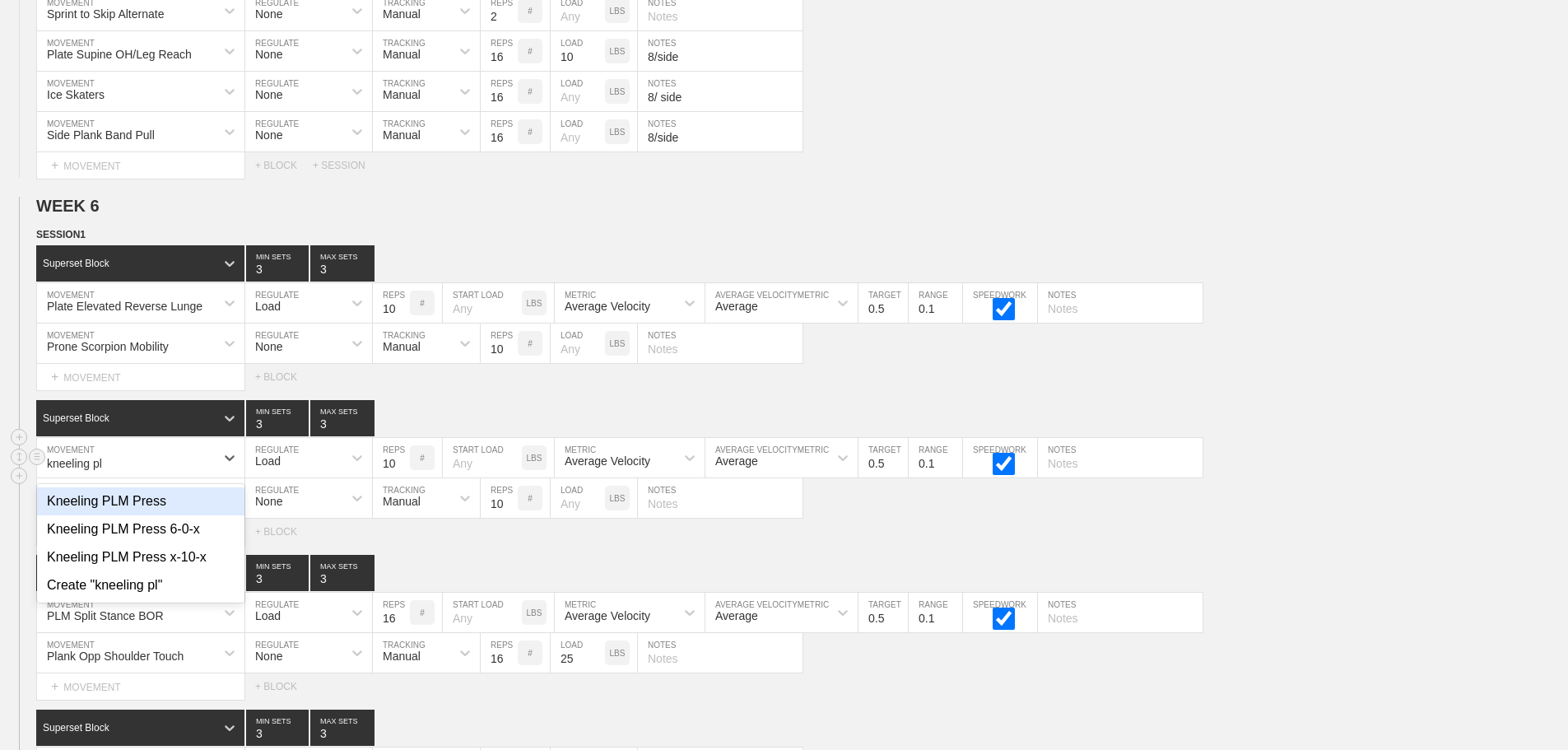
type input "kneeling plm"
click at [176, 541] on div "Kneeling PLM Press 6-0-x" at bounding box center [141, 529] width 207 height 28
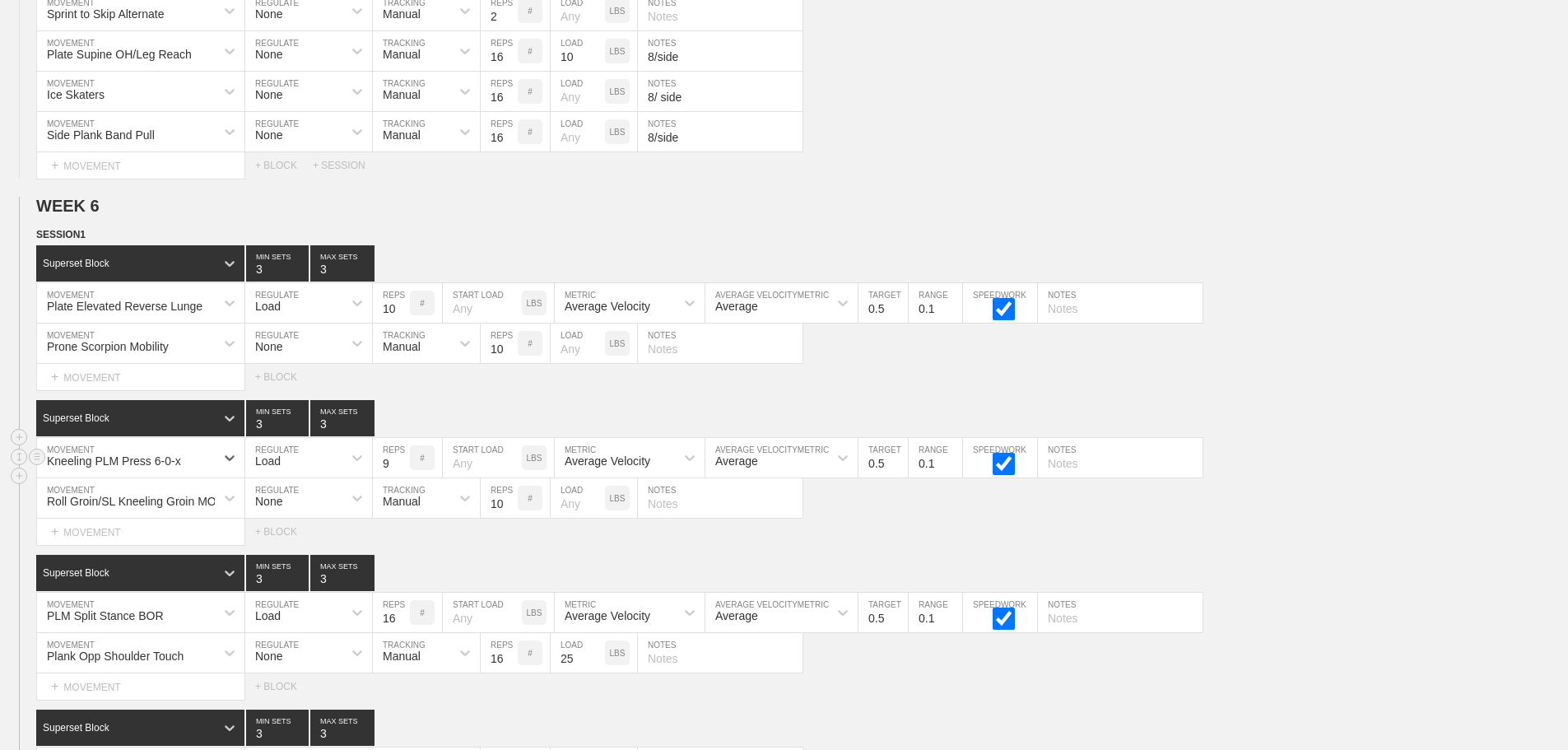
click at [400, 478] on input "9" at bounding box center [391, 458] width 37 height 40
click at [400, 478] on input "8" at bounding box center [391, 458] width 37 height 40
click at [400, 478] on input "7" at bounding box center [391, 458] width 37 height 40
click at [400, 478] on input "6" at bounding box center [391, 458] width 37 height 40
click at [400, 478] on input "5" at bounding box center [391, 458] width 37 height 40
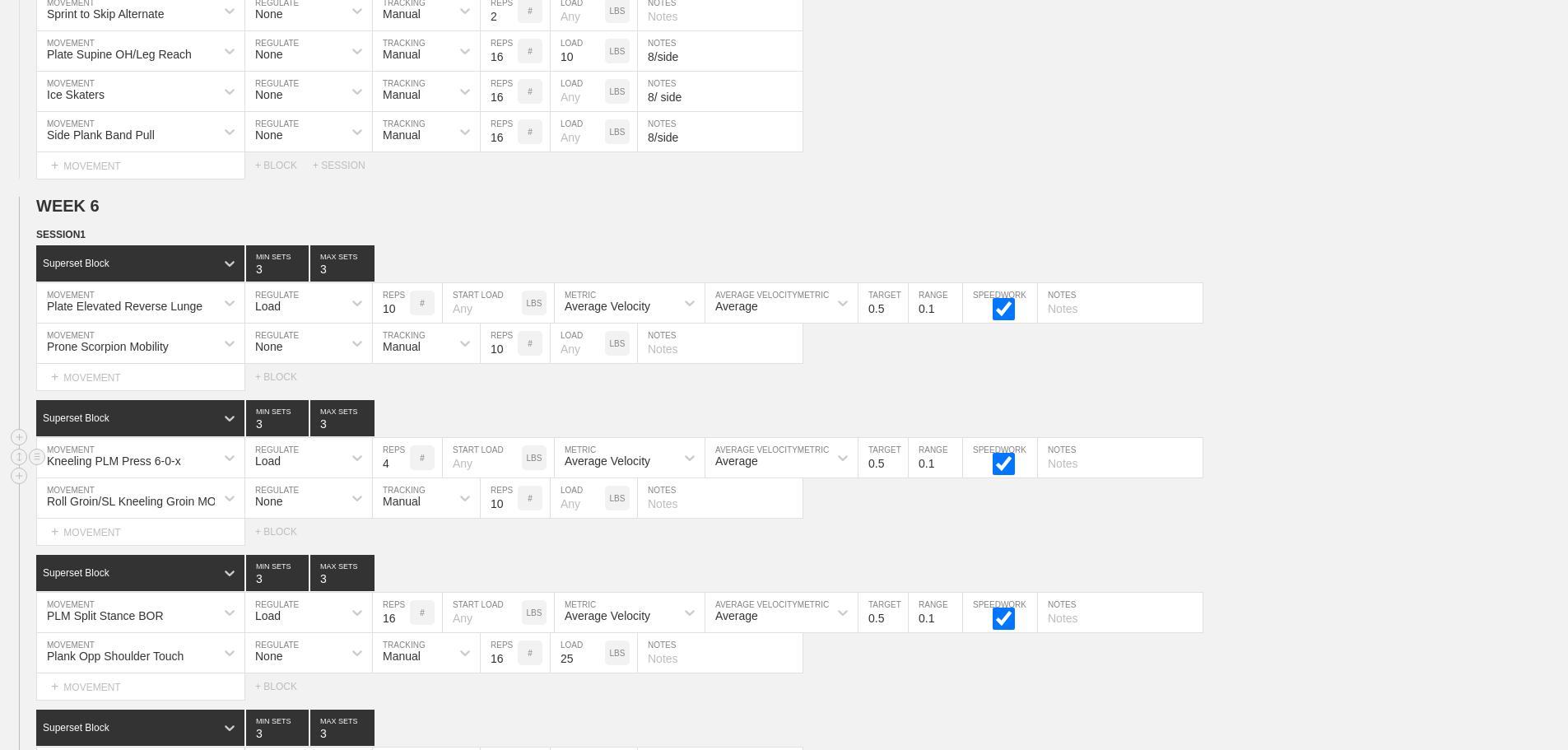
type input "4"
click at [400, 478] on input "4" at bounding box center [391, 458] width 37 height 40
click at [964, 538] on div "Select... MOVEMENT + MOVEMENT + BLOCK" at bounding box center [784, 531] width 1568 height 26
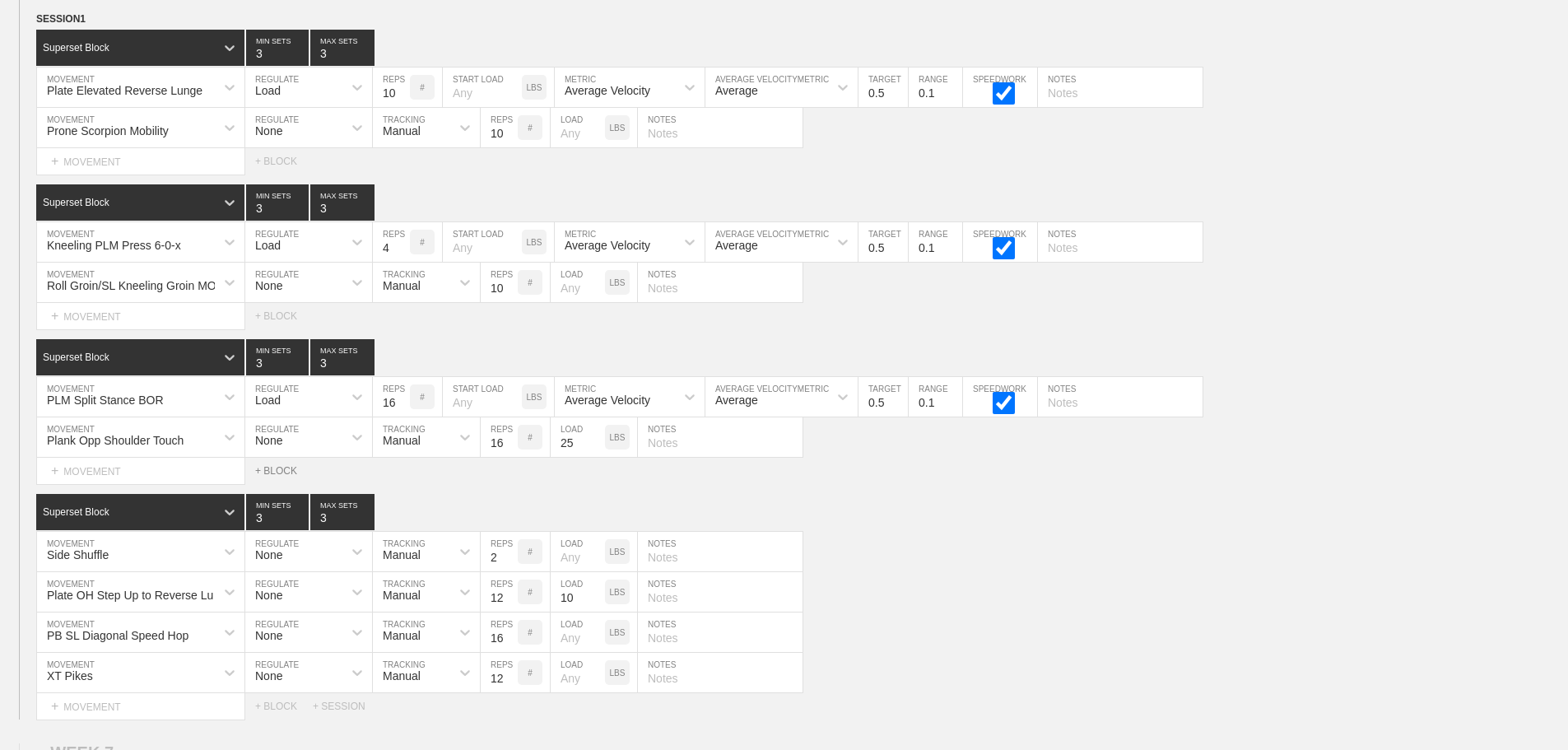
scroll to position [6907, 0]
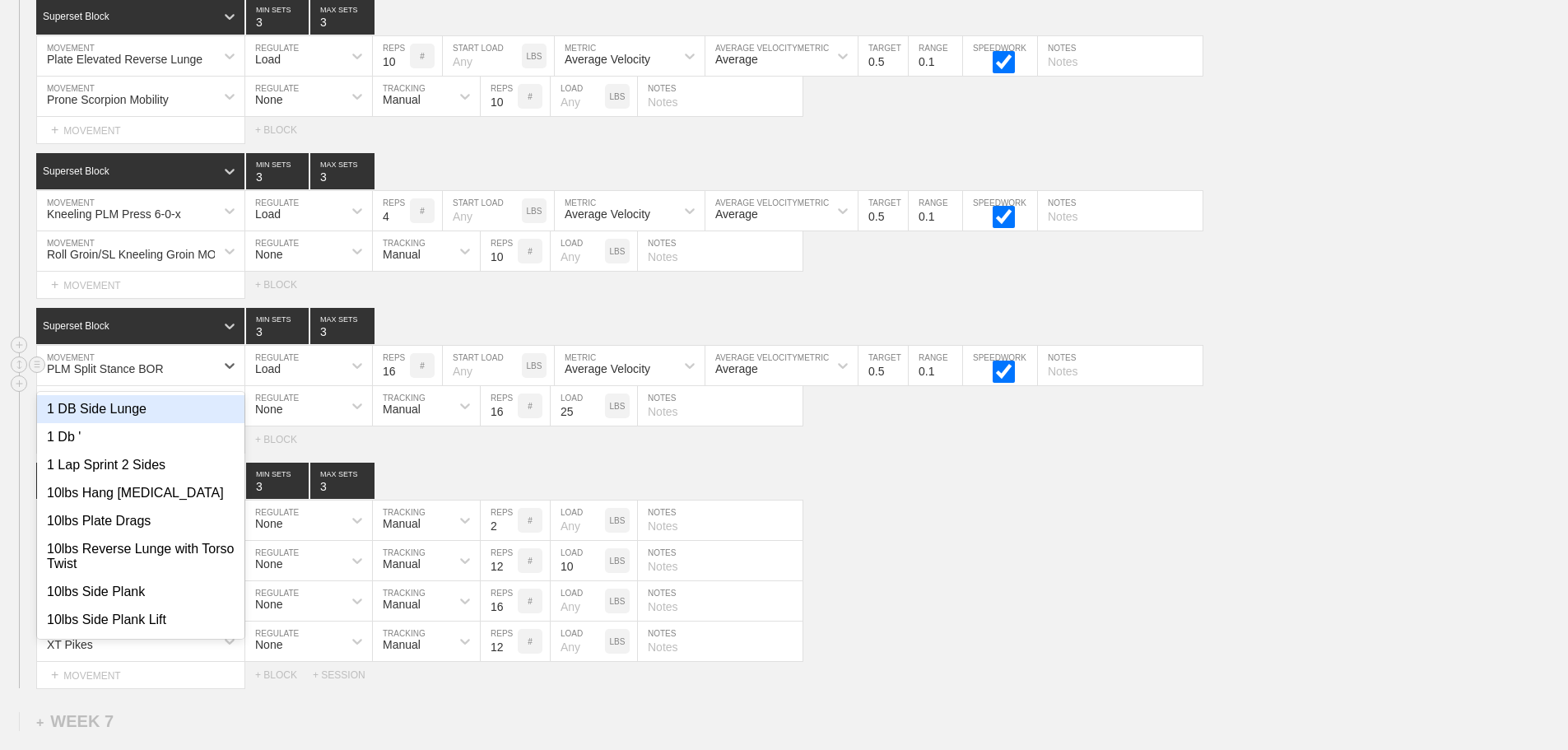
click at [205, 377] on div "PLM Split Stance BOR" at bounding box center [125, 365] width 178 height 28
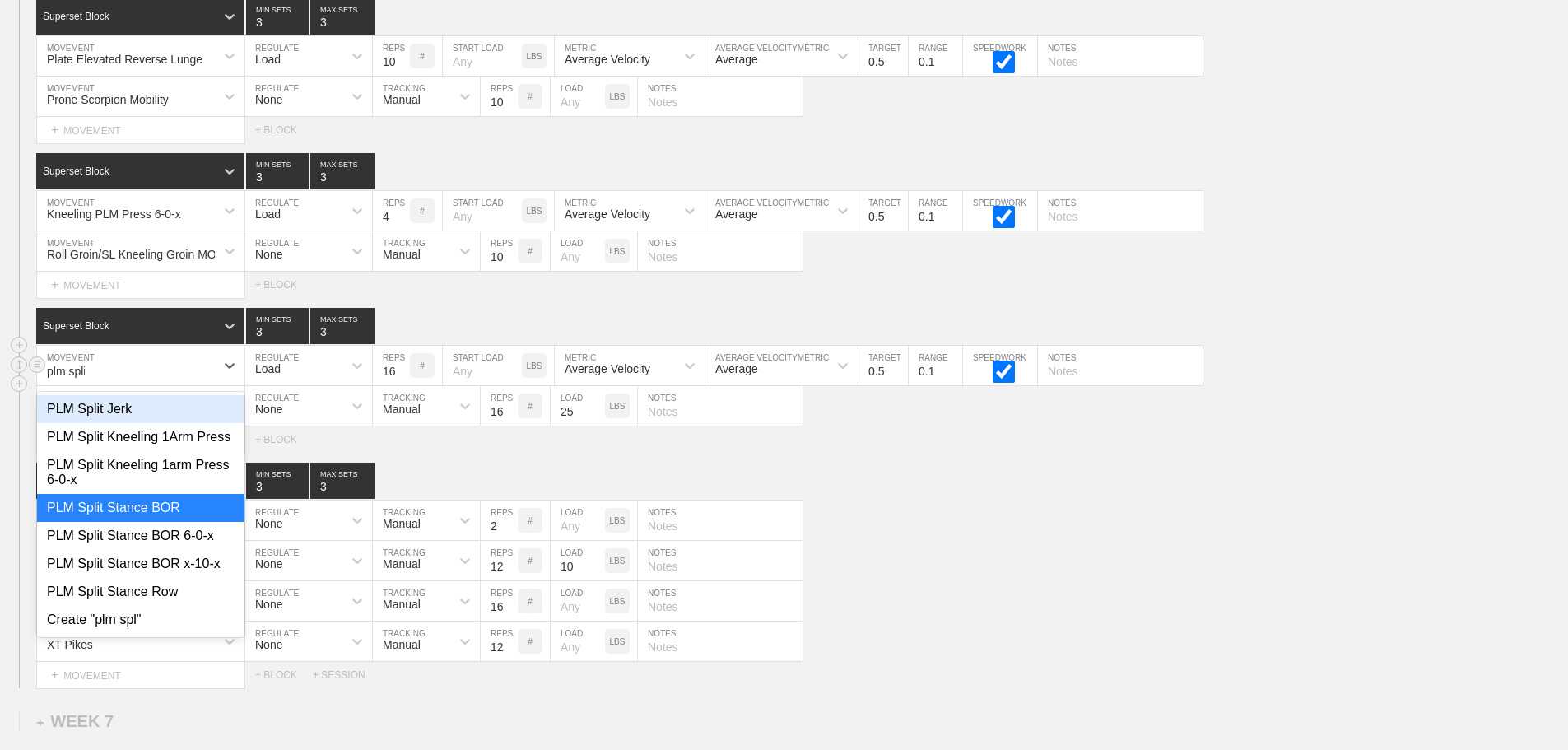
type input "plm split"
click at [187, 550] on div "PLM Split Stance BOR 6-0-x" at bounding box center [141, 535] width 207 height 28
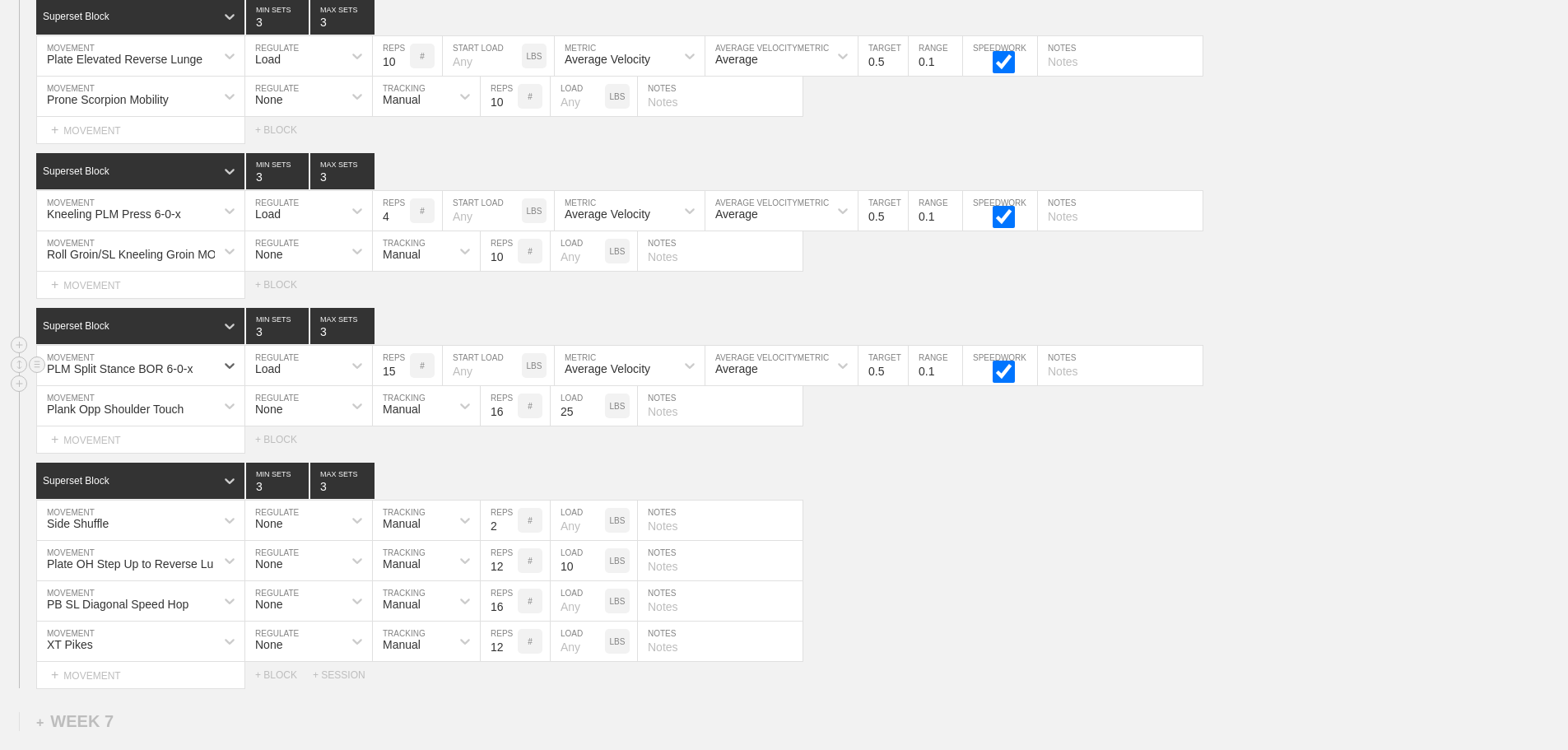
click at [400, 385] on input "15" at bounding box center [391, 366] width 37 height 40
click at [400, 385] on input "14" at bounding box center [391, 366] width 37 height 40
click at [400, 385] on input "13" at bounding box center [391, 366] width 37 height 40
click at [400, 385] on input "12" at bounding box center [391, 366] width 37 height 40
click at [400, 385] on input "11" at bounding box center [391, 366] width 37 height 40
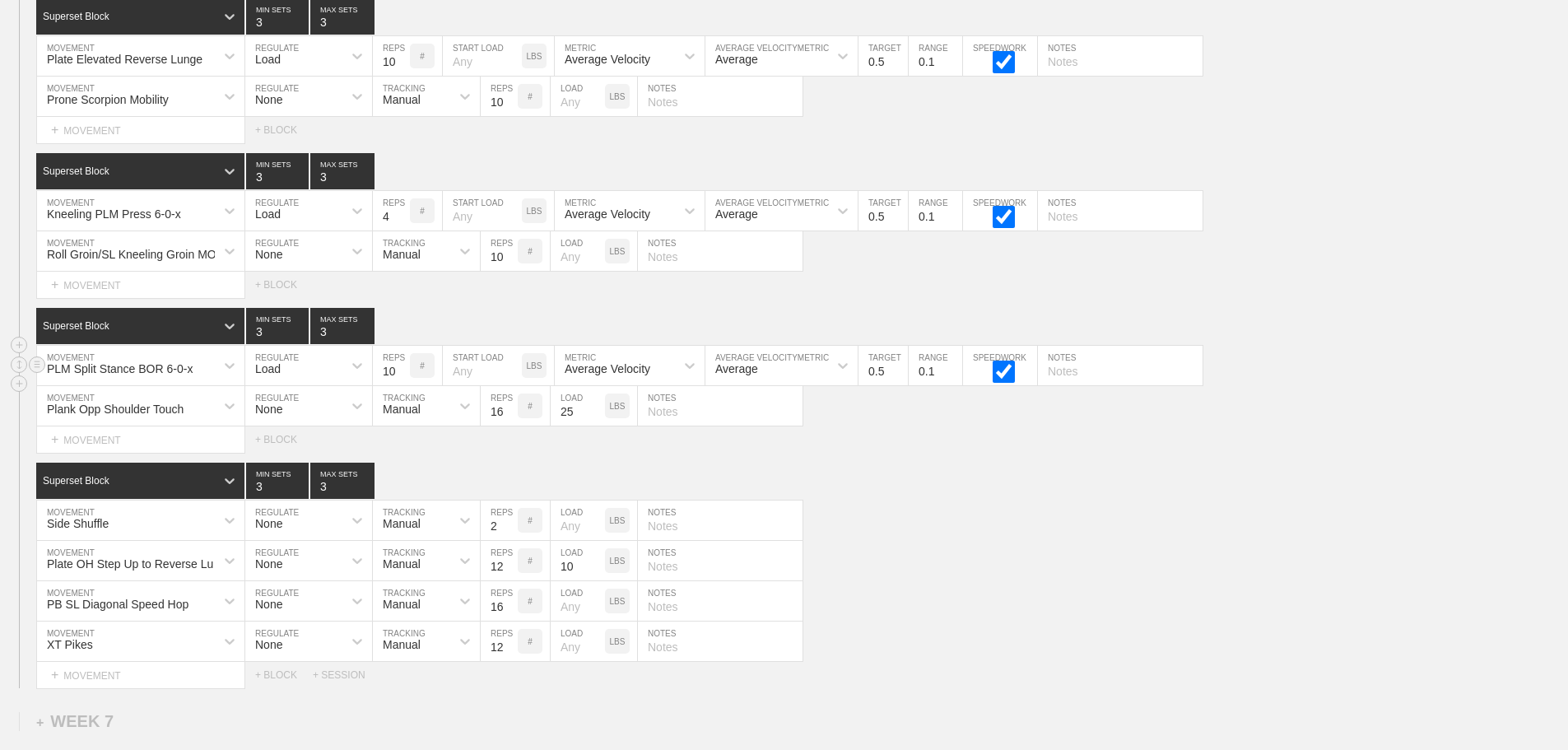
click at [400, 385] on input "10" at bounding box center [391, 366] width 37 height 40
click at [400, 385] on input "9" at bounding box center [391, 366] width 37 height 40
click at [400, 385] on input "8" at bounding box center [391, 366] width 37 height 40
click at [400, 385] on input "7" at bounding box center [391, 366] width 37 height 40
click at [400, 385] on input "6" at bounding box center [391, 366] width 37 height 40
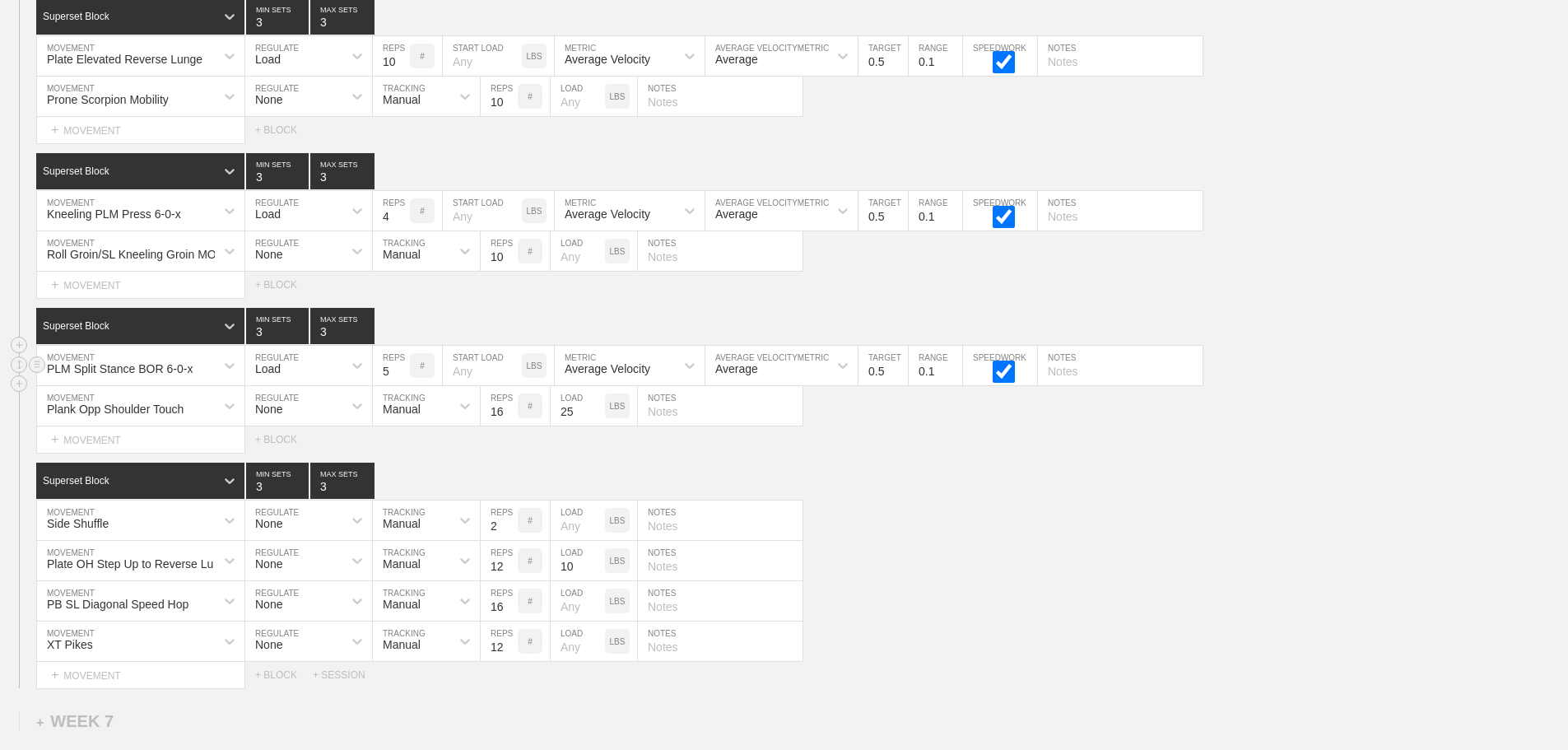
click at [400, 385] on input "5" at bounding box center [391, 366] width 37 height 40
click at [400, 380] on input "6" at bounding box center [391, 366] width 37 height 40
click at [400, 380] on input "7" at bounding box center [391, 366] width 37 height 40
type input "8"
click at [400, 380] on input "8" at bounding box center [391, 366] width 37 height 40
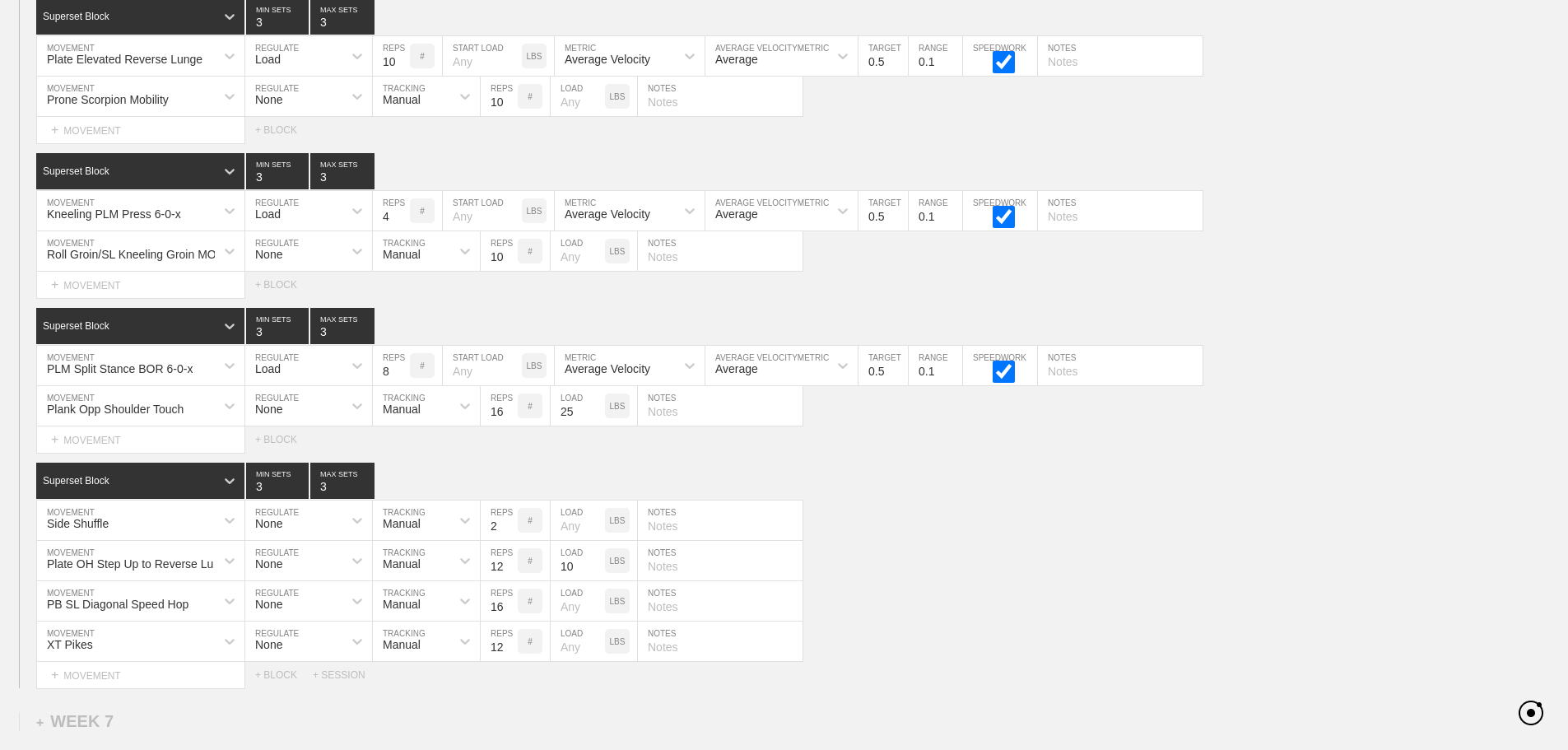
click at [926, 445] on div "Select... MOVEMENT + MOVEMENT + BLOCK" at bounding box center [784, 439] width 1568 height 26
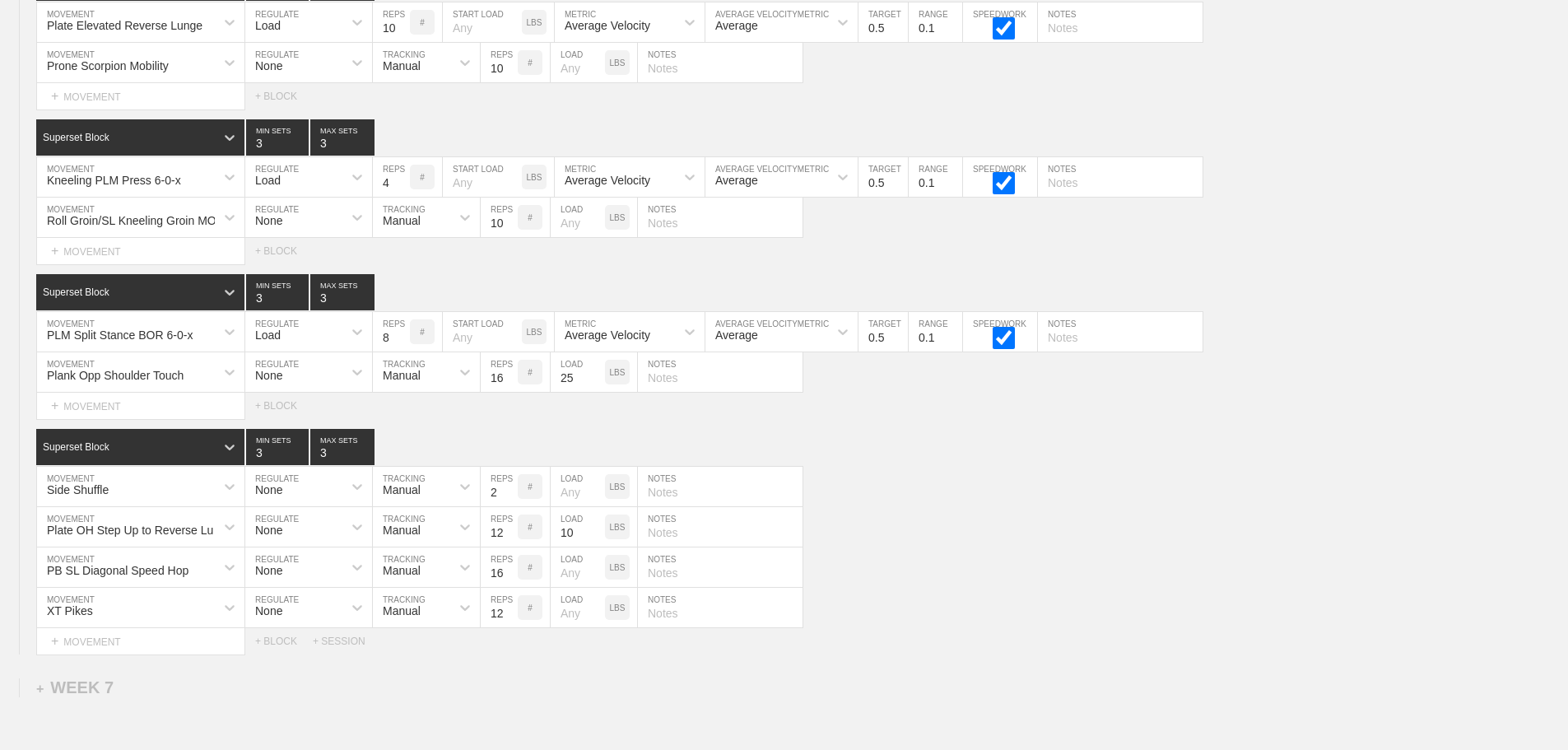
scroll to position [6990, 0]
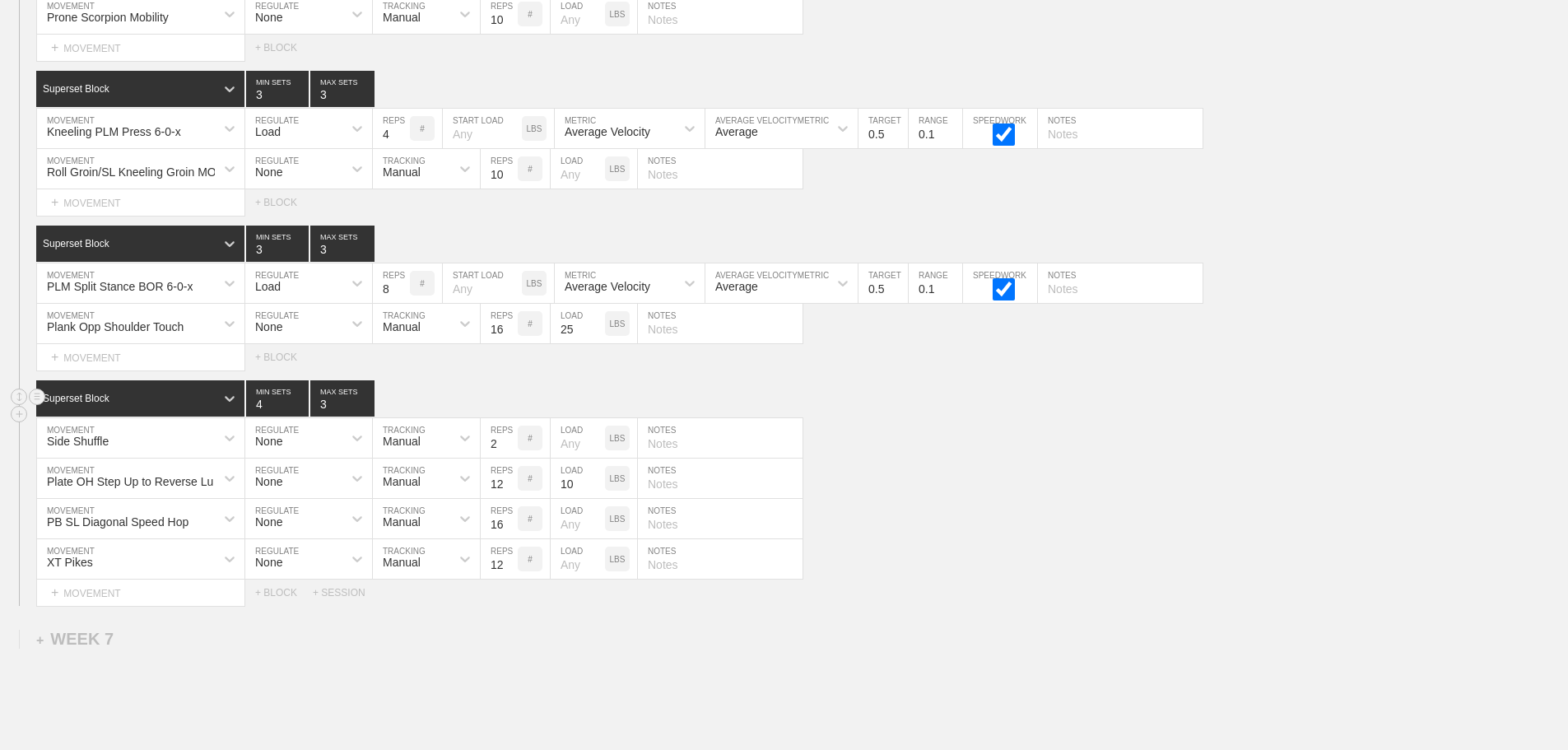
type input "4"
click at [300, 411] on input "4" at bounding box center [277, 398] width 62 height 36
type input "4"
click at [365, 414] on input "4" at bounding box center [342, 398] width 64 height 36
click at [214, 527] on div "PB SL Diagonal Speed Hop" at bounding box center [141, 519] width 207 height 40
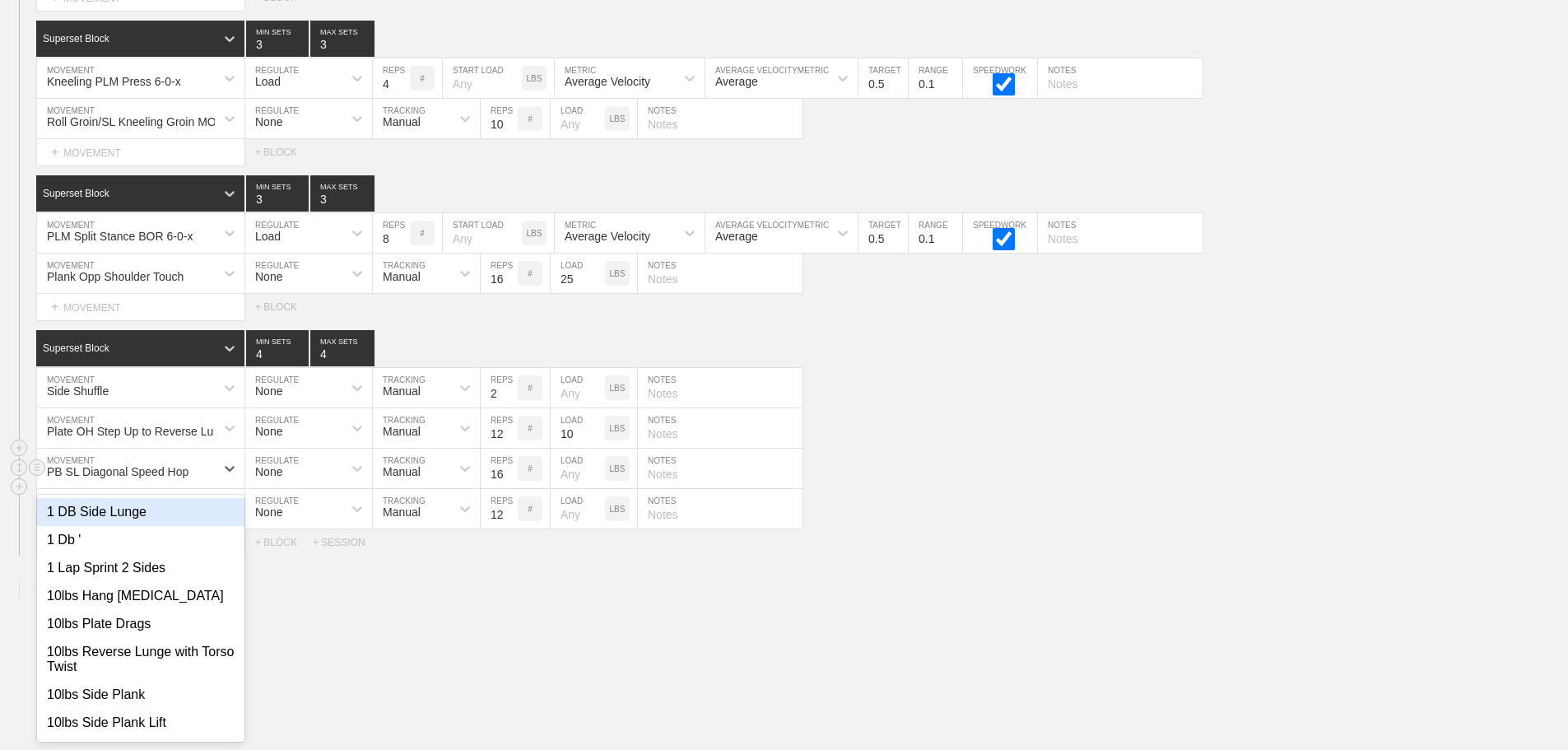
scroll to position [7050, 0]
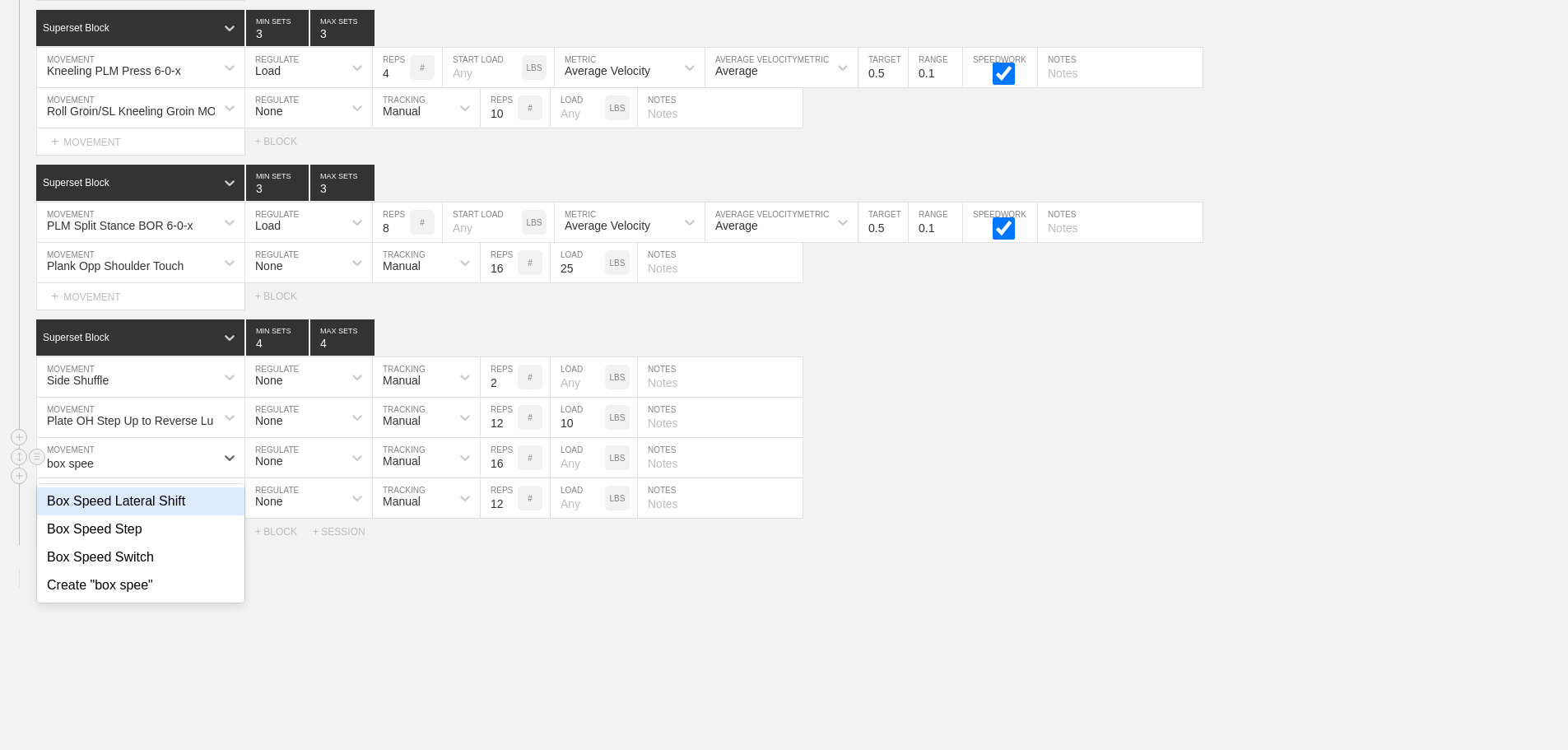
type input "box speed"
click at [150, 559] on div "Box Speed Switch" at bounding box center [141, 557] width 207 height 28
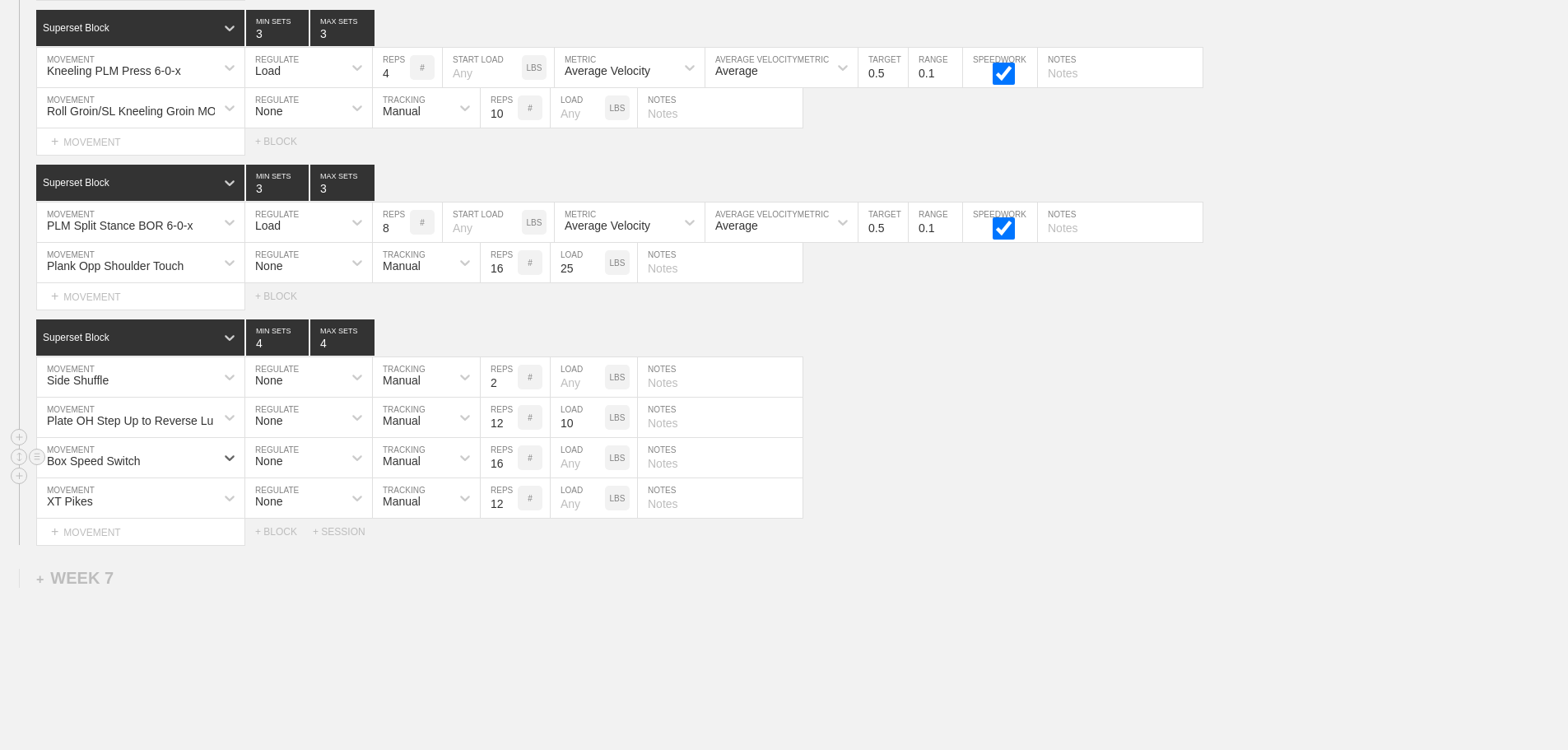
click at [1042, 545] on div "Select... MOVEMENT + MOVEMENT + BLOCK + SESSION" at bounding box center [784, 531] width 1568 height 26
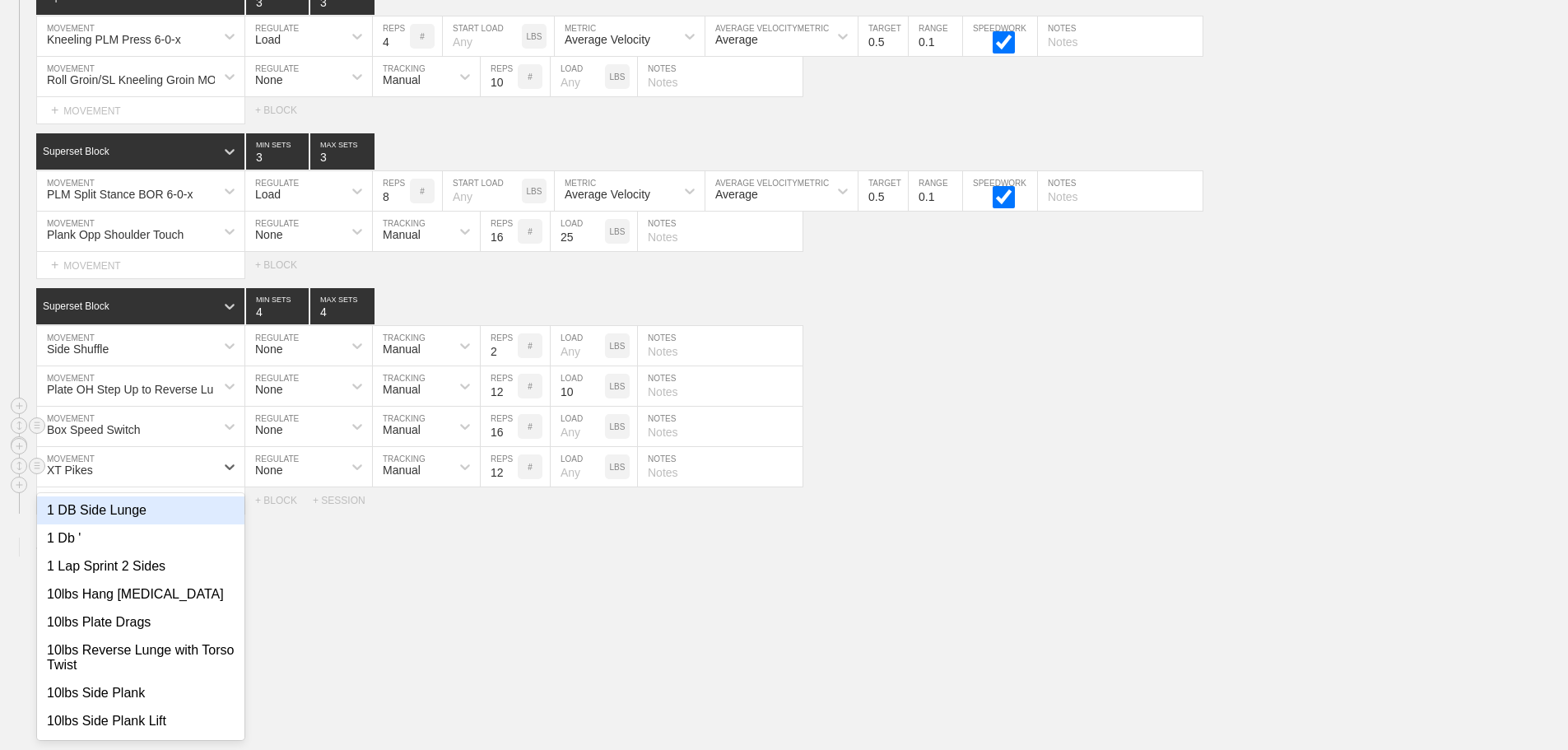
click at [205, 487] on div "option 1 DB Side Lunge focused, 1 of 801. 801 results available. Use Up and Dow…" at bounding box center [141, 467] width 207 height 40
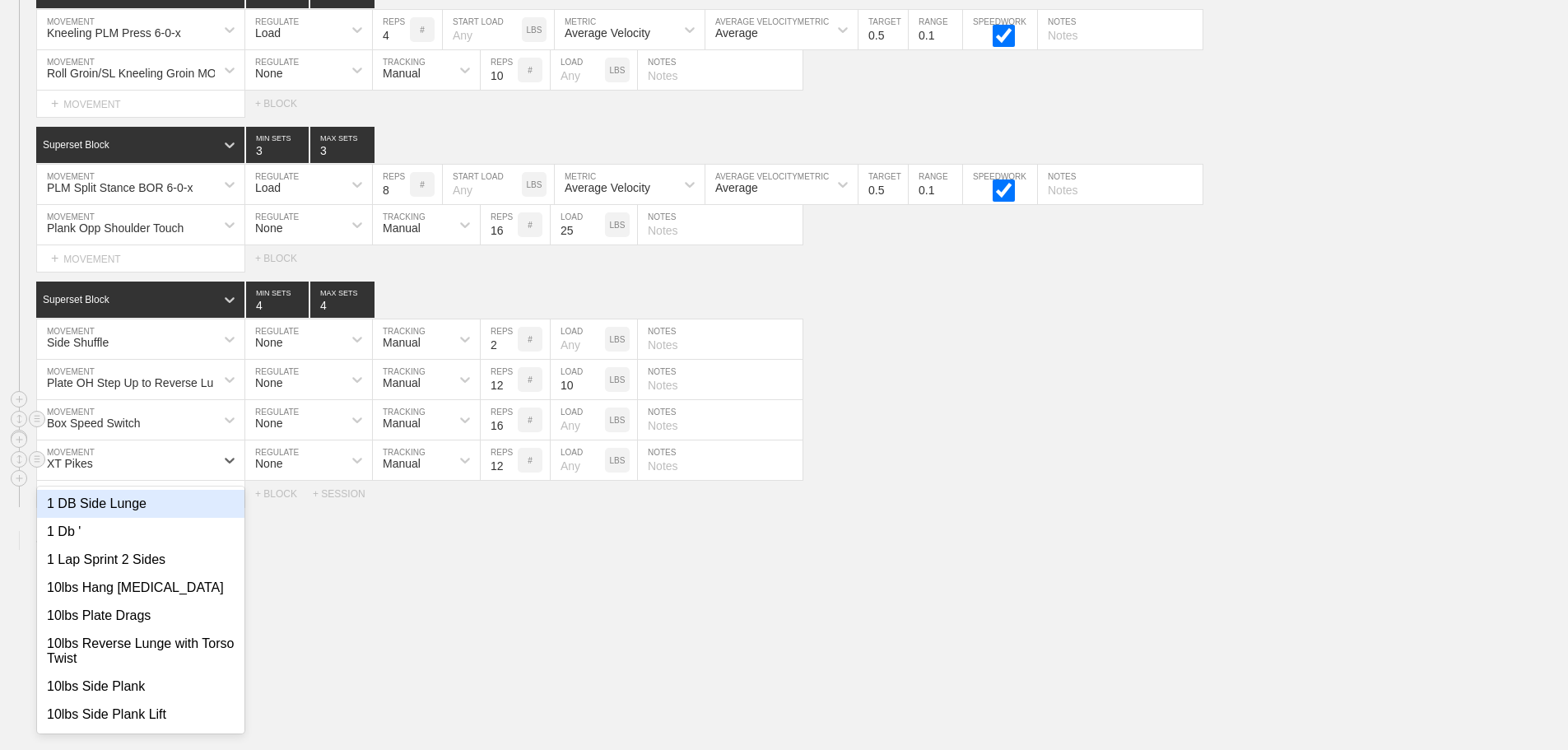
scroll to position [7091, 0]
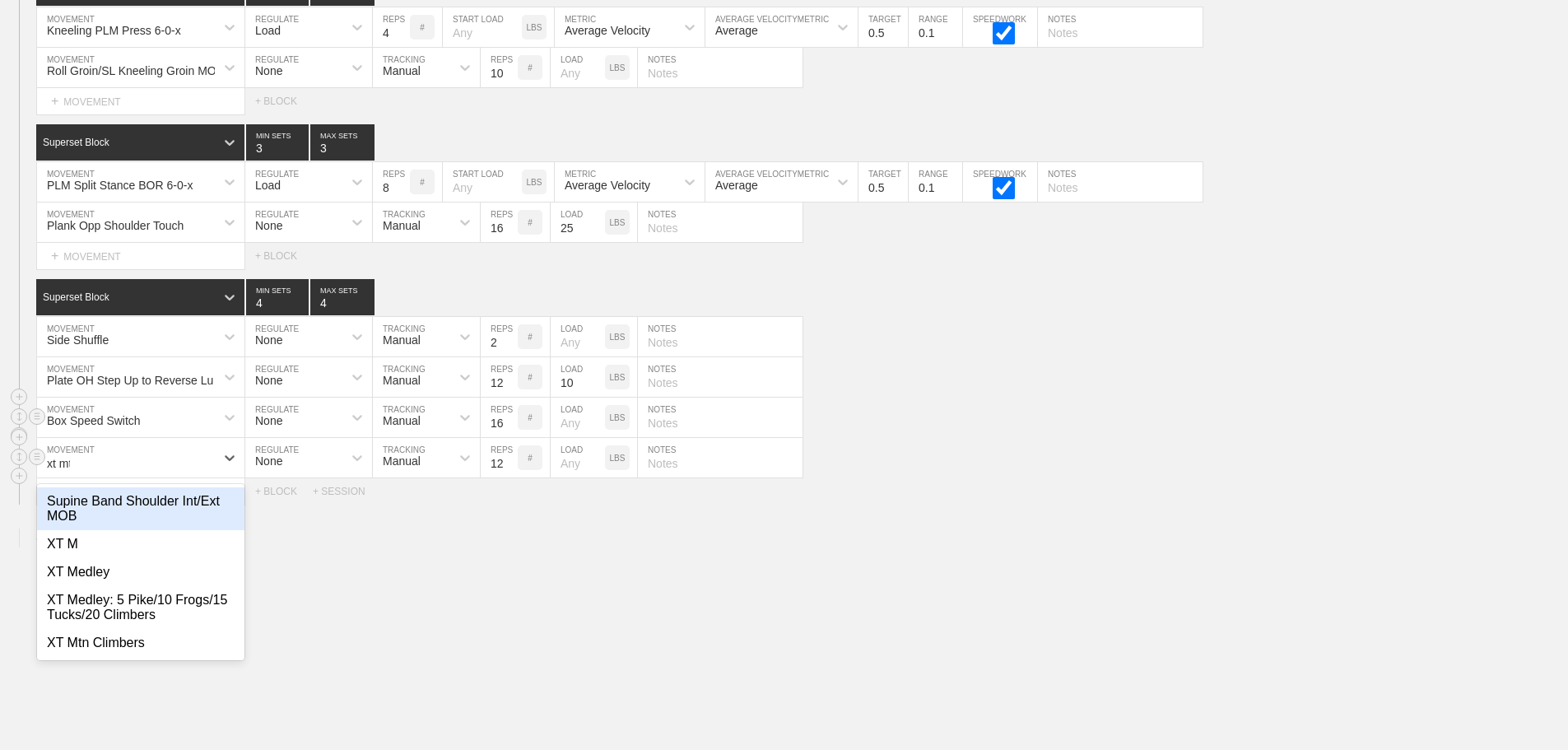
type input "xt mtn"
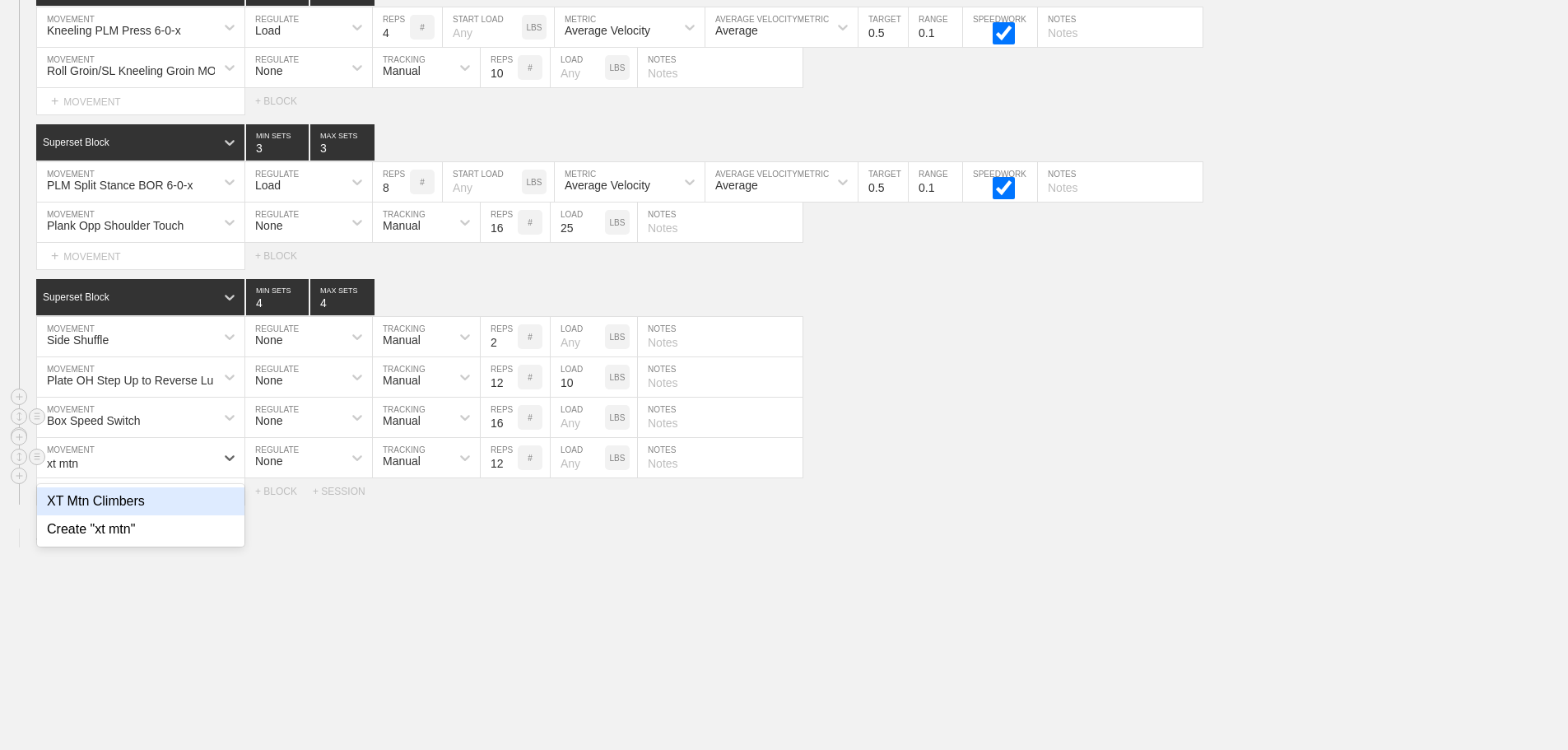
click at [138, 515] on div "XT Mtn Climbers" at bounding box center [141, 501] width 207 height 28
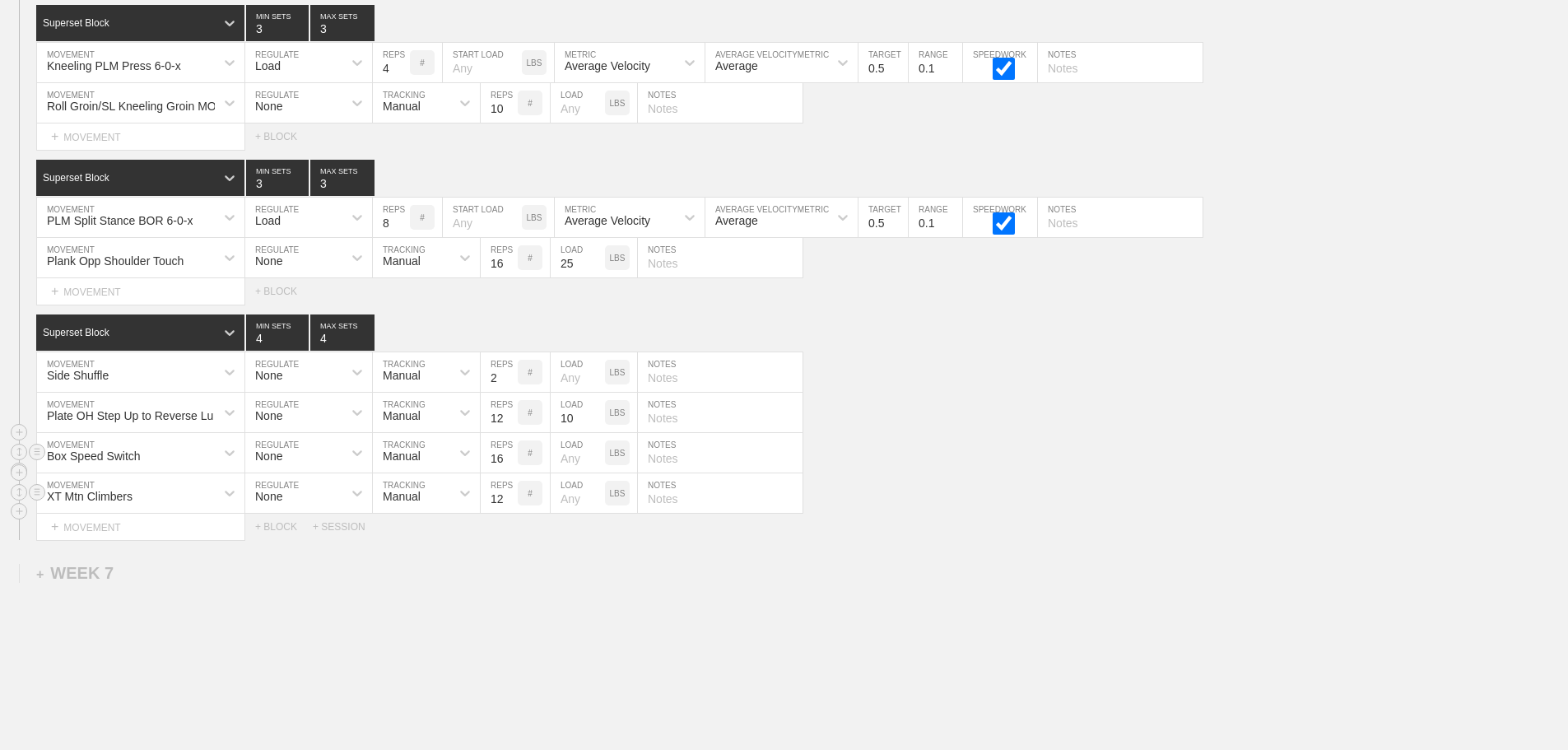
scroll to position [7148, 0]
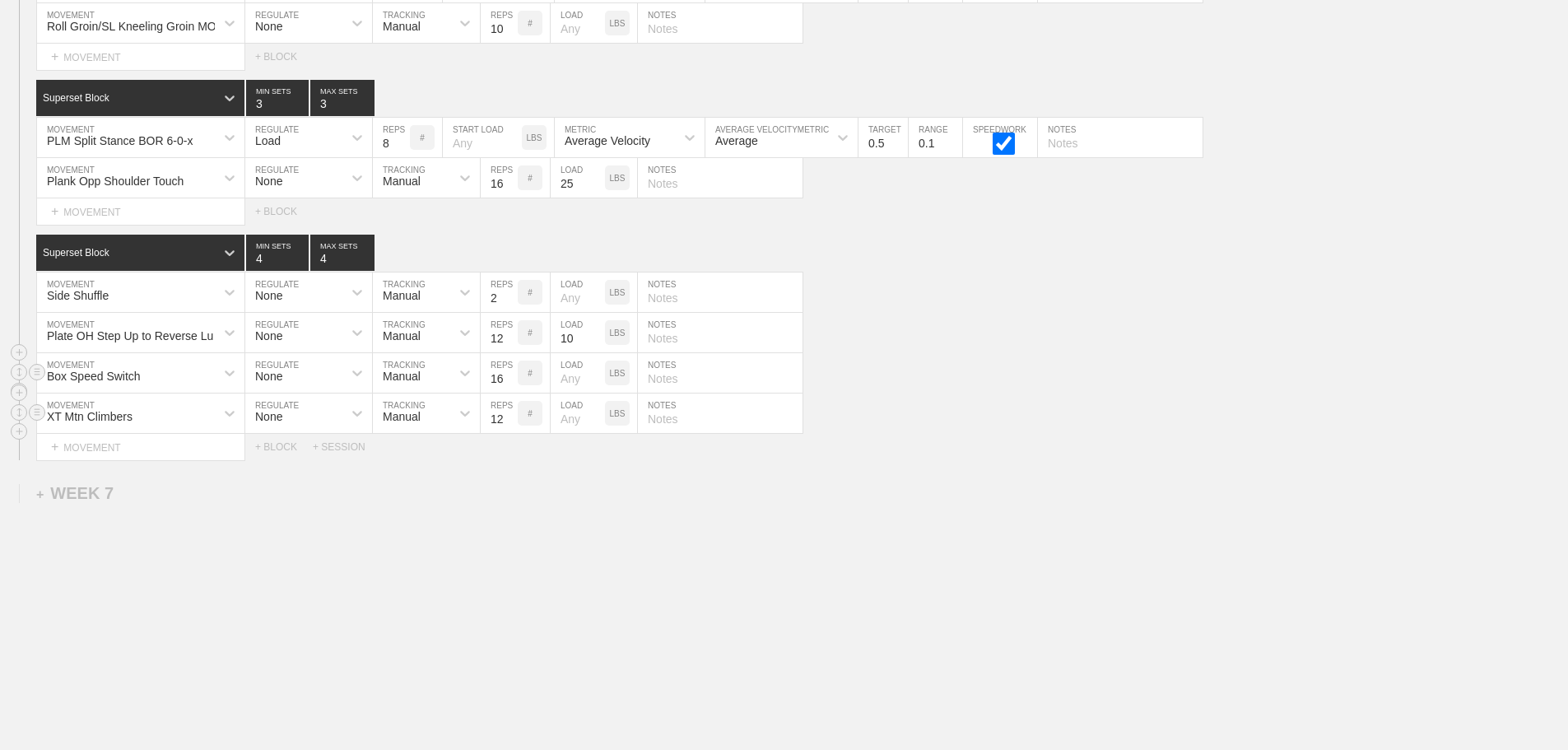
click at [196, 421] on div "XT Mtn Climbers" at bounding box center [125, 413] width 178 height 28
type input "xt med"
click at [155, 489] on div "XT Medley: 5 Pike/10 Frogs/15 Tucks/20 Climbers" at bounding box center [141, 491] width 207 height 42
click at [508, 423] on input "11" at bounding box center [498, 414] width 37 height 40
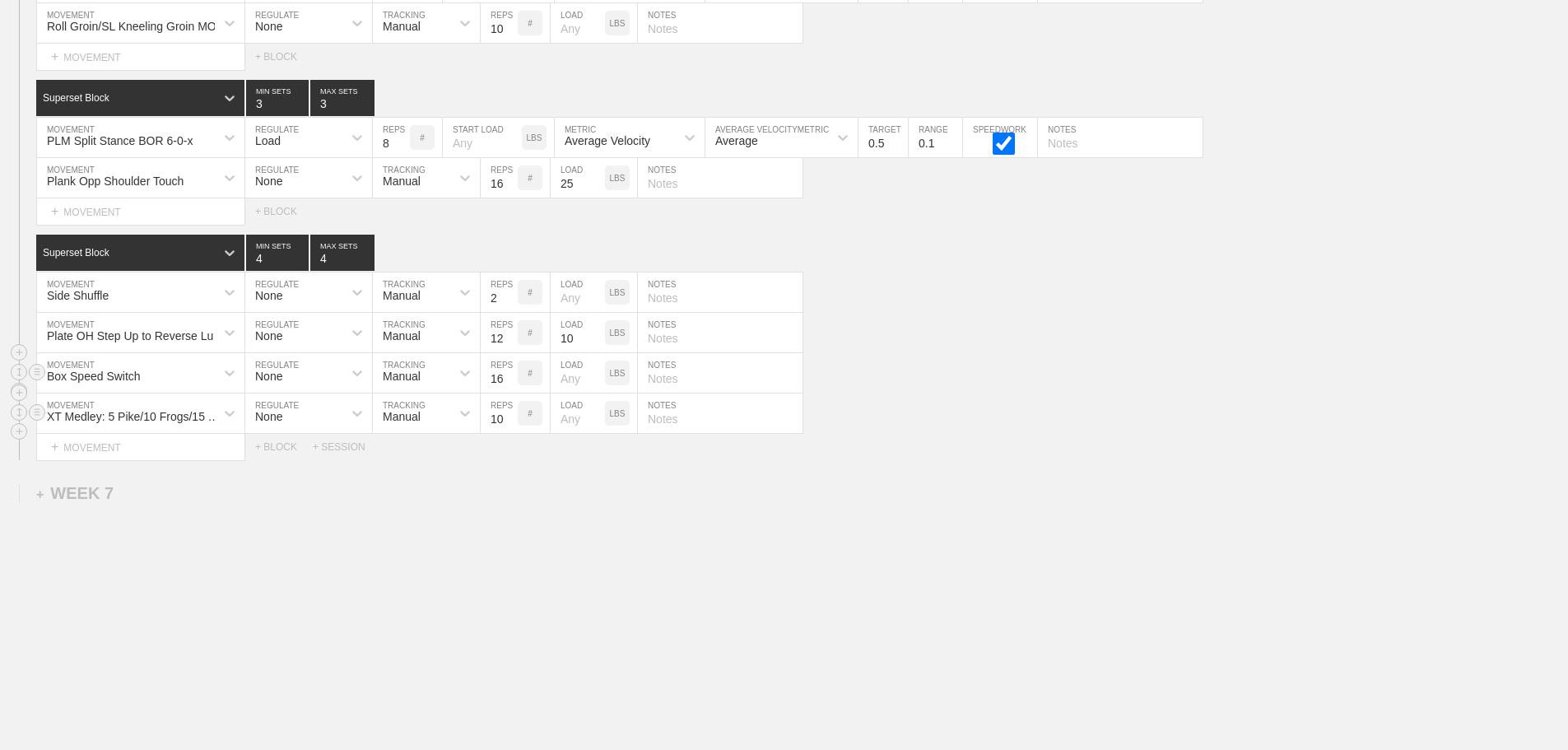
click at [508, 423] on input "10" at bounding box center [498, 414] width 37 height 40
click at [508, 423] on input "9" at bounding box center [498, 414] width 37 height 40
click at [508, 423] on input "8" at bounding box center [498, 414] width 37 height 40
click at [508, 423] on input "7" at bounding box center [498, 414] width 37 height 40
click at [508, 423] on input "6" at bounding box center [498, 414] width 37 height 40
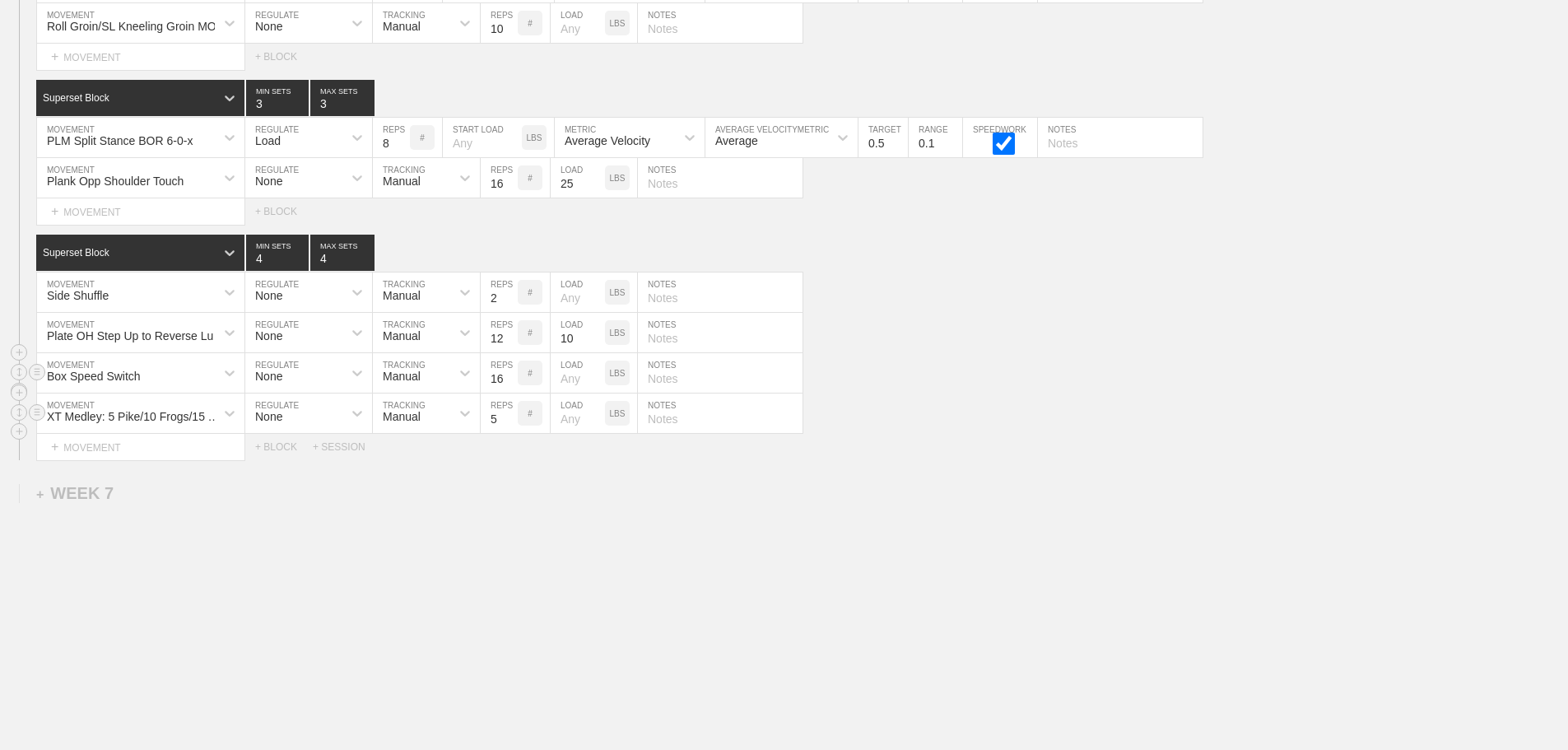
click at [508, 423] on input "5" at bounding box center [498, 414] width 37 height 40
click at [508, 423] on input "4" at bounding box center [498, 414] width 37 height 40
click at [508, 423] on input "3" at bounding box center [498, 414] width 37 height 40
click at [508, 423] on input "2" at bounding box center [498, 414] width 37 height 40
type input "1"
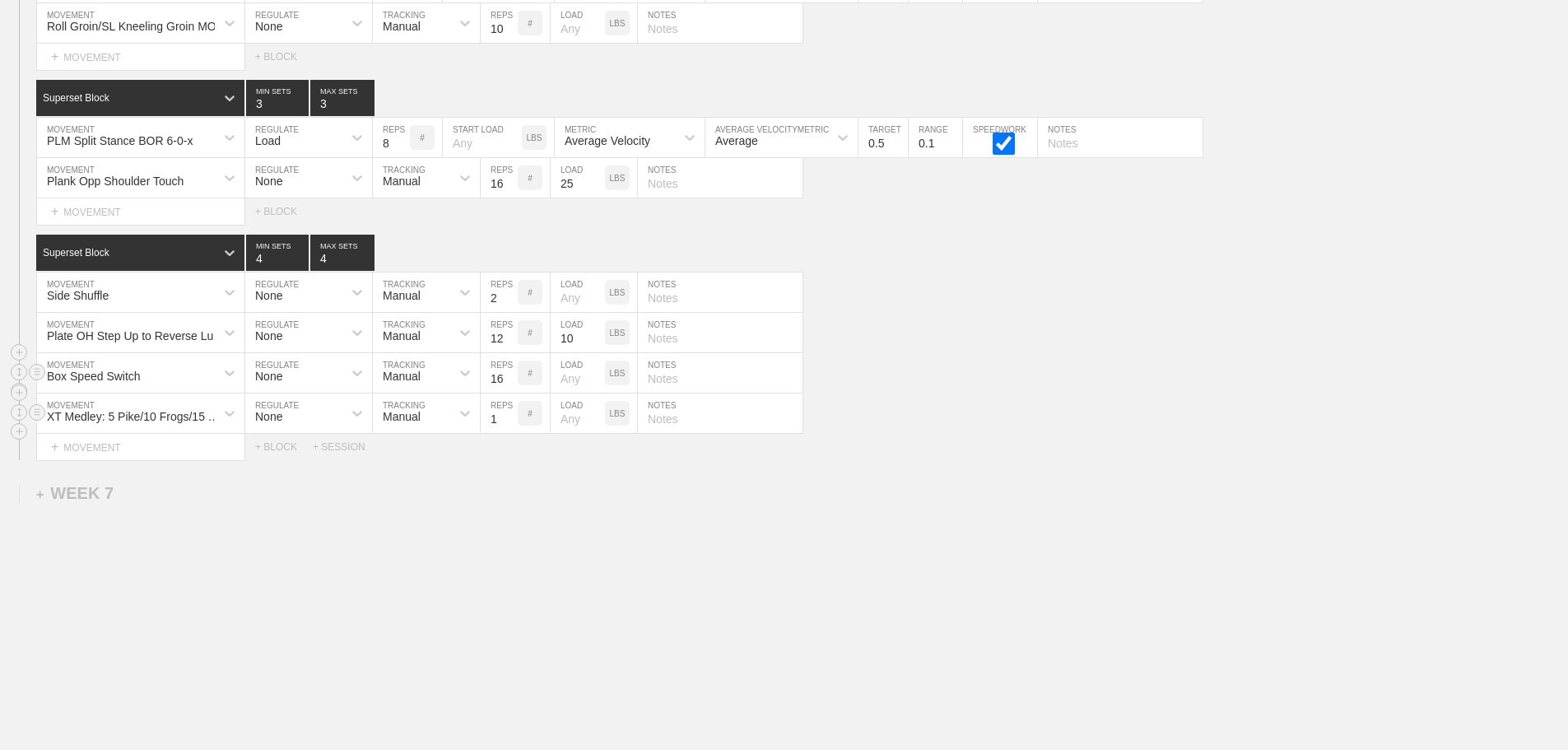
click at [508, 423] on input "1" at bounding box center [498, 414] width 37 height 40
click at [659, 419] on input "text" at bounding box center [720, 414] width 165 height 40
type input "5 pikes, 10 frogs, 15 knee tucks, 20 mtn climbers"
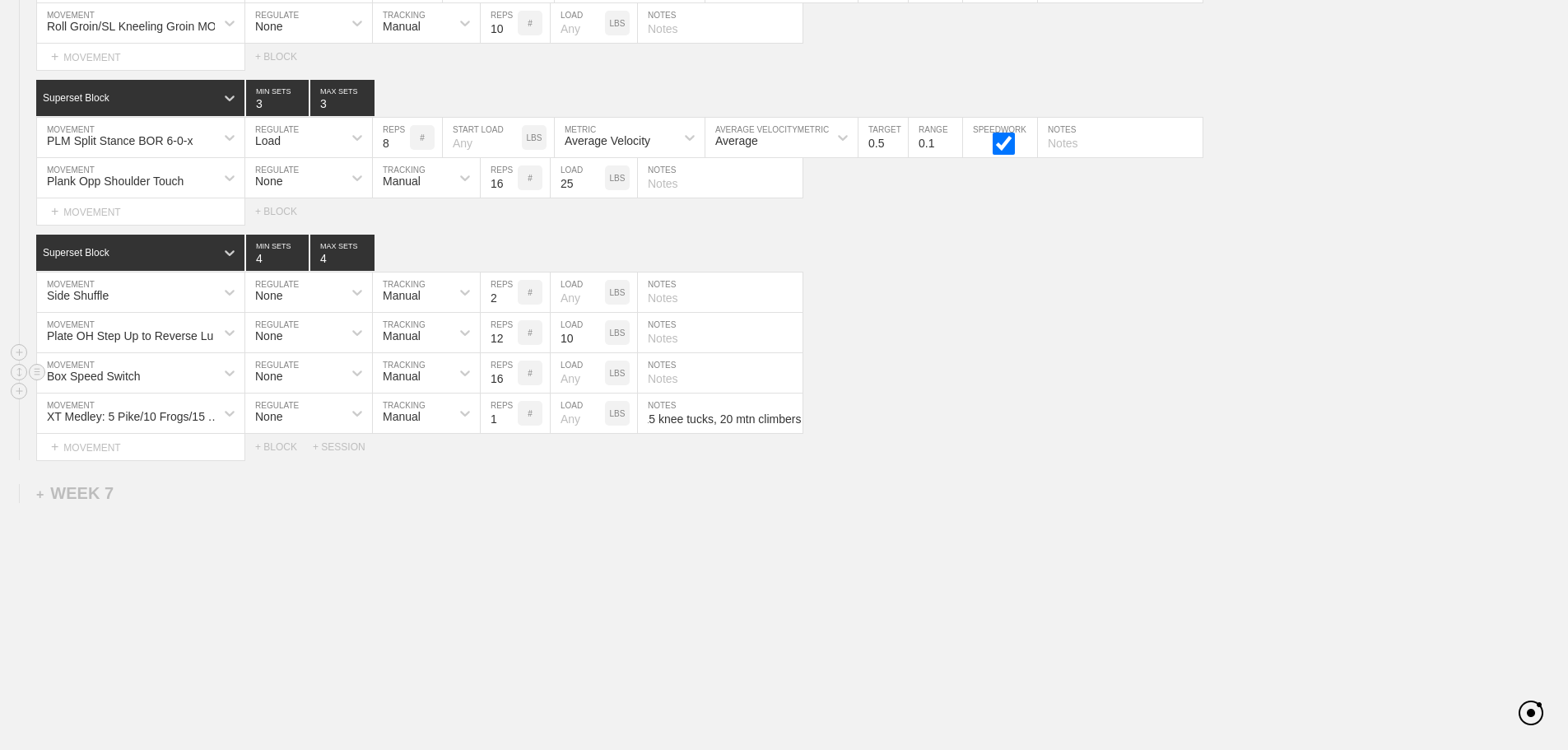
click at [980, 380] on div "Box Speed Switch MOVEMENT None REGULATE Manual TRACKING 16 REPS # LOAD LBS NOTES" at bounding box center [784, 373] width 1568 height 41
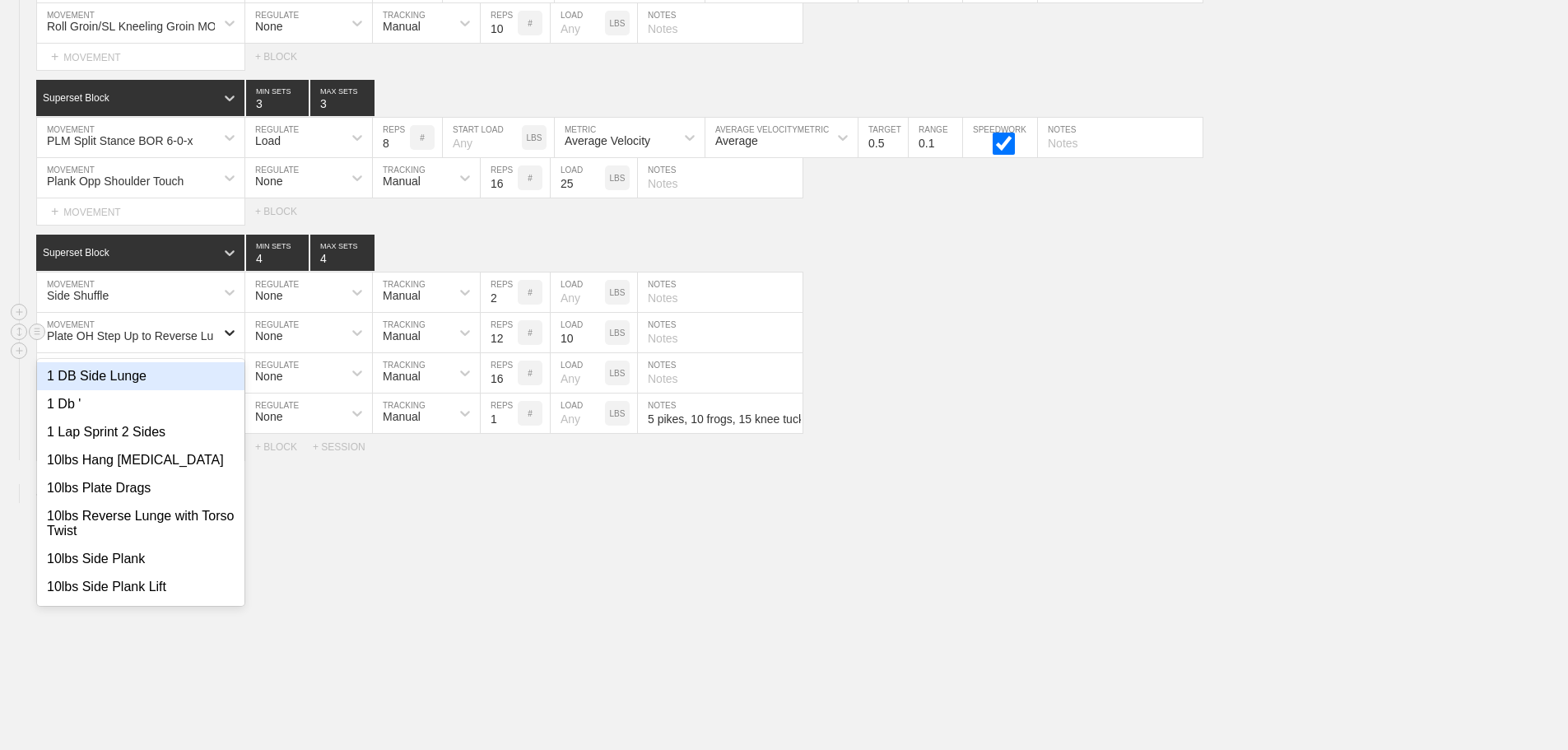
click at [222, 337] on icon at bounding box center [230, 333] width 16 height 16
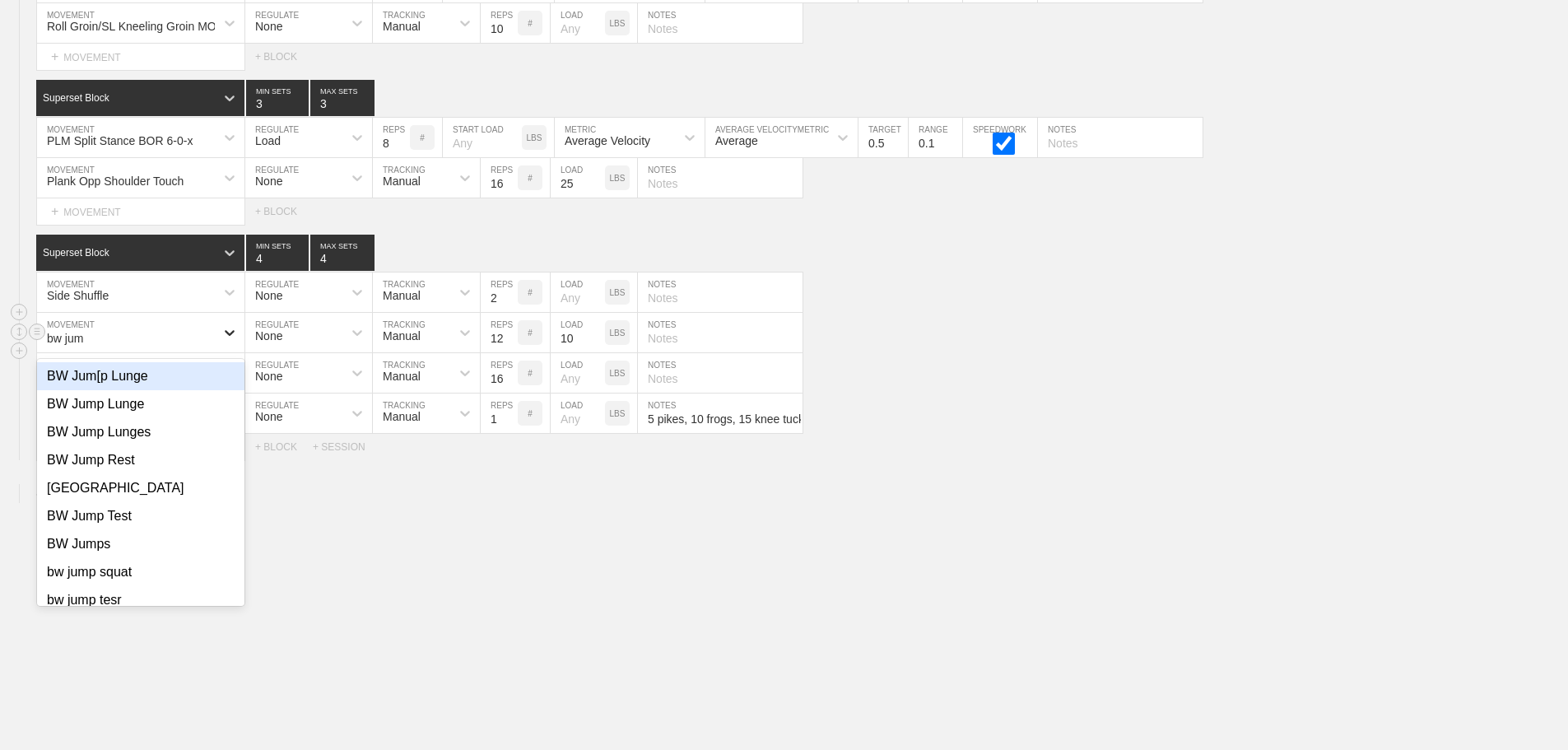
type input "bw jump"
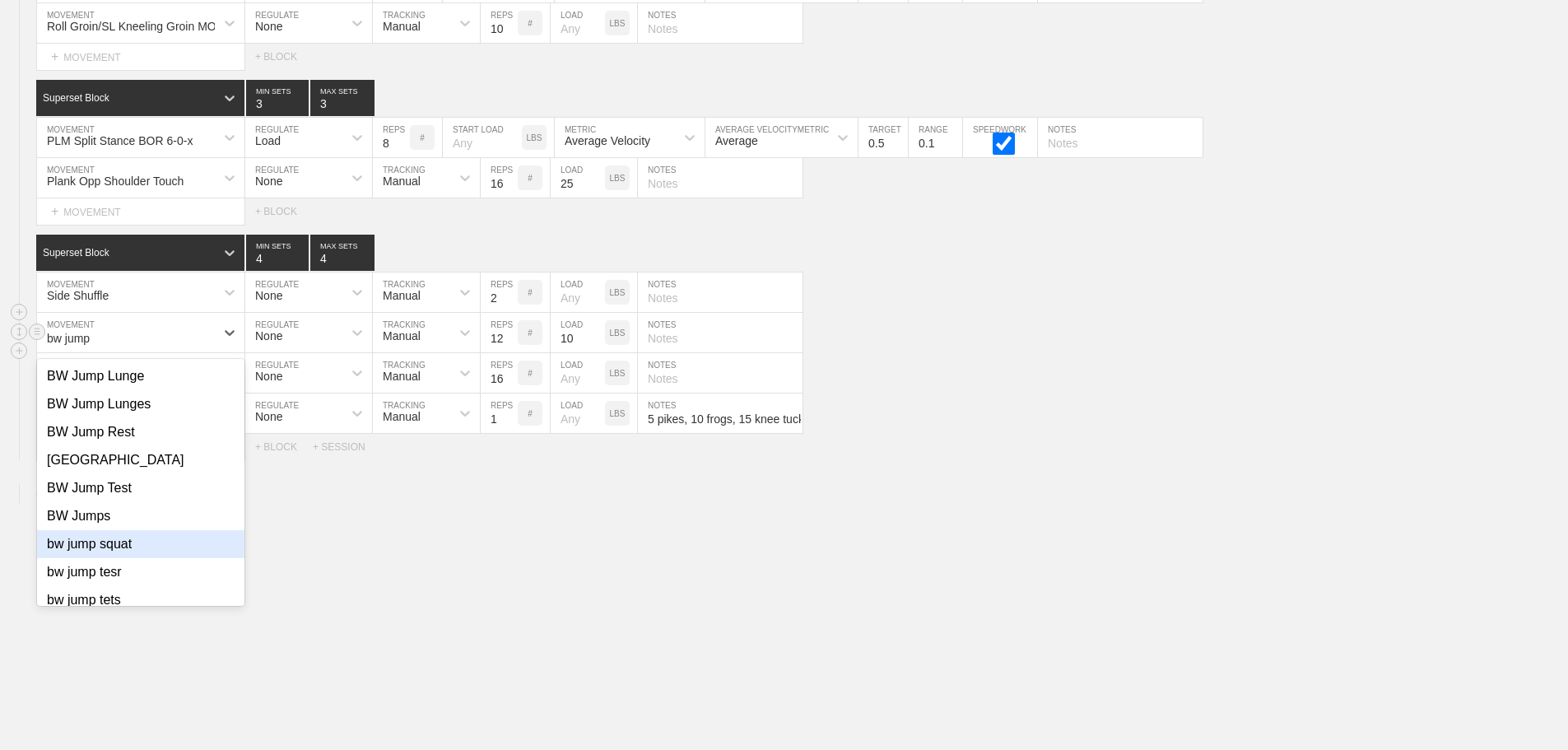
click at [126, 548] on div "bw jump squat" at bounding box center [141, 544] width 207 height 28
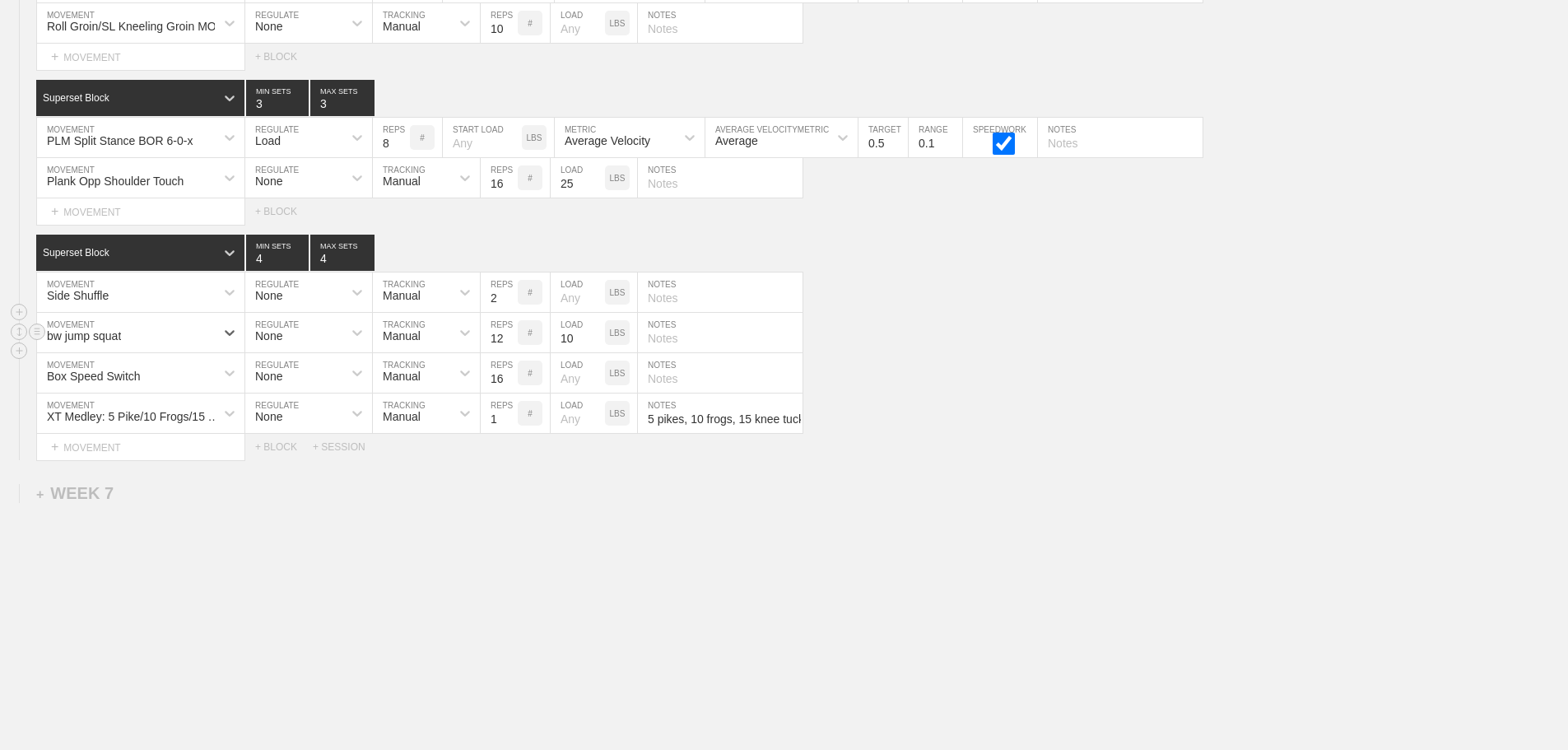
click at [574, 341] on input "10" at bounding box center [578, 333] width 54 height 40
click at [1068, 396] on div "XT Medley: 5 Pike/10 Frogs/15 Tucks/20 Climbers MOVEMENT None REGULATE Manual T…" at bounding box center [784, 414] width 1568 height 41
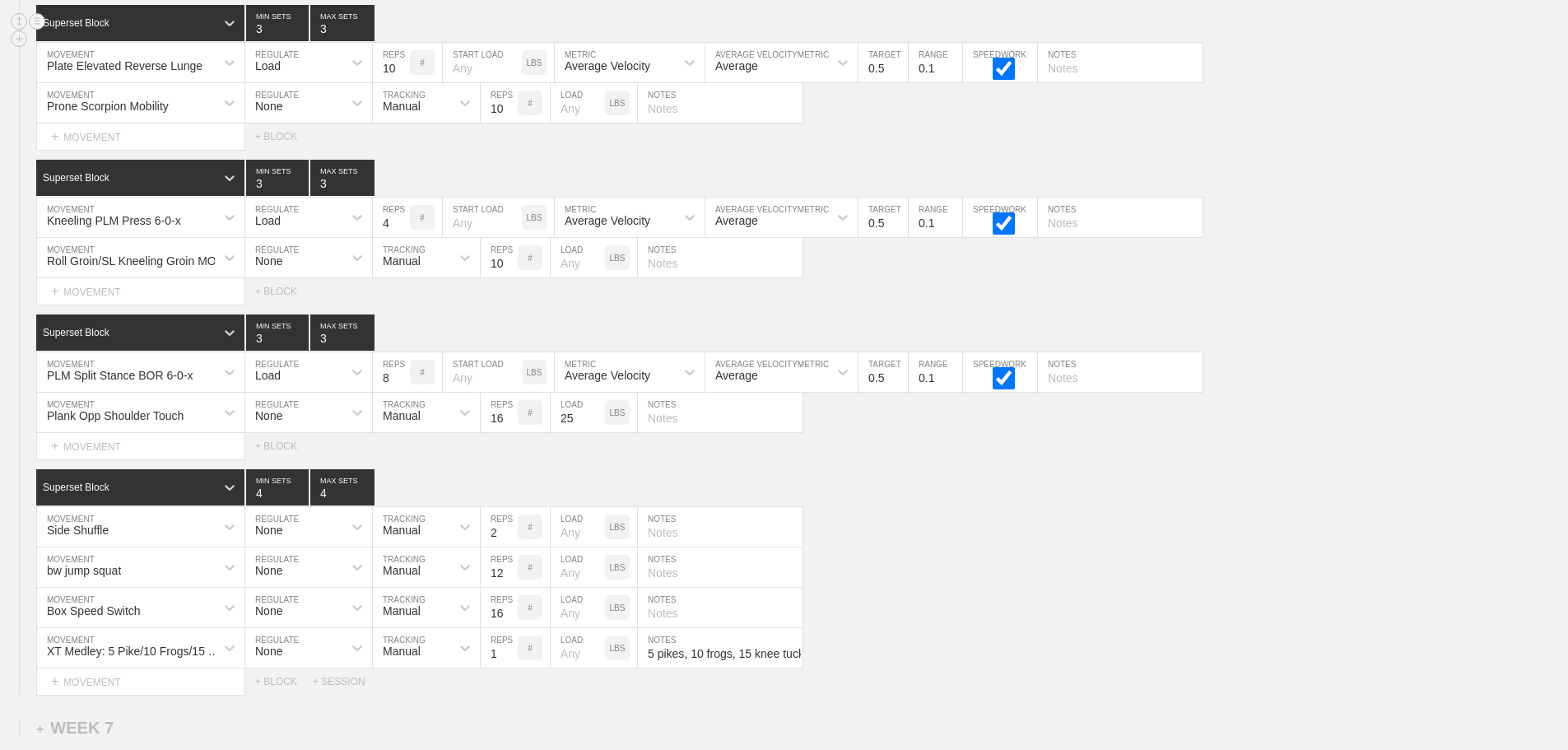
scroll to position [702, 0]
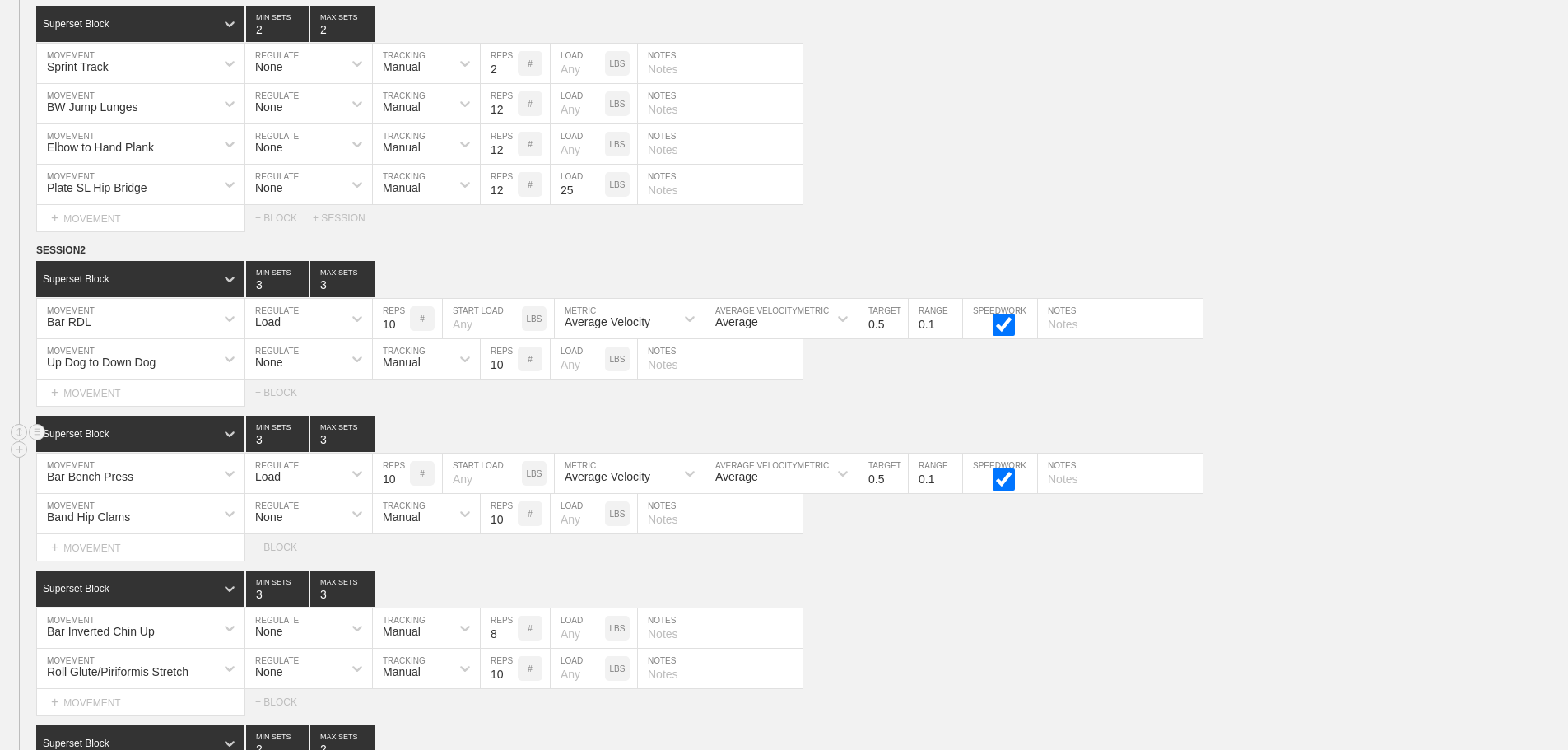
click at [1417, 442] on div "Superset Block 3 MIN SETS 3 MAX SETS" at bounding box center [802, 434] width 1532 height 36
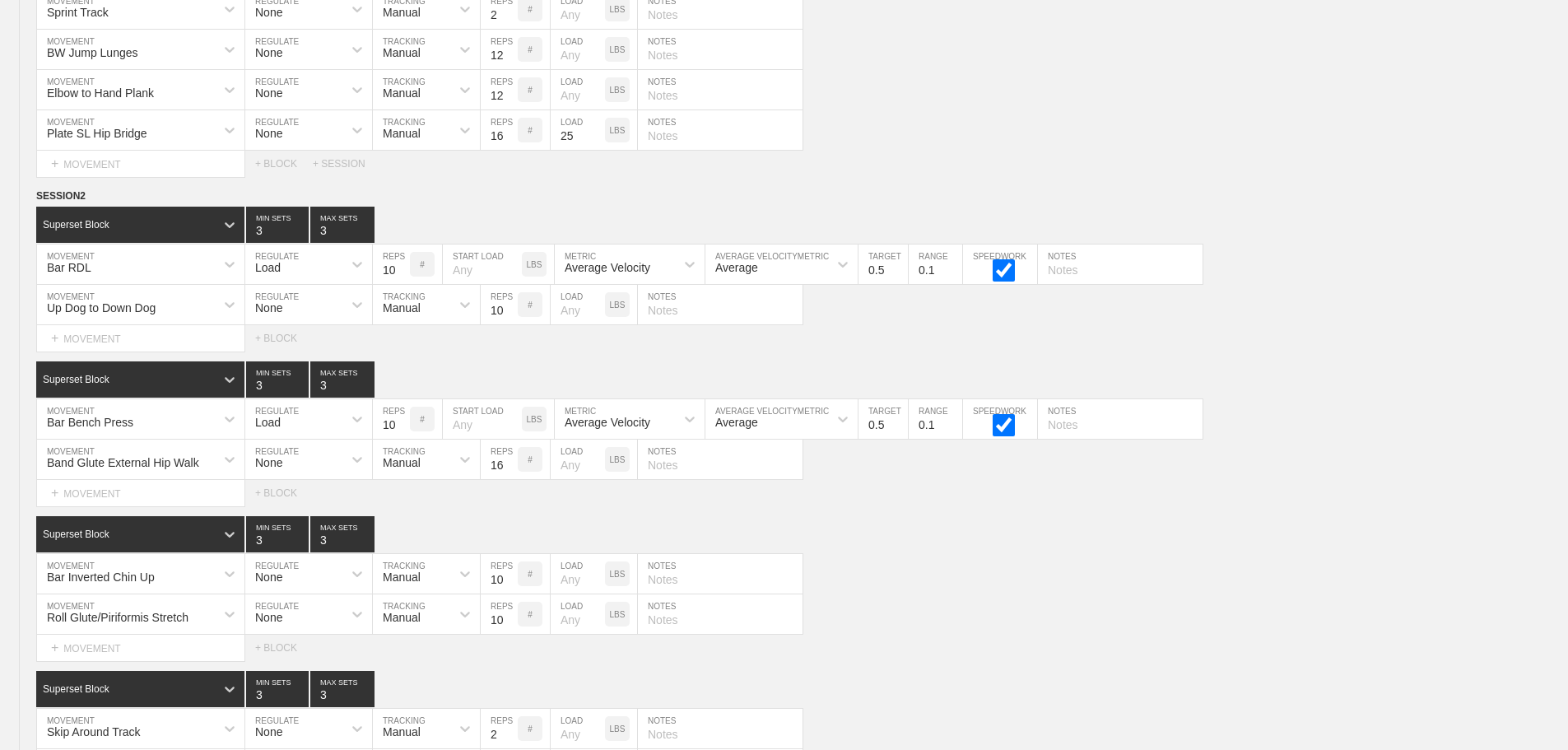
scroll to position [7148, 0]
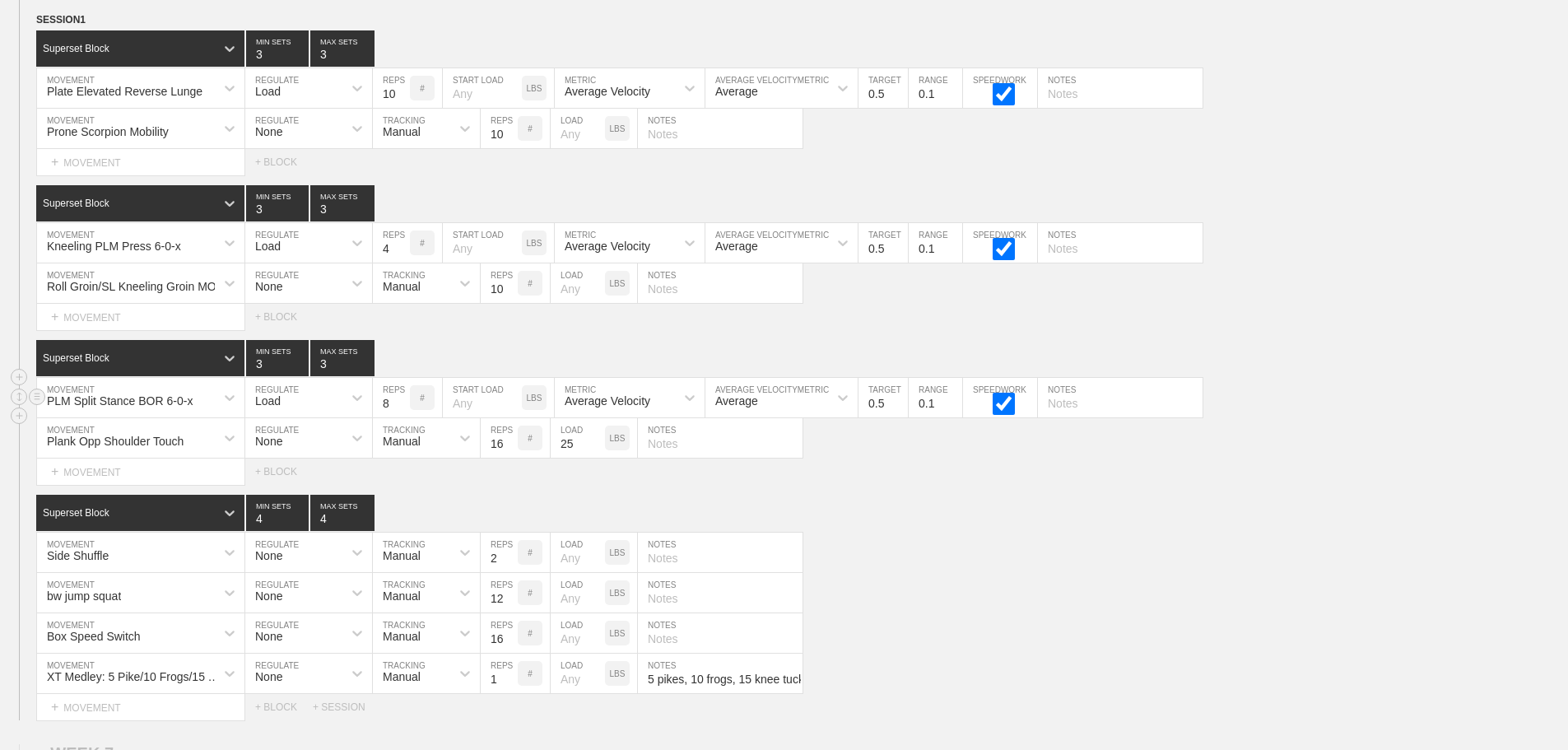
scroll to position [6736, 0]
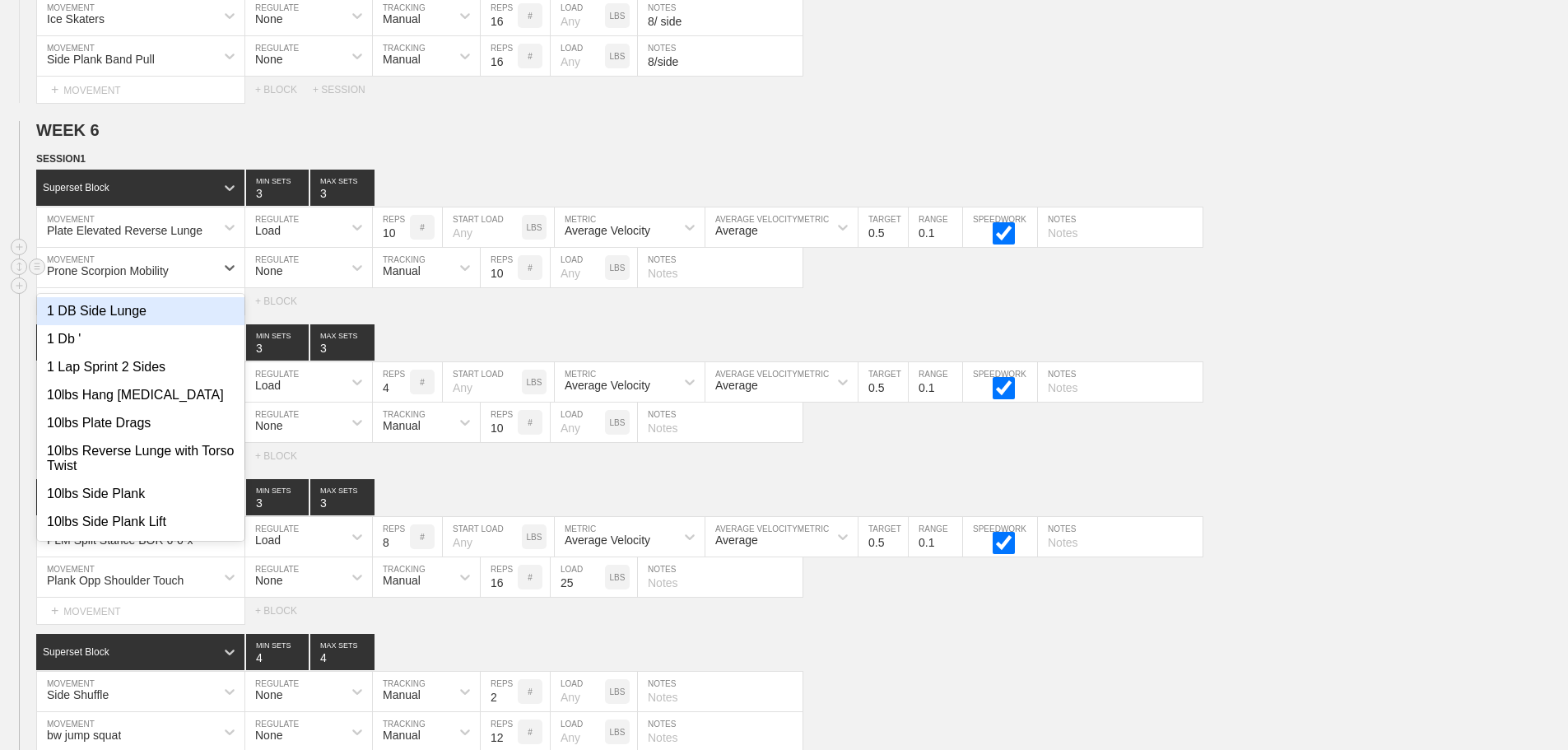
click at [213, 277] on div "Prone Scorpion Mobility" at bounding box center [125, 267] width 178 height 28
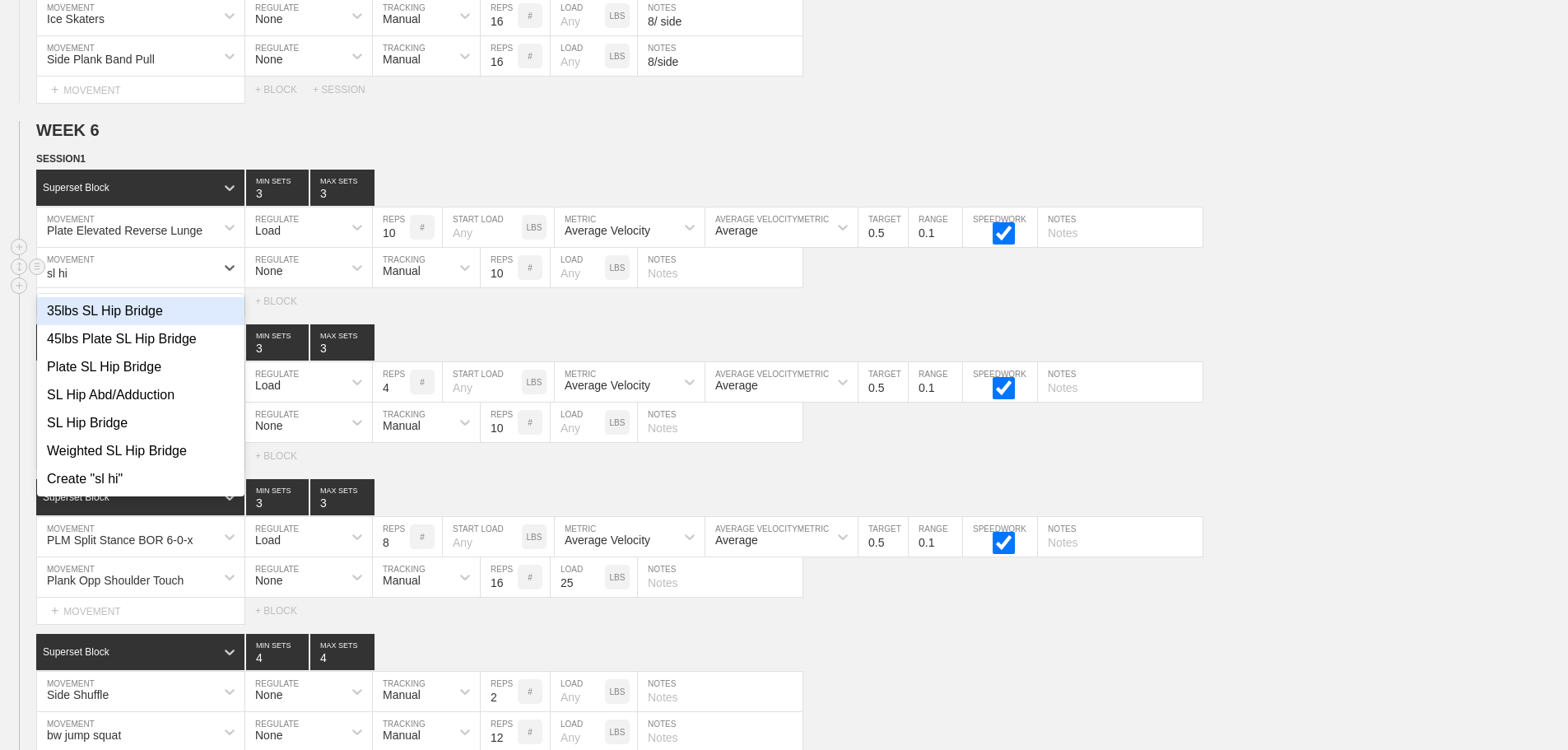
type input "sl hip"
click at [157, 405] on div "SL Hip Abd/Adduction" at bounding box center [141, 395] width 207 height 28
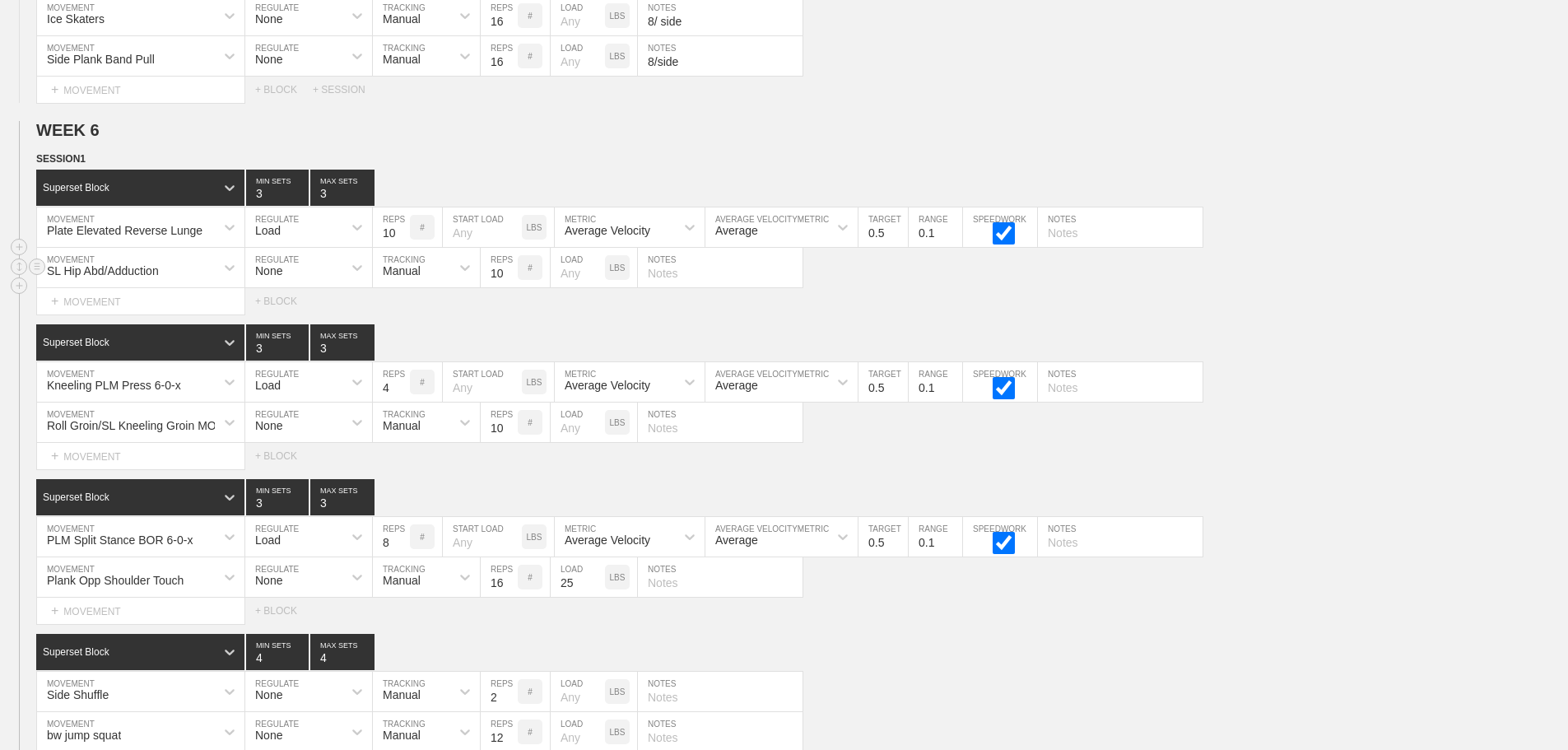
click at [1472, 306] on div "Select... MOVEMENT + MOVEMENT + BLOCK" at bounding box center [784, 301] width 1568 height 26
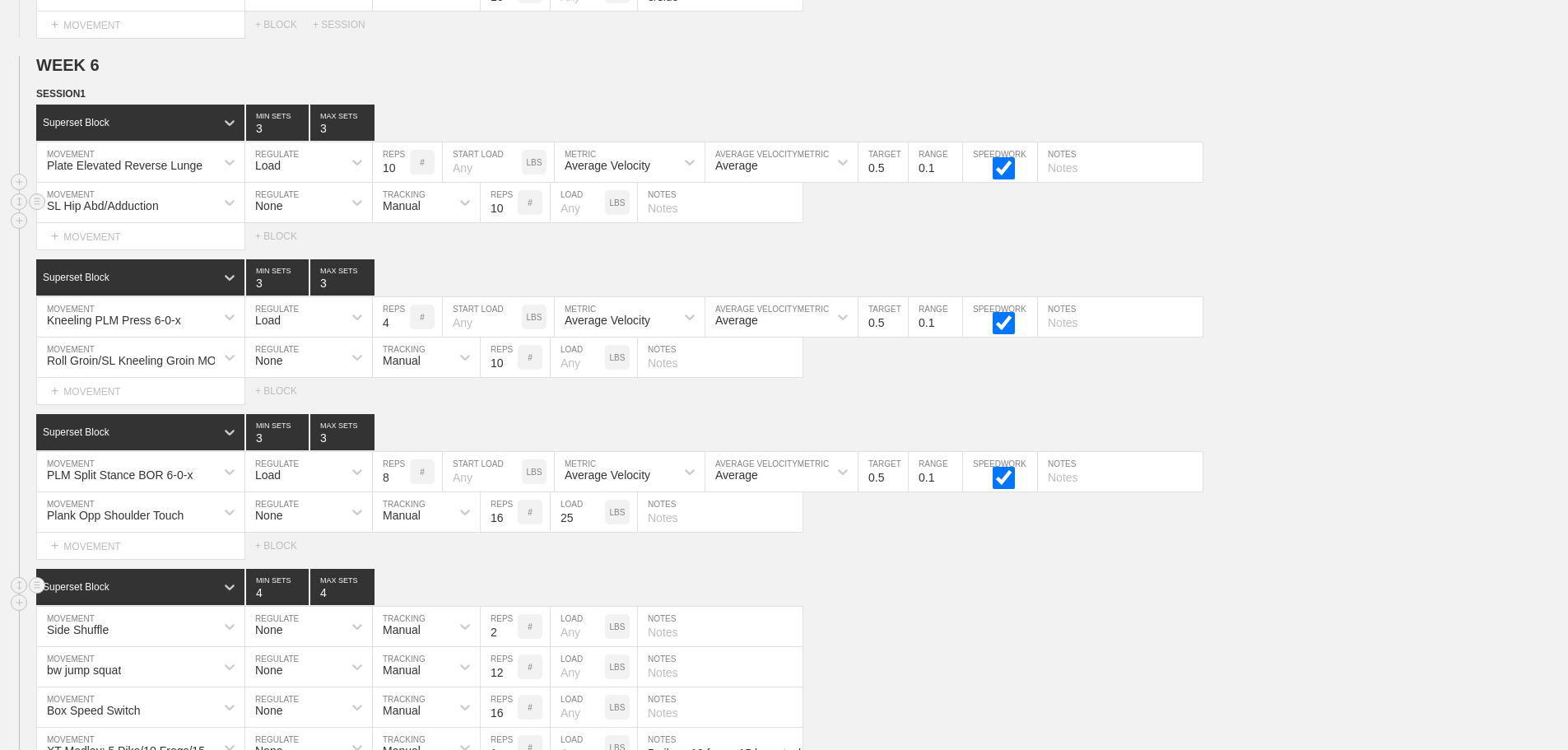
scroll to position [6901, 0]
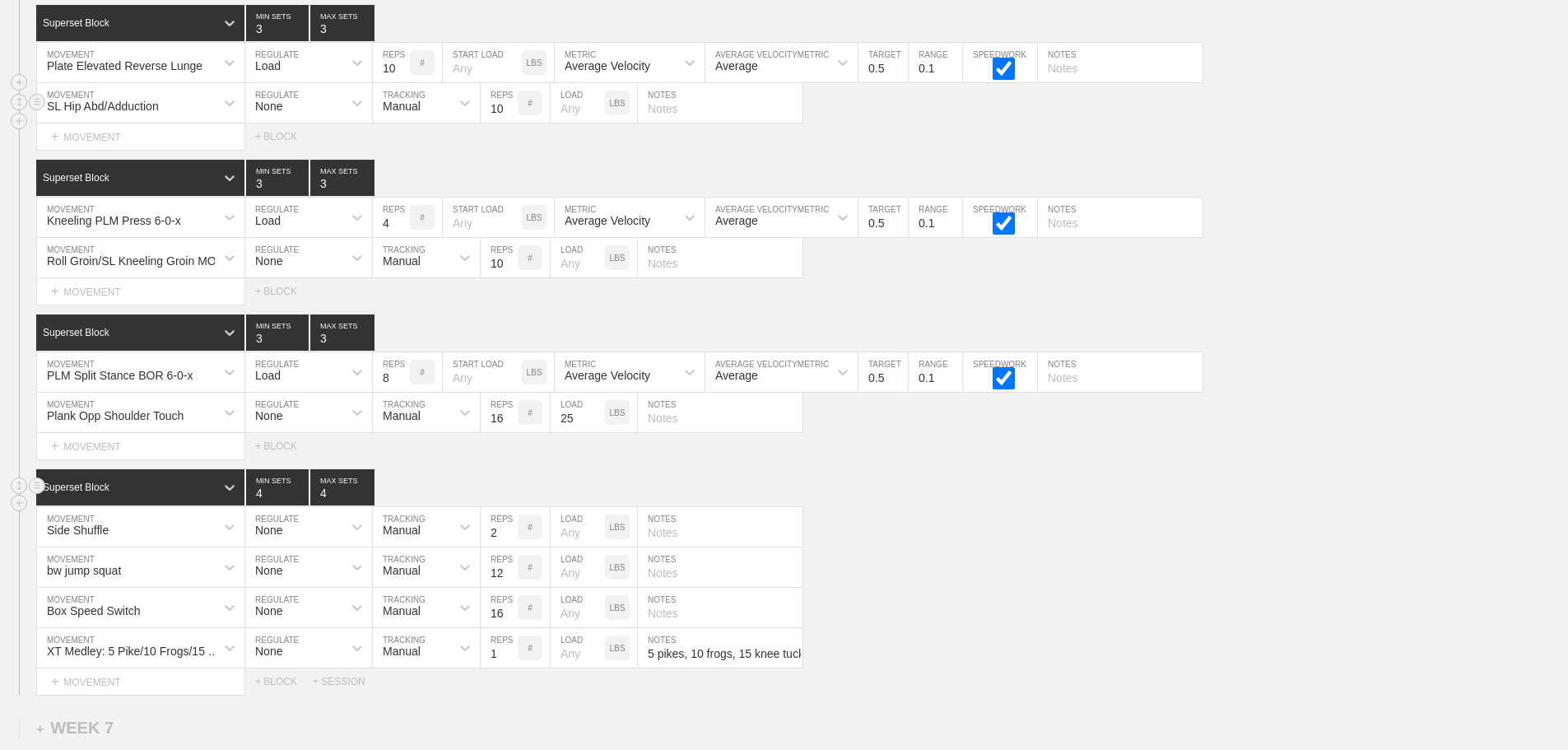
click at [938, 506] on div "Superset Block 4 MIN SETS 4 MAX SETS" at bounding box center [802, 488] width 1532 height 36
click at [1053, 561] on div "bw jump squat MOVEMENT None REGULATE Manual TRACKING 12 REPS # LOAD LBS NOTES" at bounding box center [784, 567] width 1568 height 41
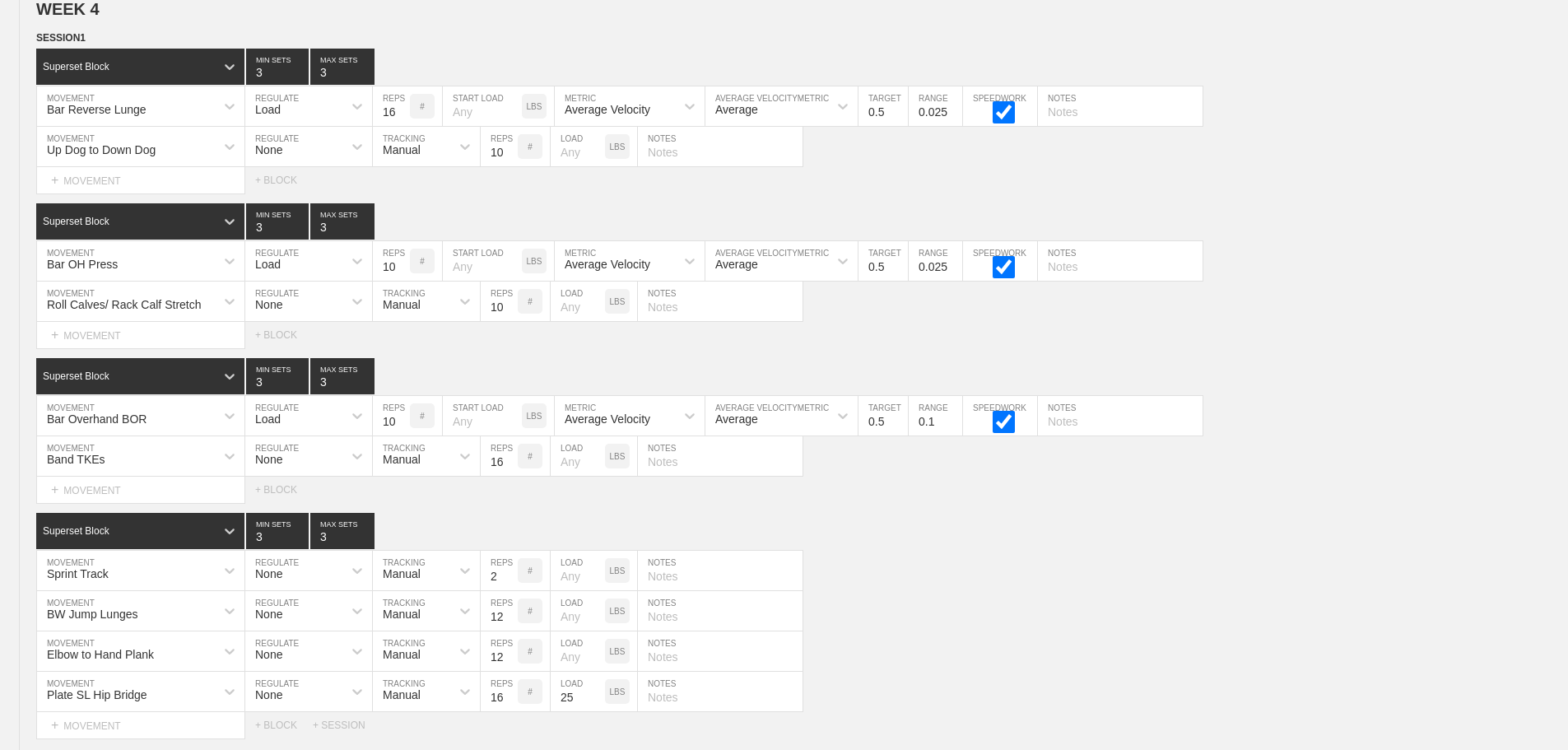
scroll to position [0, 0]
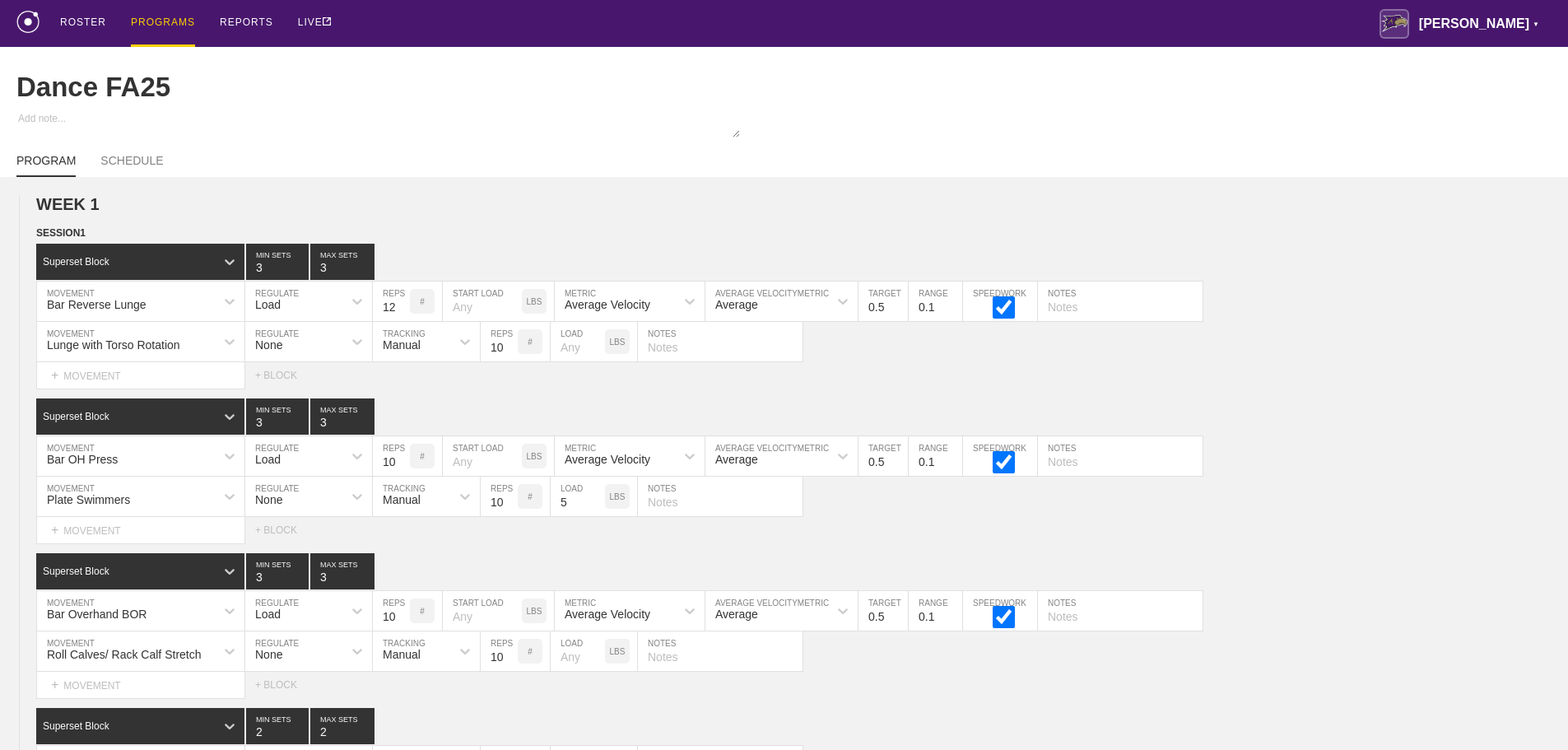
click at [156, 23] on div "PROGRAMS" at bounding box center [162, 23] width 64 height 47
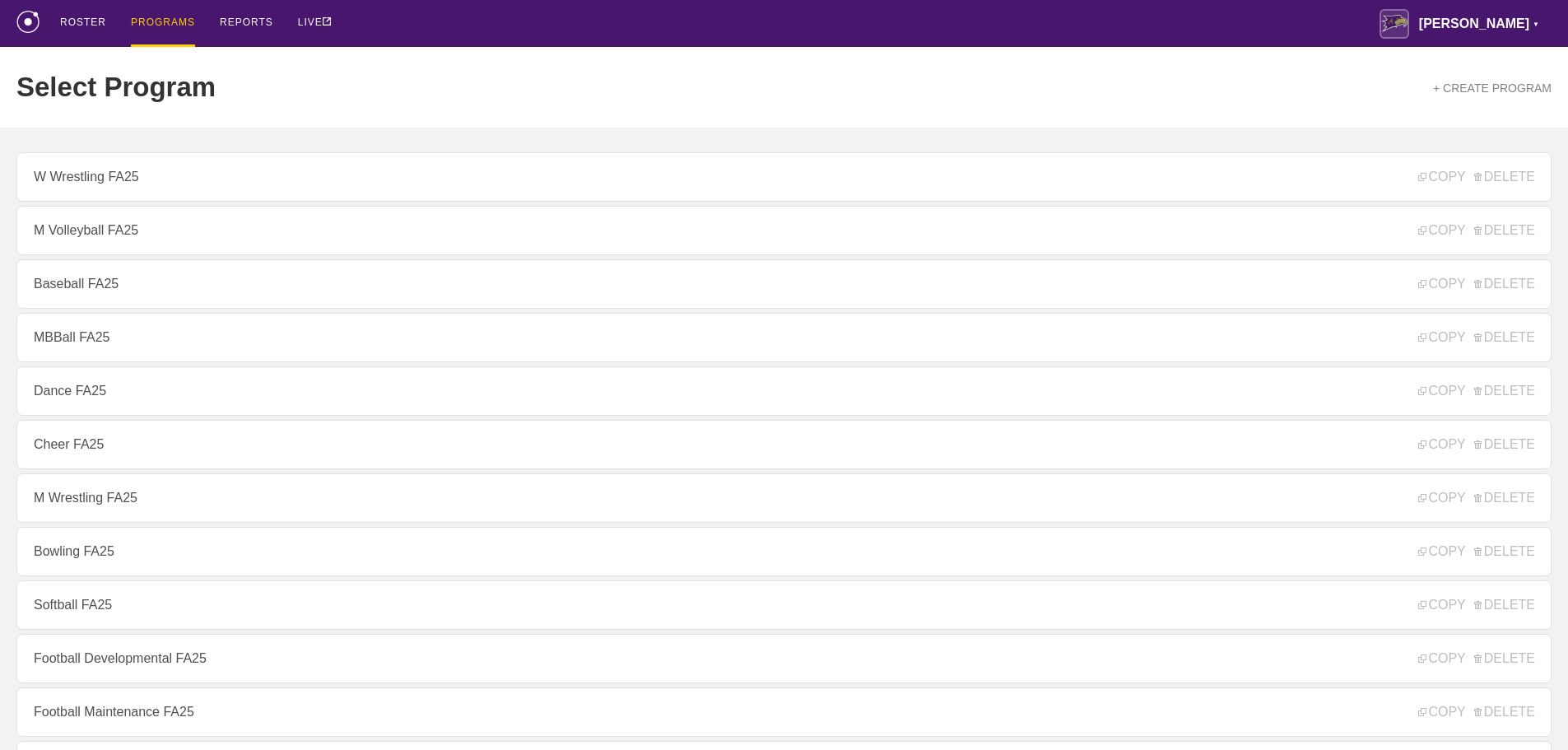
click at [910, 9] on div "ROSTER PROGRAMS REPORTS LIVE Avila ▼ brian.ciolek@avila.edu Settings Logout" at bounding box center [783, 23] width 1535 height 47
drag, startPoint x: 752, startPoint y: 31, endPoint x: 642, endPoint y: 3, distance: 113.5
click at [727, 25] on div "ROSTER PROGRAMS REPORTS LIVE Avila ▼ brian.ciolek@avila.edu Settings Logout" at bounding box center [783, 23] width 1535 height 47
click at [460, 34] on div "ROSTER PROGRAMS REPORTS LIVE Avila ▼ brian.ciolek@avila.edu Settings Logout" at bounding box center [783, 23] width 1535 height 47
click at [461, 20] on div "ROSTER PROGRAMS REPORTS LIVE Avila ▼ brian.ciolek@avila.edu Settings Logout" at bounding box center [783, 23] width 1535 height 47
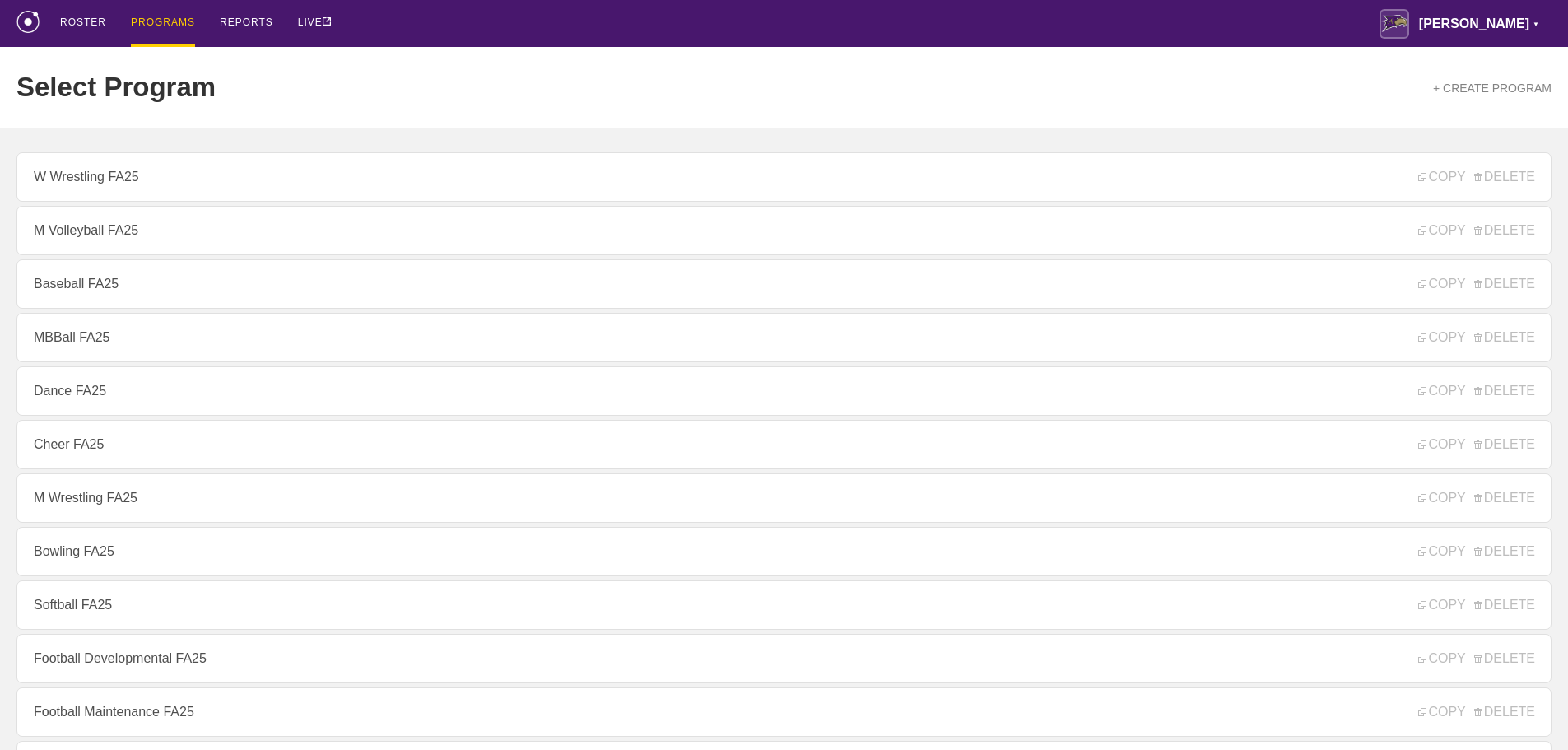
click at [399, 26] on div "ROSTER PROGRAMS REPORTS LIVE Avila ▼ brian.ciolek@avila.edu Settings Logout" at bounding box center [783, 23] width 1535 height 47
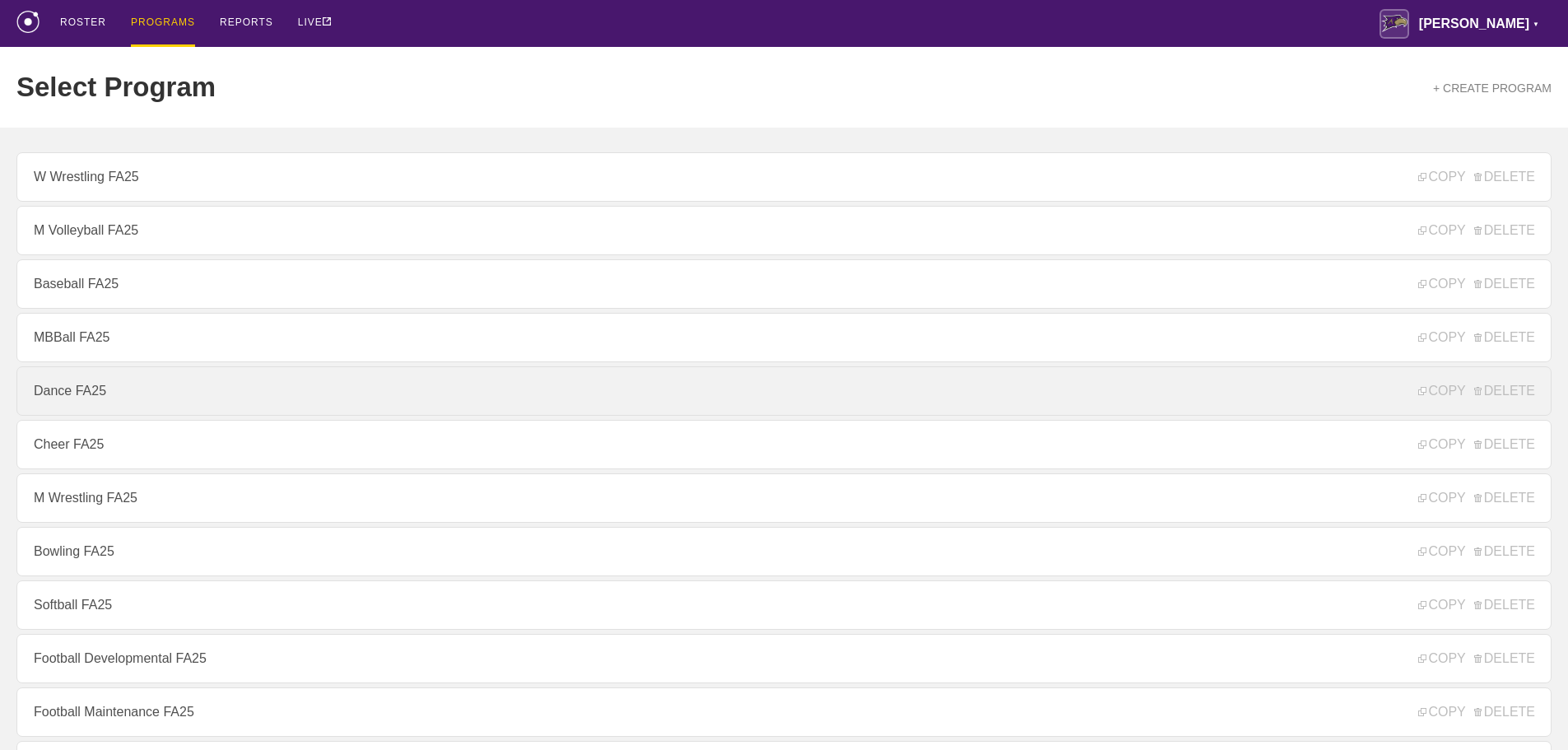
drag, startPoint x: 120, startPoint y: 406, endPoint x: 1580, endPoint y: 87, distance: 1494.4
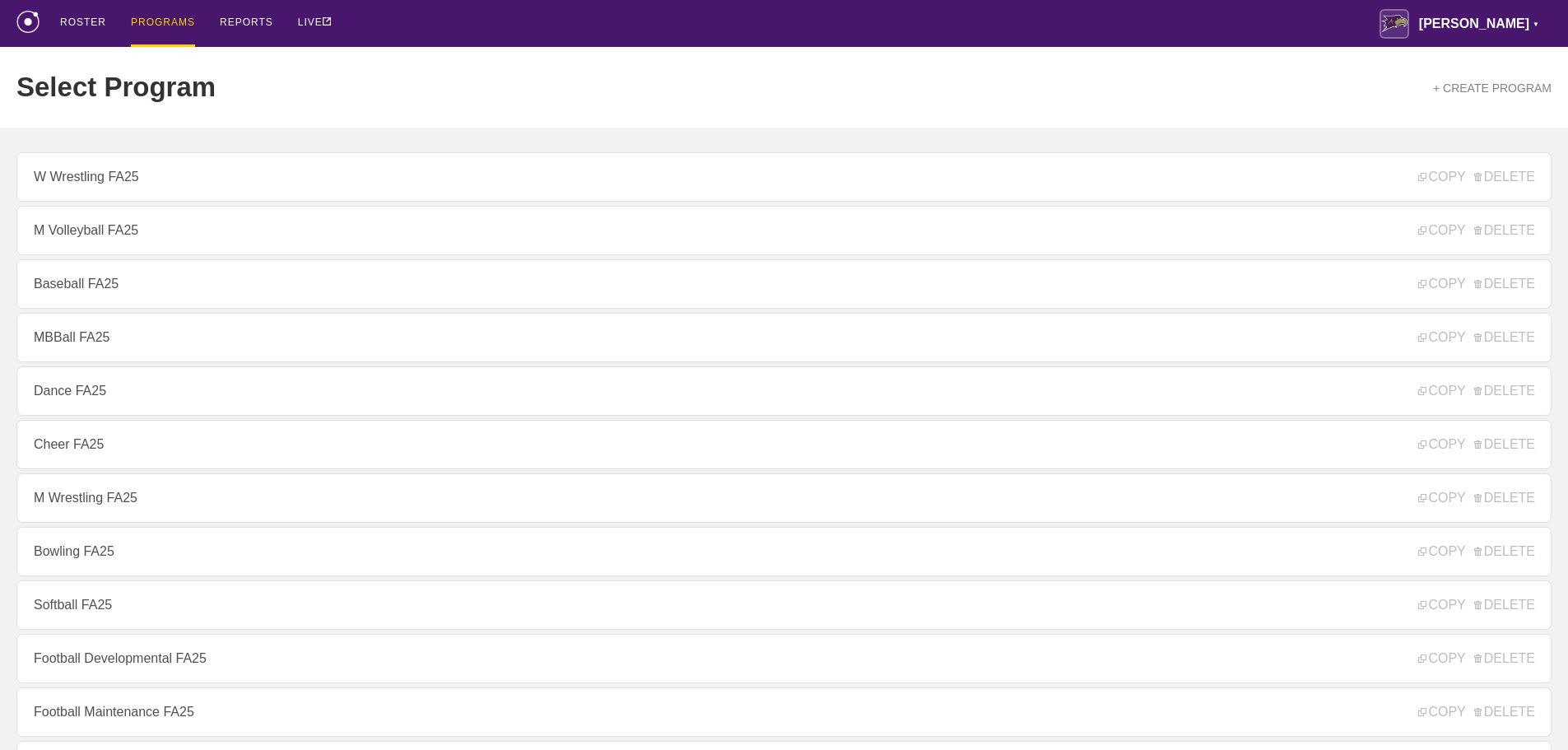
click at [120, 405] on link "Dance FA25" at bounding box center [783, 390] width 1535 height 50
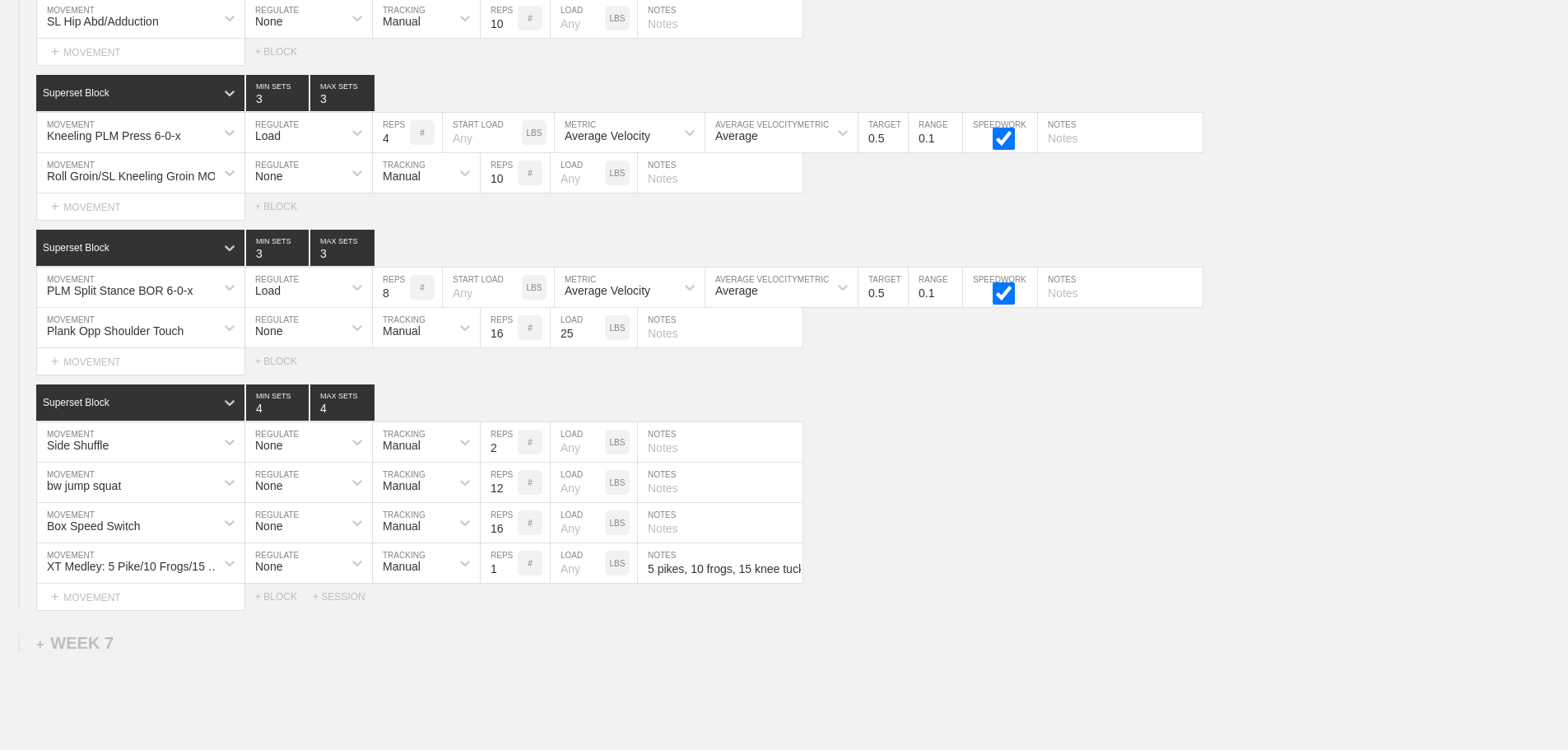
scroll to position [7148, 0]
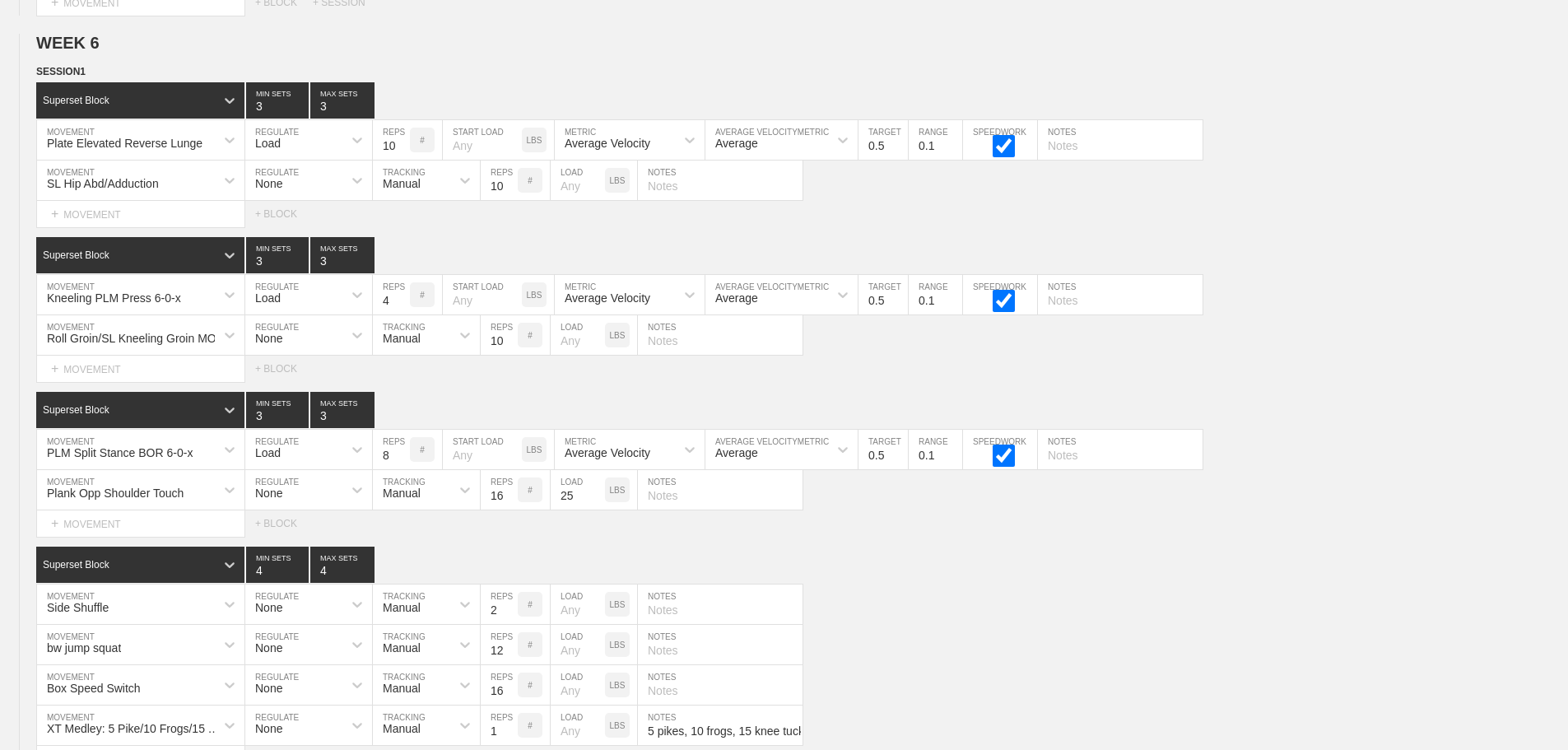
scroll to position [6819, 0]
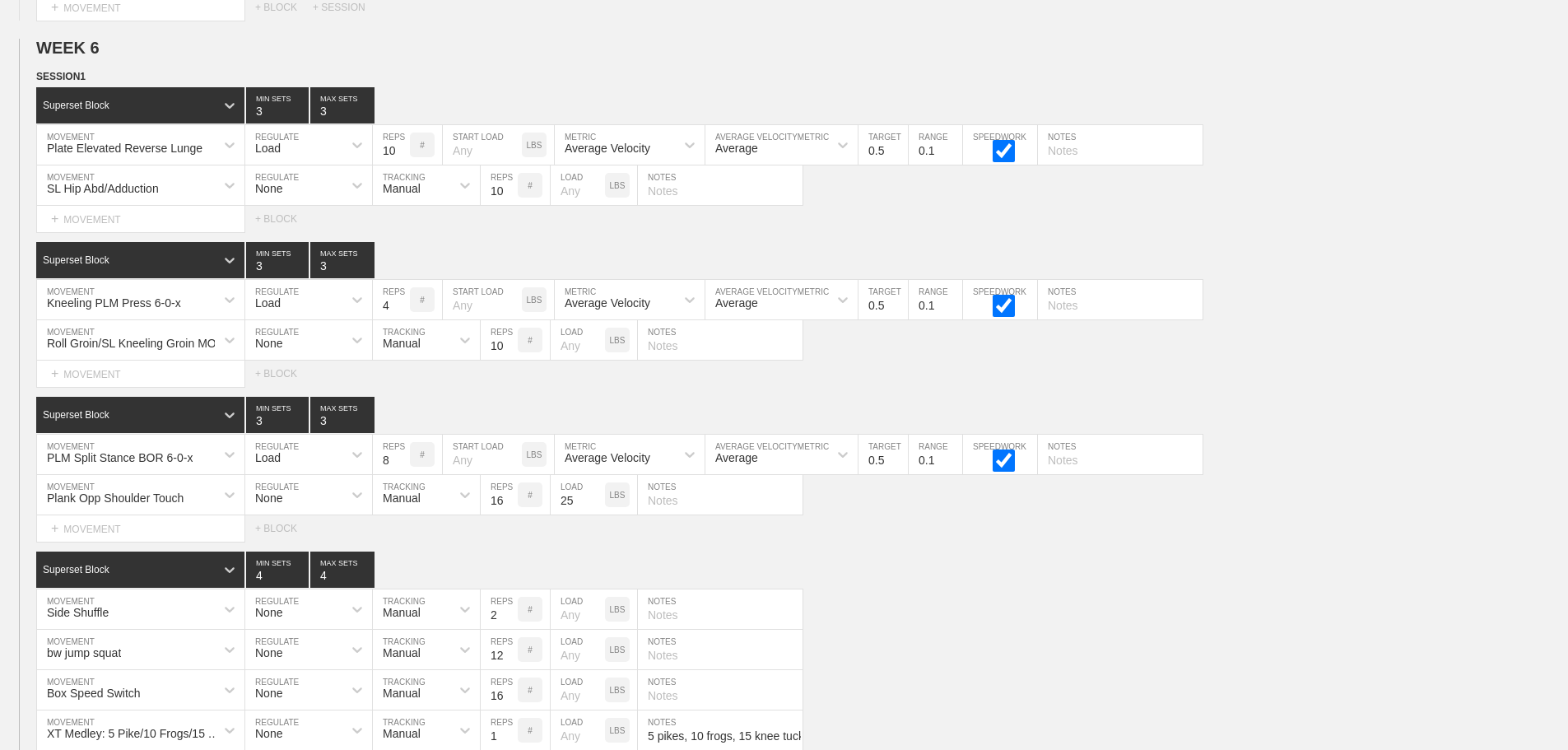
click at [968, 218] on div "Select... MOVEMENT + MOVEMENT + BLOCK" at bounding box center [784, 218] width 1568 height 26
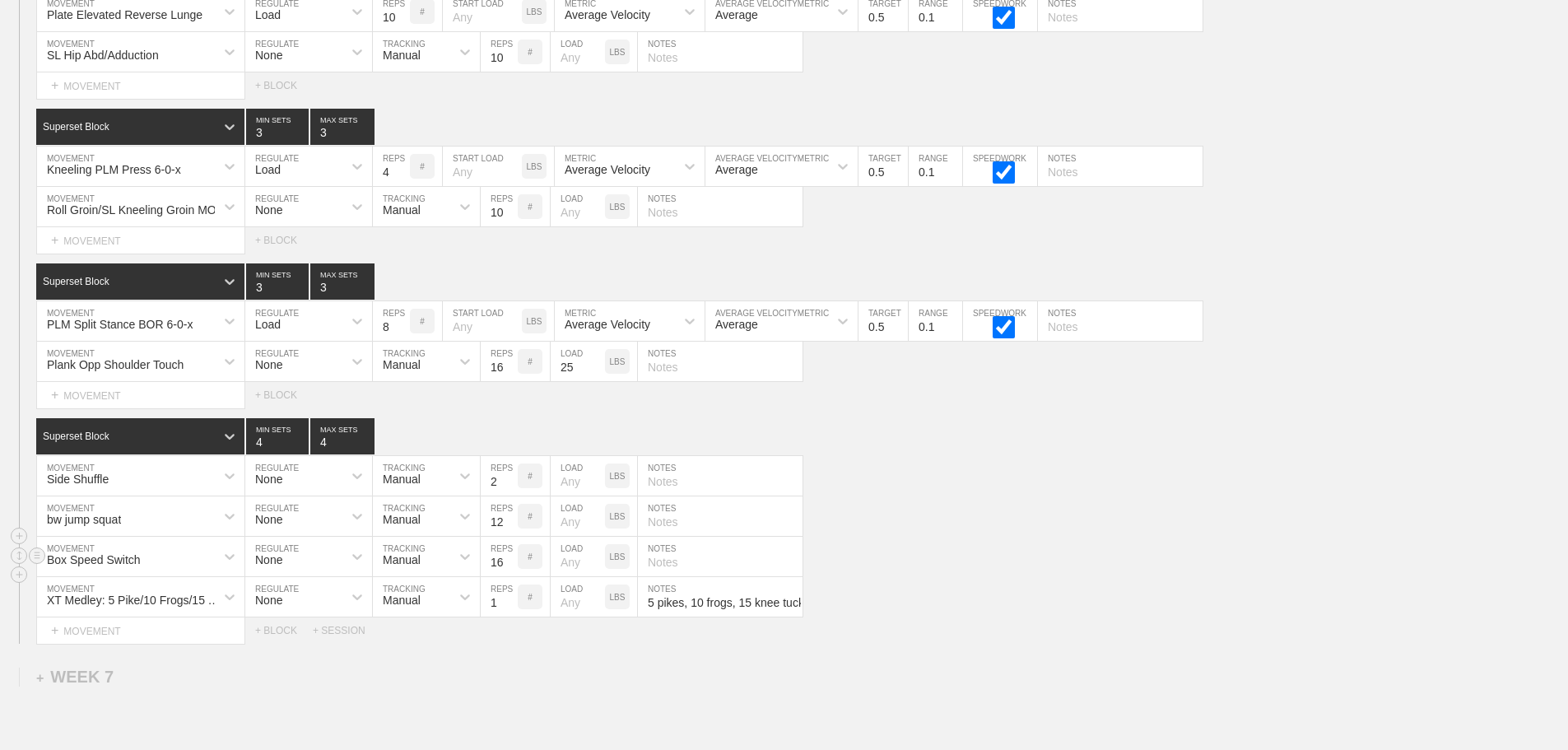
scroll to position [6983, 0]
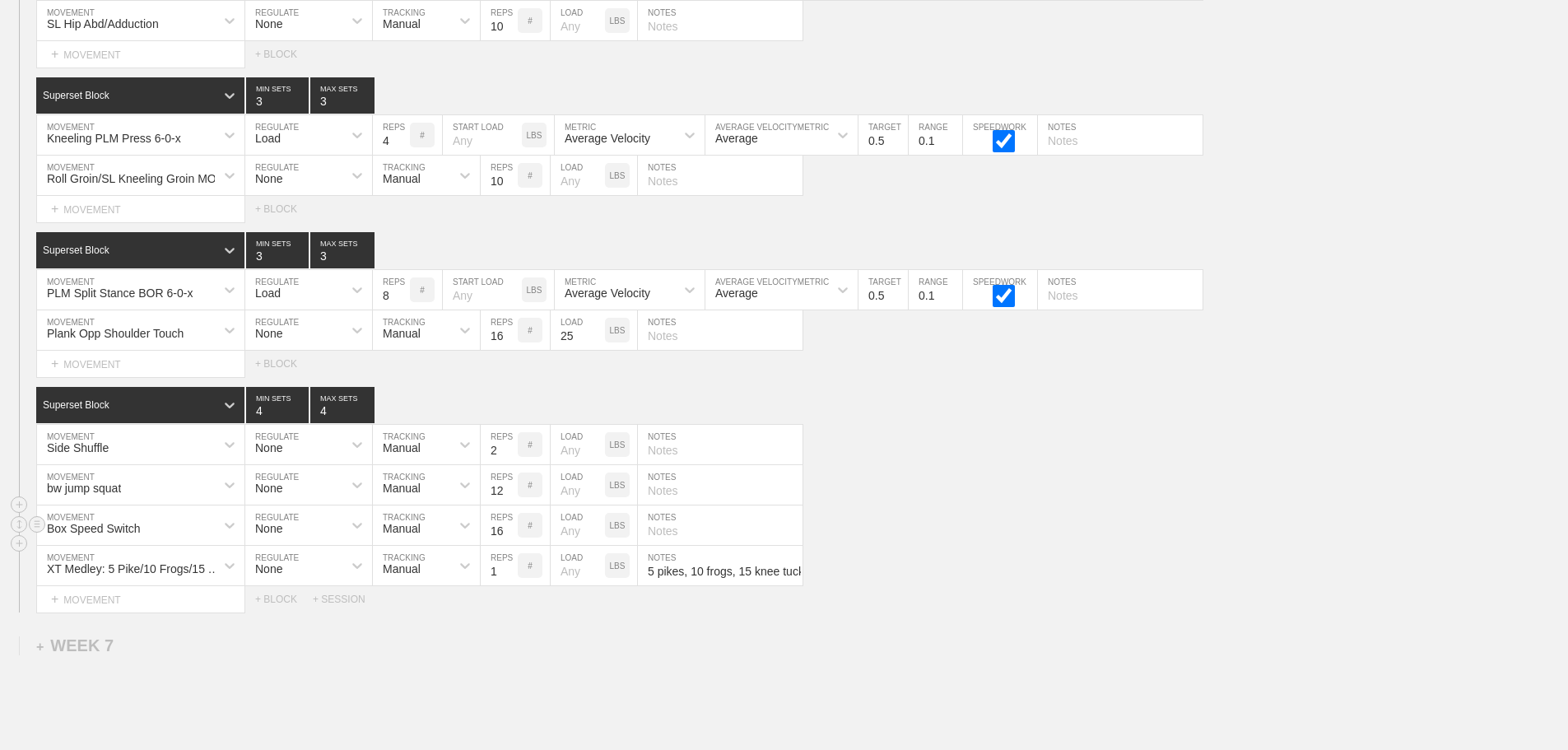
click at [989, 518] on div "Box Speed Switch MOVEMENT None REGULATE Manual TRACKING 16 REPS # LOAD LBS NOTES" at bounding box center [784, 526] width 1568 height 41
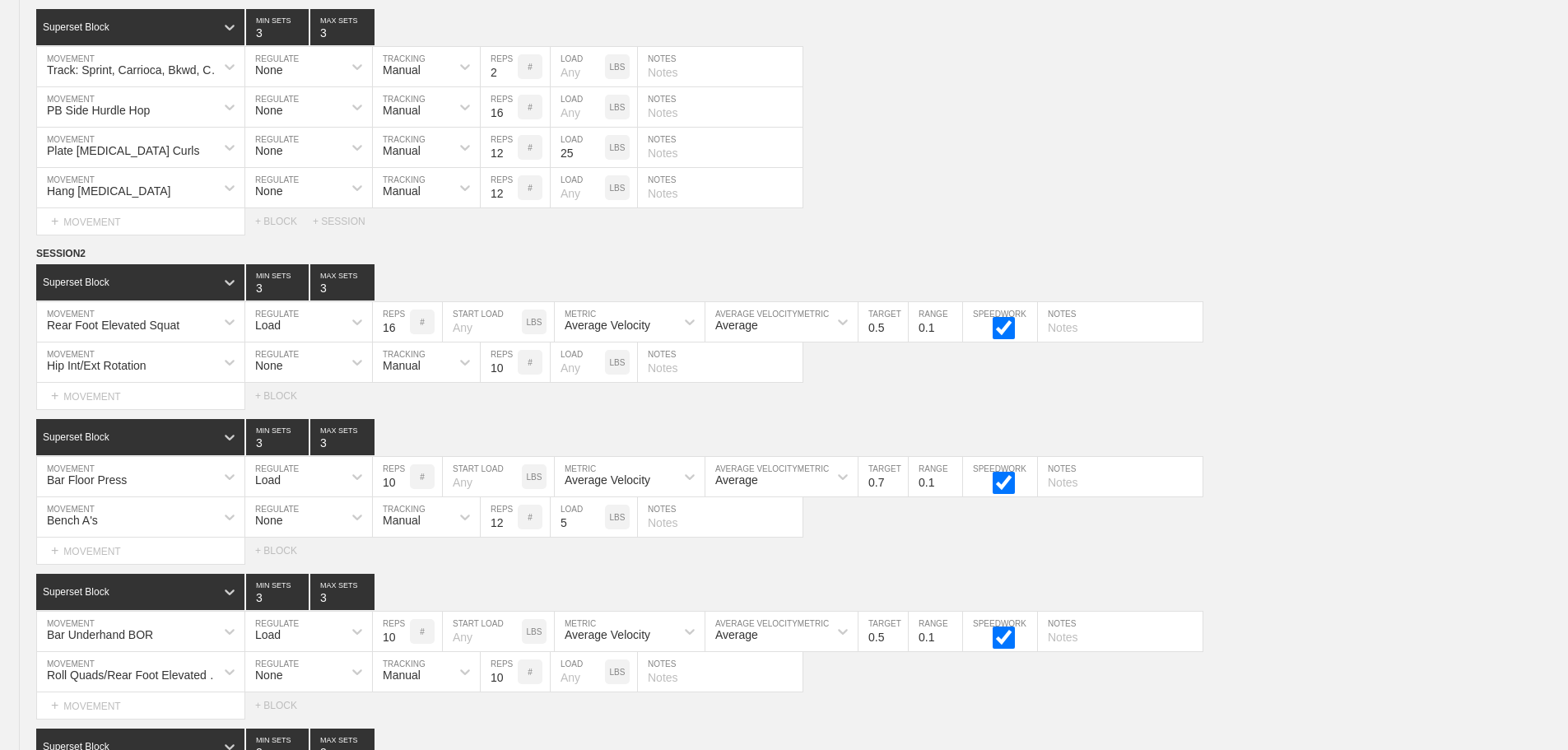
scroll to position [0, 0]
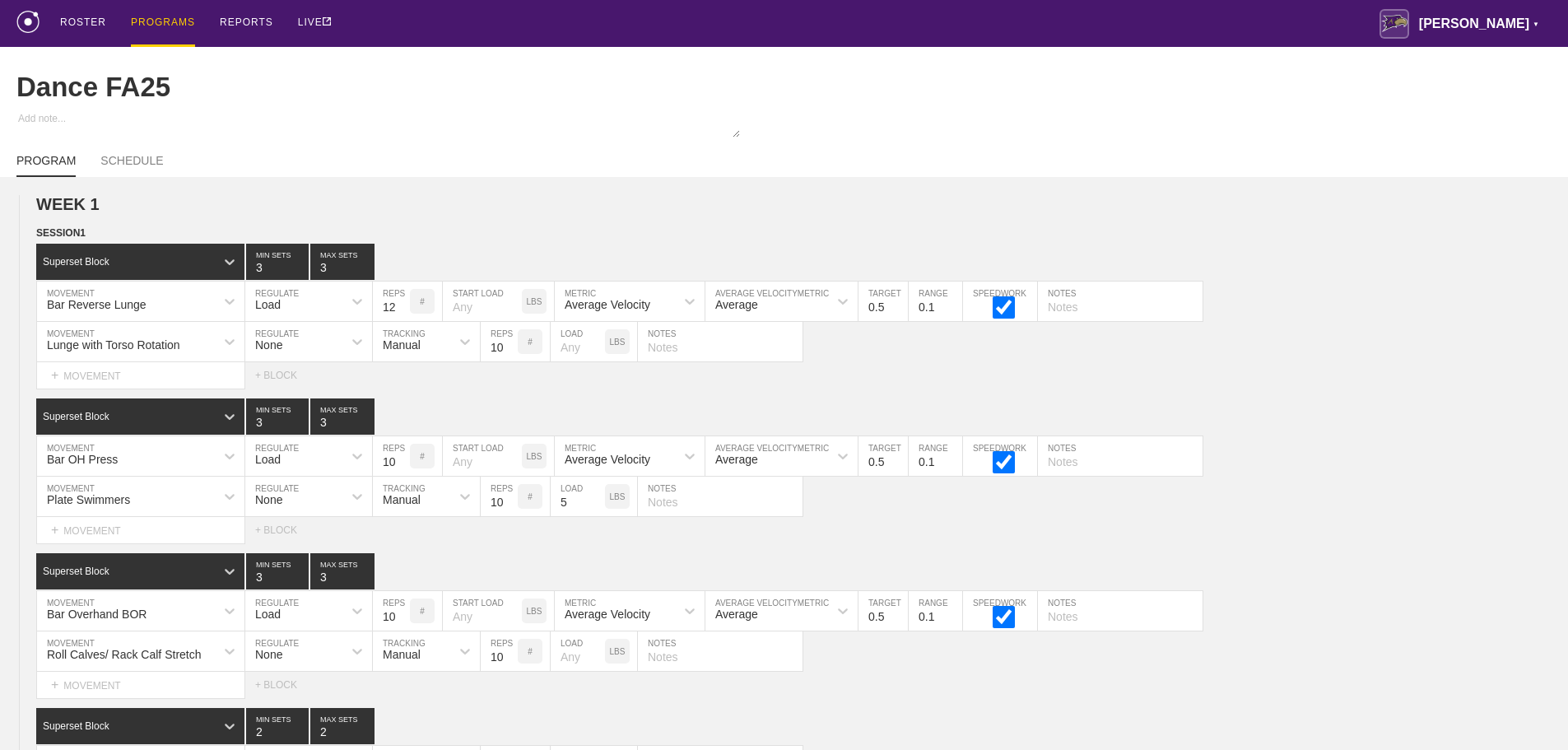
click at [1052, 14] on div "ROSTER PROGRAMS REPORTS LIVE Avila ▼ brian.ciolek@avila.edu Settings Logout" at bounding box center [783, 23] width 1535 height 47
click at [157, 20] on div "PROGRAMS" at bounding box center [162, 23] width 64 height 47
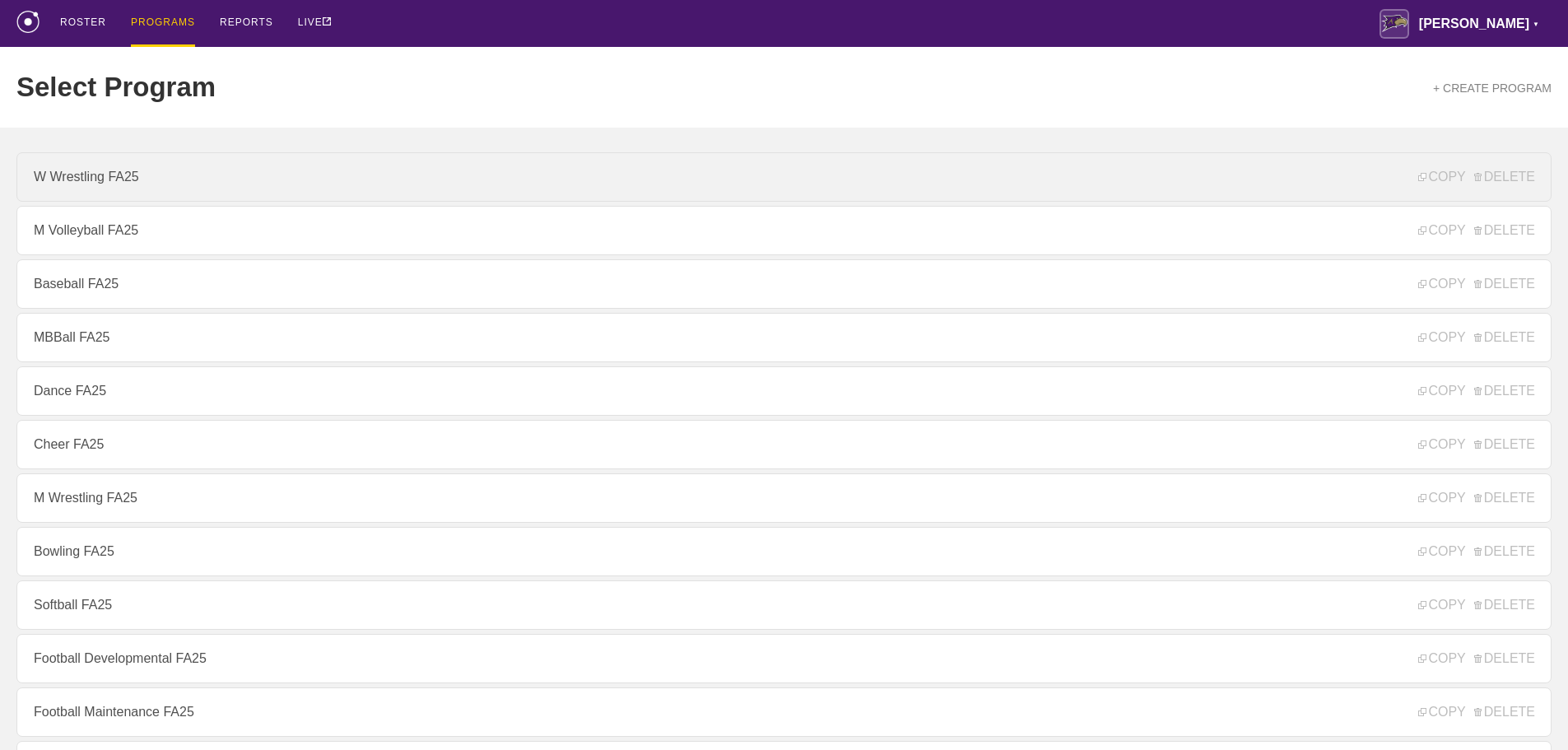
click at [150, 178] on link "W Wrestling FA25" at bounding box center [783, 177] width 1535 height 50
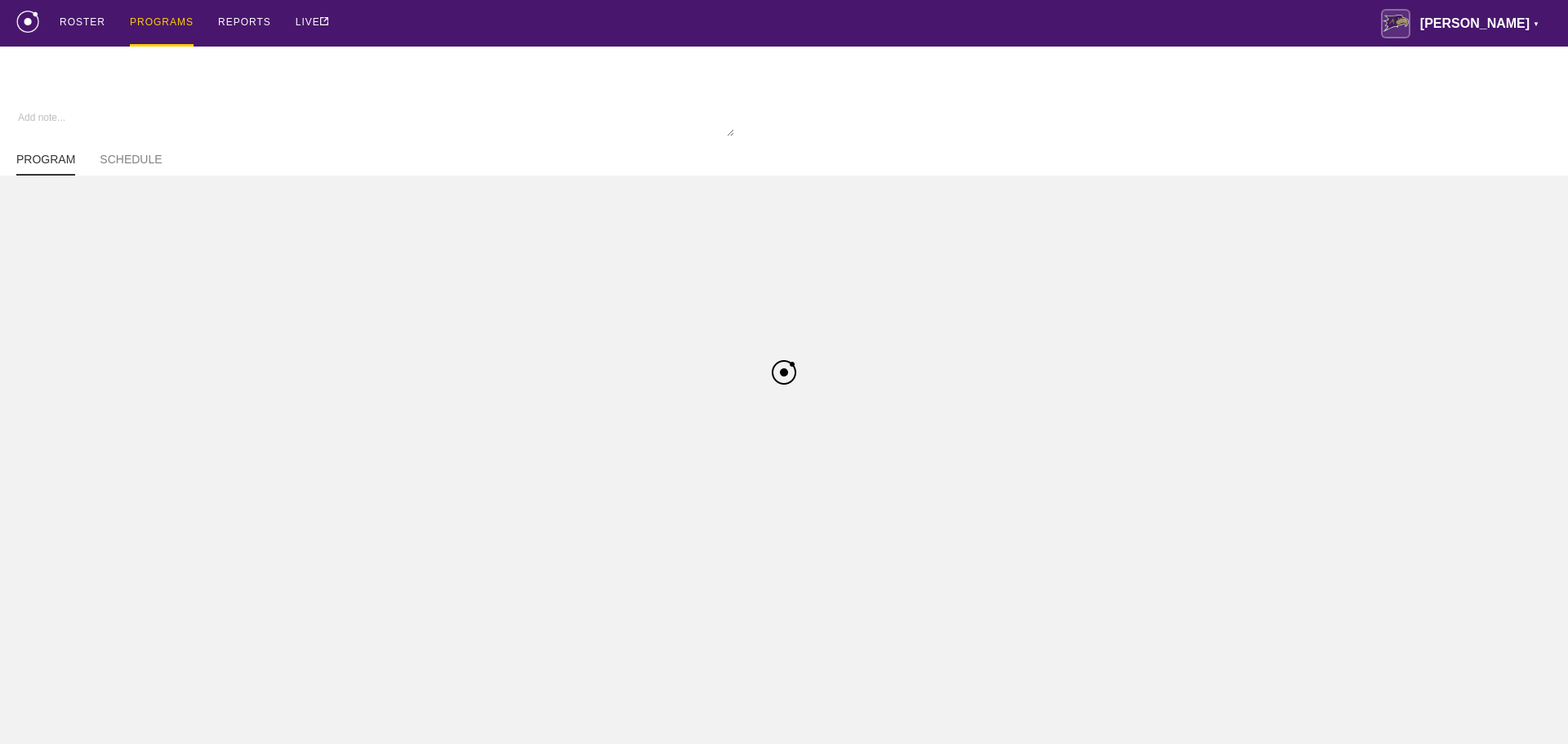
type textarea "x"
type input "W Wrestling FA25"
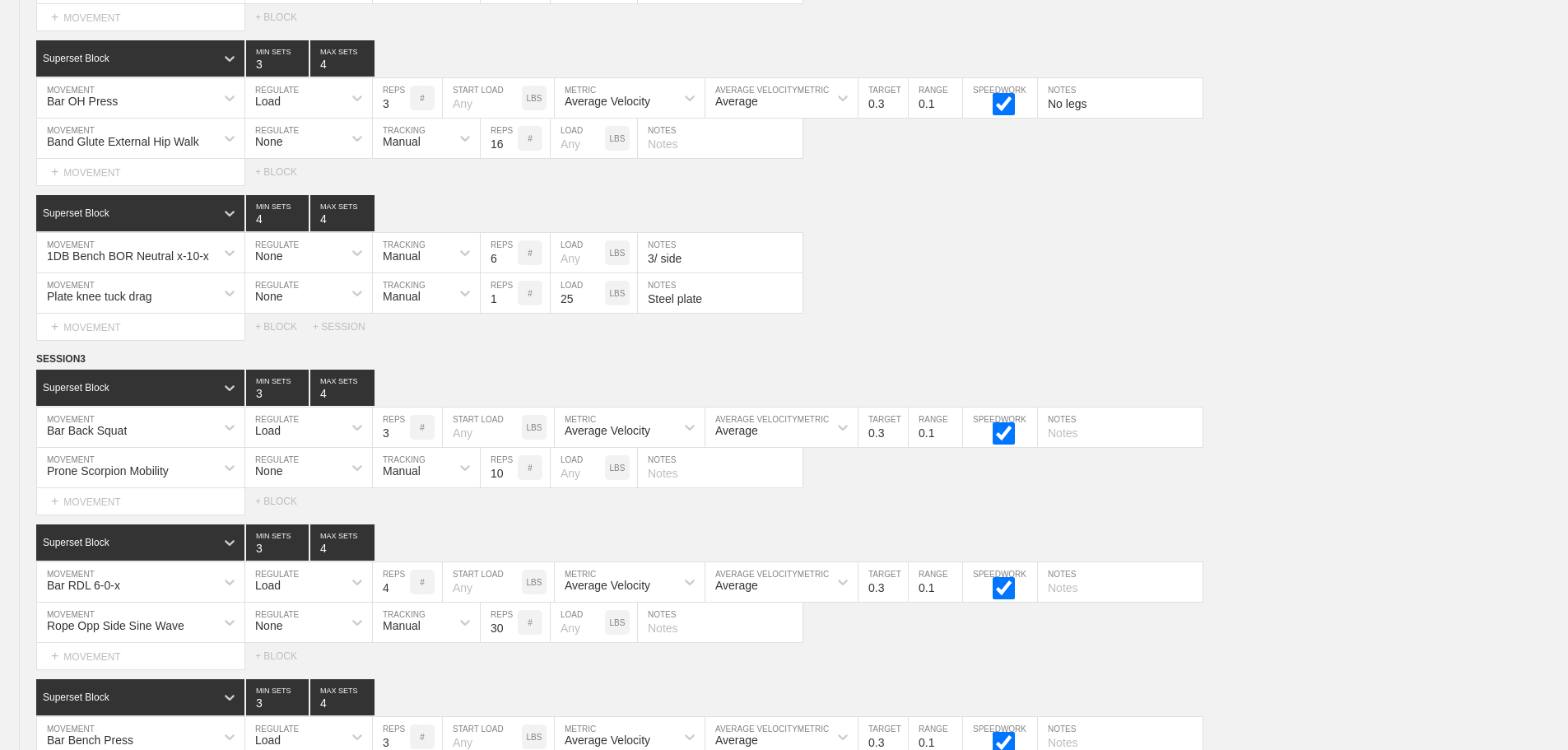
scroll to position [9031, 0]
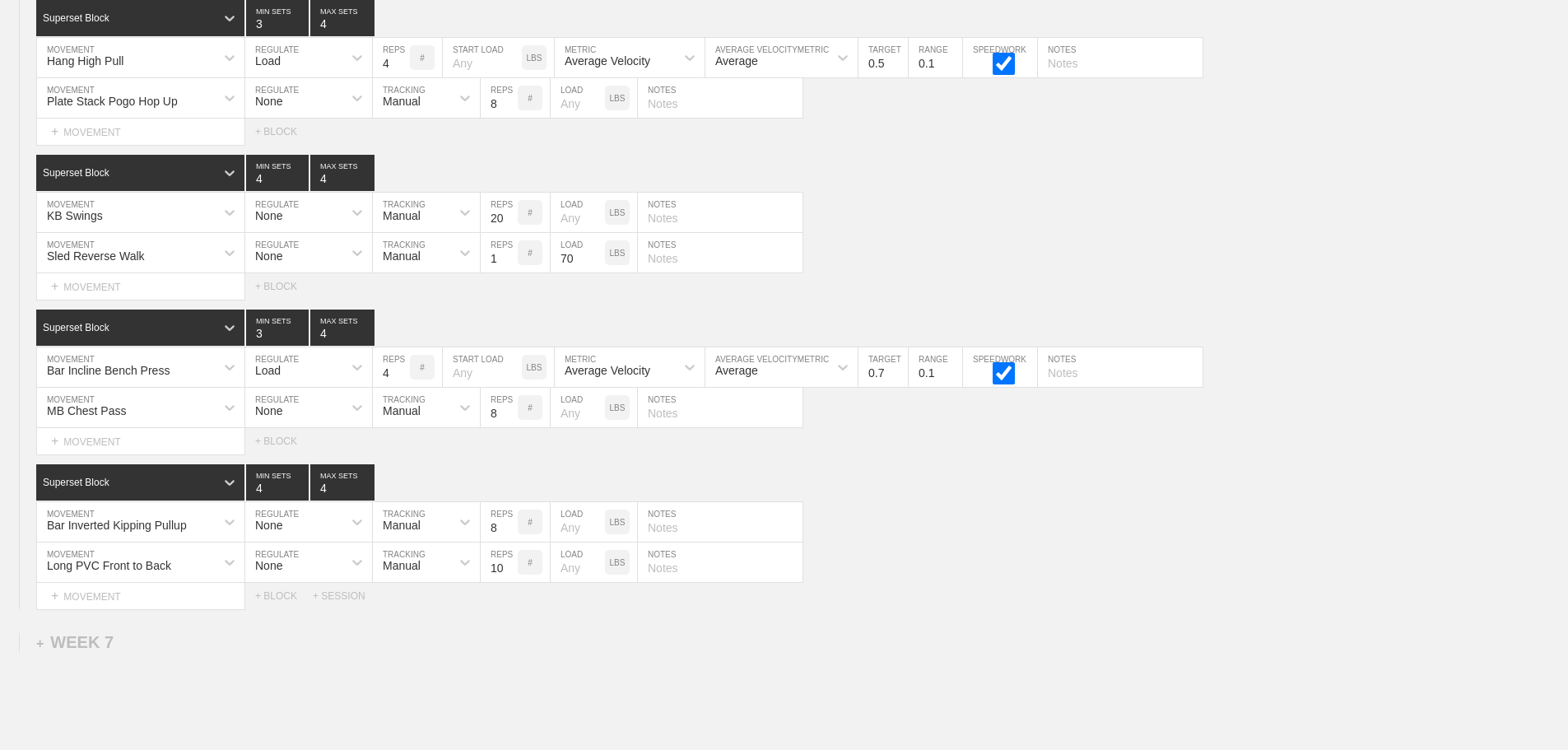
scroll to position [8866, 0]
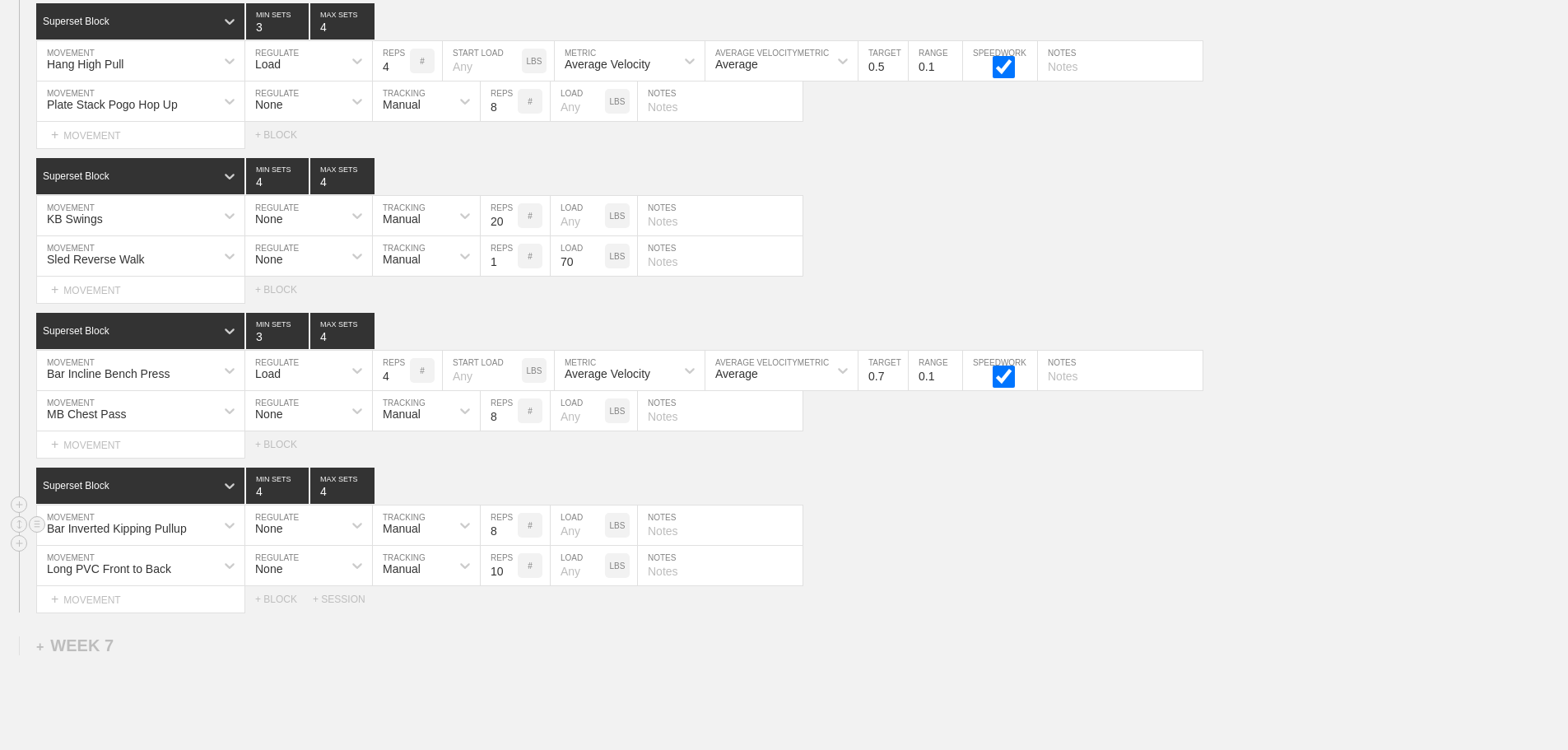
click at [1022, 535] on div "Bar Inverted Kipping Pullup MOVEMENT None REGULATE Manual TRACKING 8 REPS # LOA…" at bounding box center [784, 526] width 1568 height 41
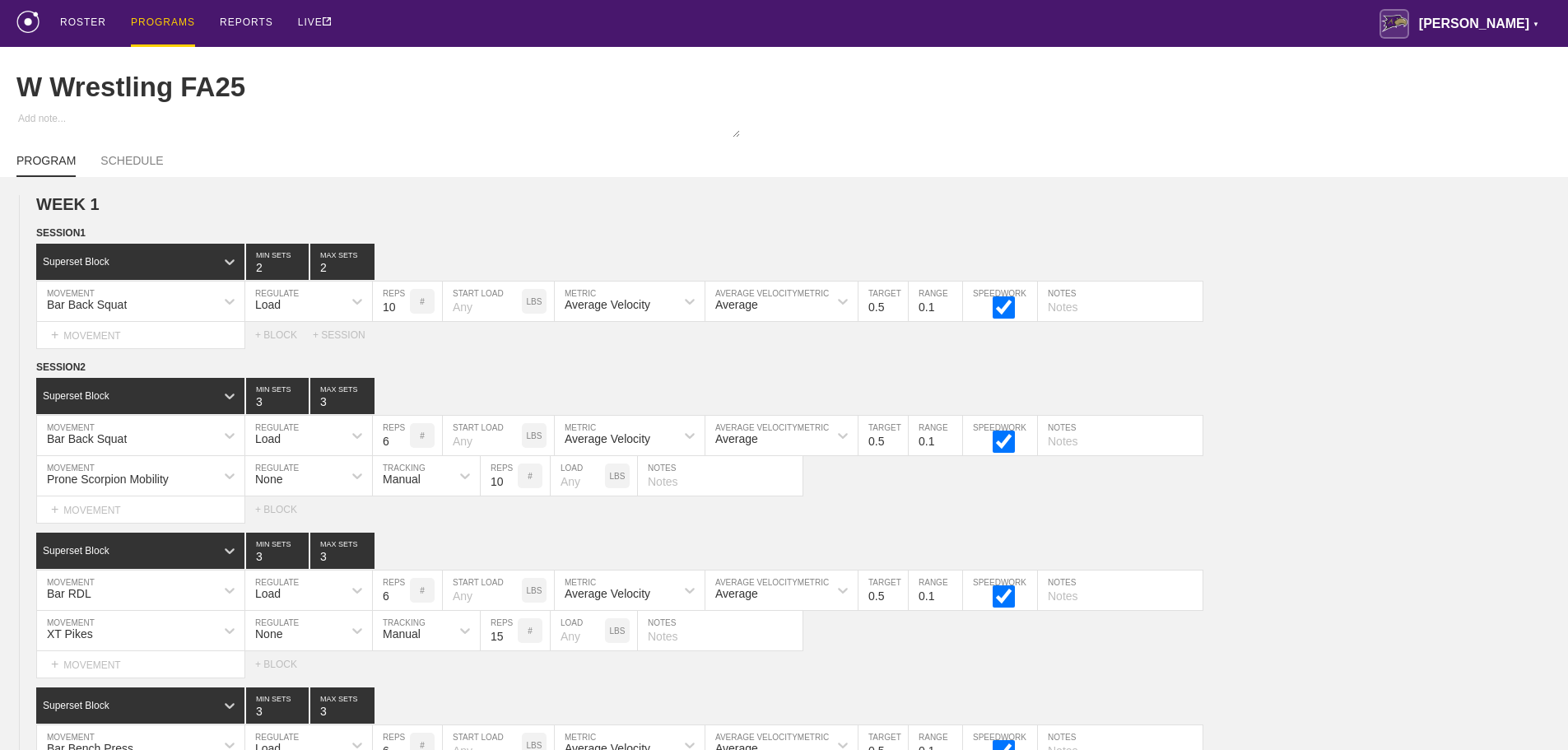
click at [153, 23] on div "PROGRAMS" at bounding box center [162, 23] width 64 height 47
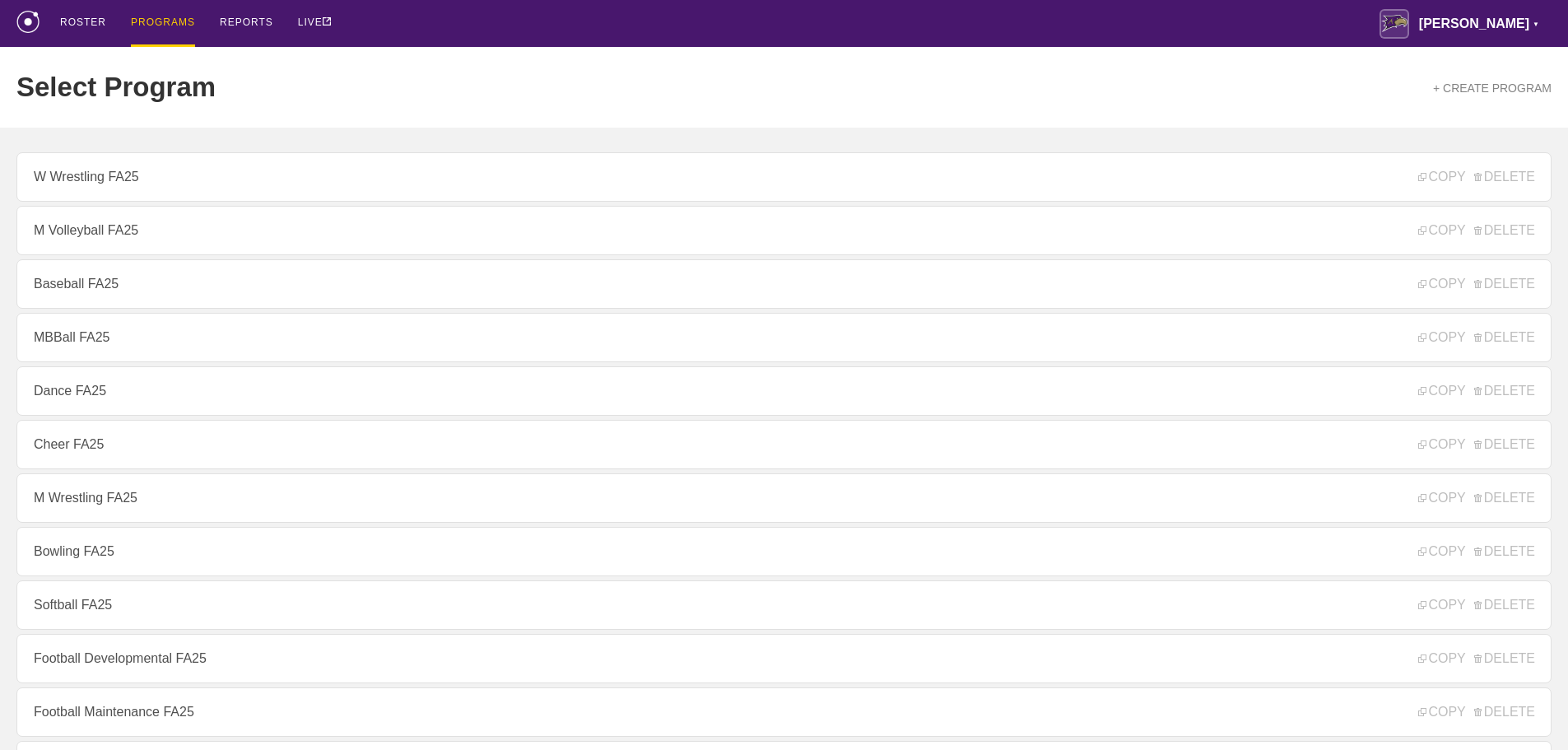
click at [406, 29] on div "ROSTER PROGRAMS REPORTS LIVE Avila ▼ brian.ciolek@avila.edu Settings Logout" at bounding box center [783, 23] width 1535 height 47
click at [547, 23] on div "ROSTER PROGRAMS REPORTS LIVE Avila ▼ brian.ciolek@avila.edu Settings Logout" at bounding box center [783, 23] width 1535 height 47
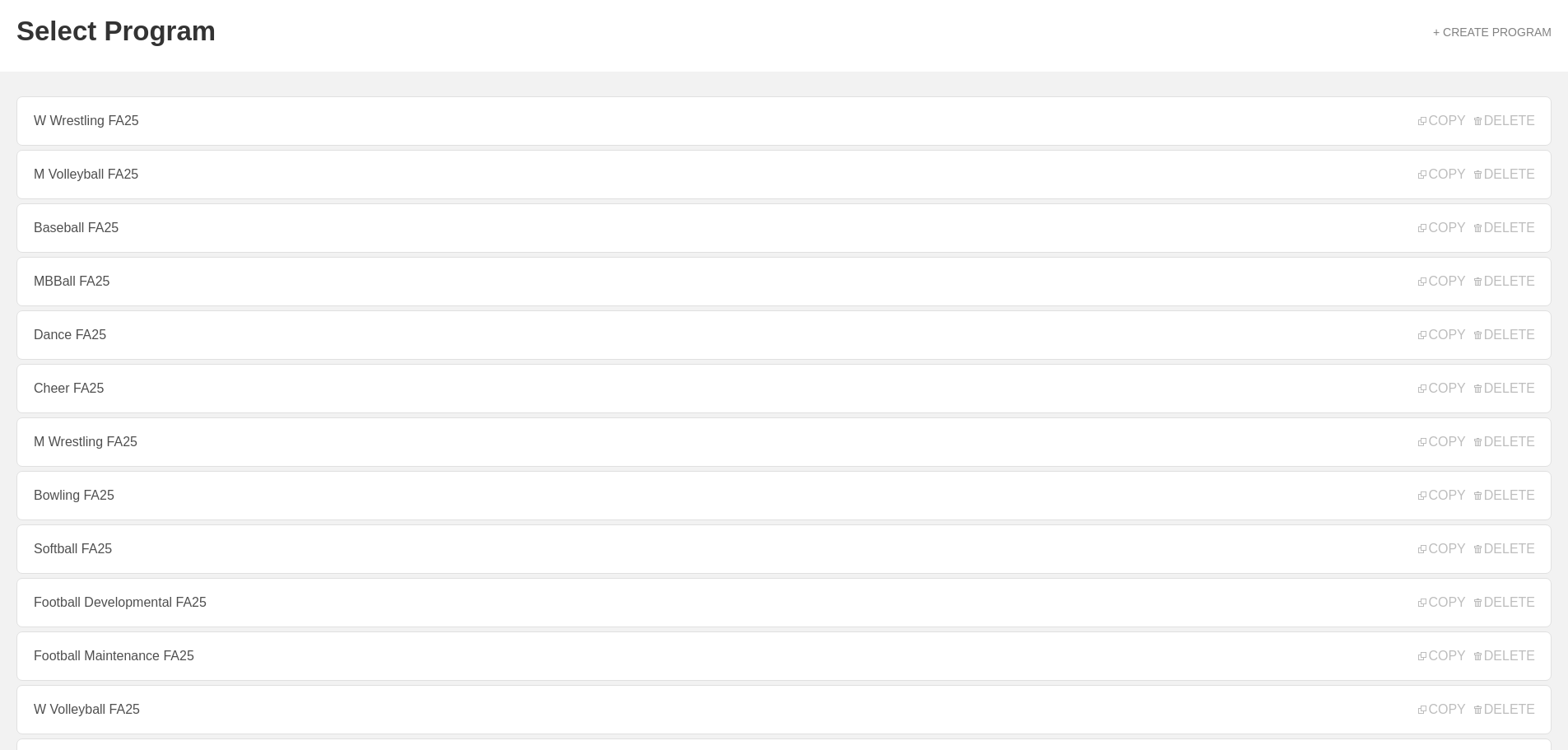
scroll to position [82, 0]
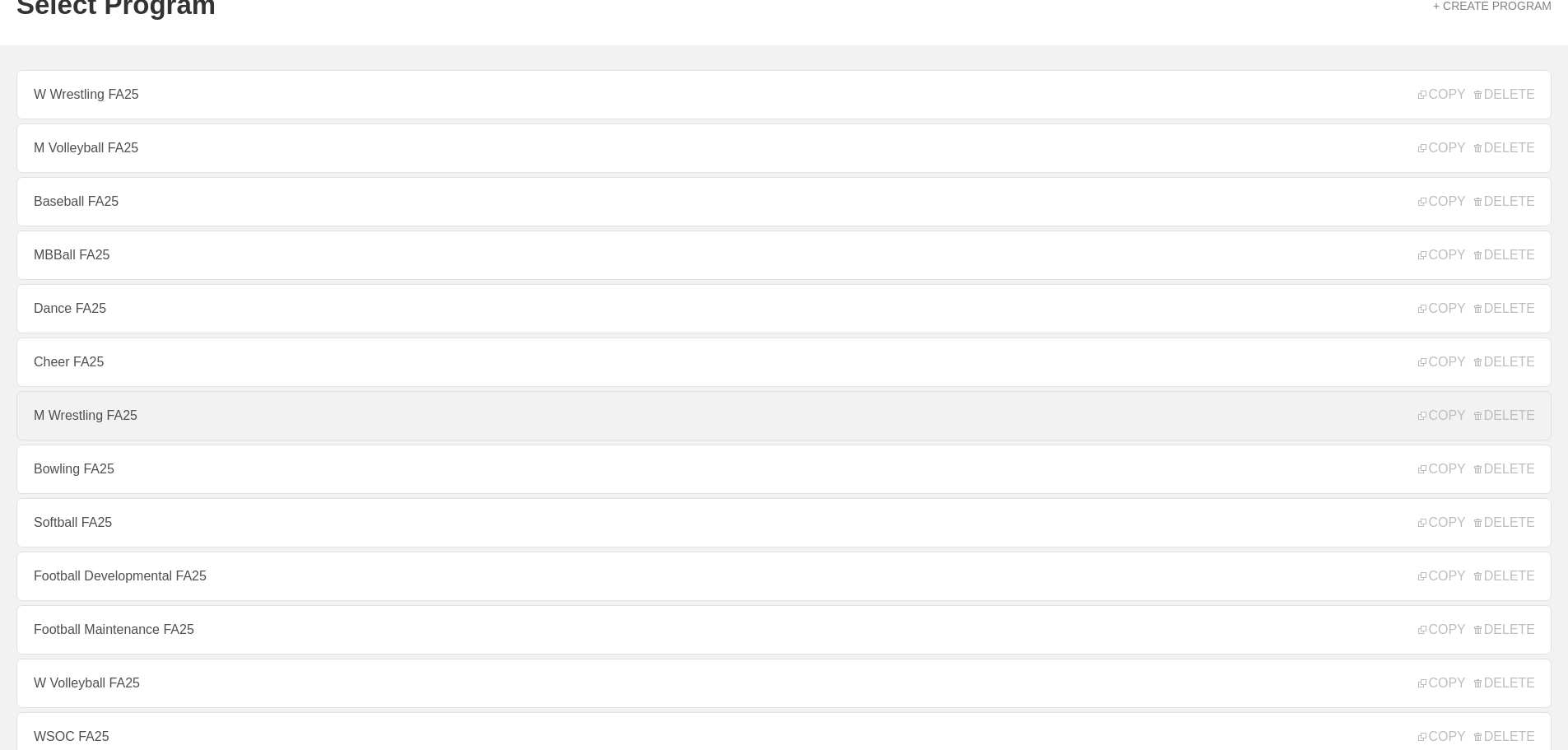
click at [104, 419] on link "M Wrestling FA25" at bounding box center [783, 416] width 1535 height 50
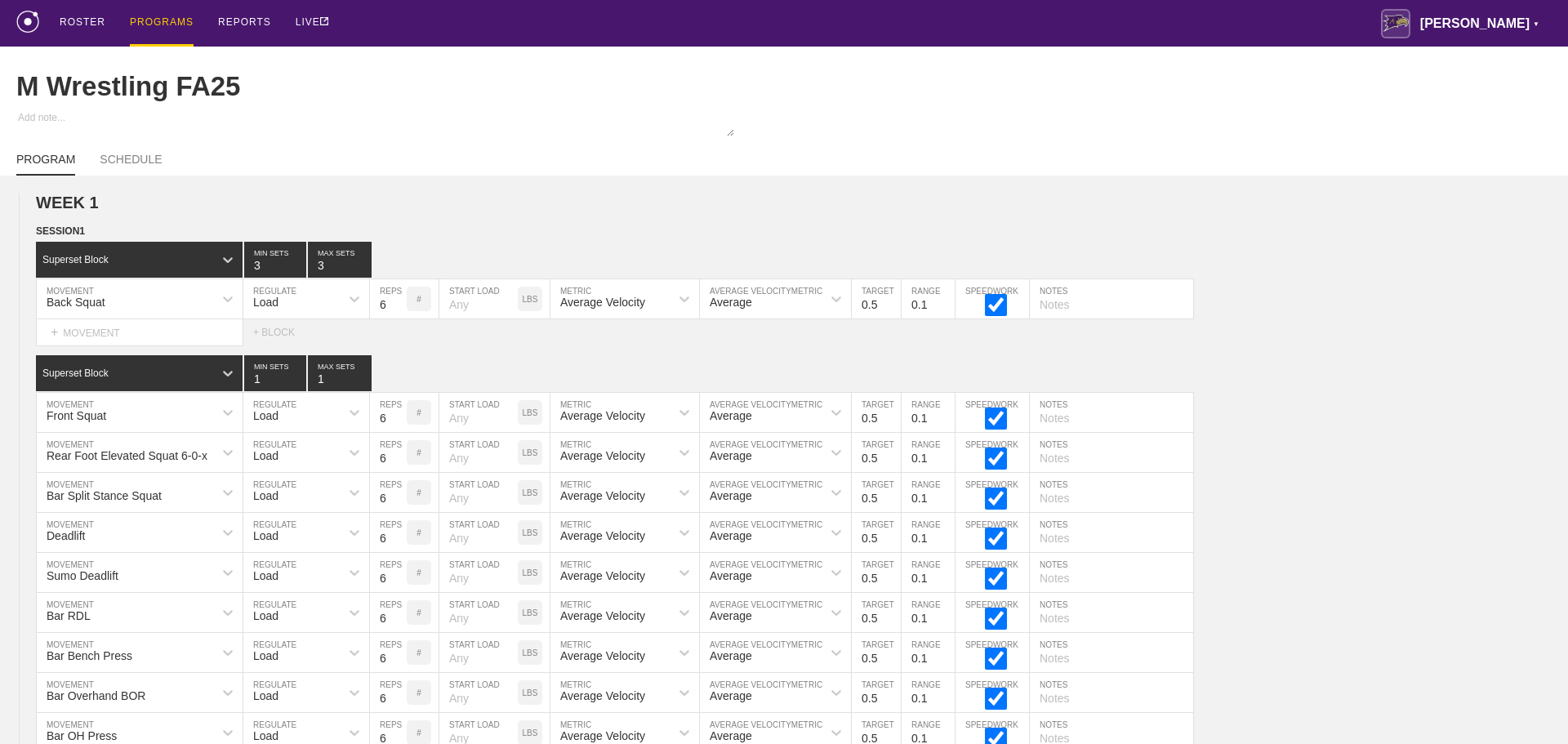
type textarea "x"
type input "M Wrestling FA25"
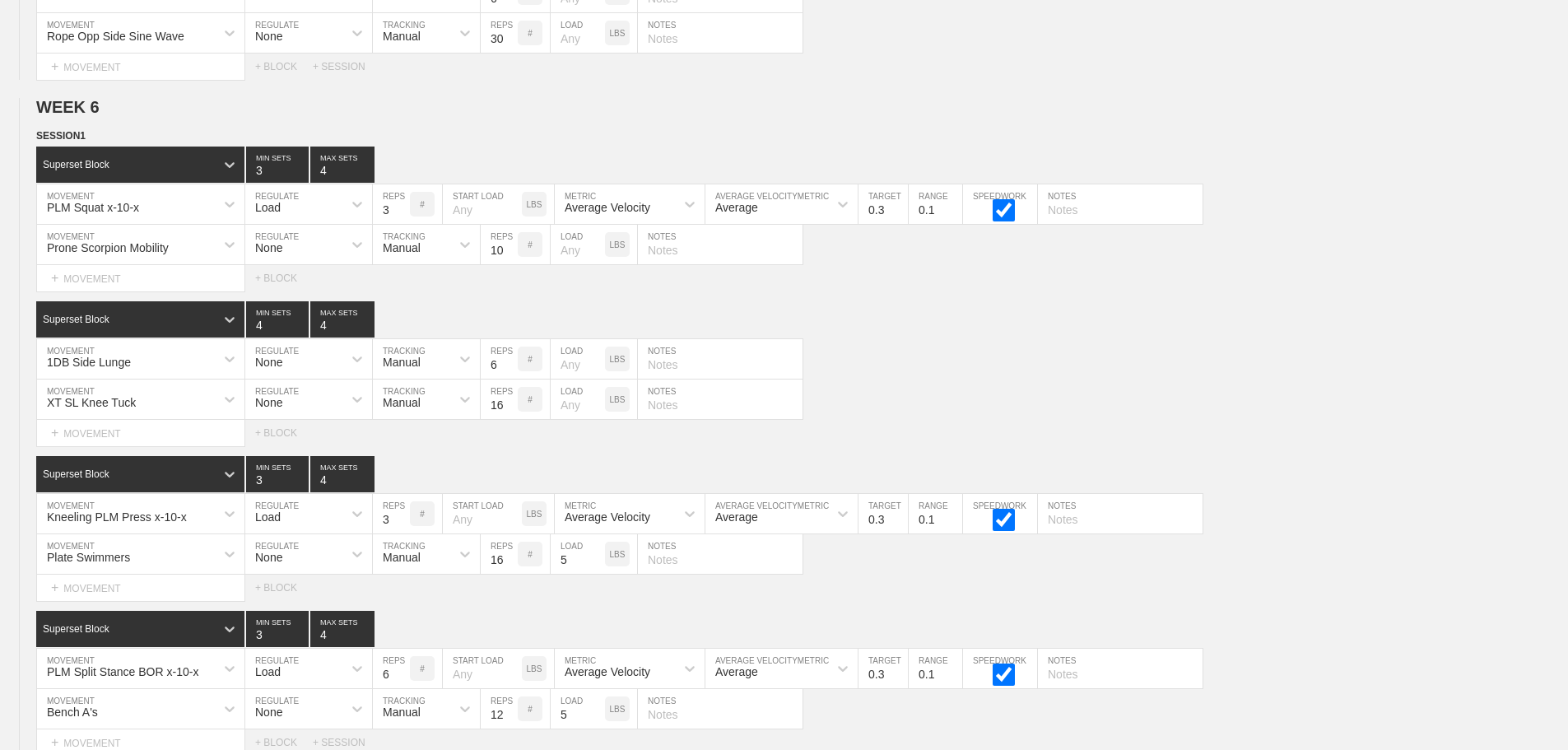
scroll to position [10184, 0]
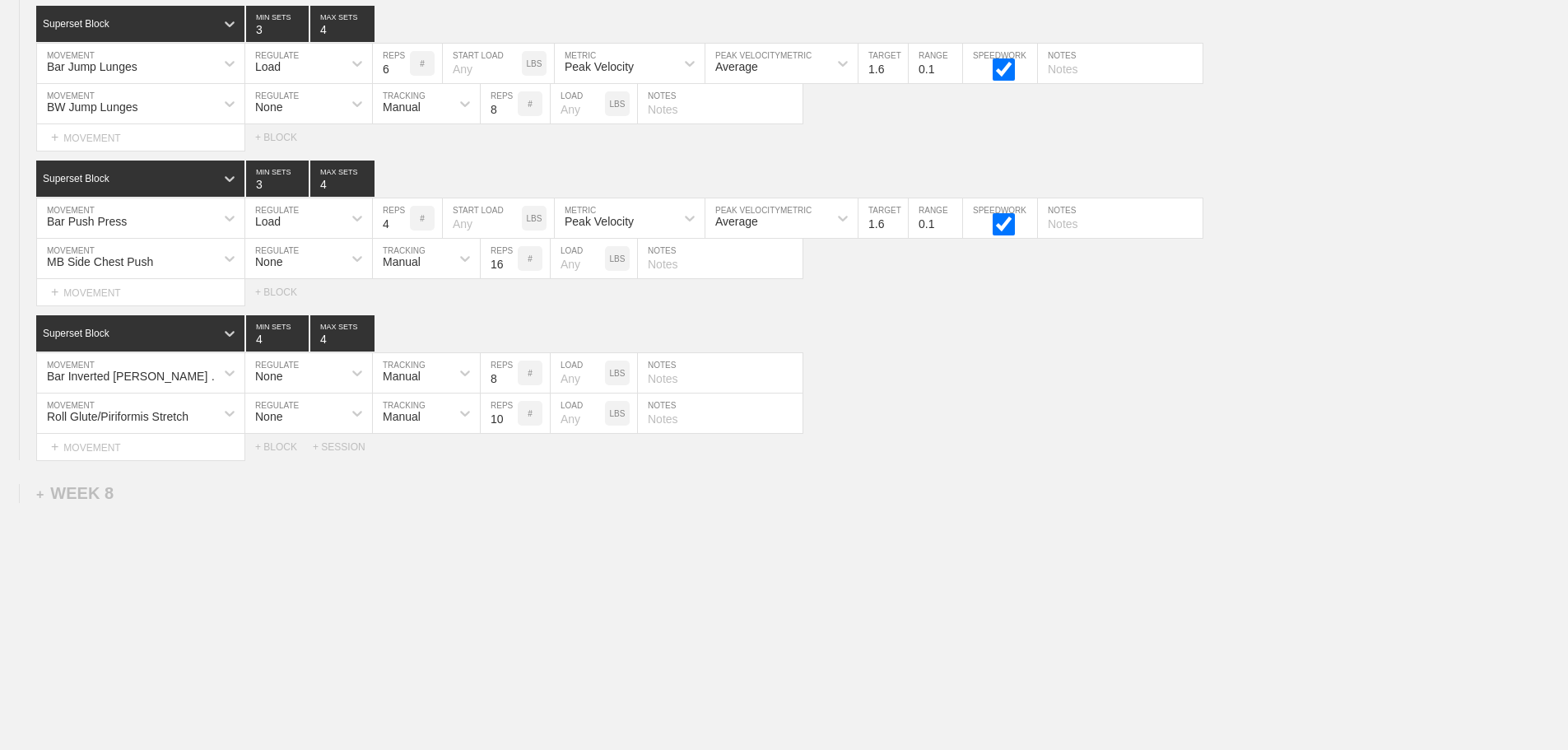
click at [973, 442] on div "Select... MOVEMENT + MOVEMENT + BLOCK + SESSION" at bounding box center [784, 446] width 1568 height 26
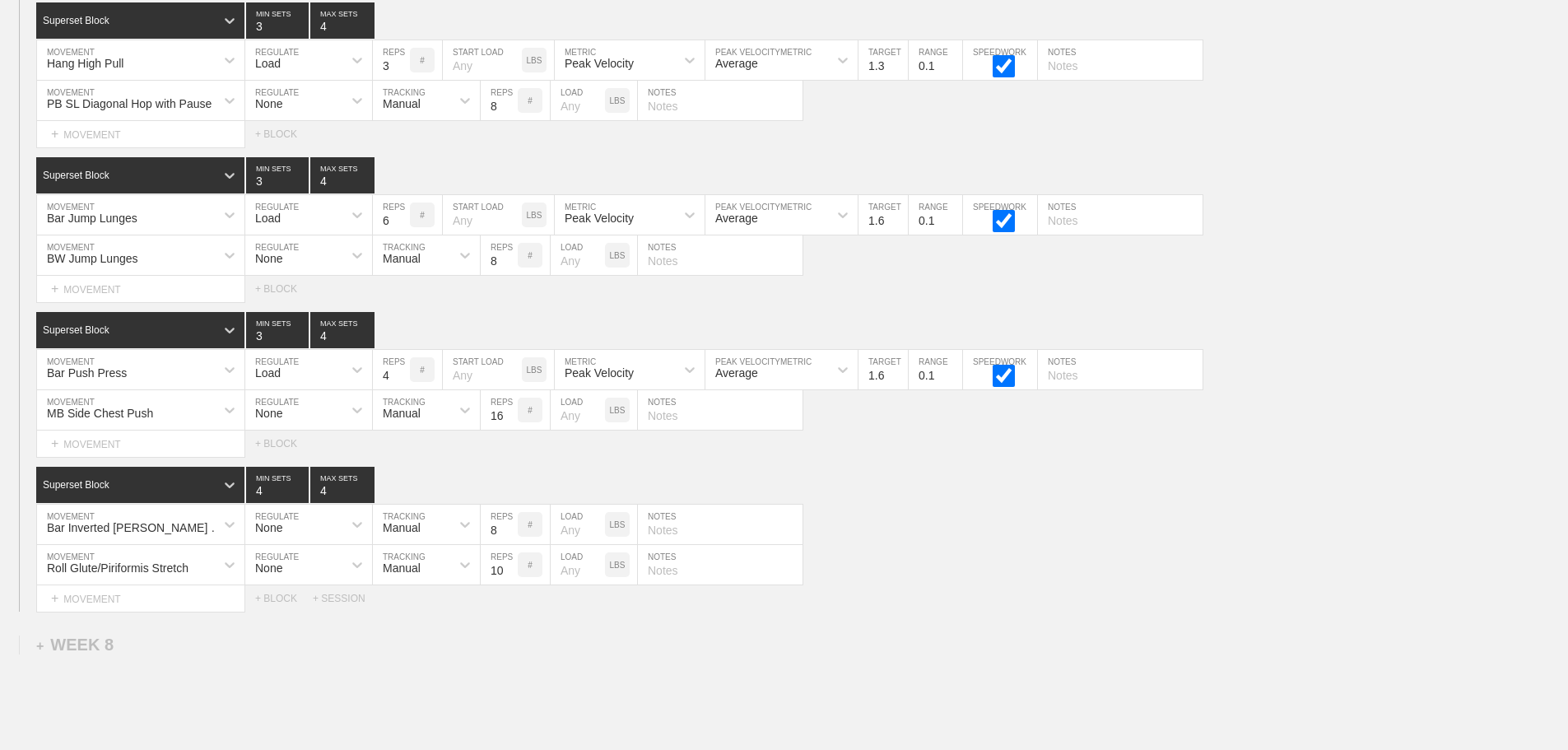
scroll to position [10020, 0]
click at [967, 563] on div "Roll Glute/Piriformis Stretch MOVEMENT None REGULATE Manual TRACKING 10 REPS # …" at bounding box center [784, 566] width 1568 height 41
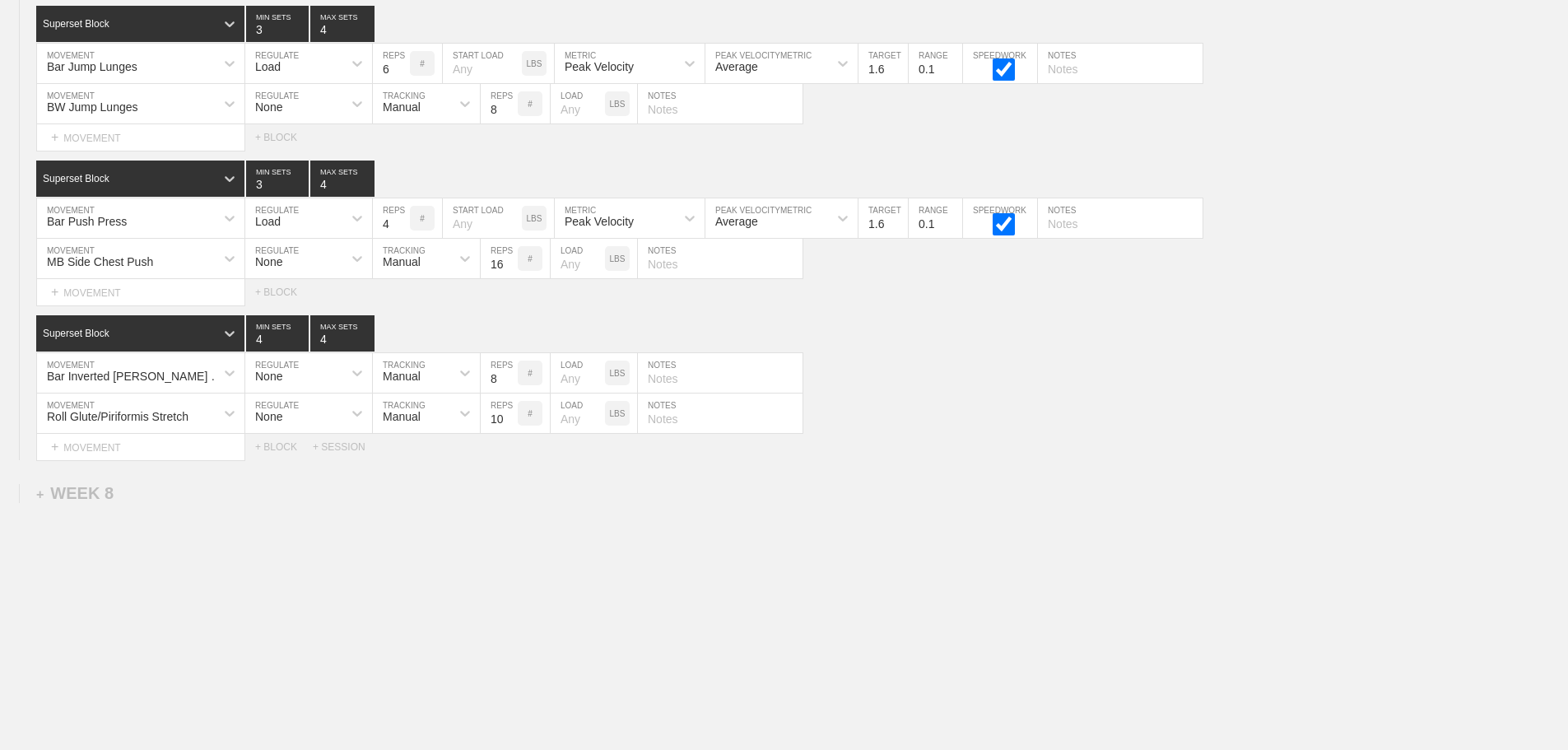
scroll to position [9557, 0]
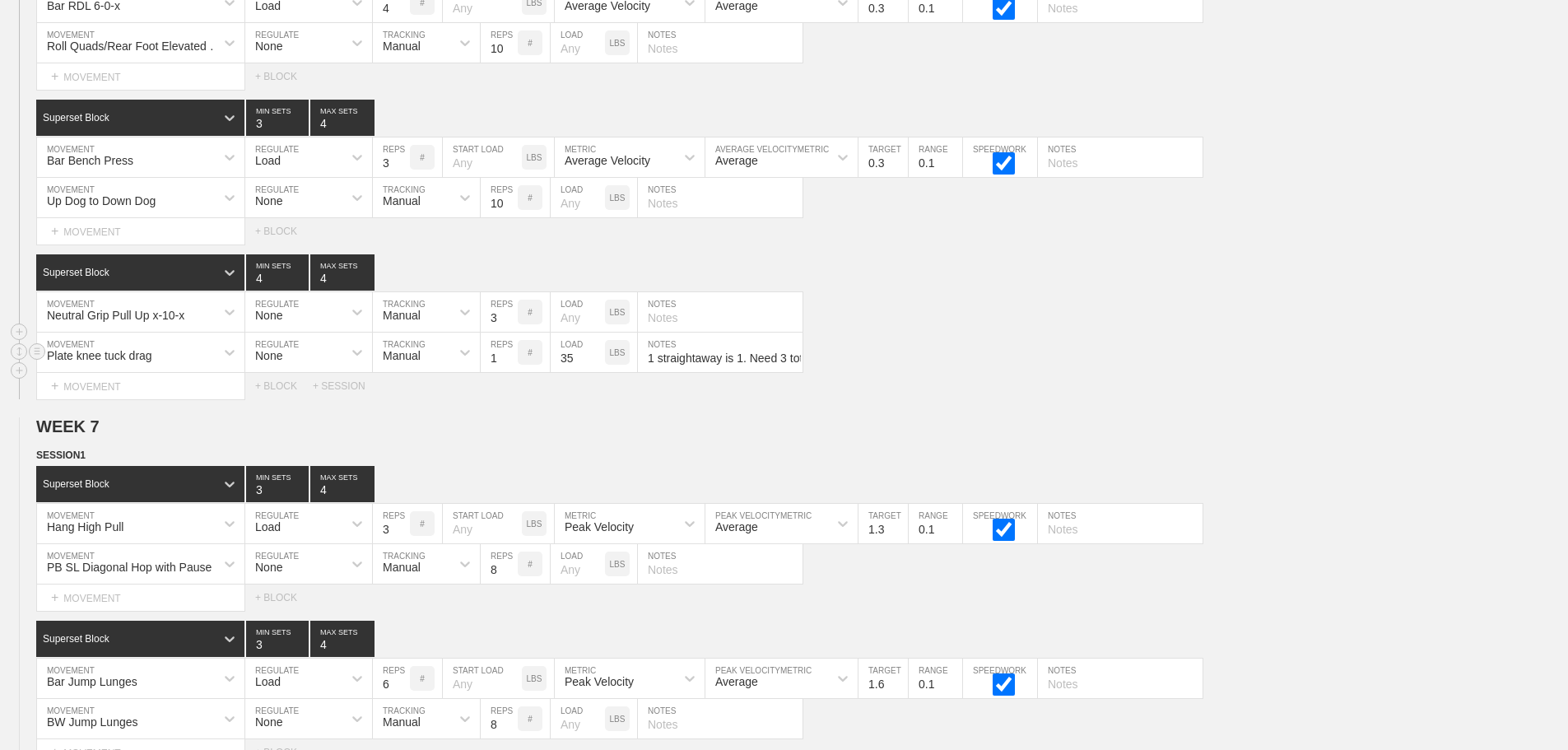
click at [1135, 360] on div "Plate knee tuck drag MOVEMENT None REGULATE Manual TRACKING 1 REPS # 35 LOAD LB…" at bounding box center [784, 352] width 1568 height 41
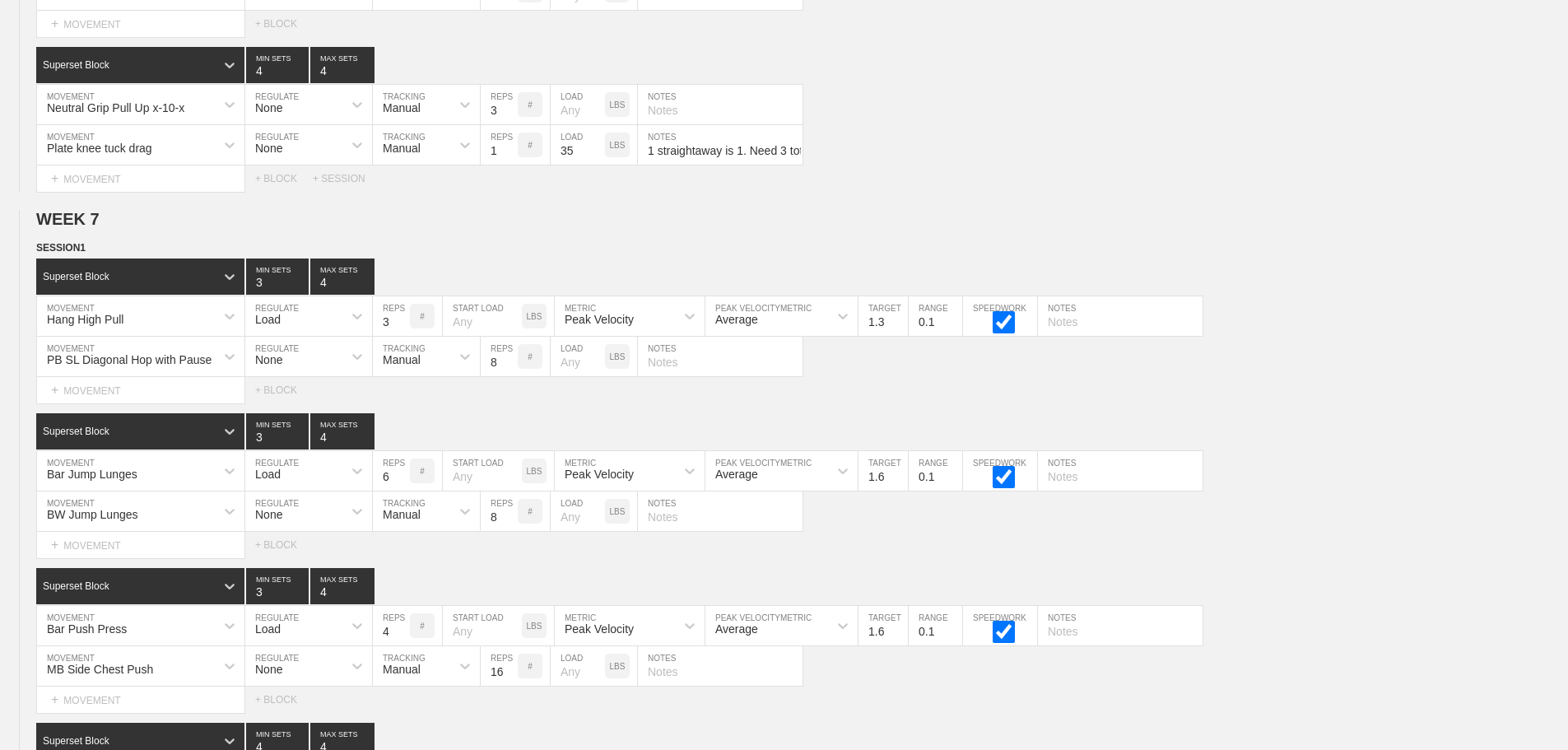
scroll to position [10051, 0]
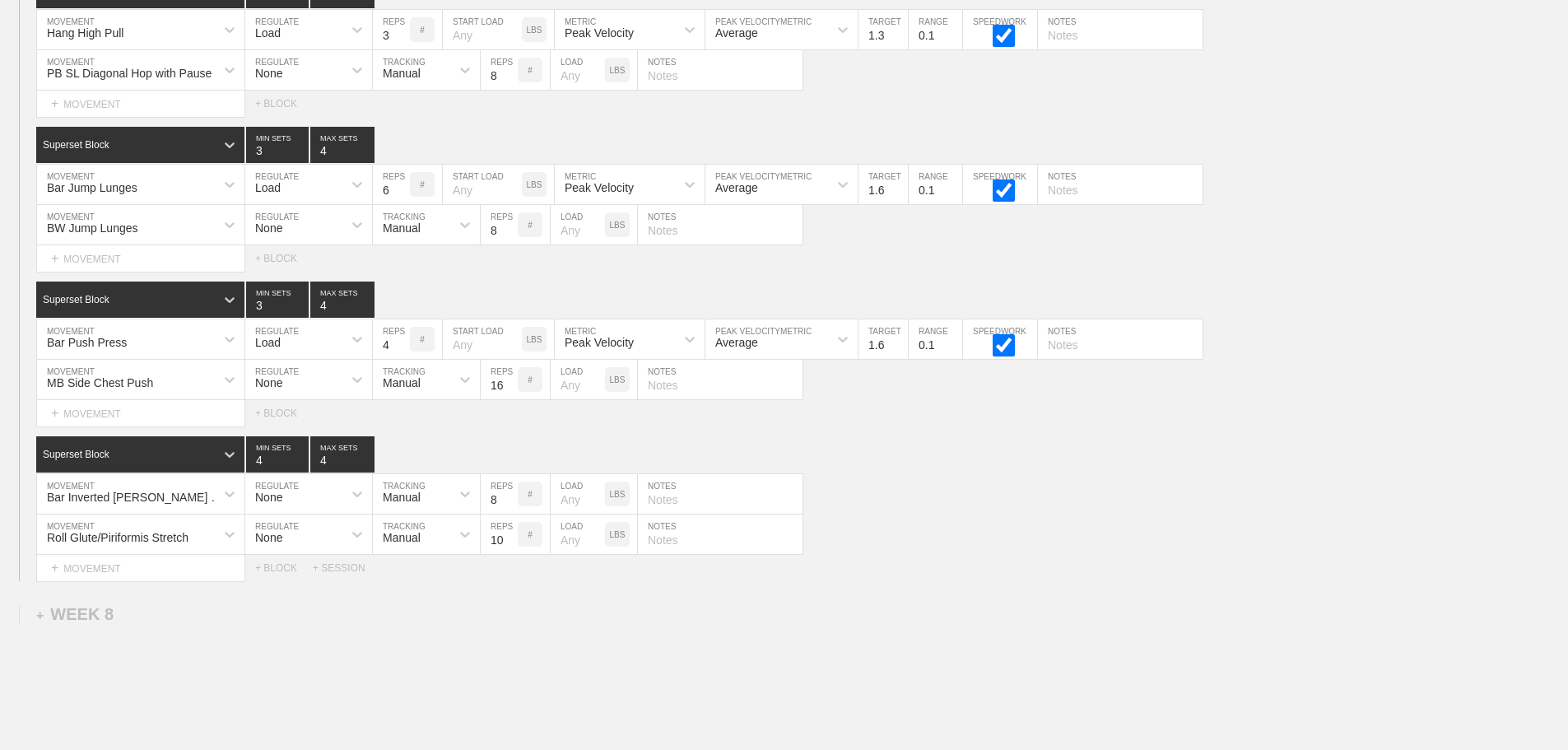
click at [1225, 569] on div "Select... MOVEMENT + MOVEMENT + BLOCK + SESSION" at bounding box center [784, 568] width 1568 height 26
click at [1055, 579] on div "Select... MOVEMENT + MOVEMENT + BLOCK + SESSION" at bounding box center [784, 568] width 1568 height 26
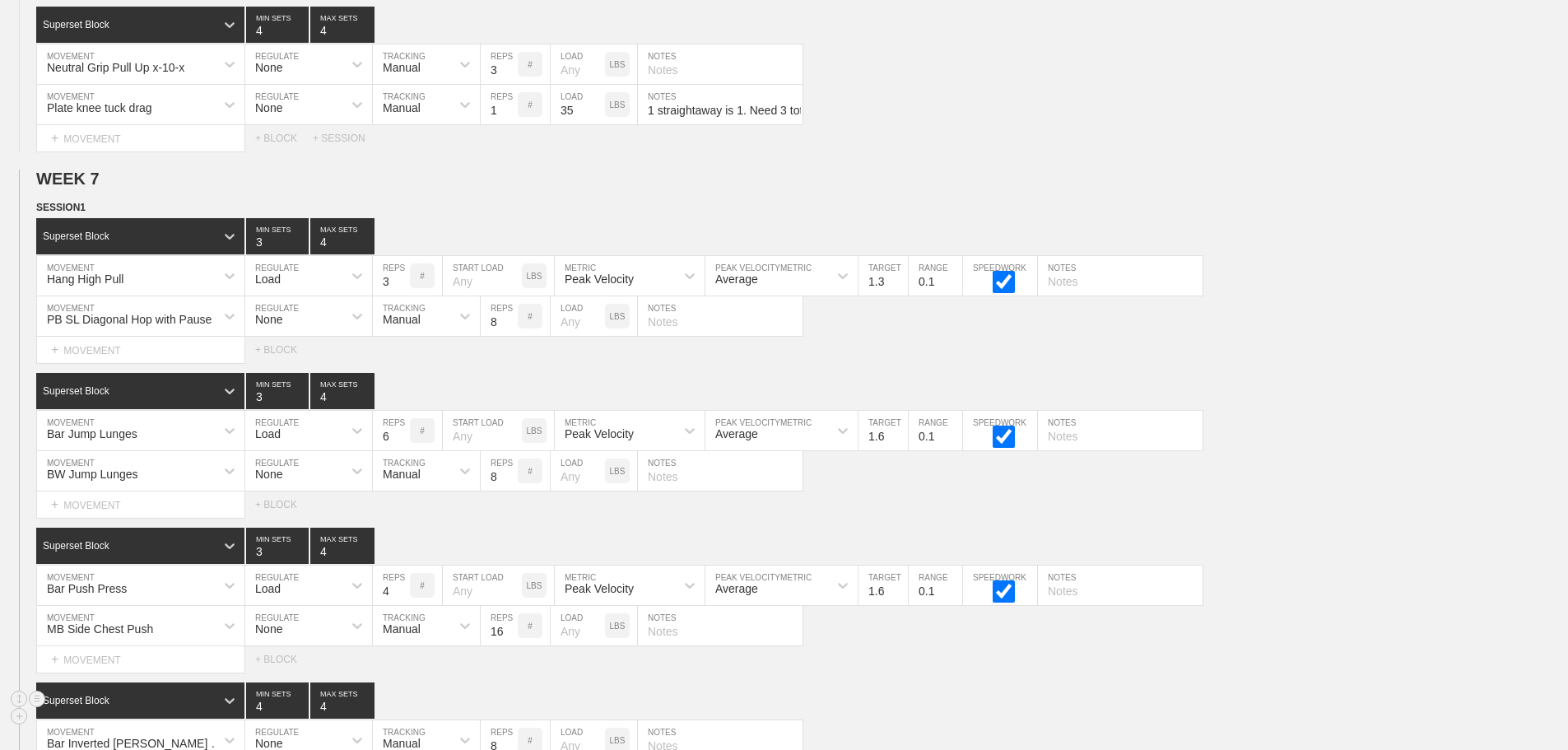
scroll to position [9804, 0]
click at [1427, 492] on div "BW Jump Lunges MOVEMENT None REGULATE Manual TRACKING 8 REPS # LOAD LBS NOTES" at bounding box center [784, 471] width 1568 height 41
click at [1384, 357] on div "Select... MOVEMENT + MOVEMENT + BLOCK" at bounding box center [784, 350] width 1568 height 26
click at [1364, 559] on div "Superset Block 3 MIN SETS 4 MAX SETS" at bounding box center [802, 546] width 1532 height 36
click at [1418, 410] on div "Superset Block 3 MIN SETS 4 MAX SETS" at bounding box center [802, 392] width 1532 height 36
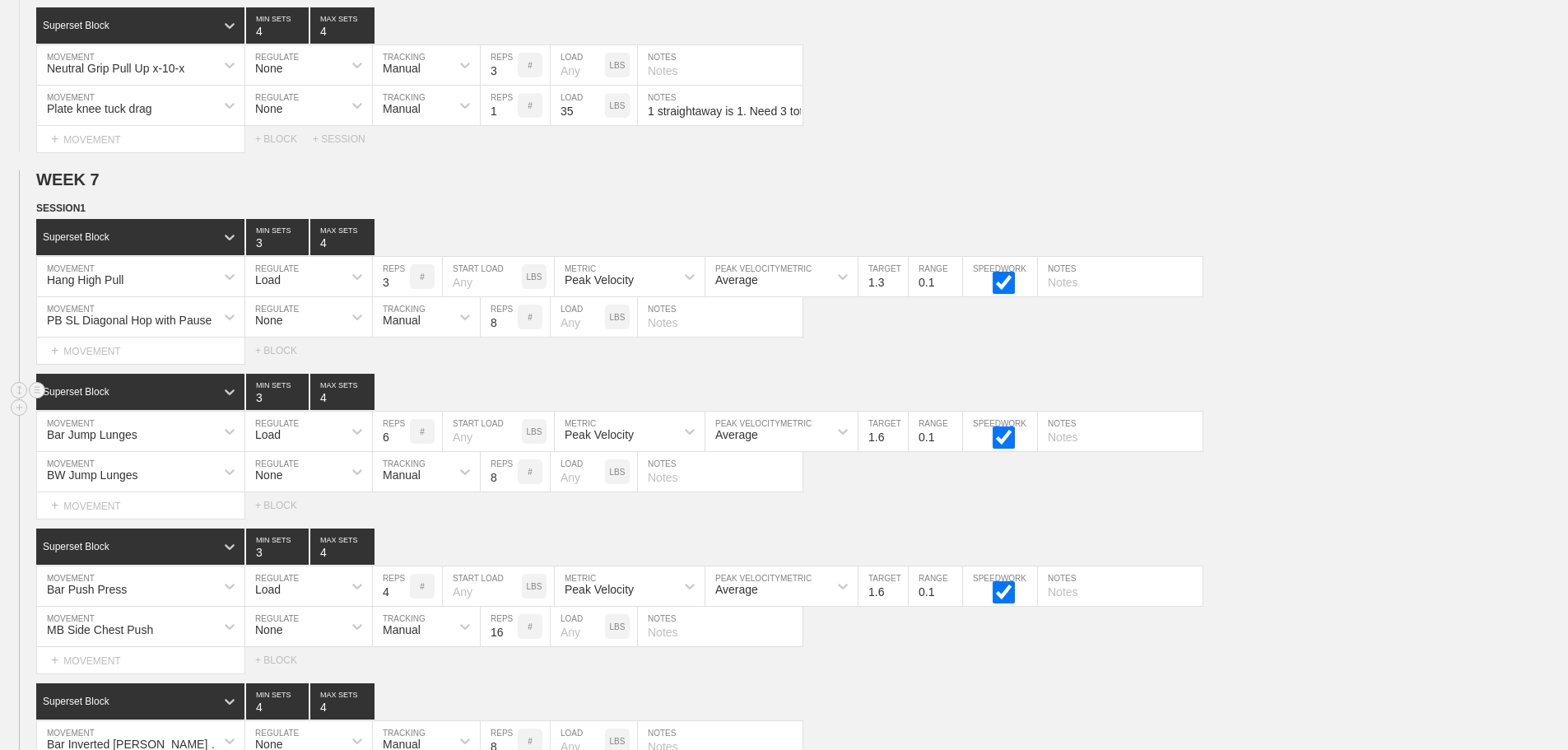
click at [1324, 398] on div "Superset Block 3 MIN SETS 4 MAX SETS" at bounding box center [802, 392] width 1532 height 36
click at [1382, 452] on div "Bar Jump Lunges MOVEMENT Load REGULATE 6 REPS # START LOAD LBS Peak Velocity ME…" at bounding box center [784, 432] width 1568 height 41
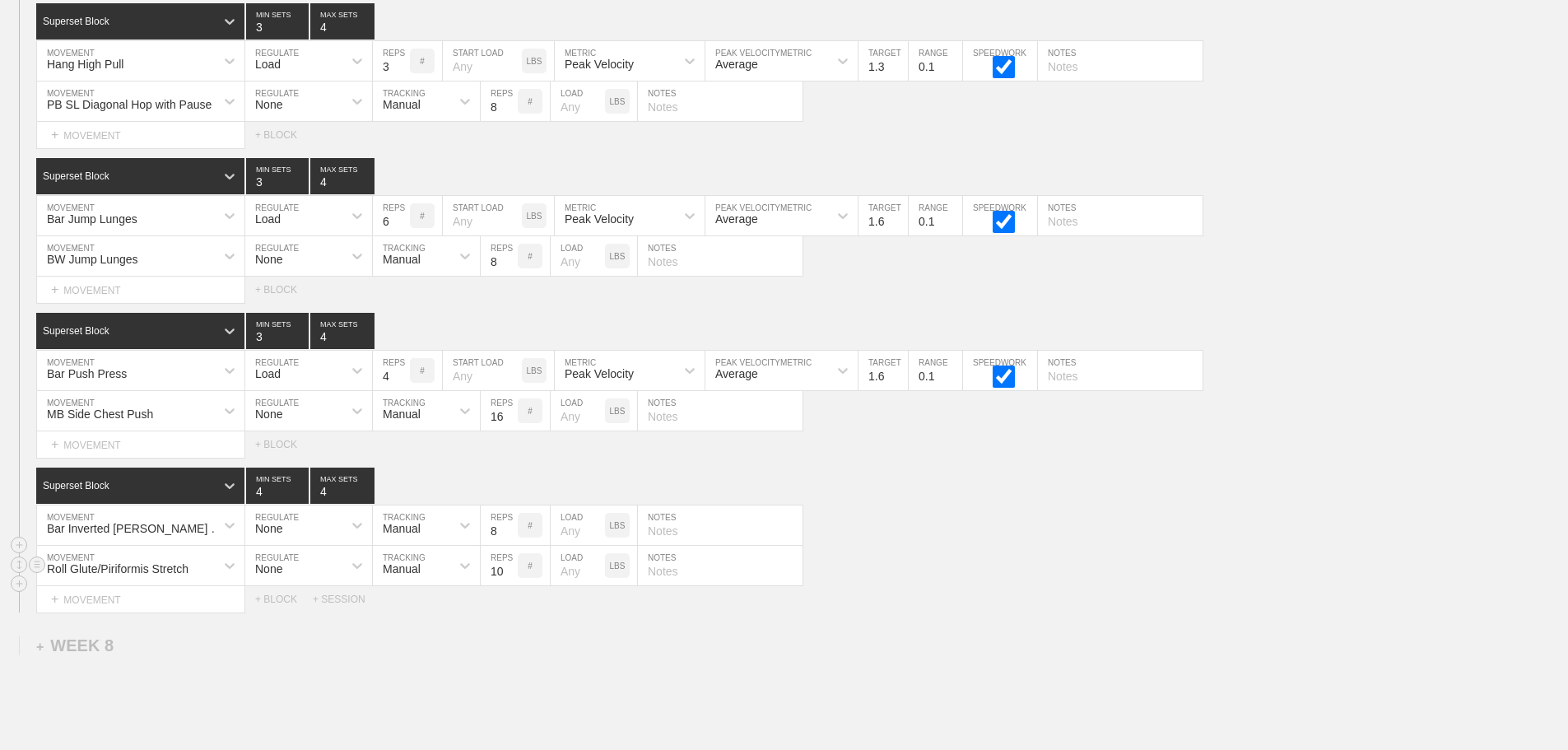
scroll to position [9938, 0]
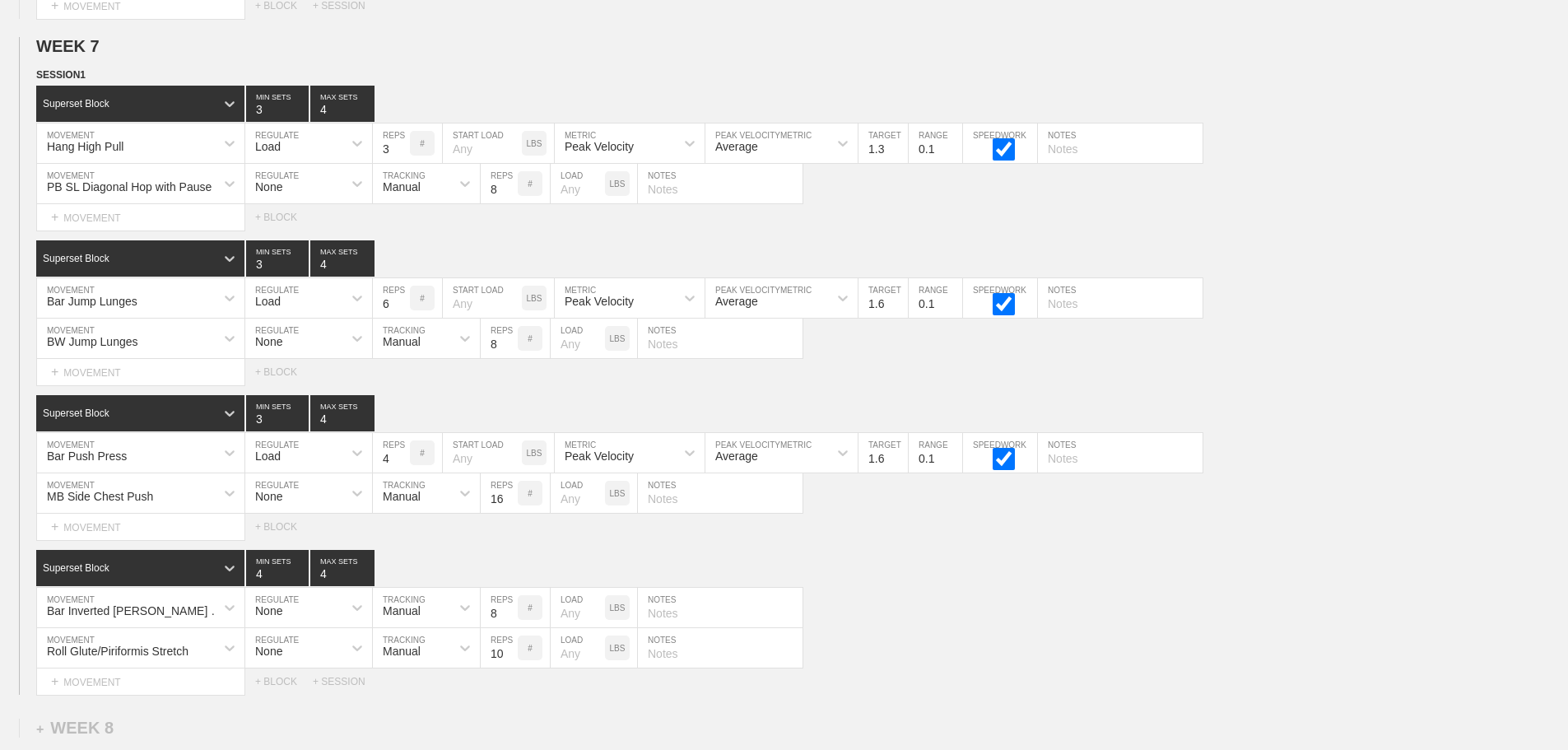
click at [1235, 231] on div "Select... MOVEMENT + MOVEMENT + BLOCK" at bounding box center [784, 217] width 1568 height 26
click at [1257, 384] on div "Select... MOVEMENT + MOVEMENT + BLOCK" at bounding box center [784, 371] width 1568 height 26
drag, startPoint x: 1304, startPoint y: 587, endPoint x: 1315, endPoint y: 589, distance: 11.2
click at [1313, 586] on div "Superset Block 4 MIN SETS 4 MAX SETS" at bounding box center [802, 568] width 1532 height 36
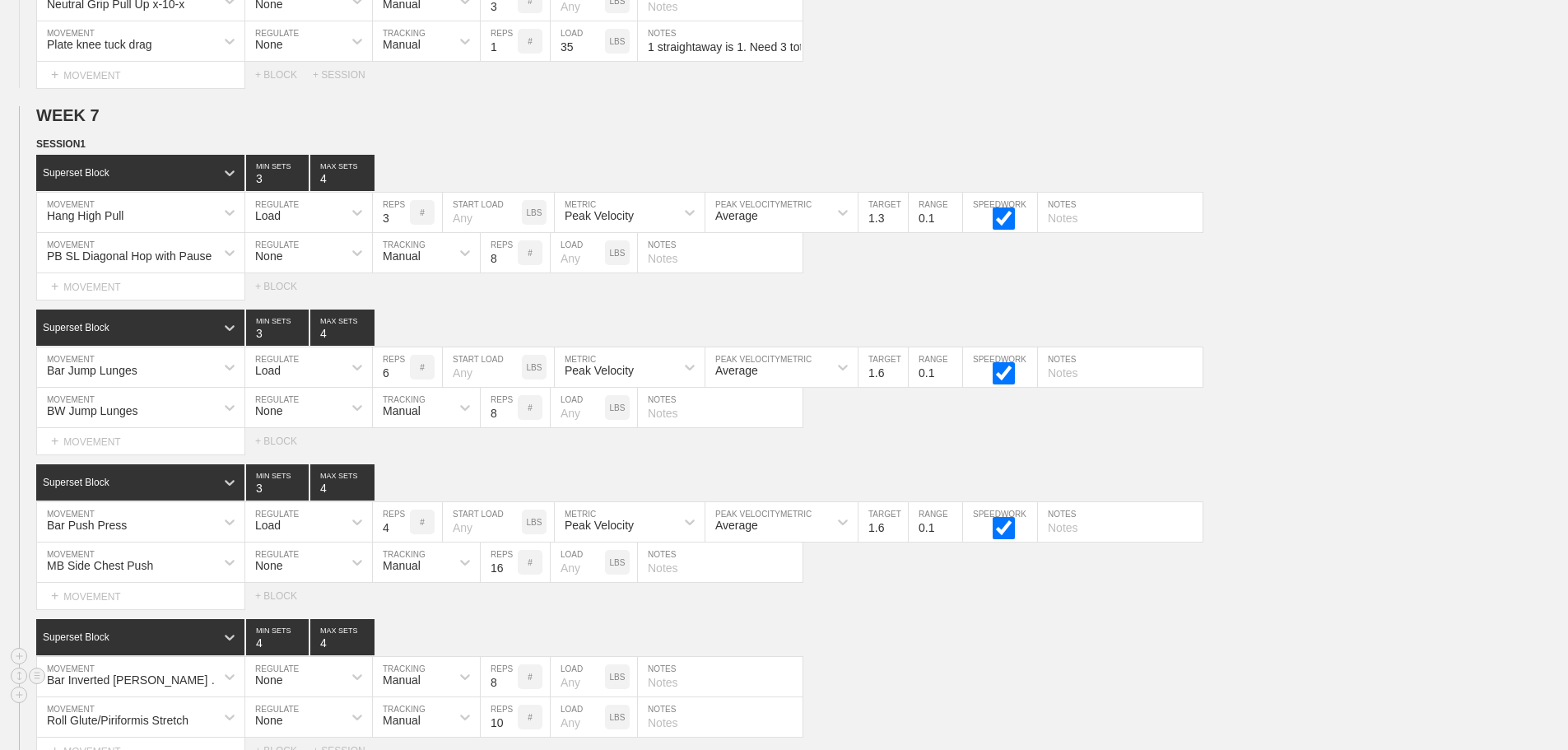
scroll to position [9773, 0]
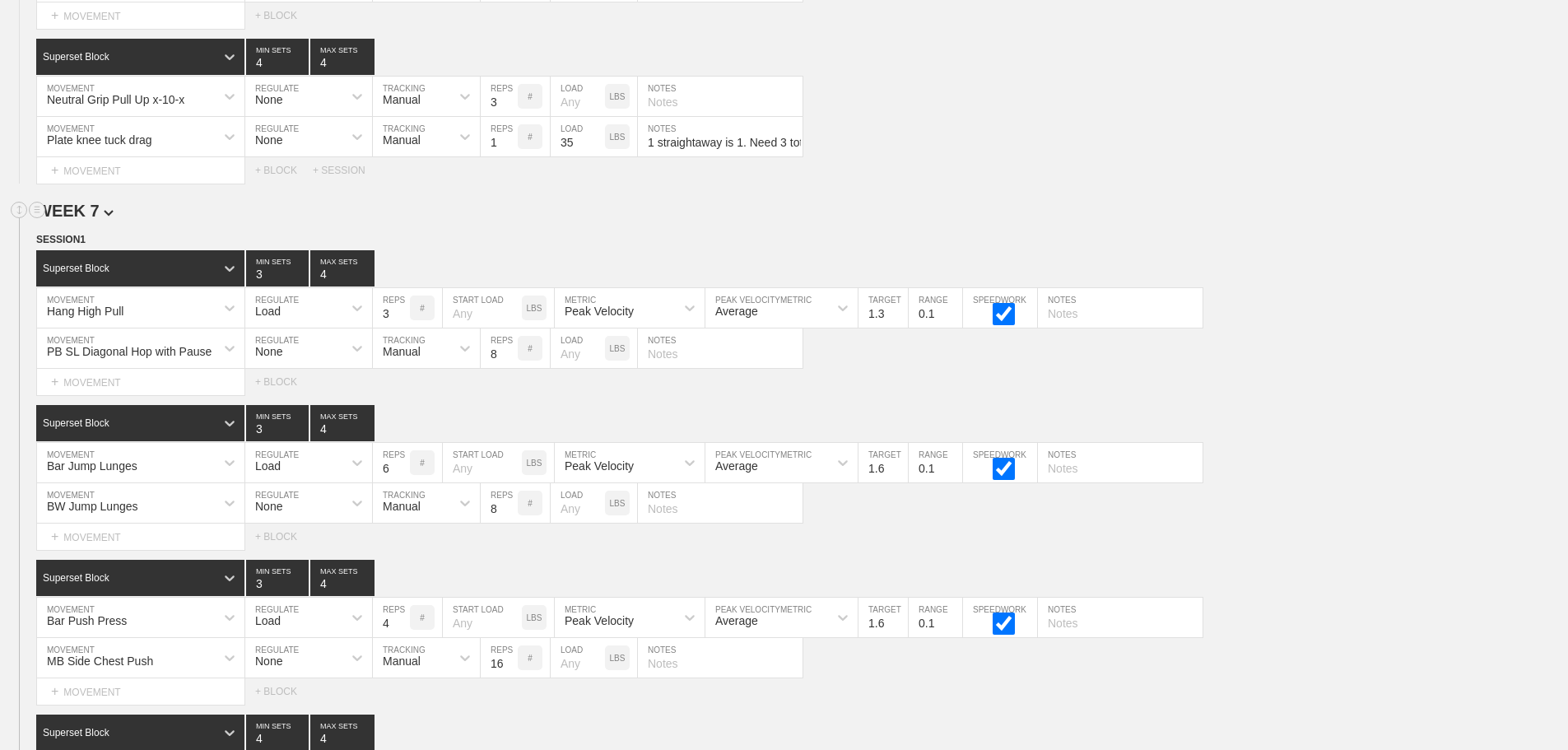
click at [982, 214] on h2 "WEEK 7" at bounding box center [802, 211] width 1532 height 19
click at [1330, 328] on div "Hang High Pull MOVEMENT Load REGULATE 3 REPS # START LOAD LBS Peak Velocity MET…" at bounding box center [784, 308] width 1568 height 41
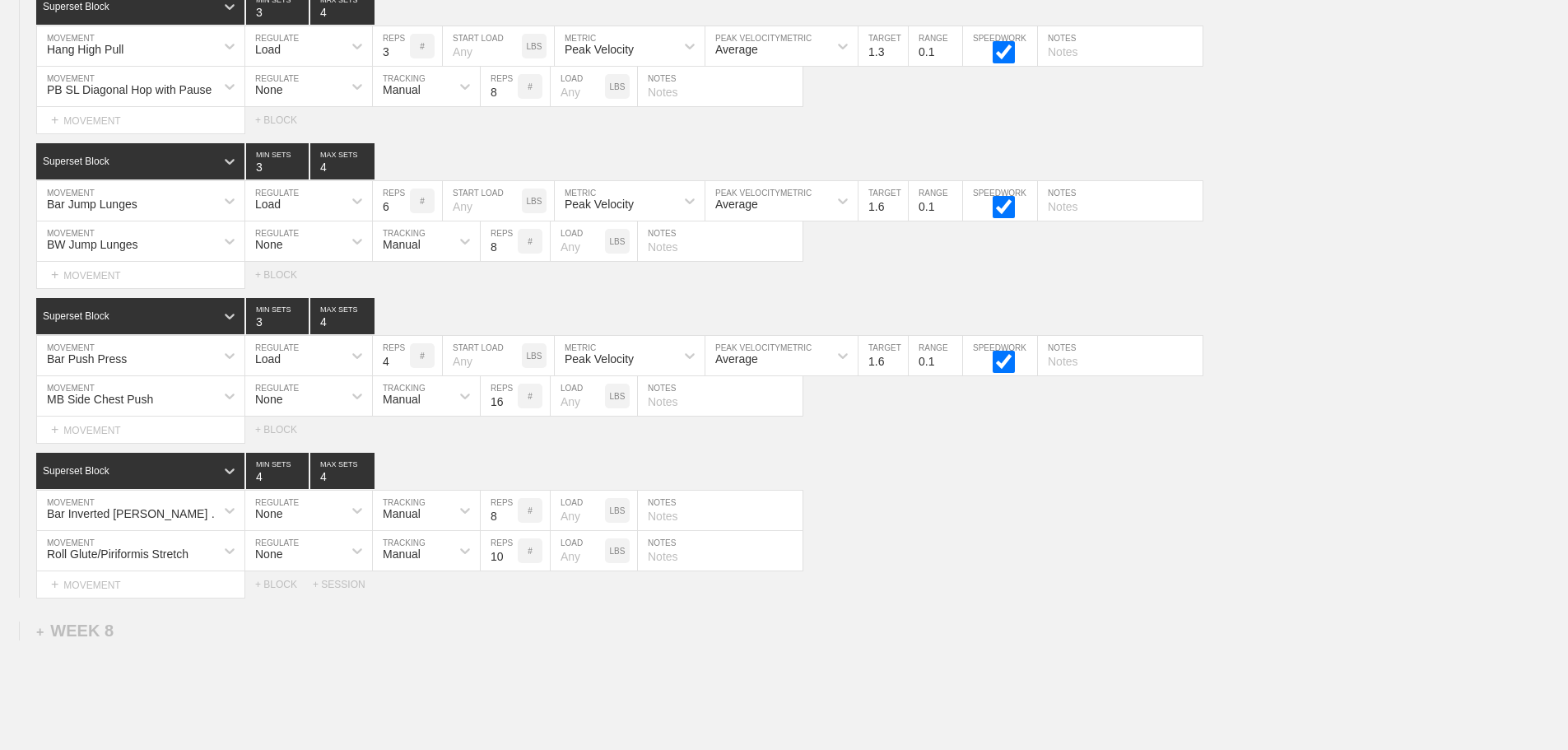
scroll to position [9846, 0]
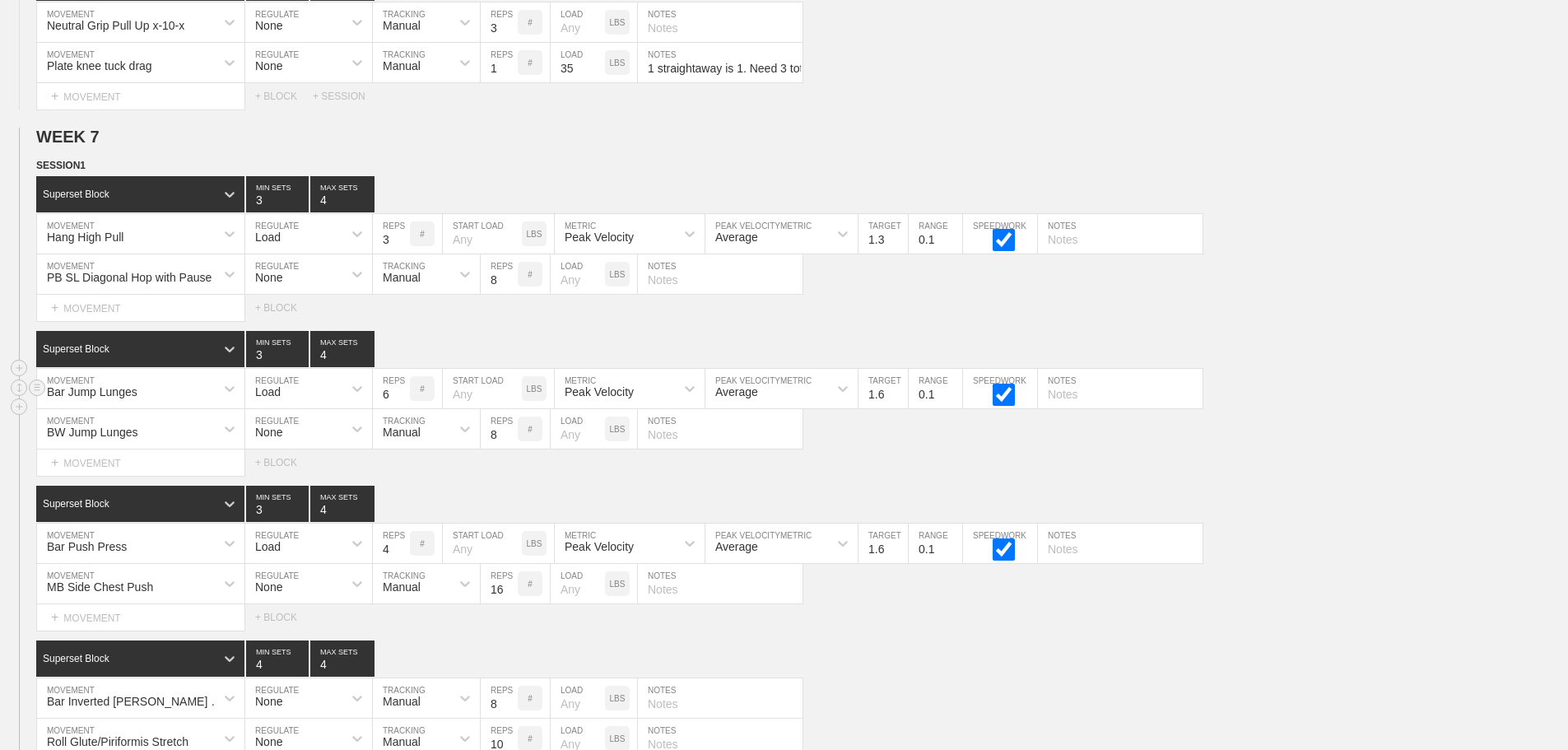
click at [1444, 391] on div "Bar Jump Lunges MOVEMENT Load REGULATE 6 REPS # START LOAD LBS Peak Velocity ME…" at bounding box center [784, 389] width 1568 height 41
click at [1302, 538] on div "Bar Push Press MOVEMENT Load REGULATE 4 REPS # START LOAD LBS Peak Velocity MET…" at bounding box center [784, 544] width 1568 height 41
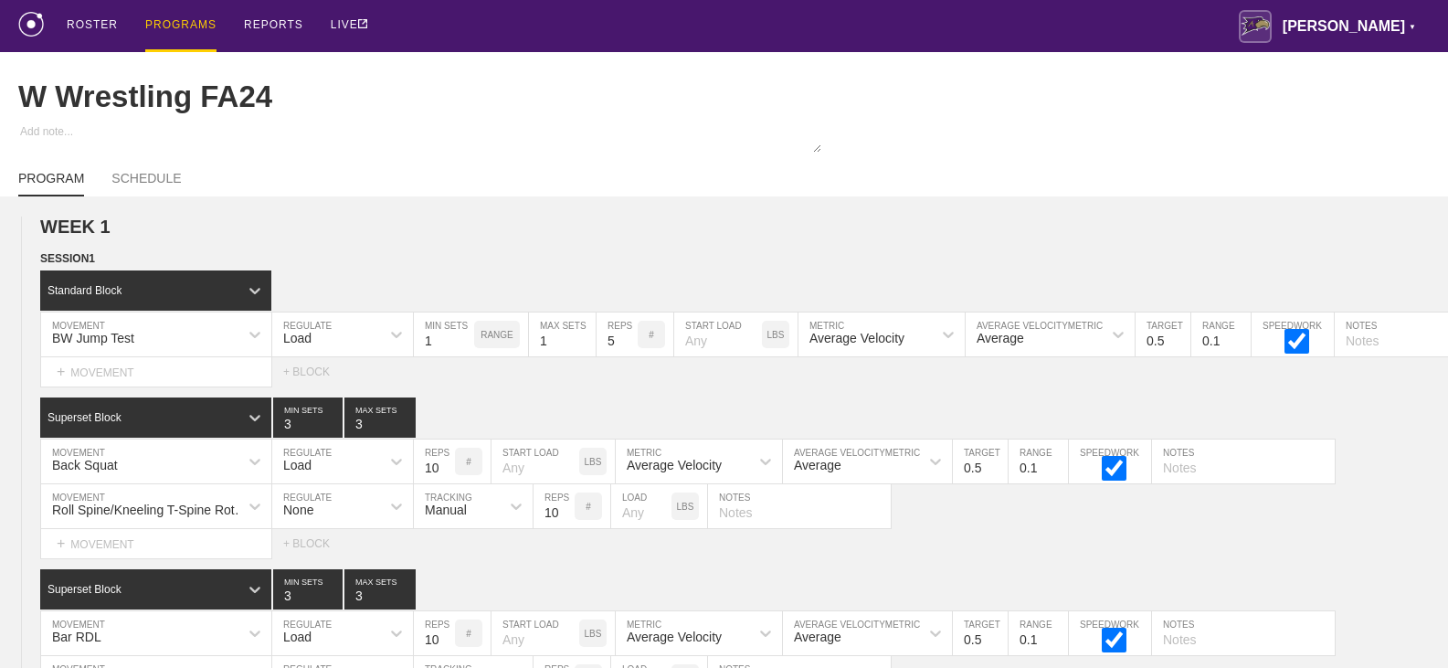
click at [180, 18] on div "PROGRAMS" at bounding box center [180, 26] width 71 height 52
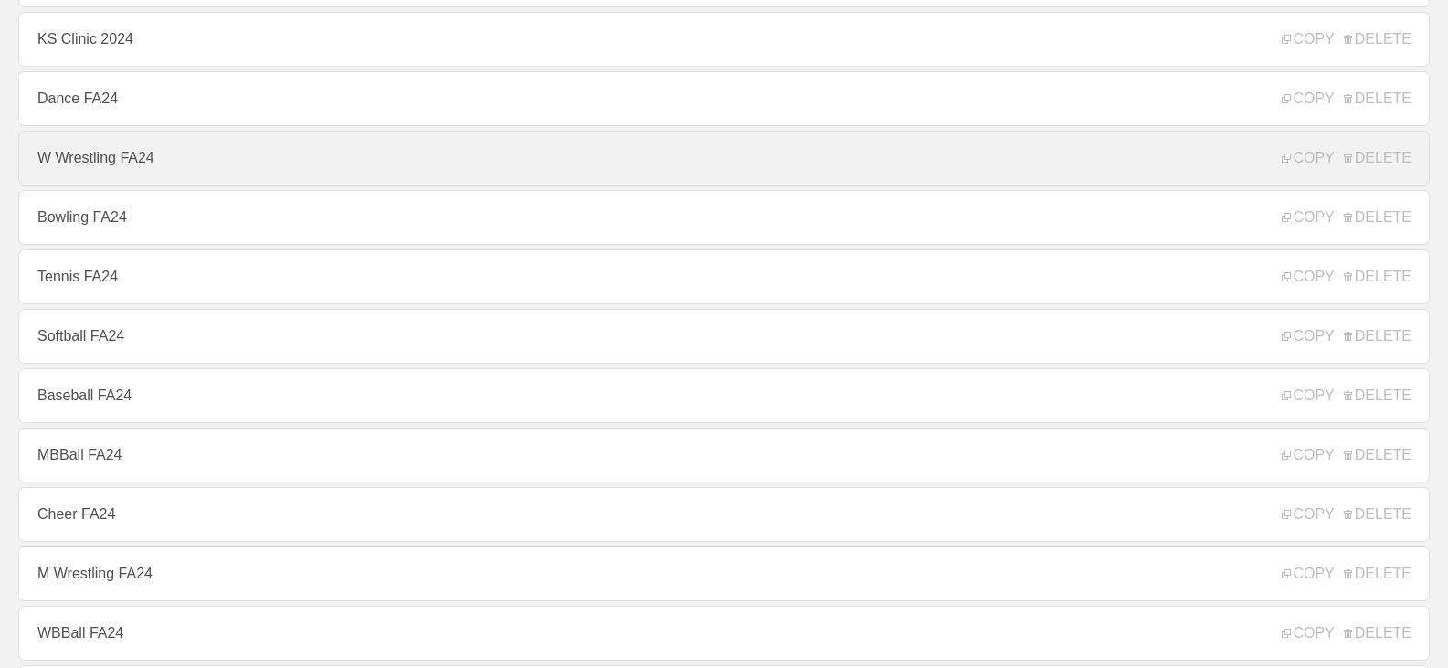
scroll to position [1735, 0]
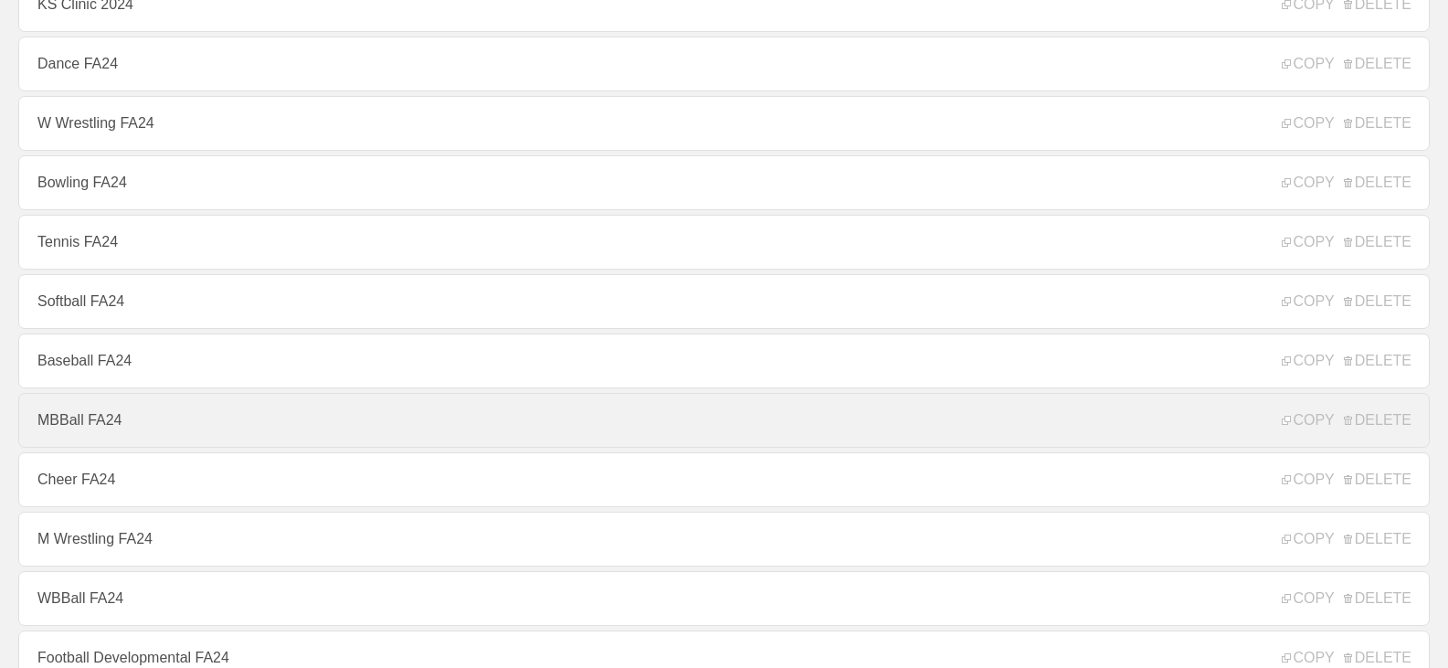
click at [117, 434] on link "MBBall FA24" at bounding box center [723, 420] width 1411 height 55
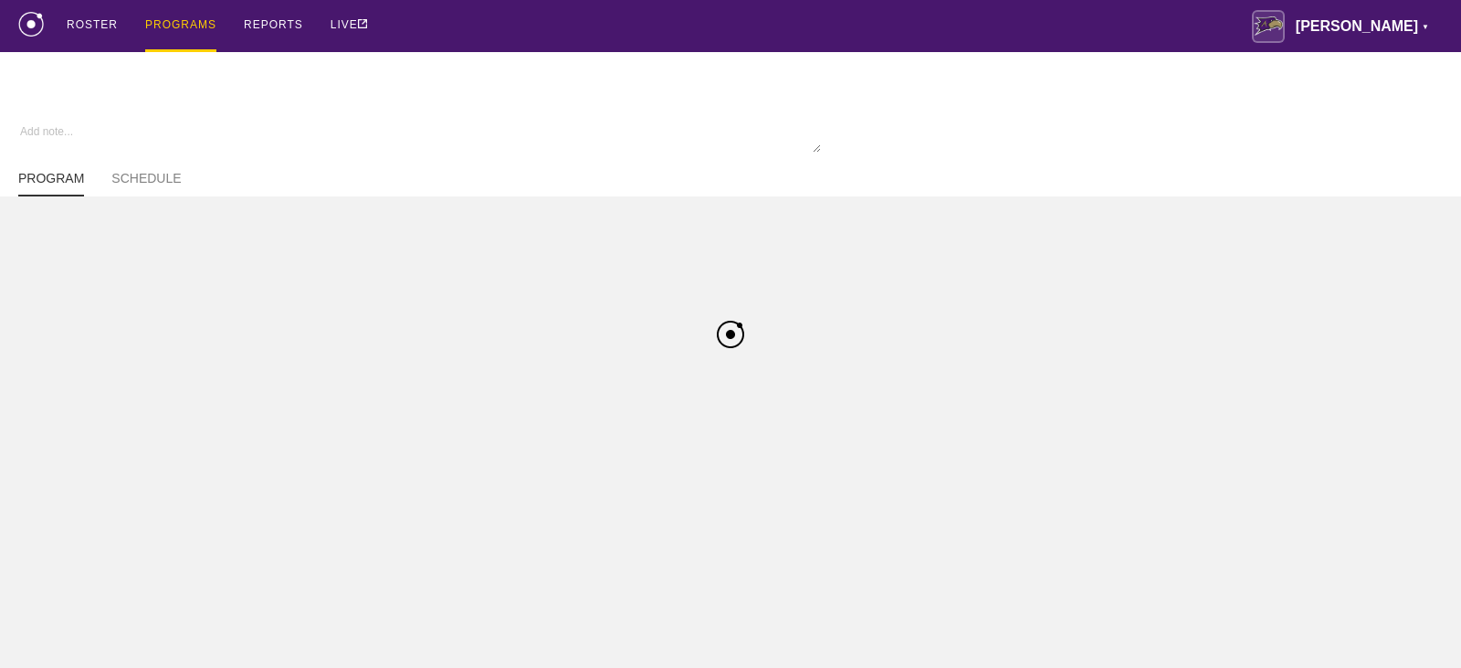
type textarea "x"
type input "MBBall FA24"
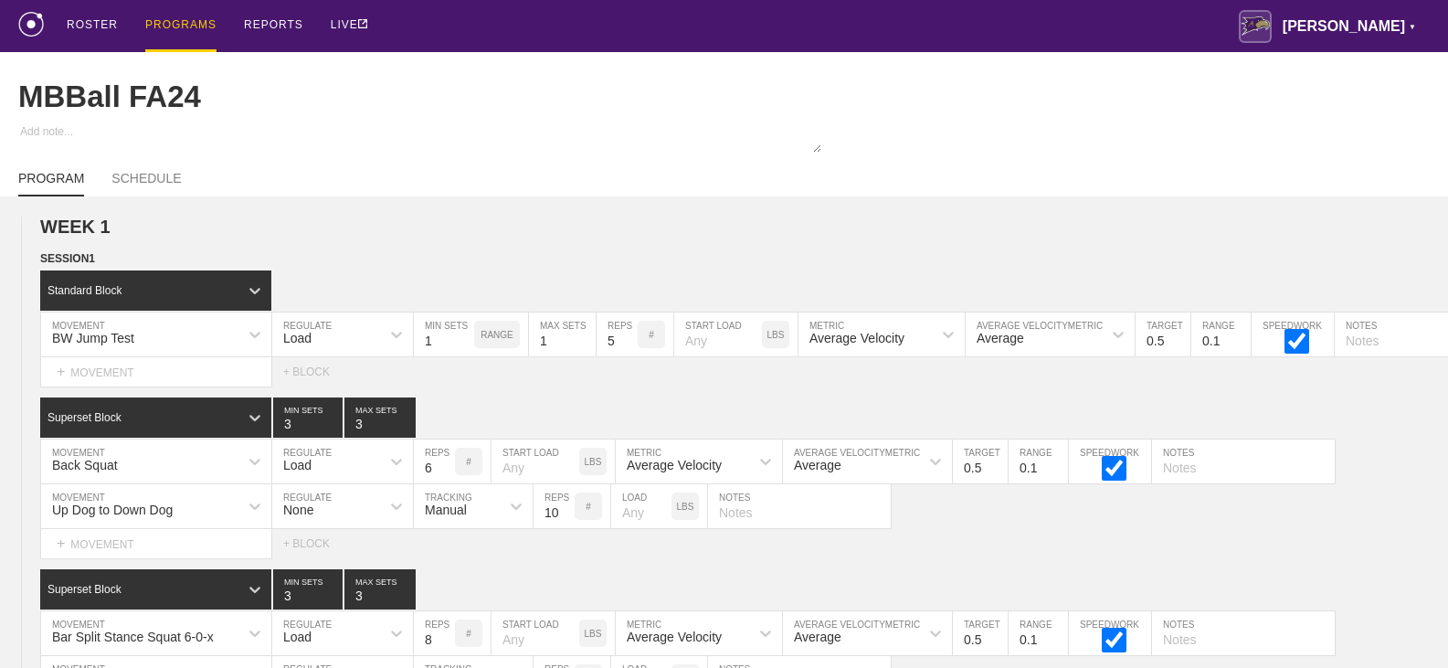
scroll to position [13649, 0]
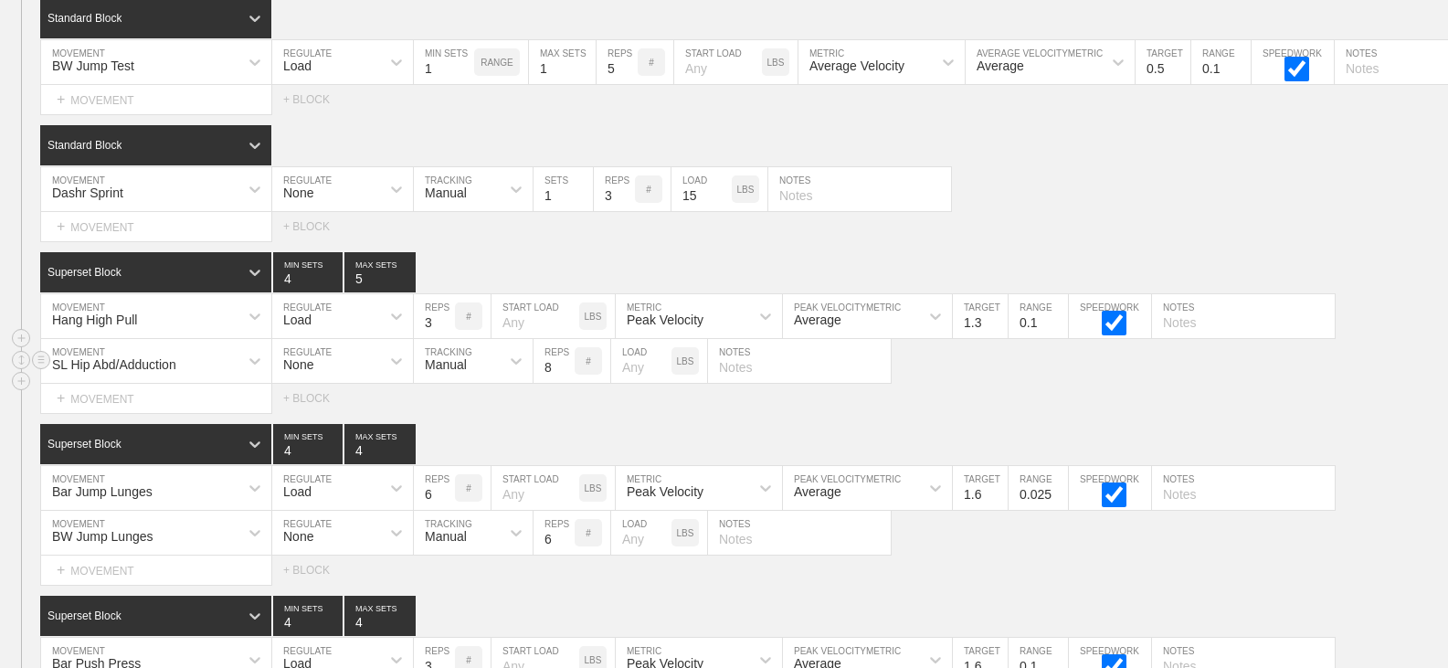
click at [1357, 384] on div "SL Hip Abd/Adduction MOVEMENT None REGULATE Manual TRACKING 8 REPS # LOAD LBS N…" at bounding box center [724, 361] width 1448 height 45
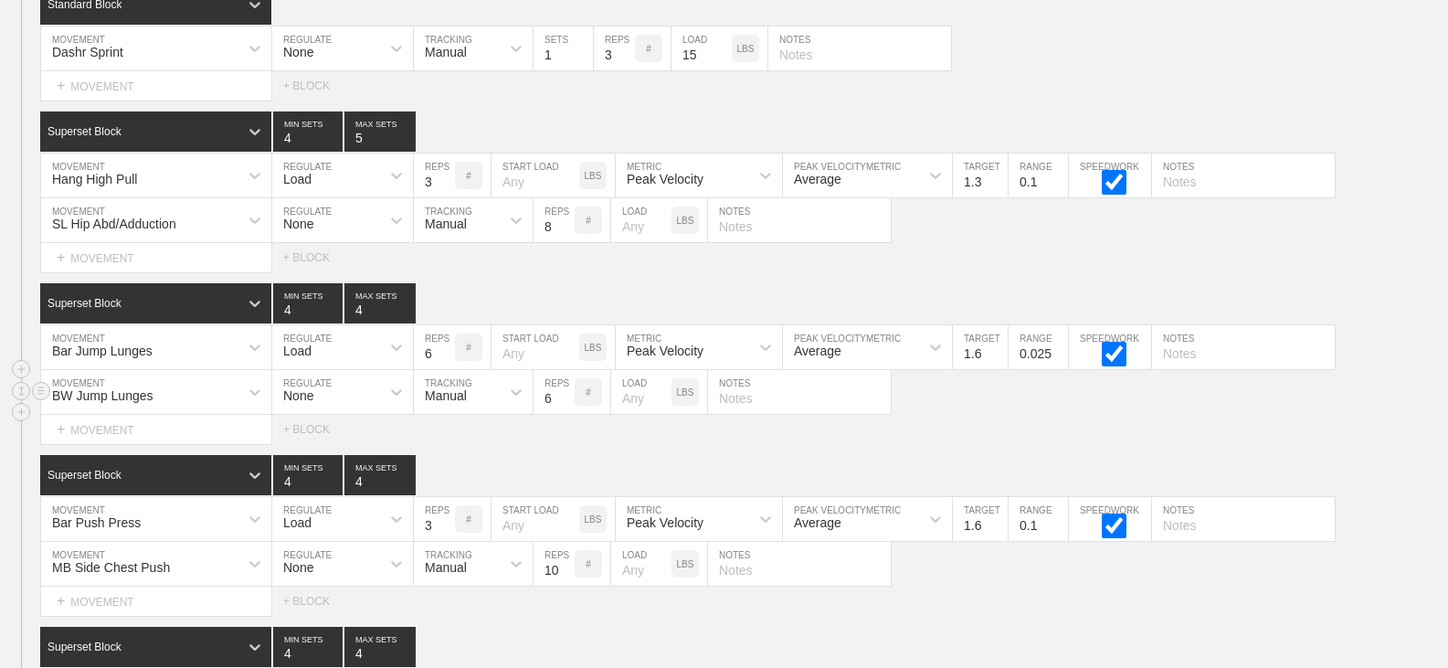
scroll to position [13923, 0]
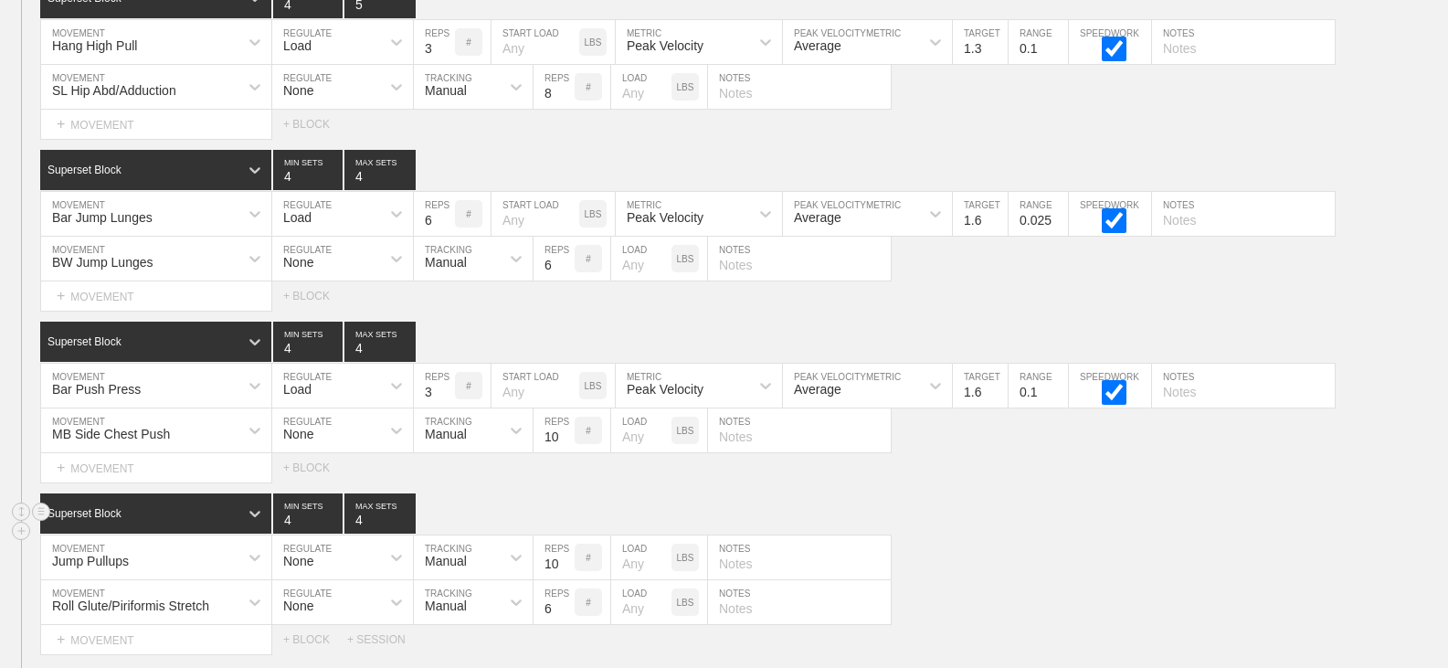
click at [1030, 510] on div "Superset Block 4 MIN SETS 4 MAX SETS" at bounding box center [744, 513] width 1408 height 40
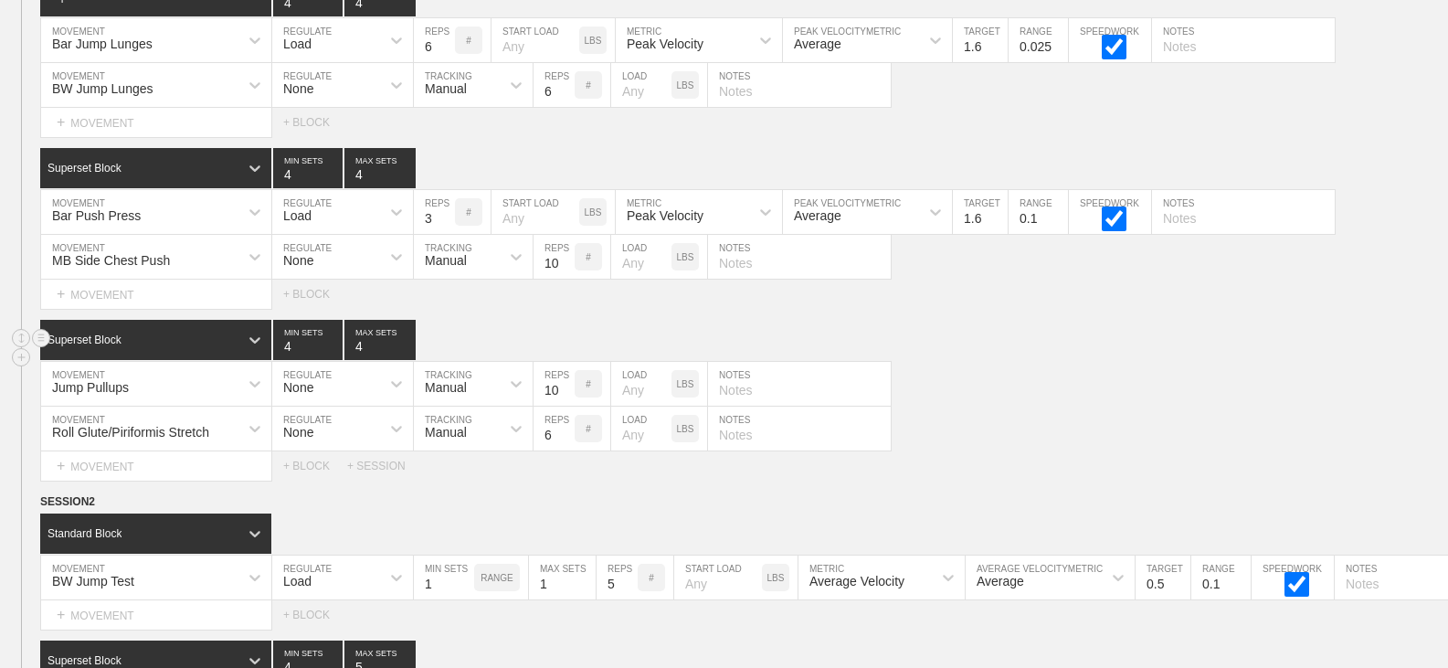
scroll to position [14105, 0]
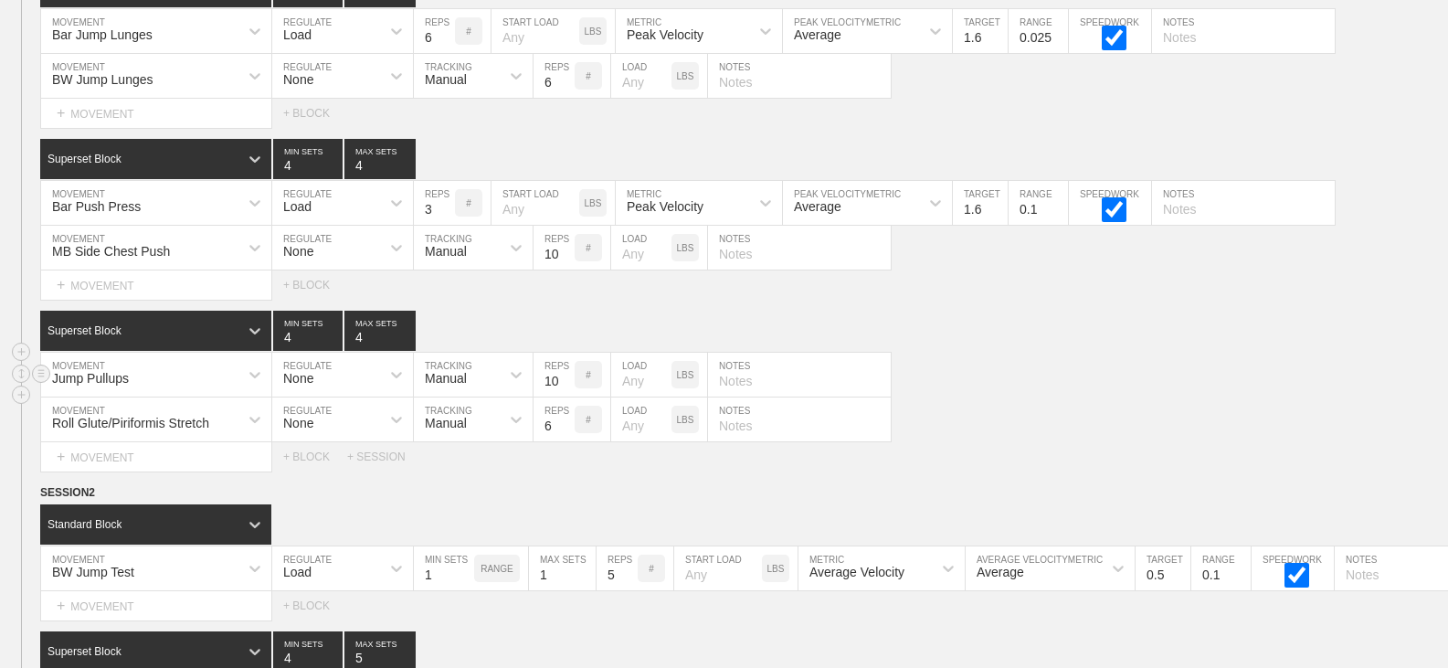
click at [997, 397] on div "Jump Pullups MOVEMENT None REGULATE Manual TRACKING 10 REPS # LOAD LBS NOTES" at bounding box center [724, 375] width 1448 height 45
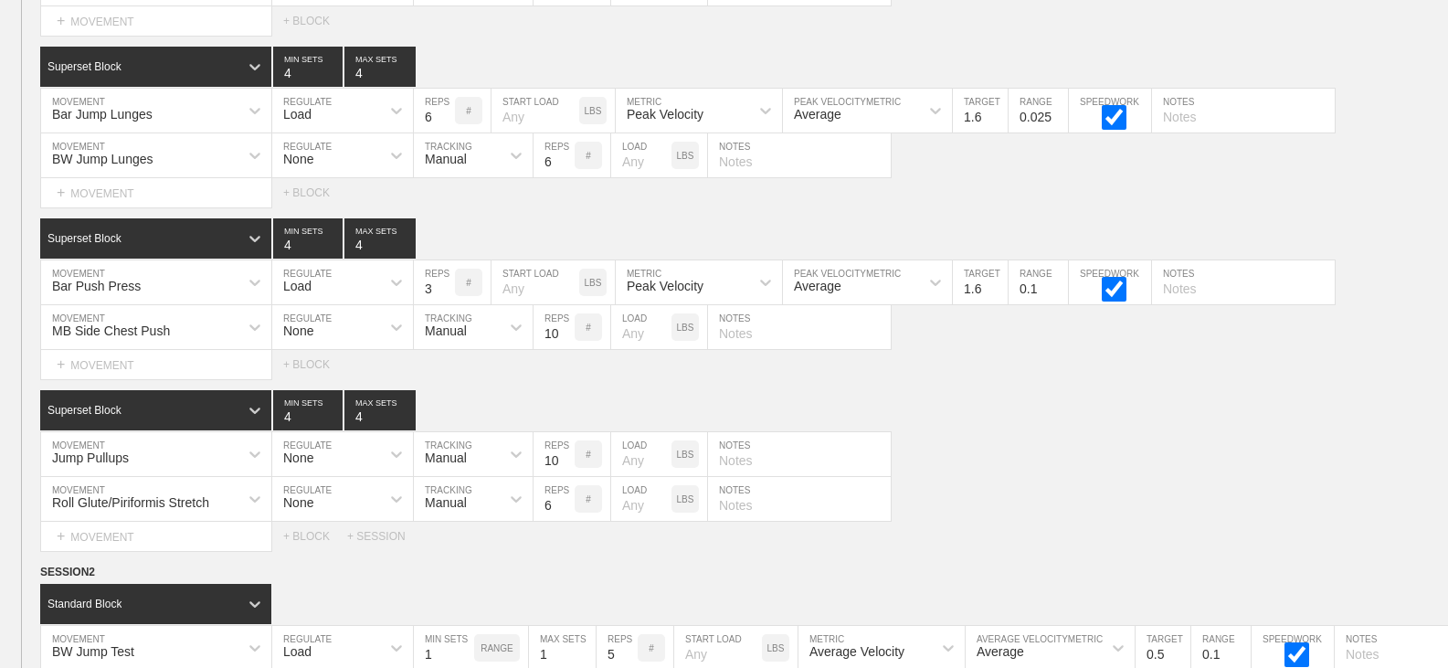
scroll to position [13740, 0]
